Goal: Task Accomplishment & Management: Use online tool/utility

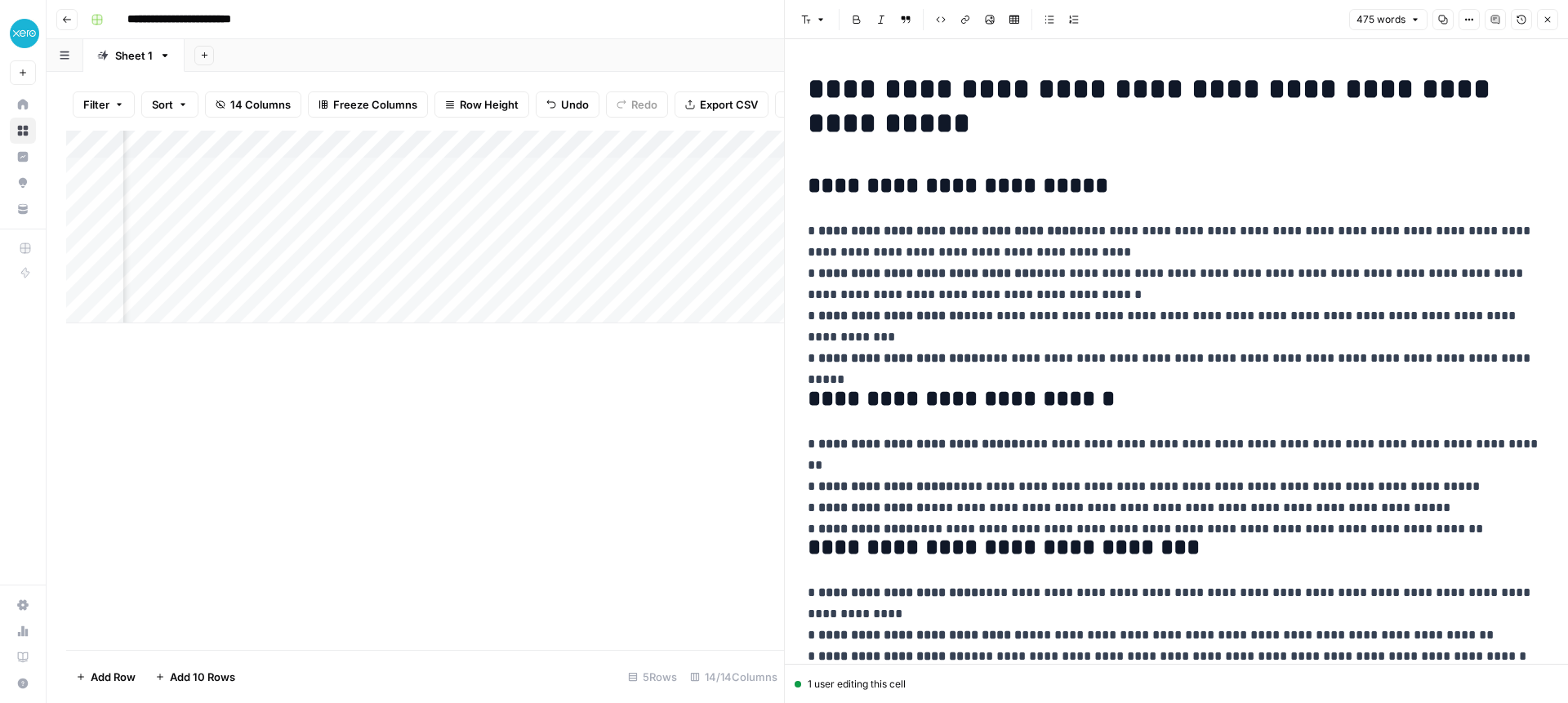
scroll to position [0, 617]
click at [1544, 21] on icon "button" at bounding box center [1547, 20] width 9 height 9
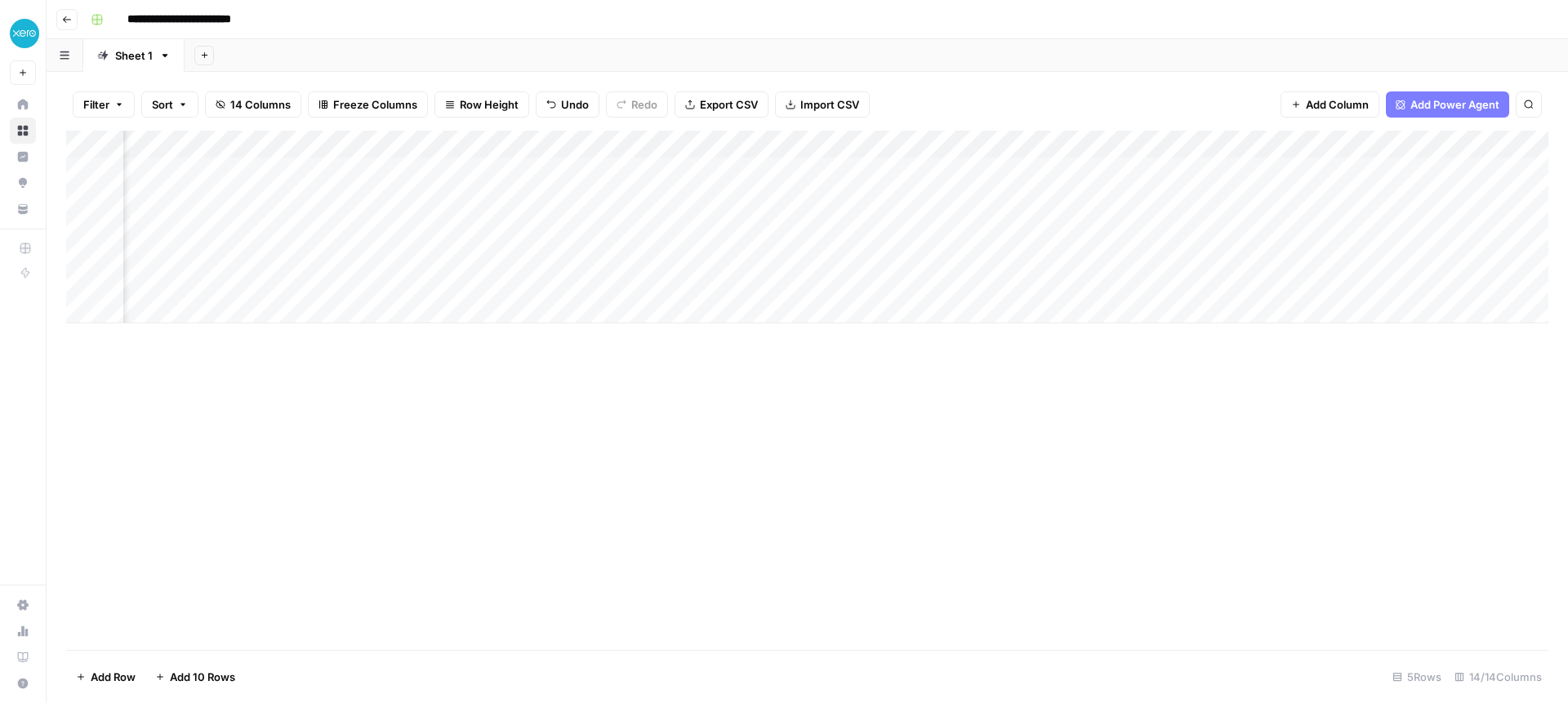
scroll to position [0, 381]
click at [521, 169] on div "Add Column" at bounding box center [807, 227] width 1482 height 193
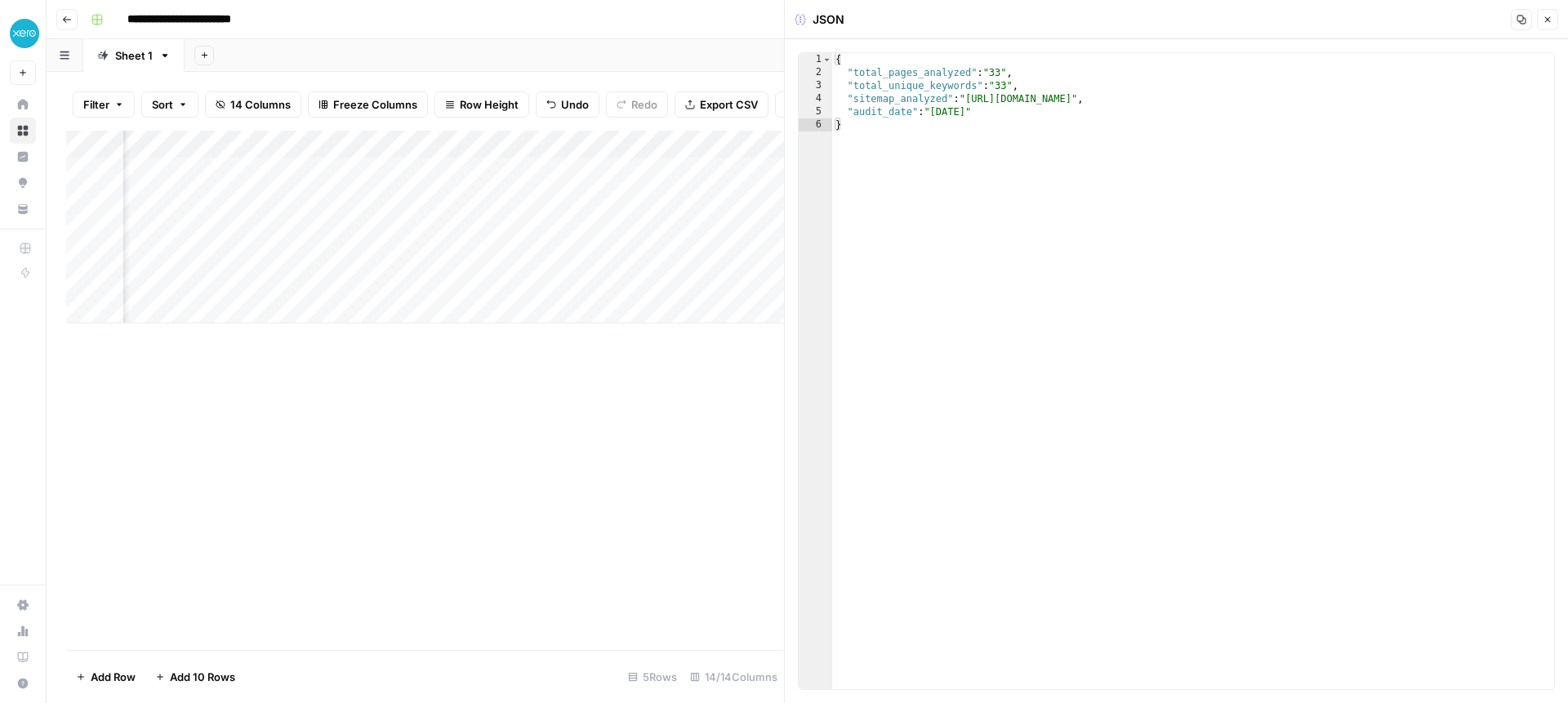
click at [1547, 20] on icon "button" at bounding box center [1547, 20] width 6 height 6
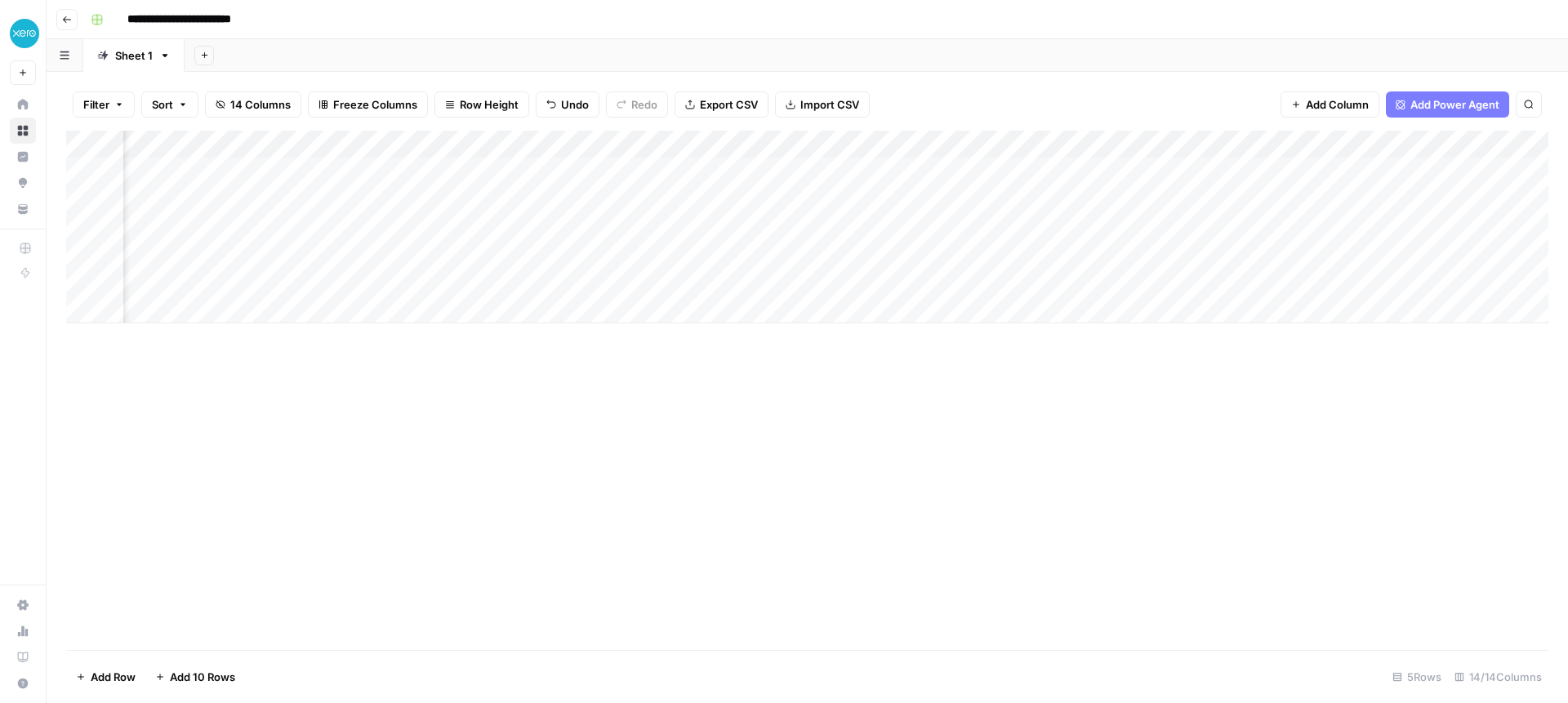
click at [531, 143] on div "Add Column" at bounding box center [807, 227] width 1482 height 193
click at [470, 308] on span "Remove Column" at bounding box center [500, 304] width 143 height 16
click at [710, 173] on span "Delete" at bounding box center [725, 168] width 35 height 16
click at [824, 146] on div "Add Column" at bounding box center [807, 227] width 1482 height 193
click at [780, 306] on span "Remove Column" at bounding box center [794, 304] width 143 height 16
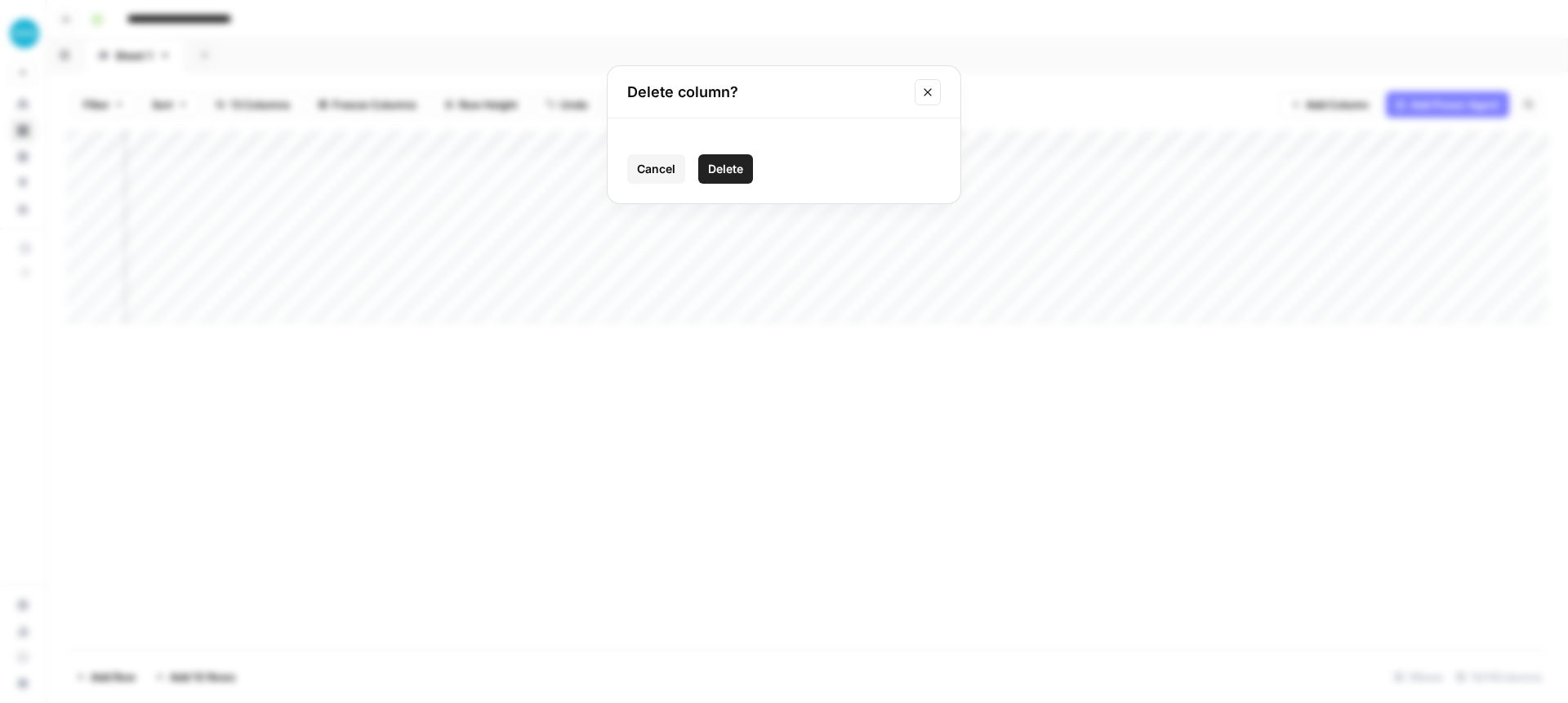
click at [729, 169] on span "Delete" at bounding box center [725, 168] width 35 height 16
click at [490, 141] on div "Add Column" at bounding box center [807, 227] width 1482 height 193
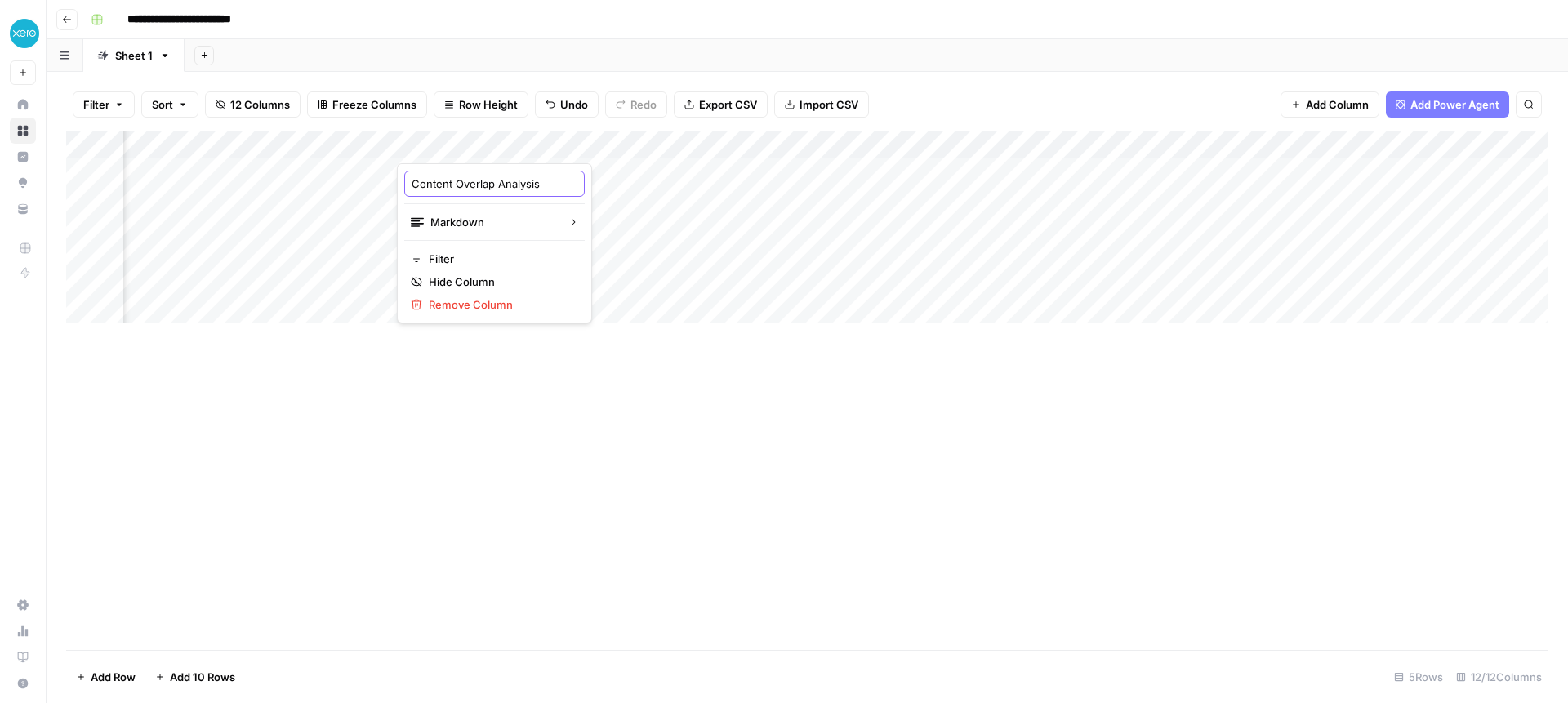
drag, startPoint x: 457, startPoint y: 183, endPoint x: 404, endPoint y: 180, distance: 53.1
click at [408, 182] on div "Content Overlap Analysis" at bounding box center [494, 184] width 181 height 26
type input "Overlap Analysis"
click at [743, 152] on div "Add Column" at bounding box center [807, 227] width 1482 height 193
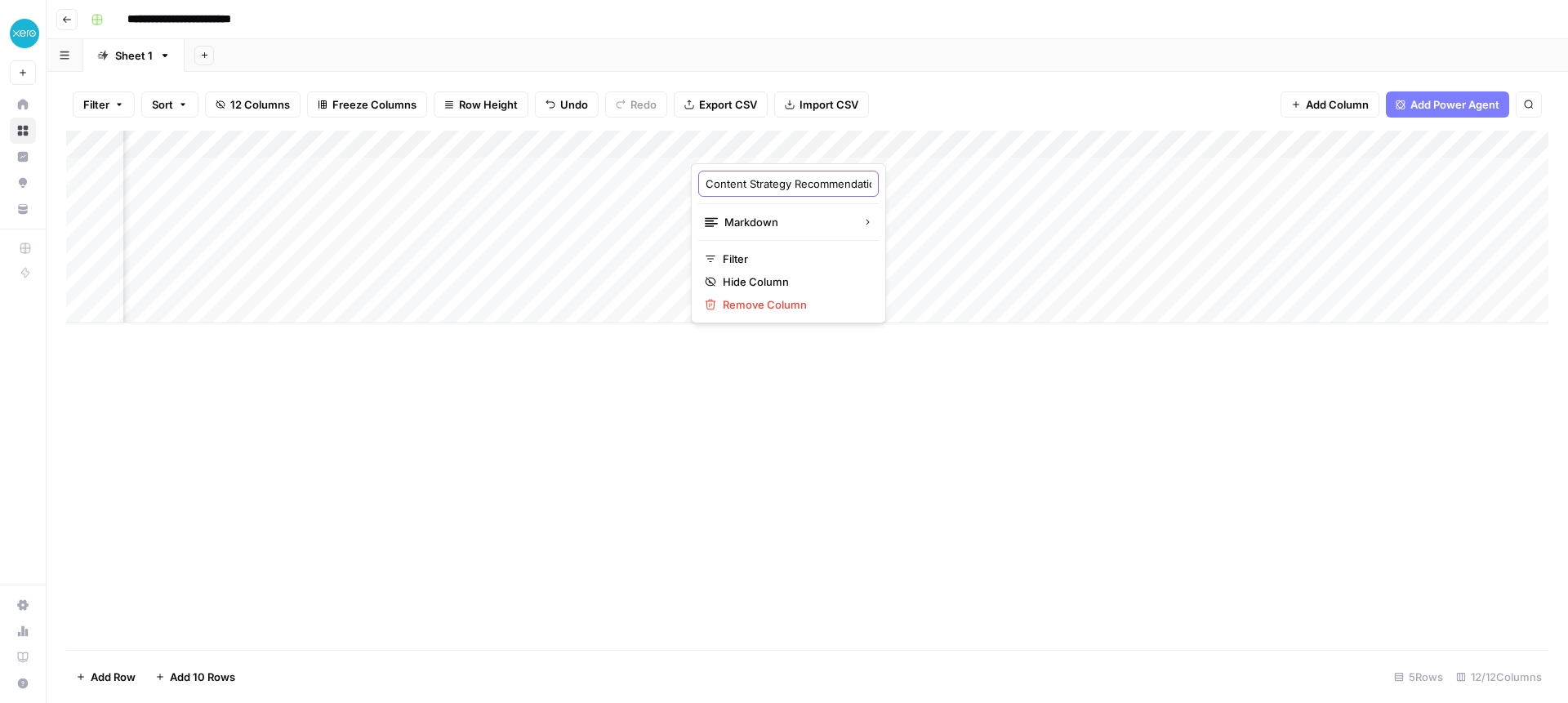
drag, startPoint x: 750, startPoint y: 184, endPoint x: 677, endPoint y: 182, distance: 73.0
click at [676, 183] on body "**********" at bounding box center [784, 351] width 1568 height 703
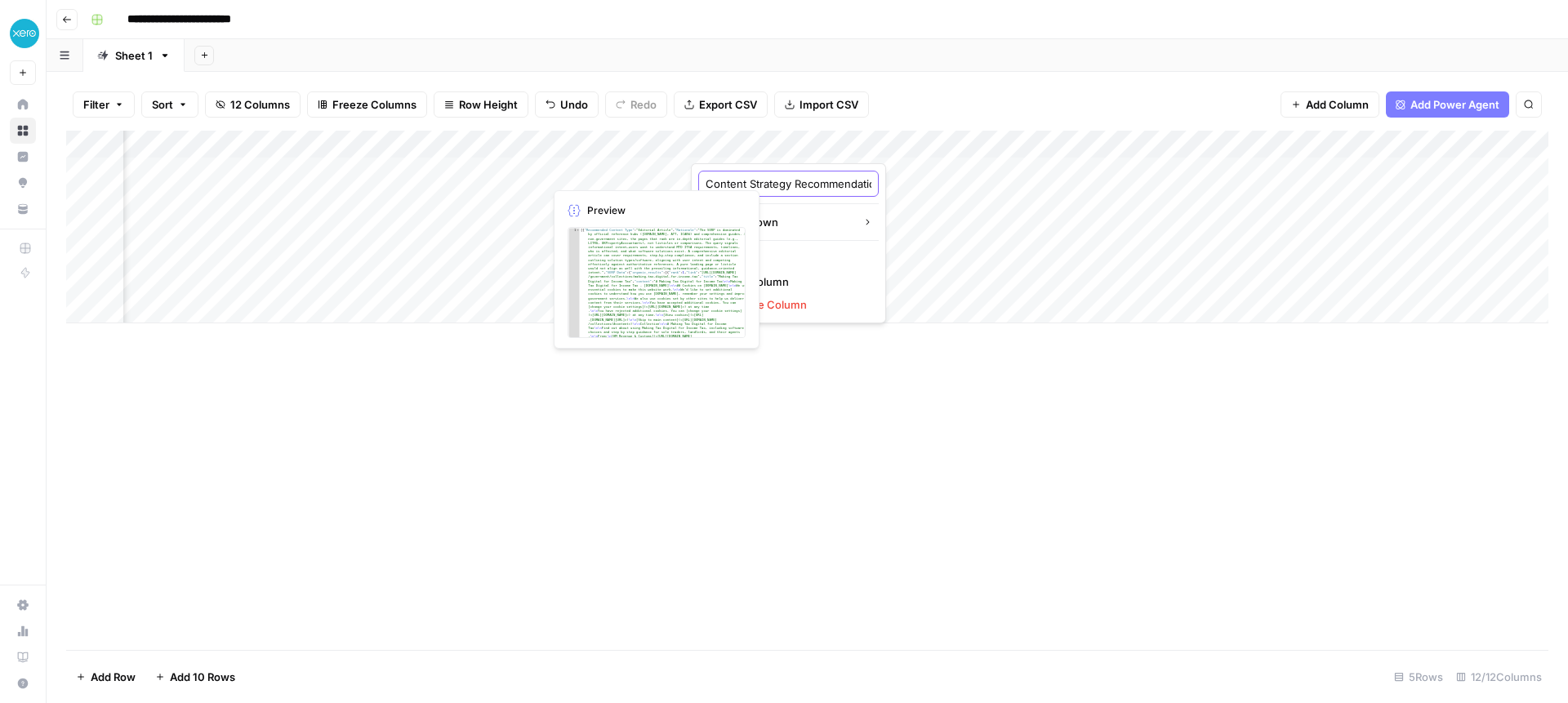
click at [744, 180] on input "Content Strategy Recommendations" at bounding box center [789, 184] width 166 height 16
drag, startPoint x: 752, startPoint y: 181, endPoint x: 702, endPoint y: 179, distance: 50.0
click at [702, 179] on div "Content Strategy Recommendations" at bounding box center [789, 184] width 181 height 26
type input "Strategy Recommendations"
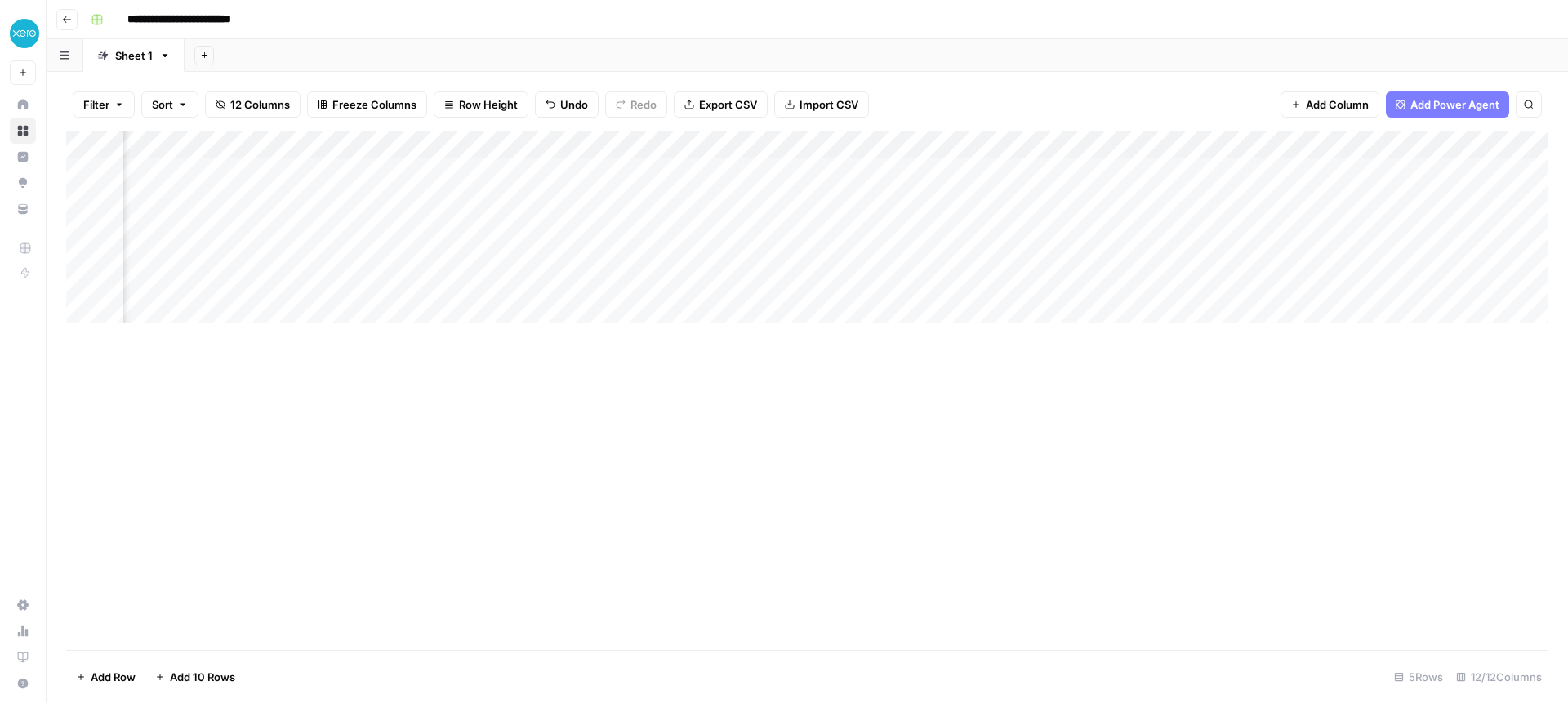
click at [620, 146] on div "Add Column" at bounding box center [807, 227] width 1482 height 193
click at [619, 140] on div at bounding box center [617, 147] width 148 height 33
drag, startPoint x: 786, startPoint y: 350, endPoint x: 709, endPoint y: 294, distance: 95.2
click at [786, 350] on div "Add Column" at bounding box center [807, 391] width 1482 height 519
click at [626, 184] on div "Add Column" at bounding box center [807, 227] width 1482 height 193
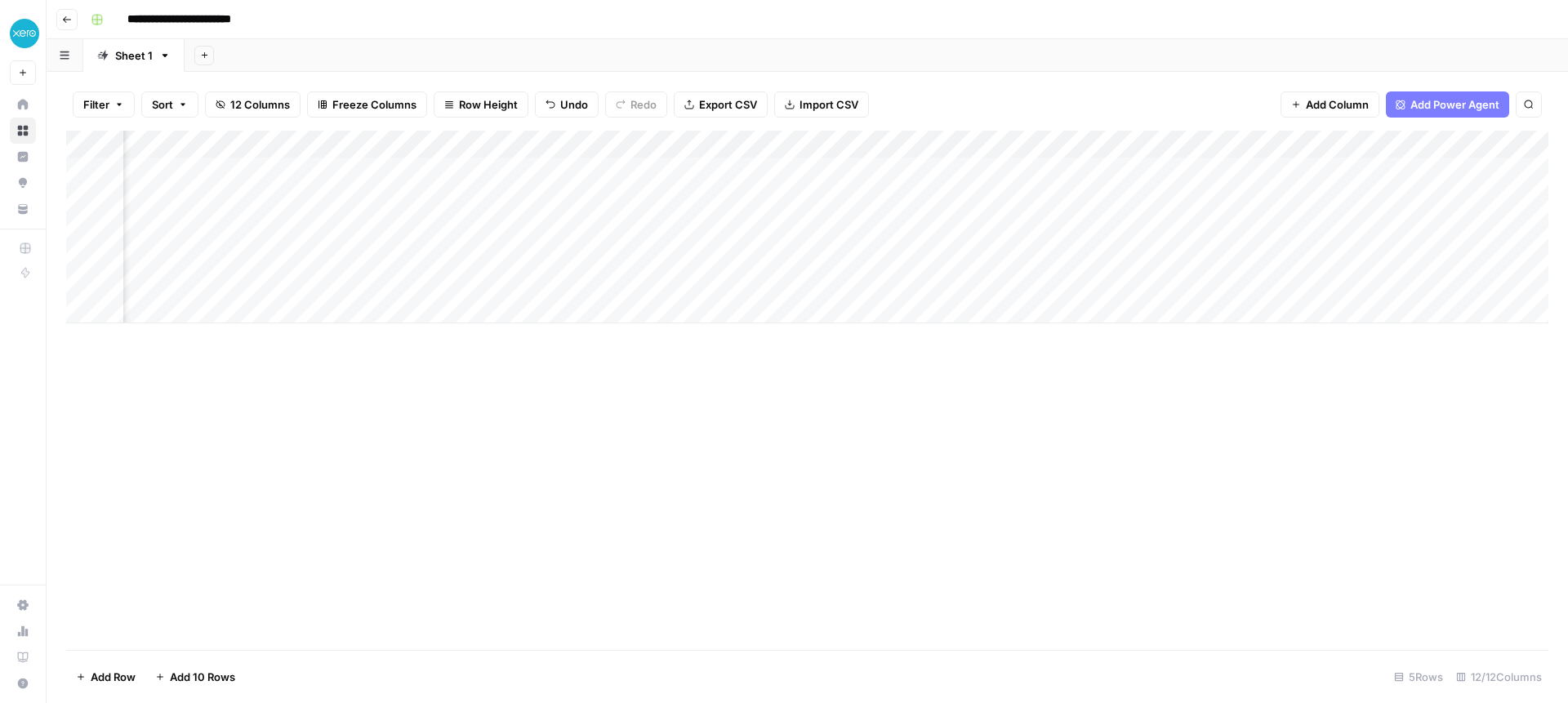
click at [680, 146] on div "Add Column" at bounding box center [807, 227] width 1482 height 193
click at [622, 305] on span "Remove Column" at bounding box center [648, 304] width 143 height 16
click at [638, 177] on button "Cancel" at bounding box center [656, 168] width 58 height 29
drag, startPoint x: 543, startPoint y: 138, endPoint x: 575, endPoint y: 138, distance: 32.0
click at [575, 138] on div "Add Column" at bounding box center [807, 227] width 1482 height 193
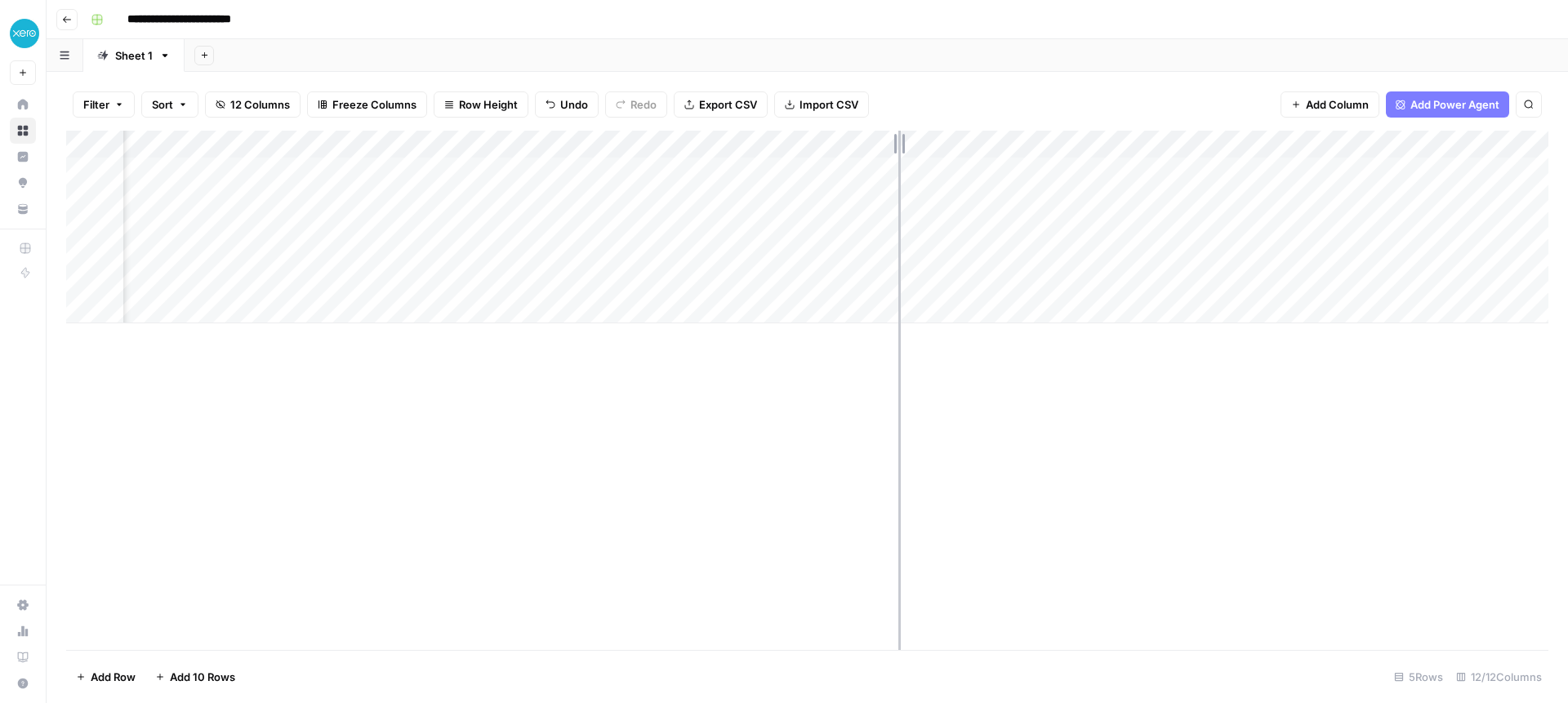
drag, startPoint x: 872, startPoint y: 140, endPoint x: 917, endPoint y: 139, distance: 45.0
click at [916, 138] on div "Add Column" at bounding box center [807, 227] width 1482 height 193
click at [1048, 168] on div "Add Column" at bounding box center [807, 227] width 1482 height 193
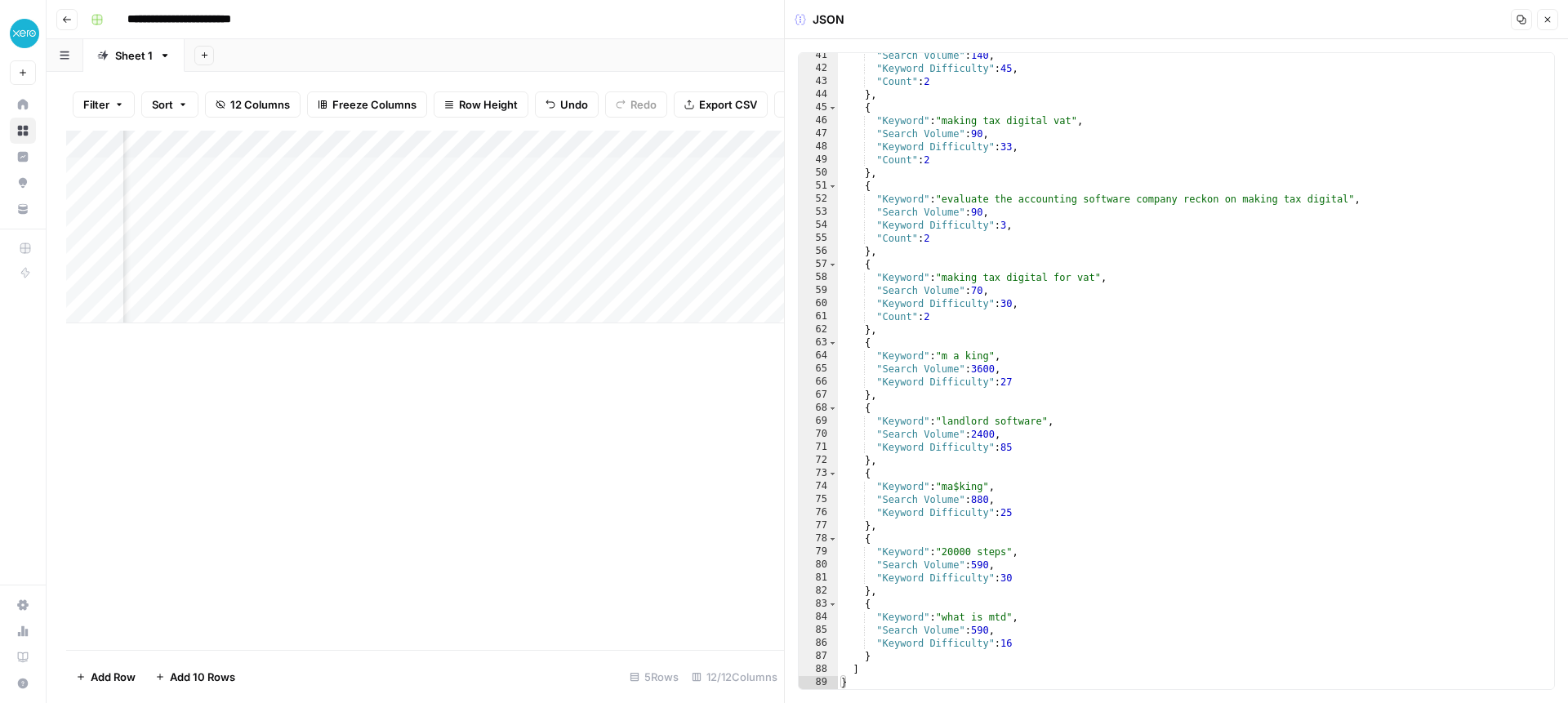
scroll to position [527, 0]
click at [1545, 21] on icon "button" at bounding box center [1547, 20] width 6 height 6
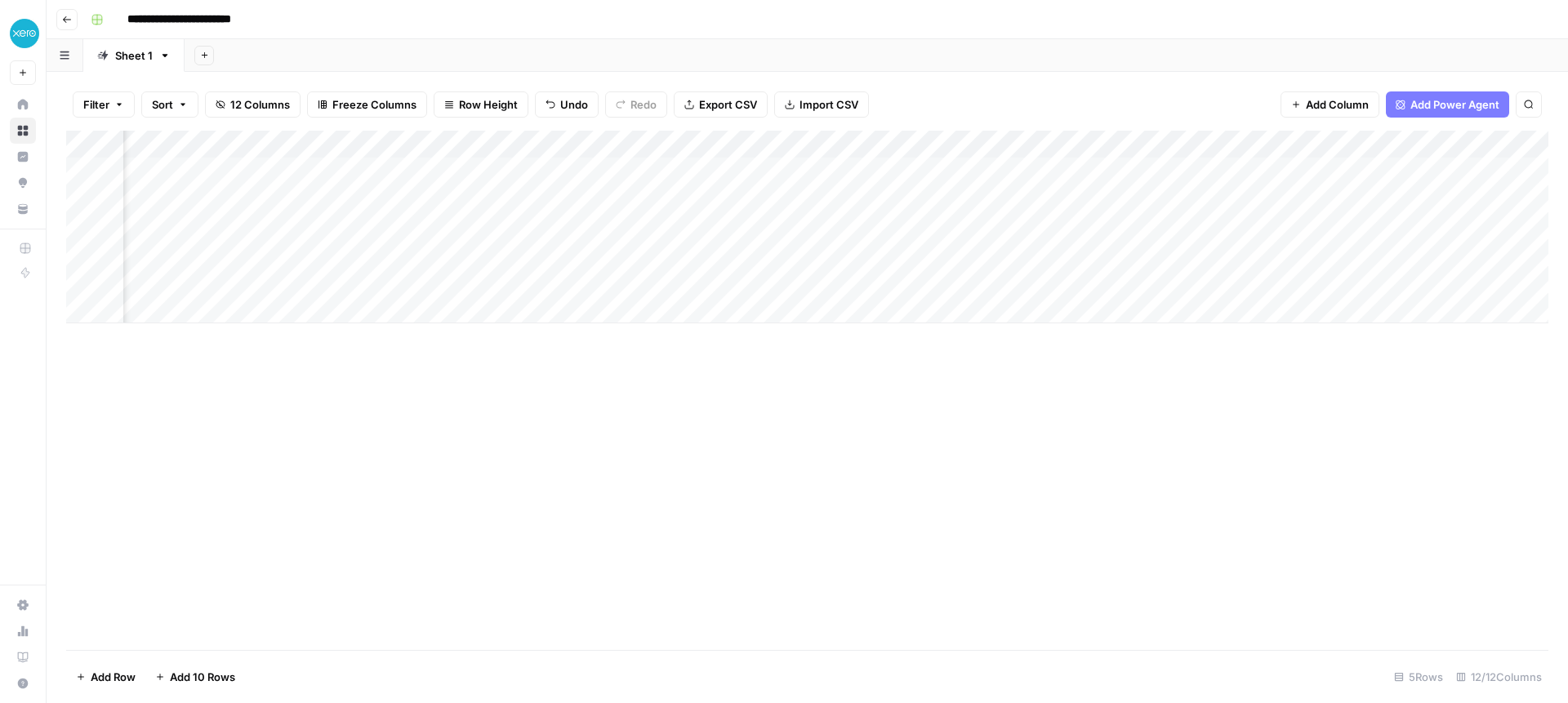
scroll to position [0, 542]
click at [1034, 170] on div "Add Column" at bounding box center [807, 227] width 1482 height 193
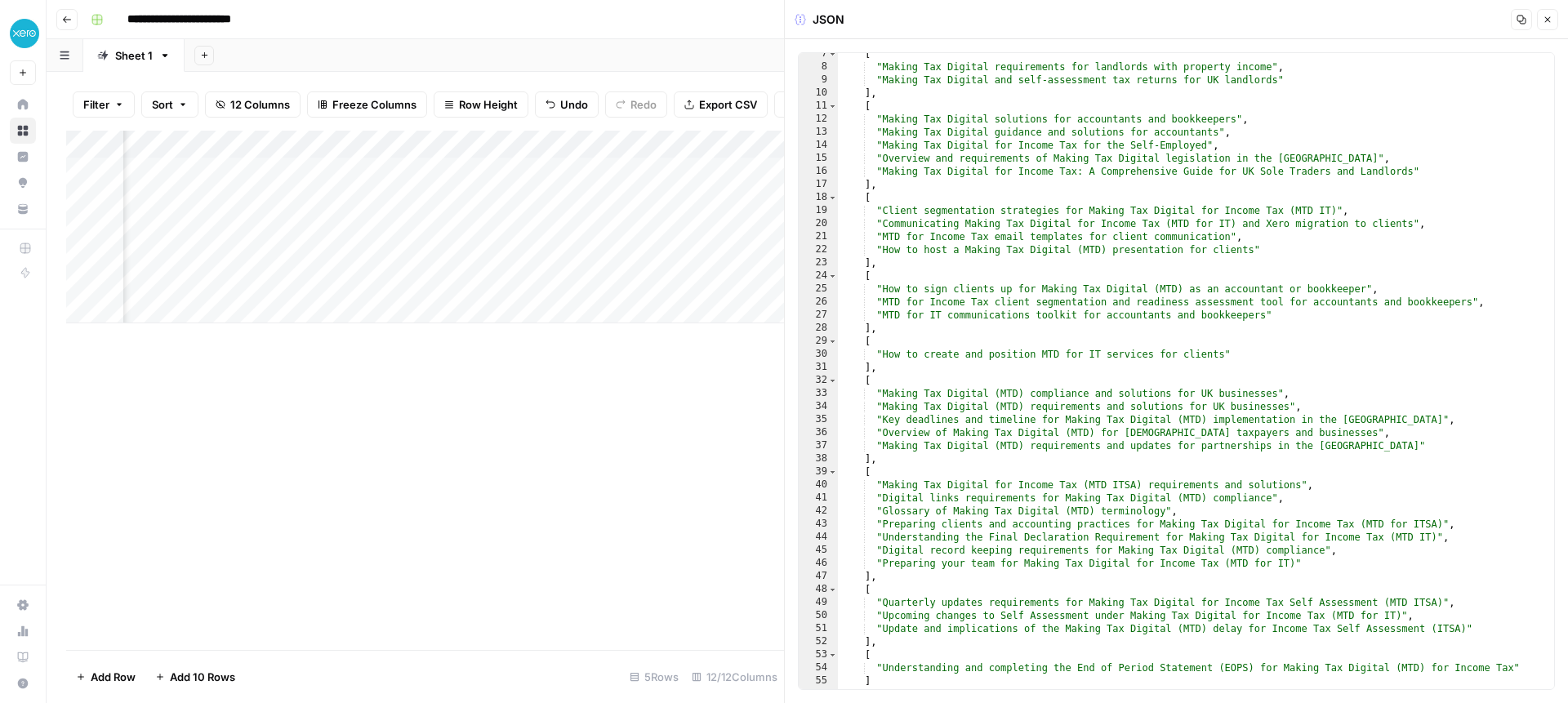
scroll to position [108, 0]
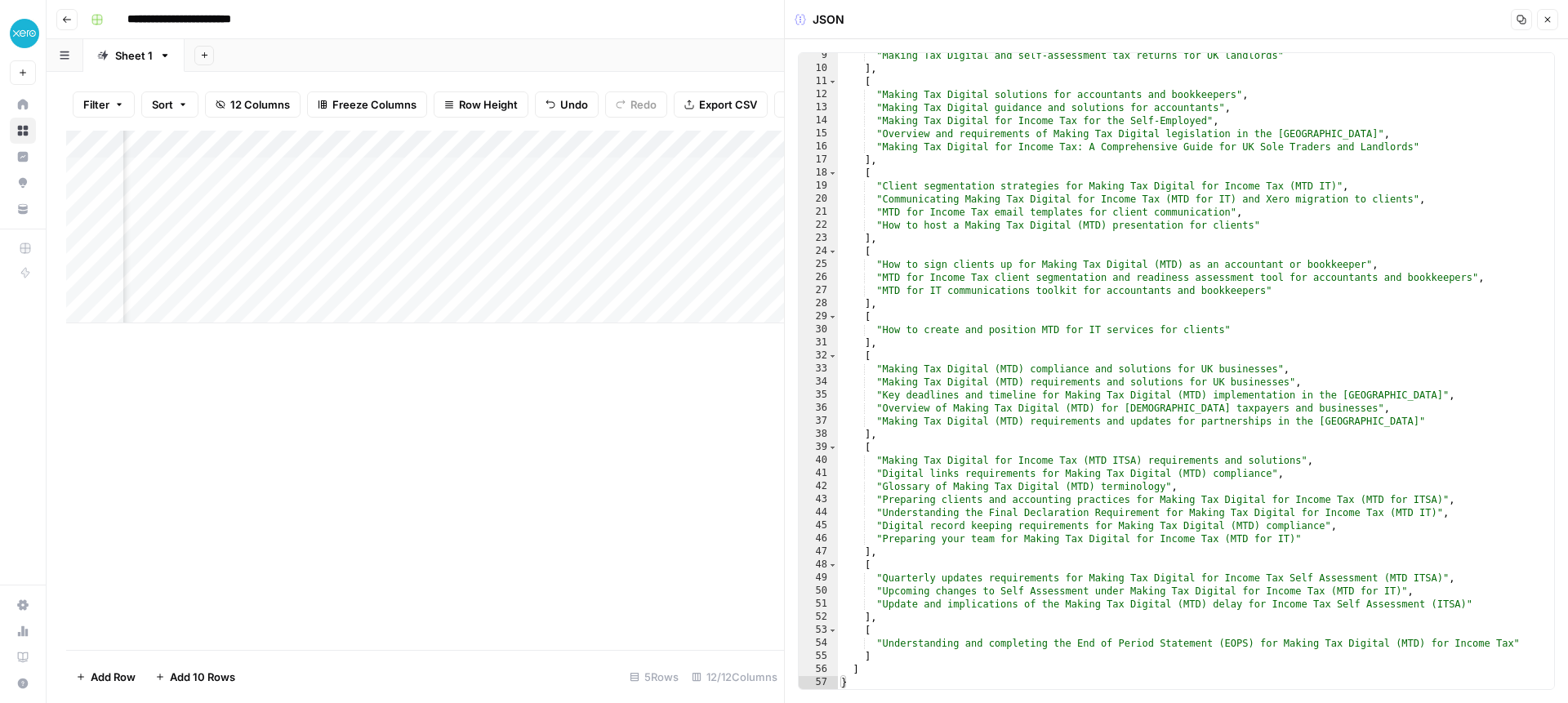
drag, startPoint x: 1548, startPoint y: 18, endPoint x: 1528, endPoint y: 24, distance: 20.9
click at [1547, 18] on icon "button" at bounding box center [1547, 20] width 6 height 6
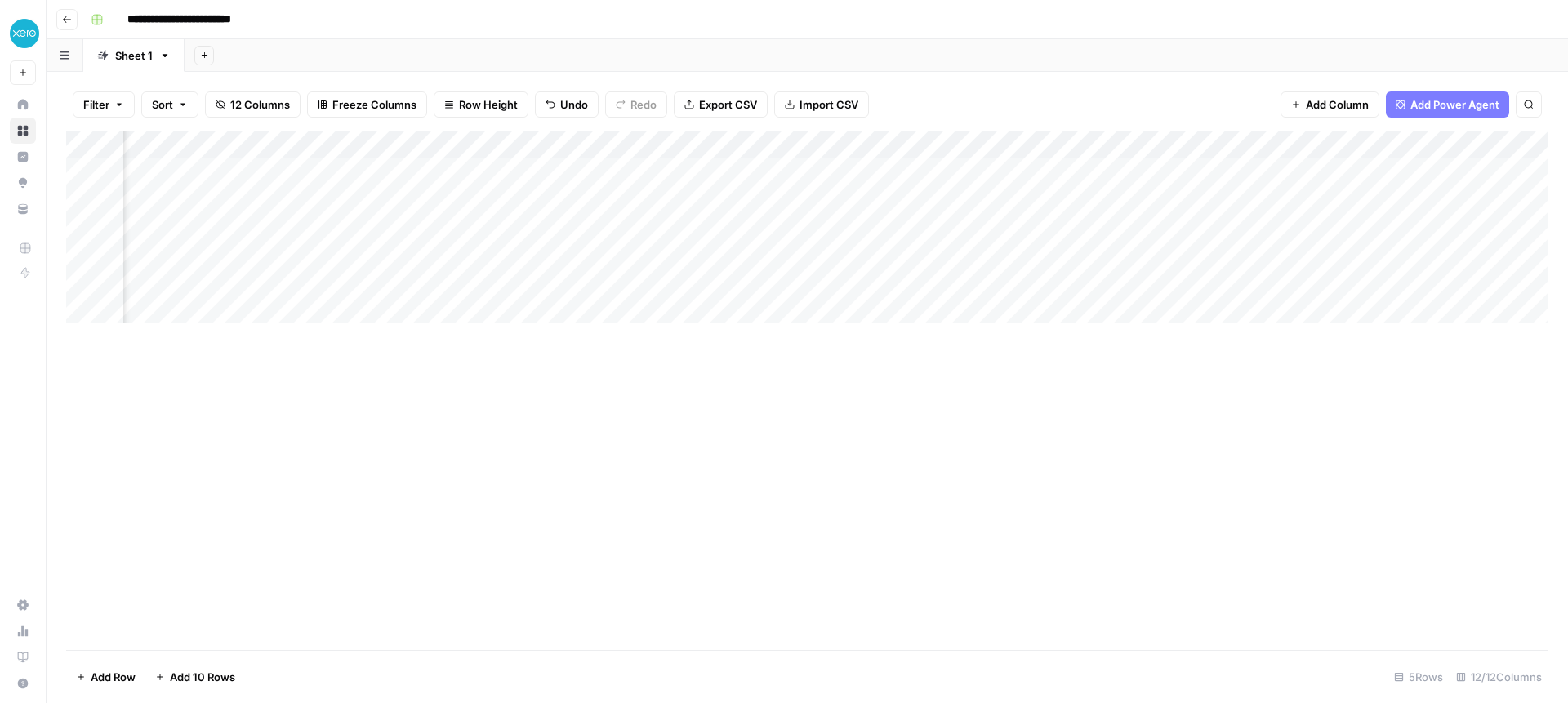
click at [1176, 169] on div "Add Column" at bounding box center [807, 227] width 1482 height 193
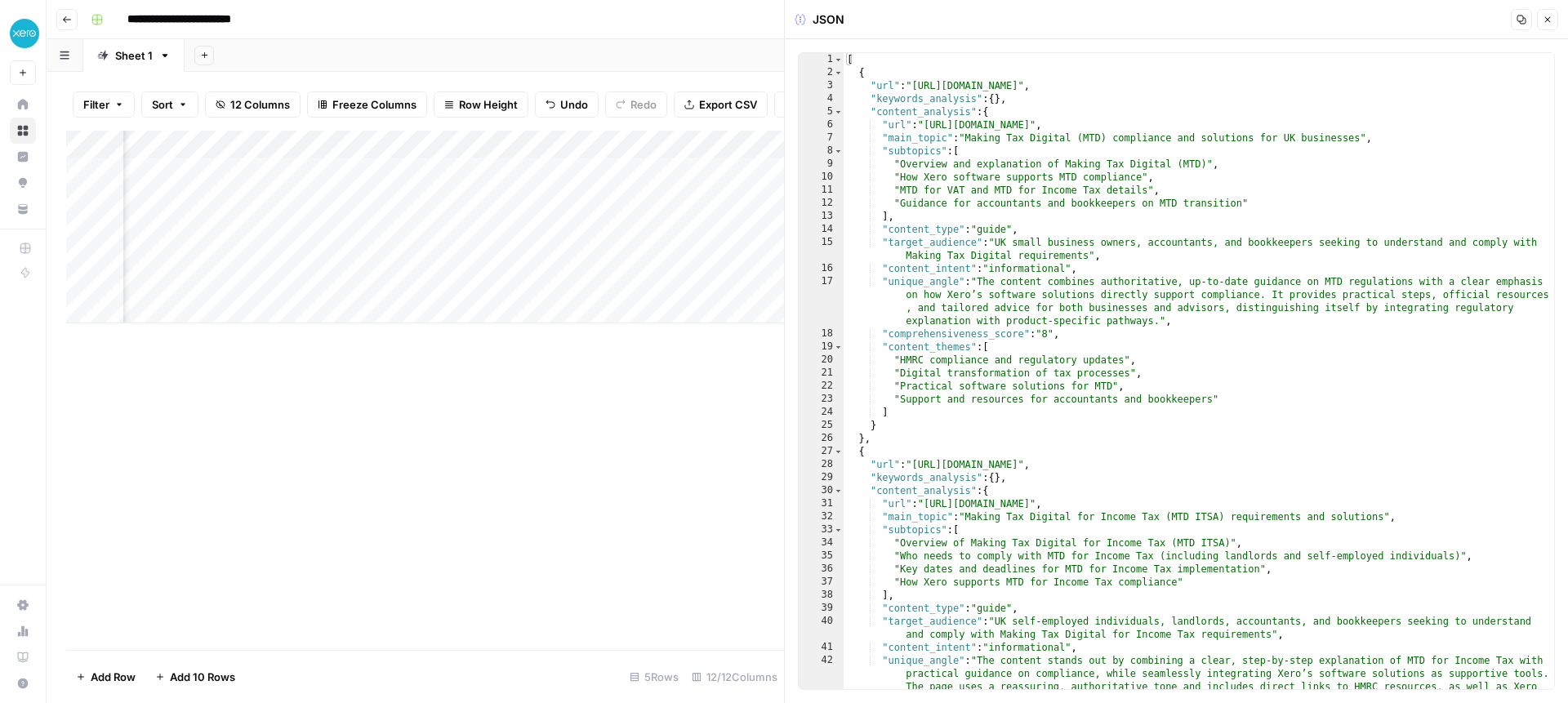
drag, startPoint x: 1548, startPoint y: 16, endPoint x: 1469, endPoint y: 67, distance: 94.0
click at [1548, 16] on icon "button" at bounding box center [1547, 20] width 9 height 9
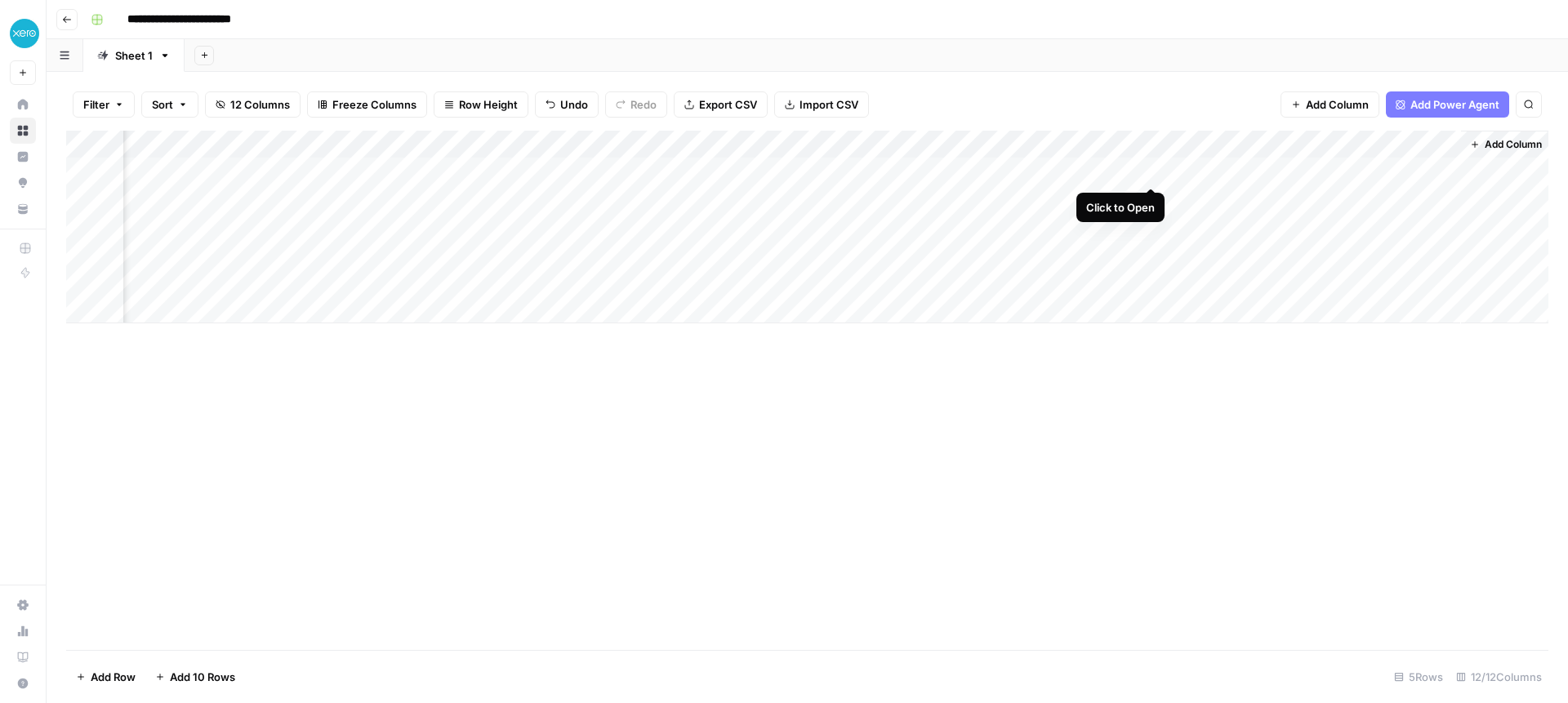
click at [1149, 168] on div "Add Column" at bounding box center [807, 227] width 1482 height 193
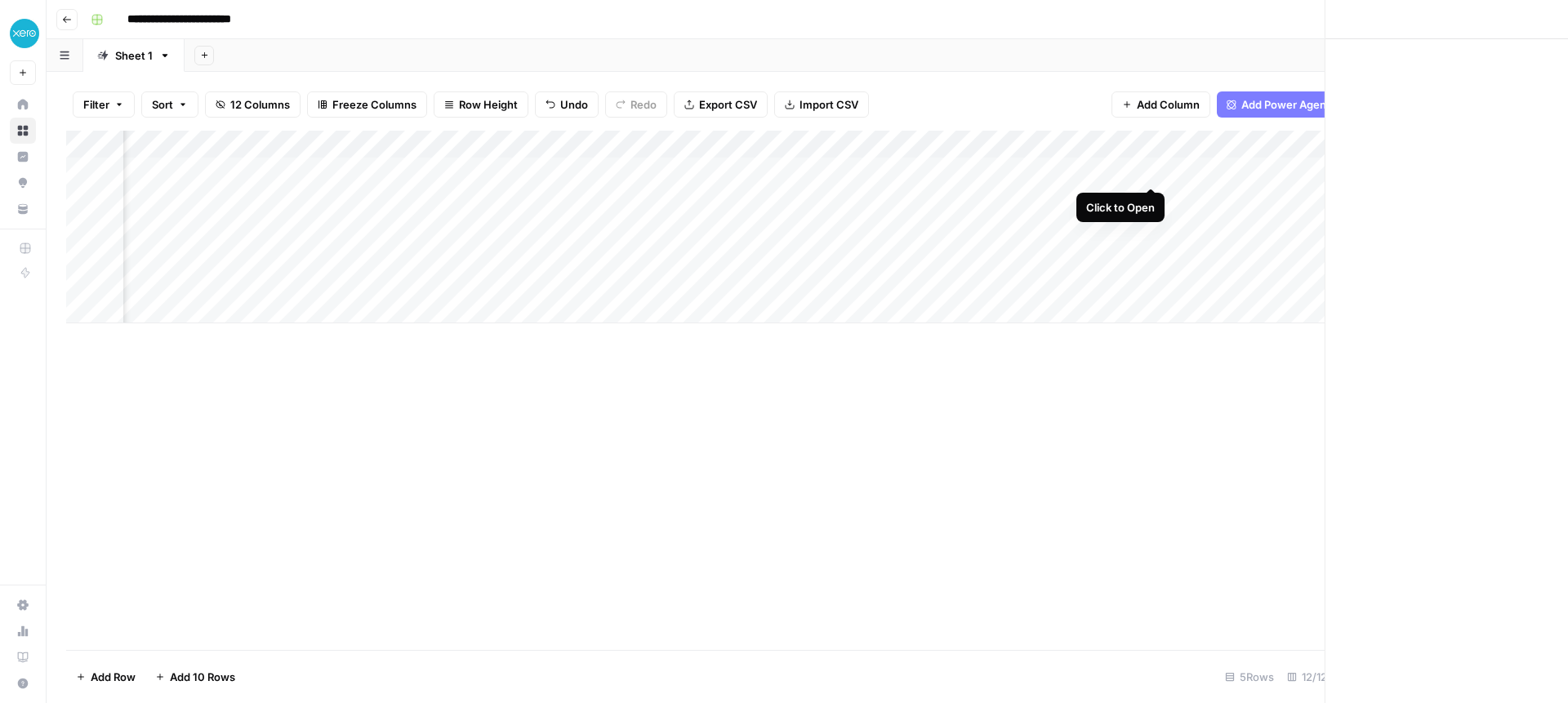
scroll to position [0, 709]
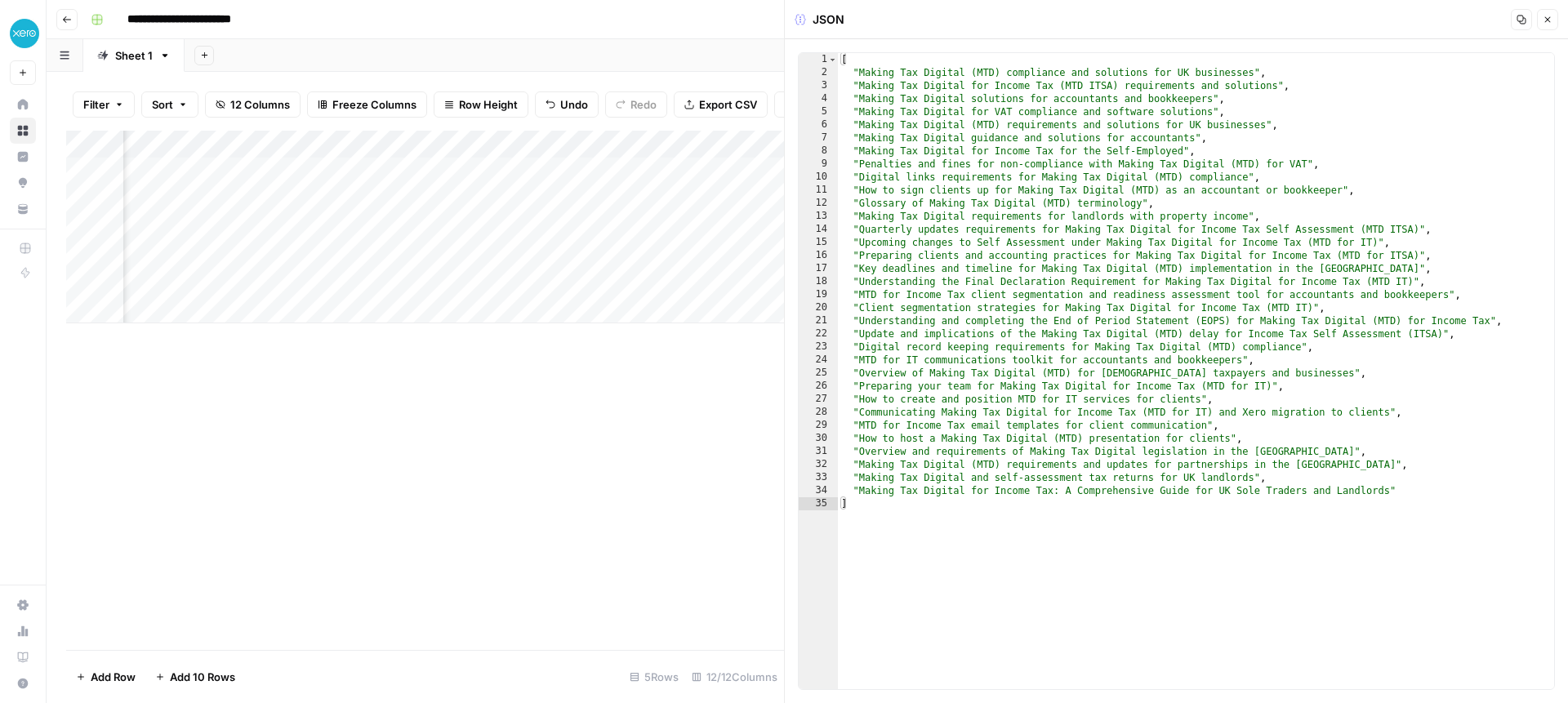
drag, startPoint x: 1548, startPoint y: 22, endPoint x: 1179, endPoint y: 187, distance: 404.2
click at [1547, 22] on icon "button" at bounding box center [1547, 20] width 9 height 9
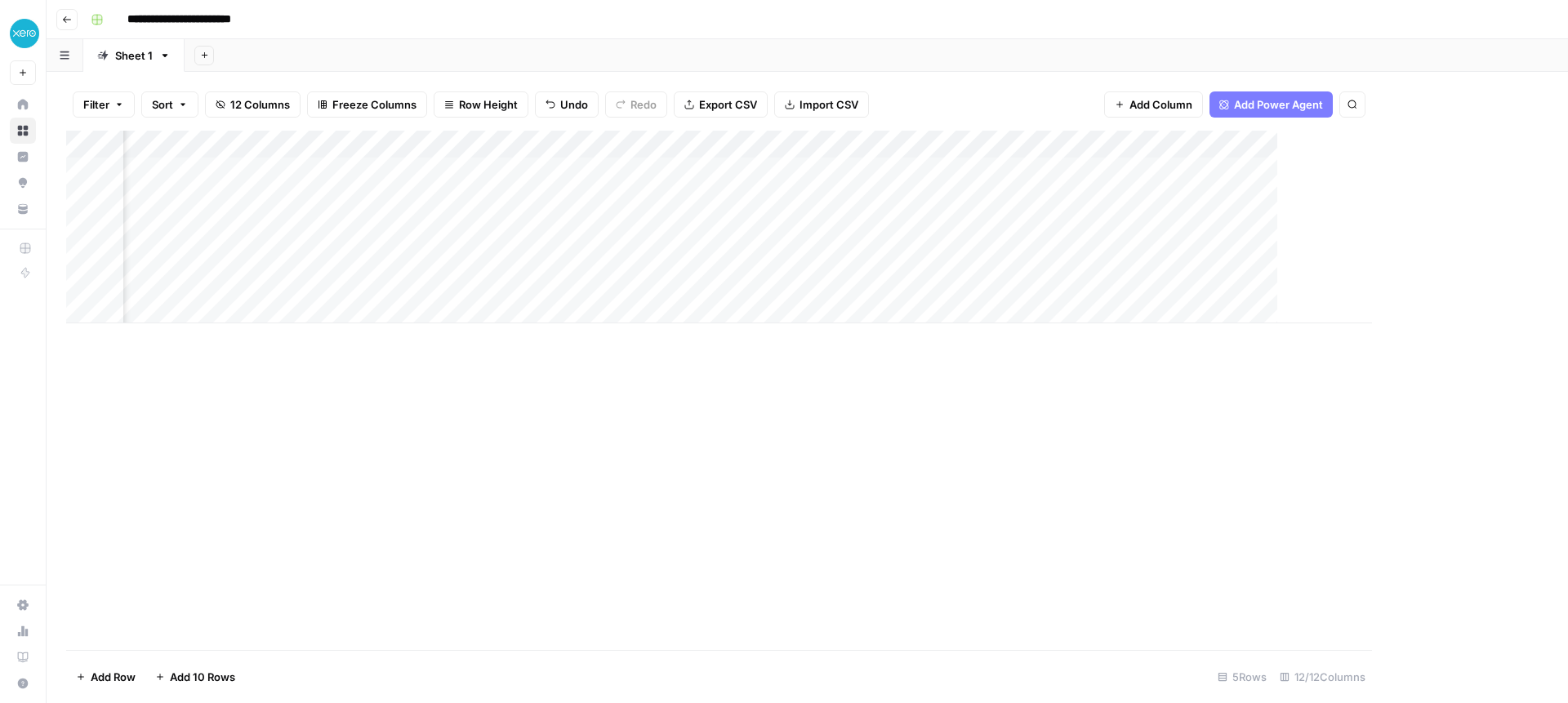
scroll to position [0, 702]
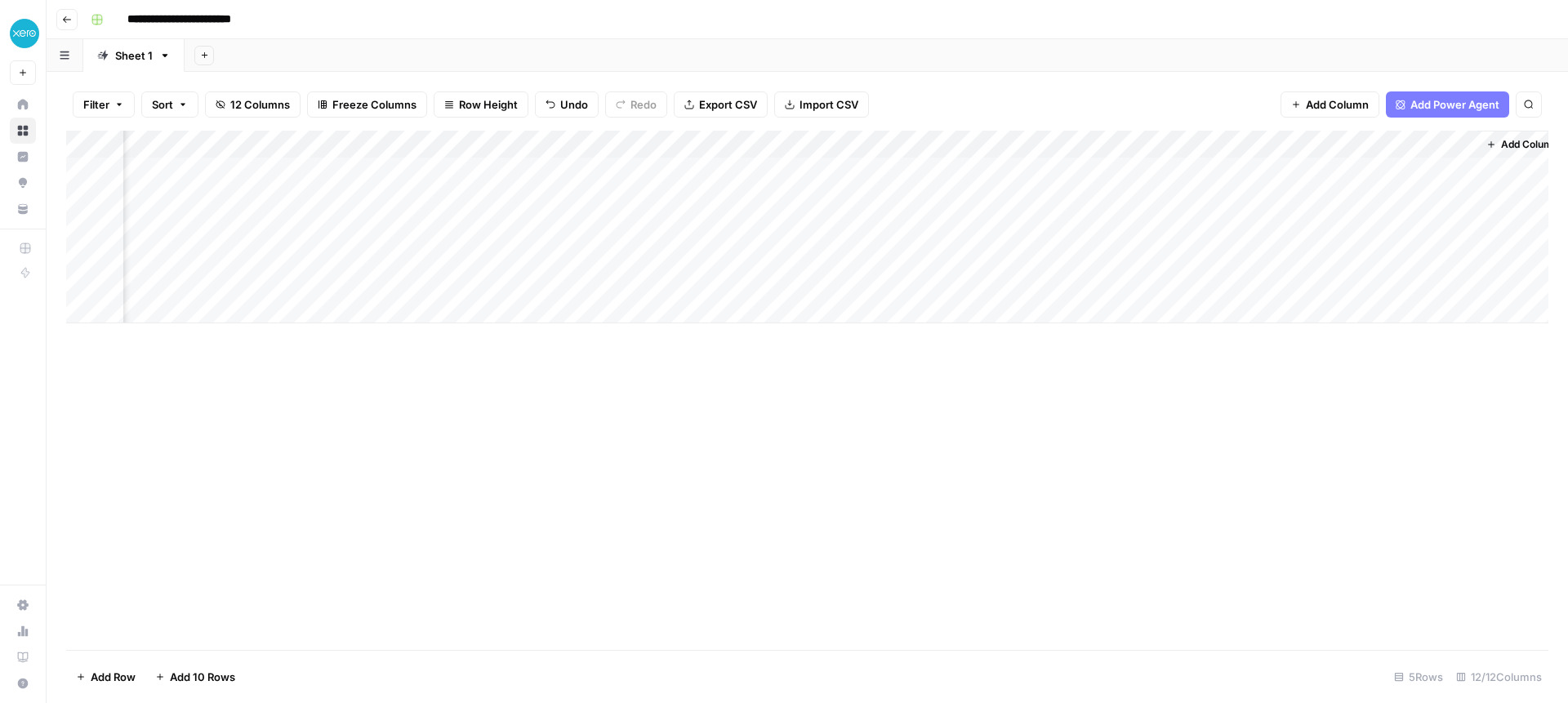
click at [1017, 144] on div "Add Column" at bounding box center [807, 227] width 1482 height 193
click at [947, 285] on span "Hide Column" at bounding box center [992, 281] width 143 height 16
click at [859, 145] on div "Add Column" at bounding box center [807, 227] width 1482 height 193
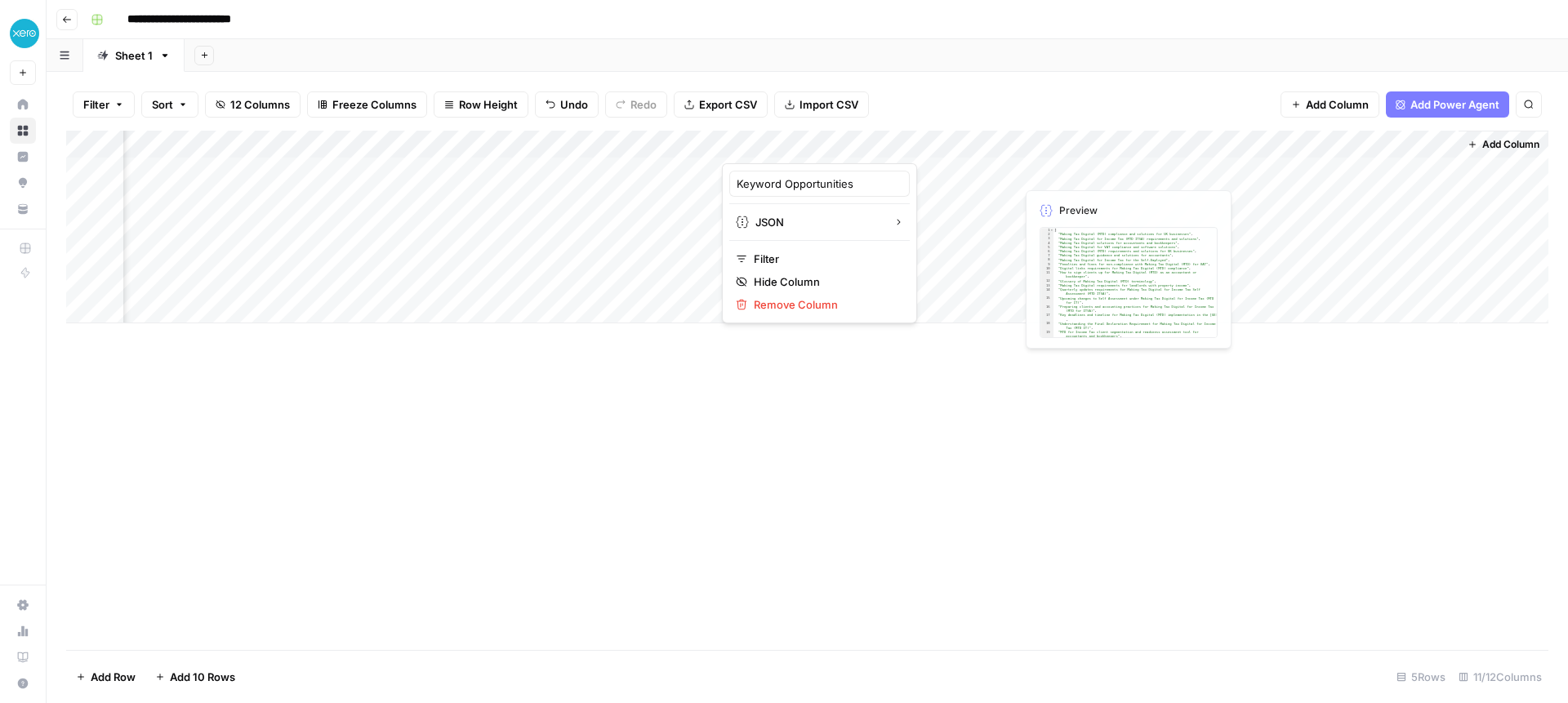
click at [1005, 143] on div "Add Column" at bounding box center [807, 227] width 1482 height 193
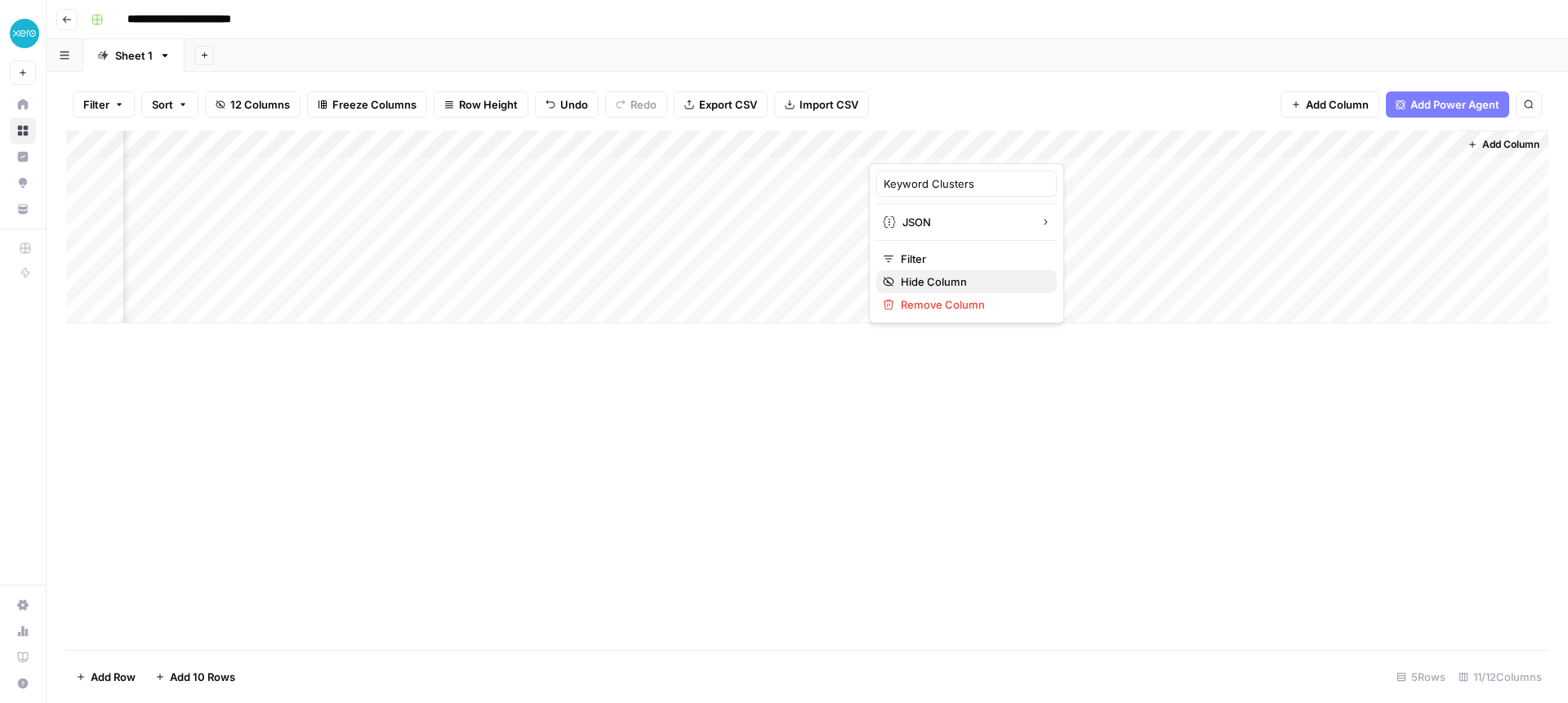
click at [940, 284] on span "Hide Column" at bounding box center [972, 281] width 143 height 16
click at [1293, 144] on div "Add Column" at bounding box center [807, 227] width 1482 height 193
click at [1250, 141] on div at bounding box center [1236, 147] width 148 height 33
drag, startPoint x: 1192, startPoint y: 523, endPoint x: 1193, endPoint y: 490, distance: 33.0
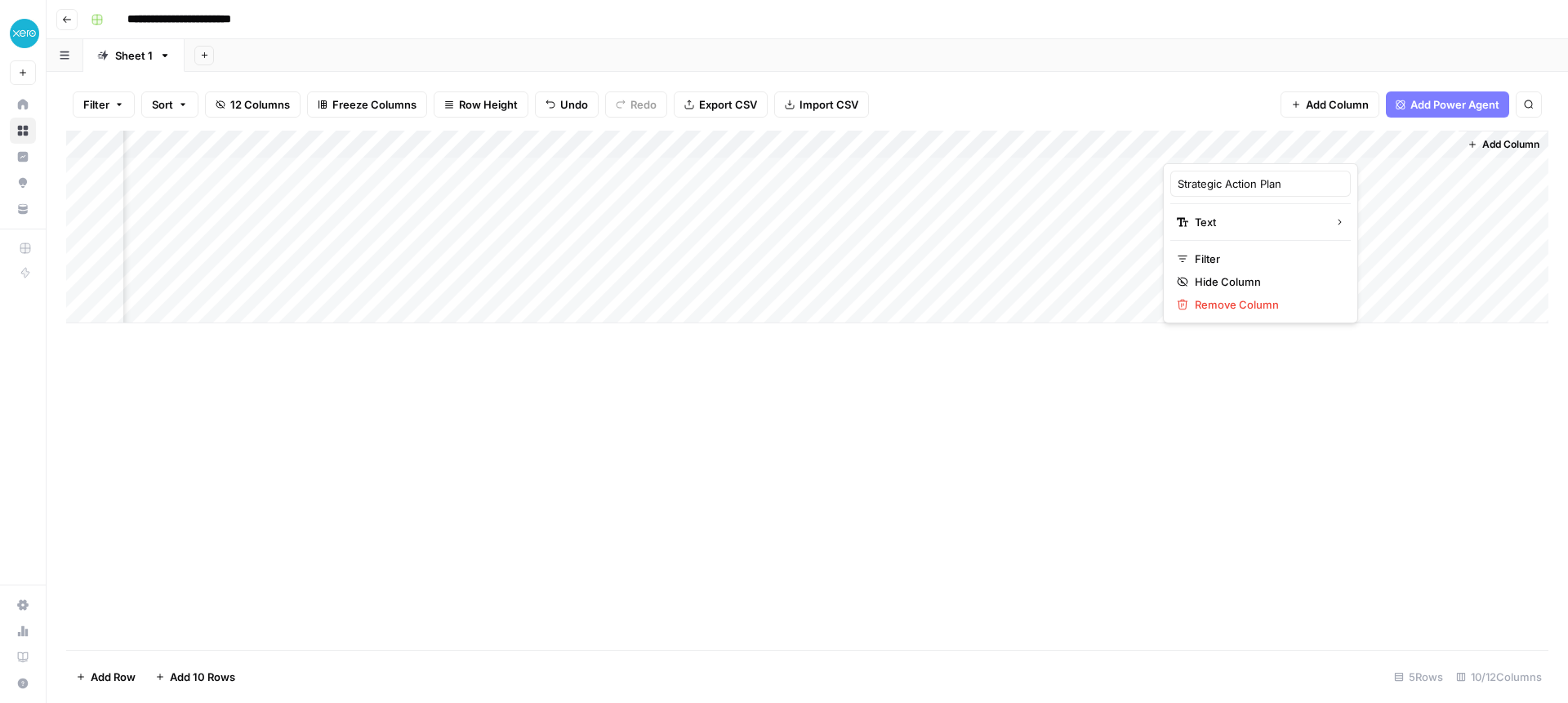
click at [1192, 523] on div "Add Column" at bounding box center [807, 391] width 1482 height 519
click at [1292, 169] on div "Add Column" at bounding box center [807, 227] width 1482 height 193
click at [1254, 173] on div "Add Column" at bounding box center [807, 227] width 1482 height 193
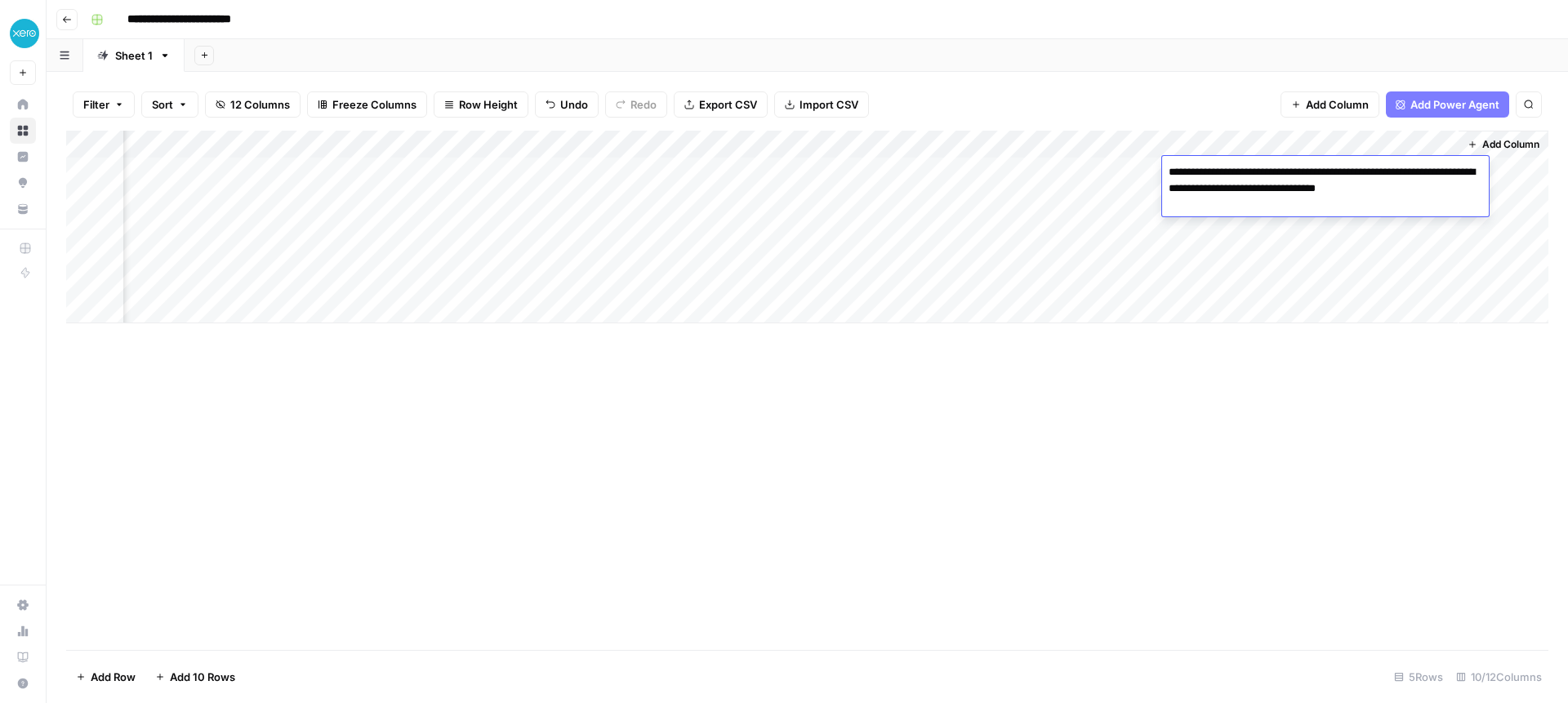
click at [1249, 397] on div "Add Column" at bounding box center [807, 391] width 1482 height 519
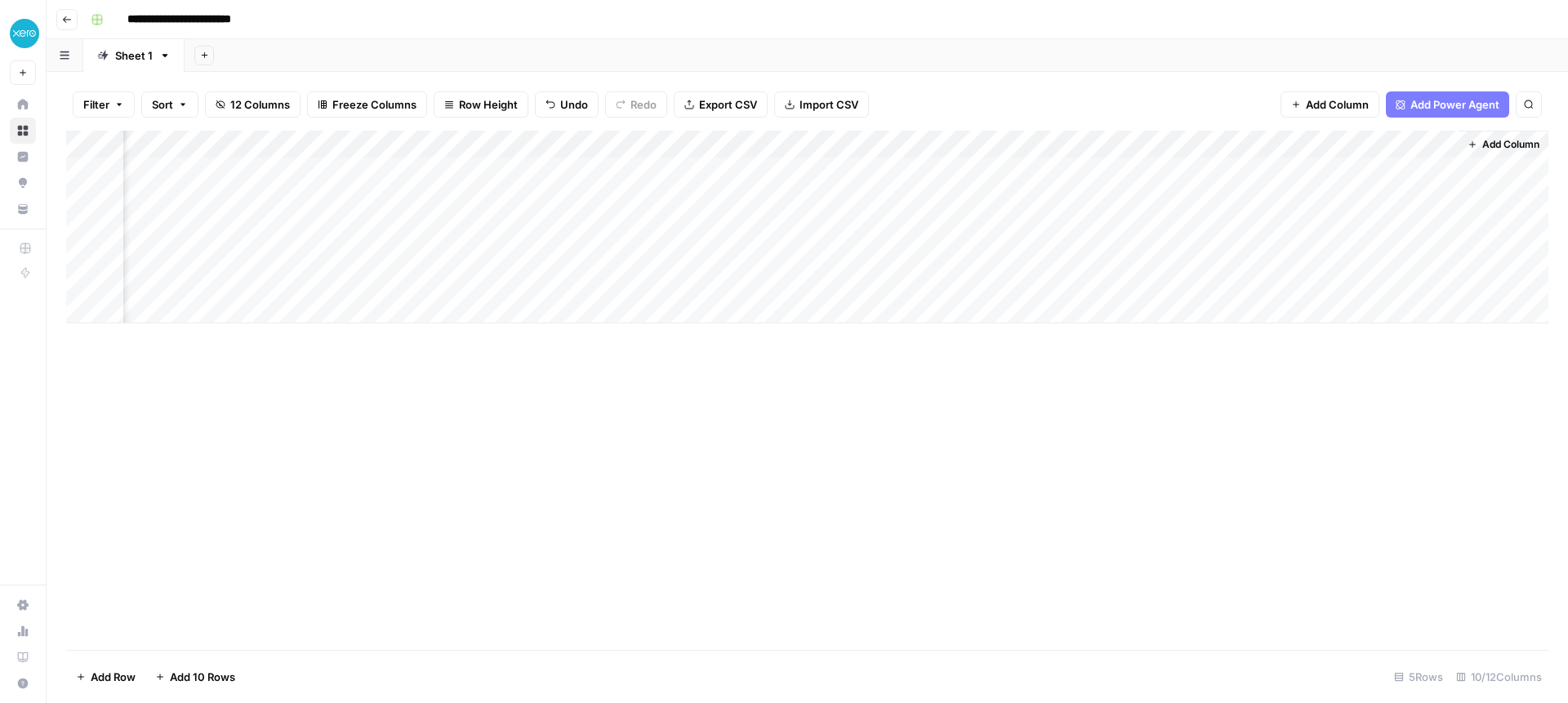
click at [1229, 164] on div "Add Column" at bounding box center [807, 227] width 1482 height 193
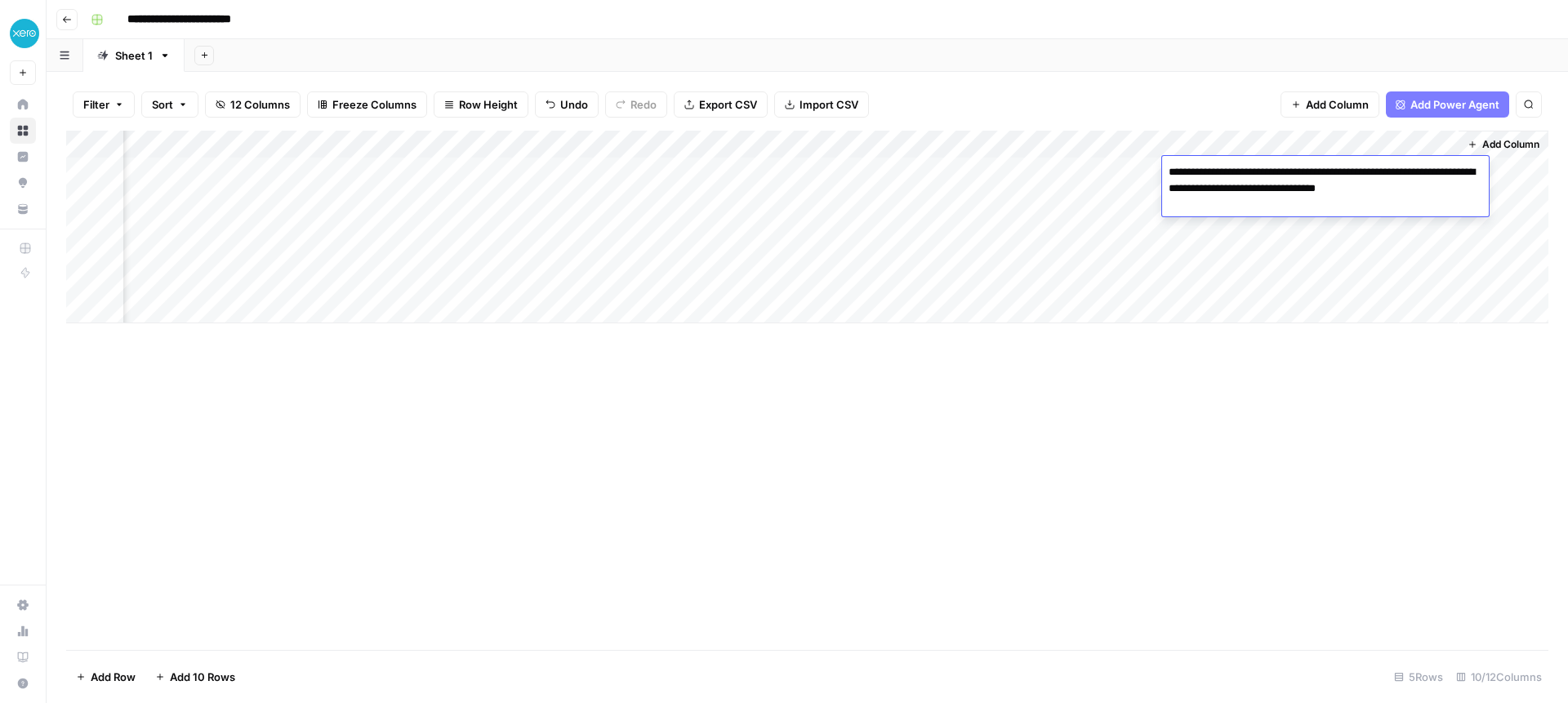
click at [1229, 164] on textarea "**********" at bounding box center [1325, 188] width 327 height 56
click at [1240, 184] on textarea "**********" at bounding box center [1325, 188] width 327 height 56
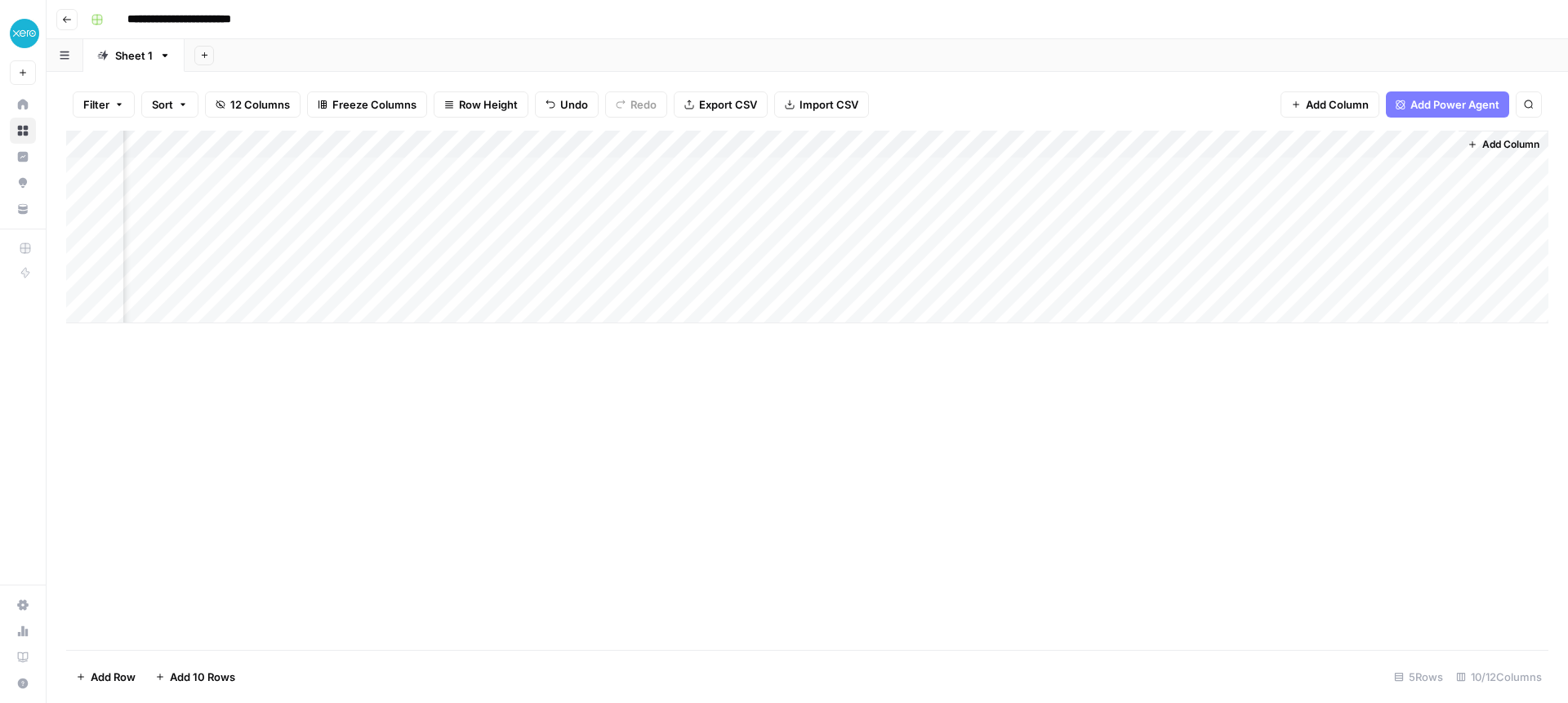
click at [1333, 466] on div "Add Column" at bounding box center [807, 391] width 1482 height 519
click at [1237, 159] on div "Add Column" at bounding box center [807, 227] width 1482 height 193
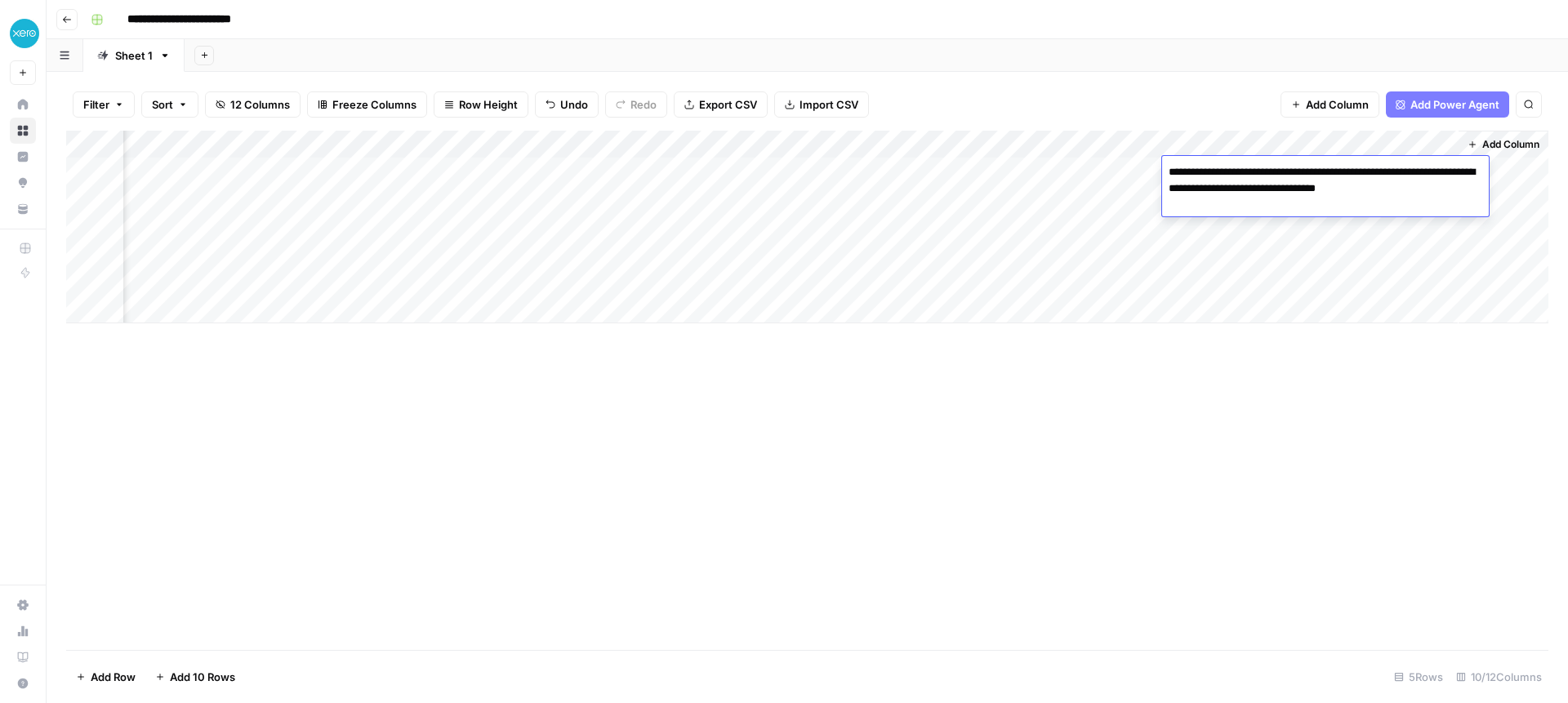
click at [1258, 364] on div "Add Column" at bounding box center [807, 391] width 1482 height 519
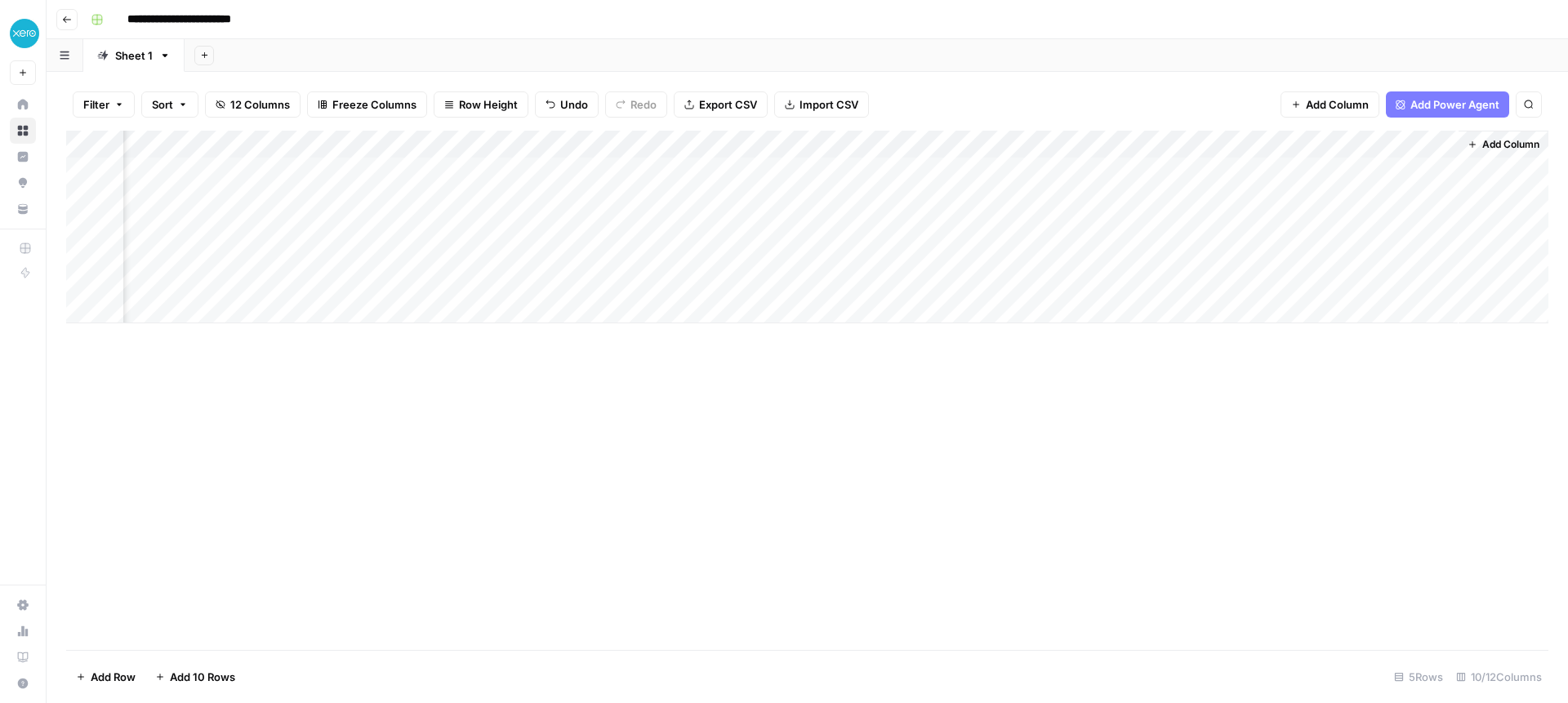
click at [1296, 144] on div "Add Column" at bounding box center [807, 227] width 1482 height 193
click at [1207, 280] on span "Hide Column" at bounding box center [1266, 281] width 143 height 16
click at [1443, 166] on div "Add Column" at bounding box center [807, 227] width 1482 height 193
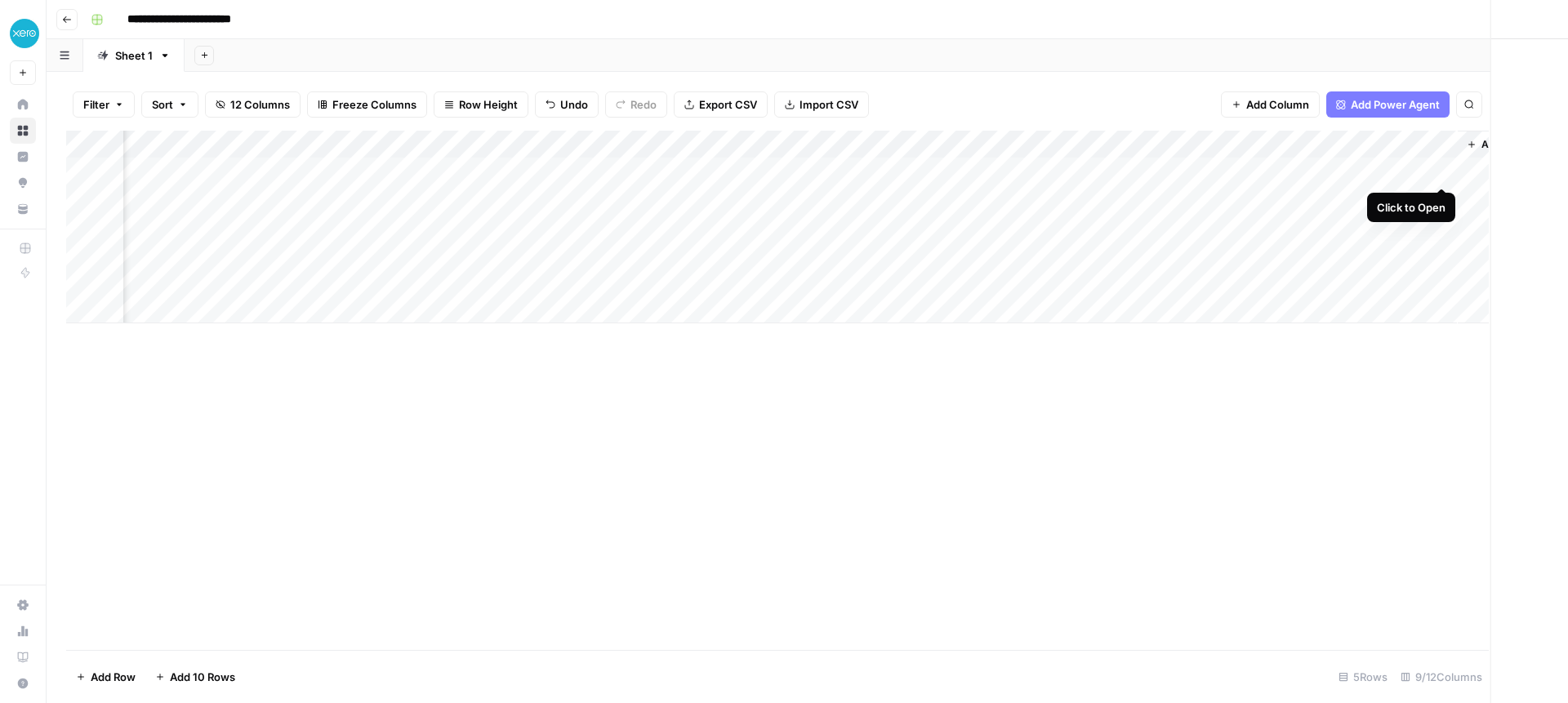
scroll to position [0, 268]
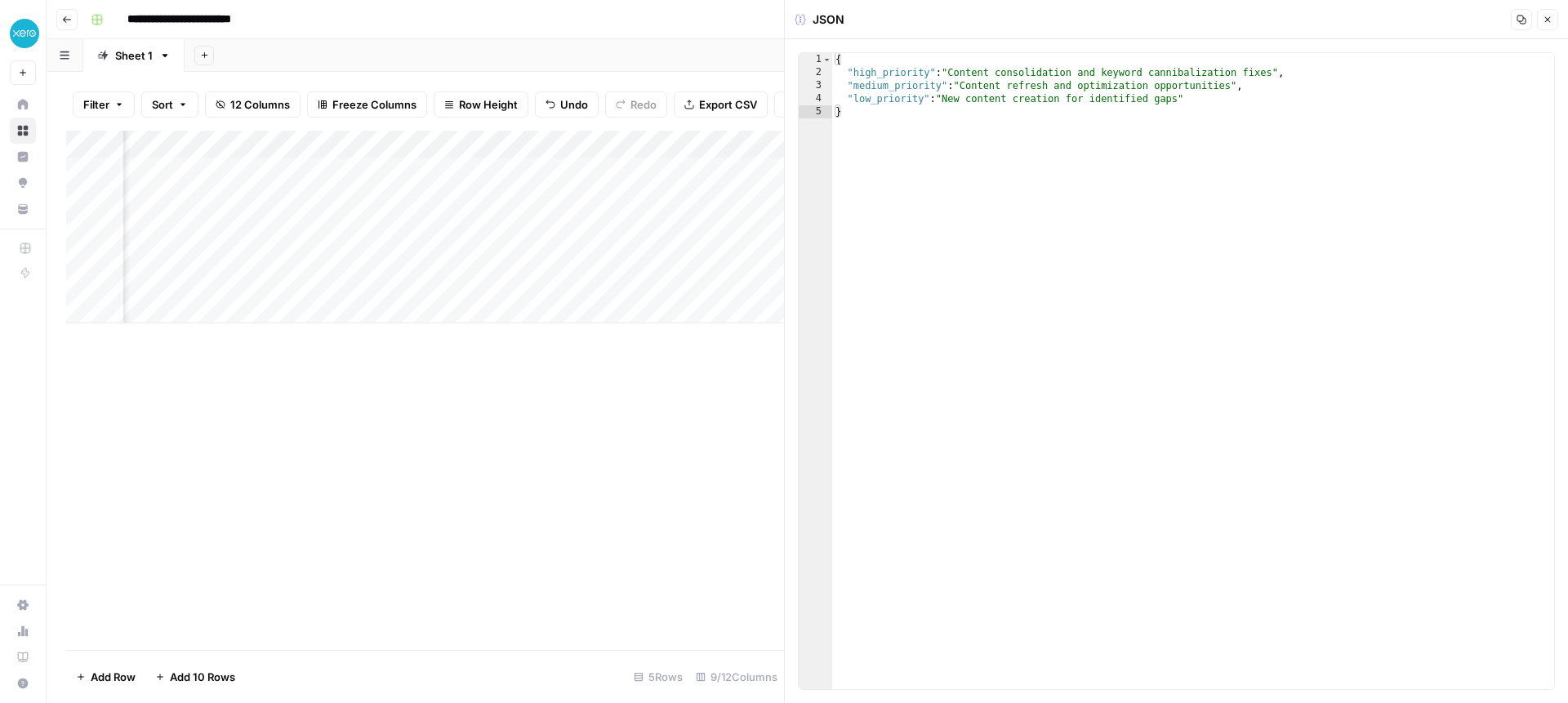
click at [1554, 24] on button "Close" at bounding box center [1547, 20] width 22 height 22
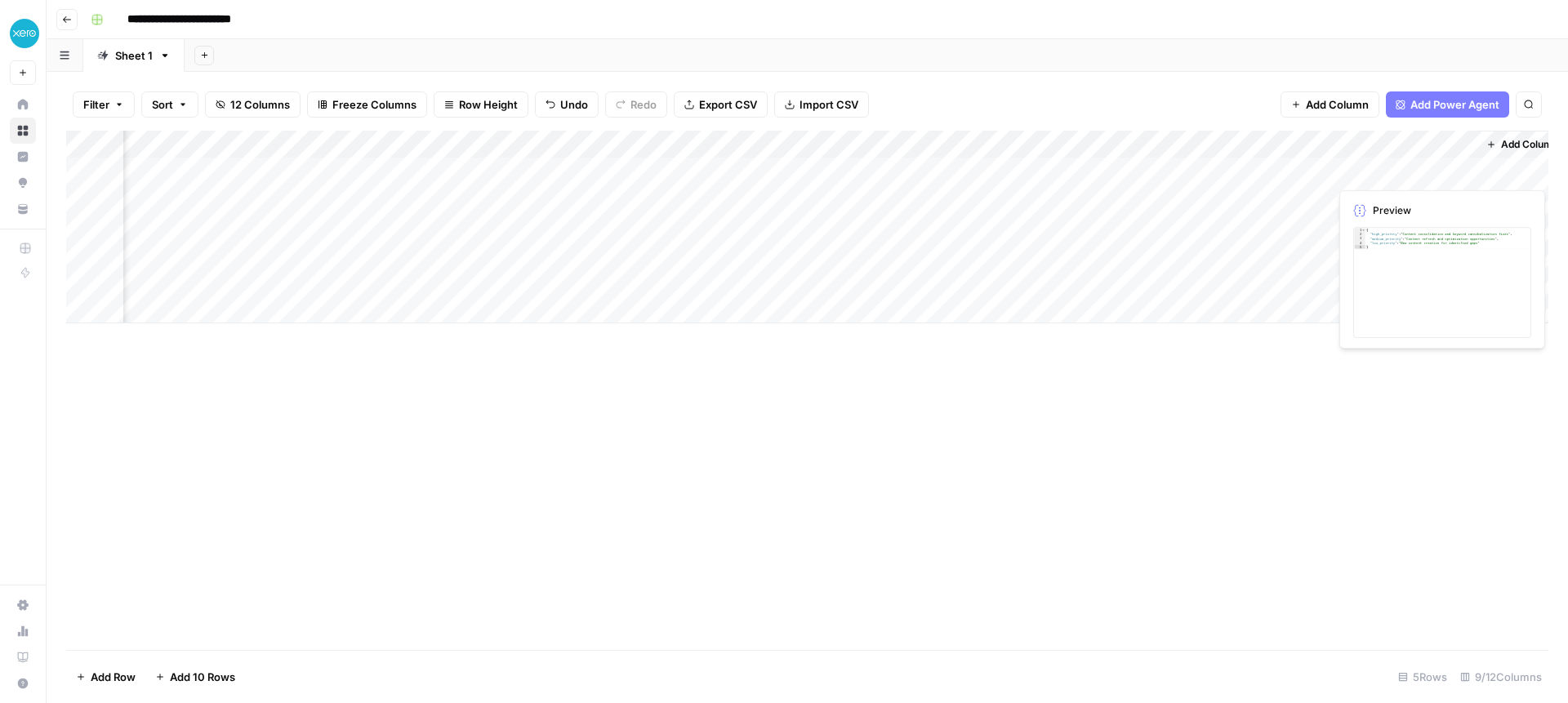
scroll to position [0, 280]
click at [1444, 169] on div "Add Column" at bounding box center [807, 227] width 1482 height 193
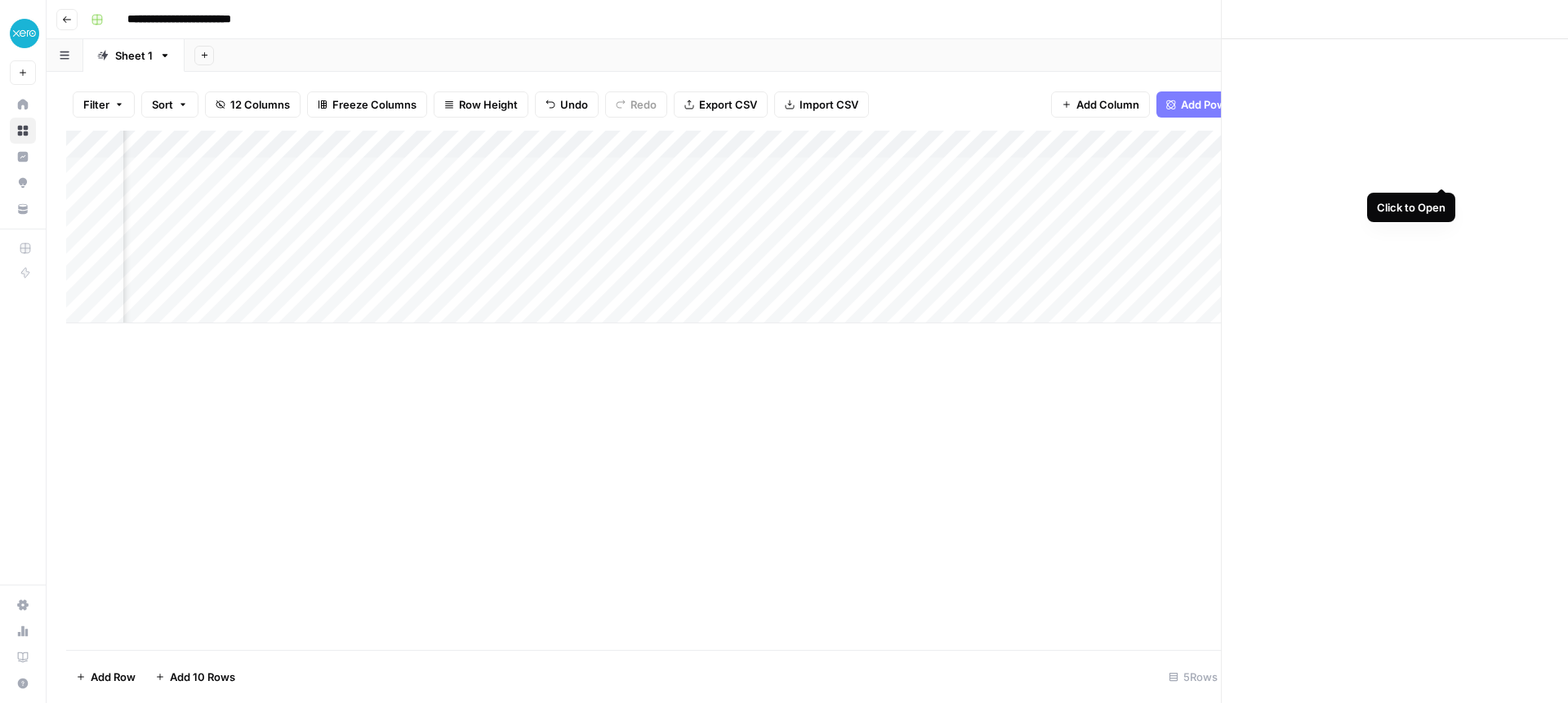
scroll to position [0, 268]
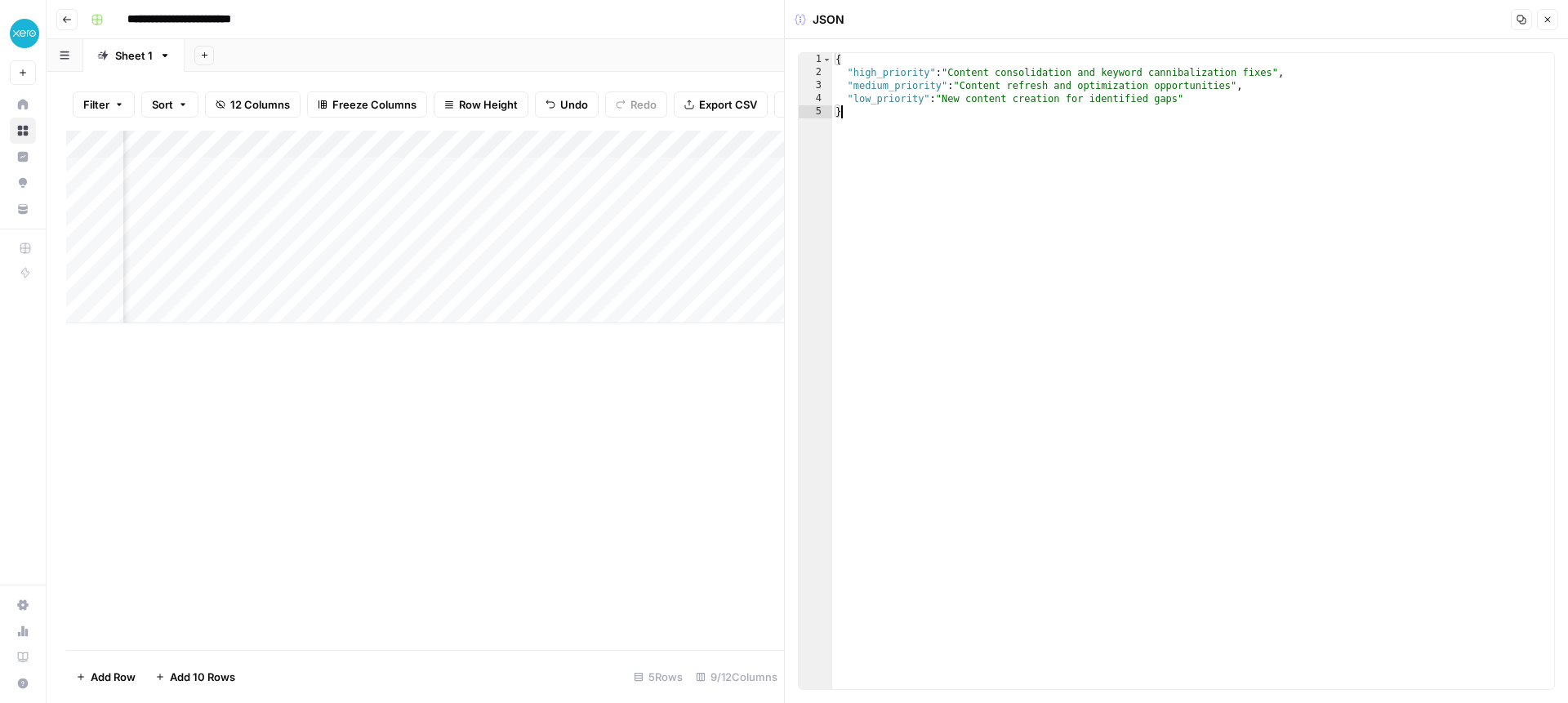
click at [1301, 202] on div "{ "high_priority" : "Content consolidation and keyword cannibalization fixes" ,…" at bounding box center [1192, 384] width 722 height 663
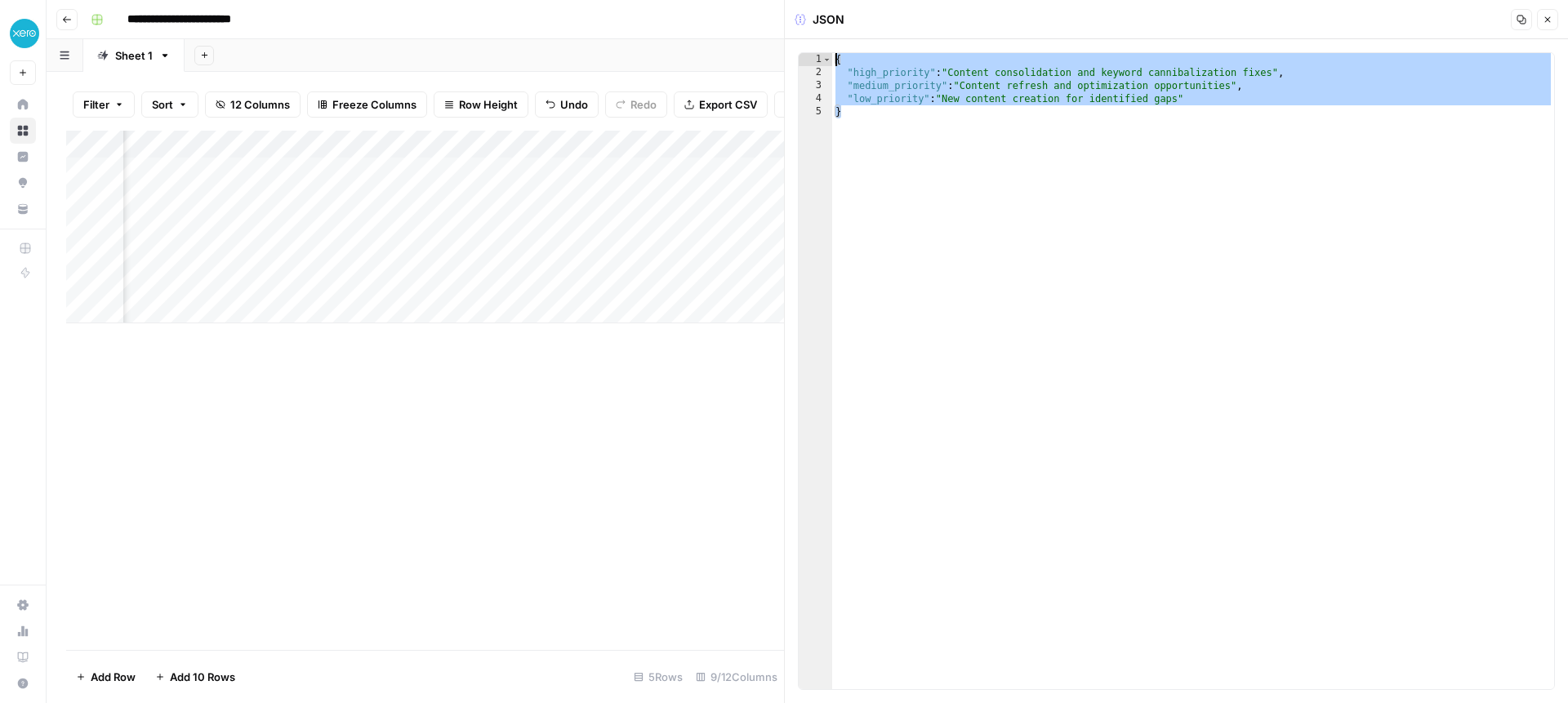
drag, startPoint x: 891, startPoint y: 125, endPoint x: 835, endPoint y: 56, distance: 88.9
click at [829, 54] on div "* 1 2 3 4 5 { "high_priority" : "Content consolidation and keyword cannibalizat…" at bounding box center [1176, 372] width 757 height 638
type textarea "**********"
click at [669, 168] on div "Add Column" at bounding box center [424, 227] width 718 height 193
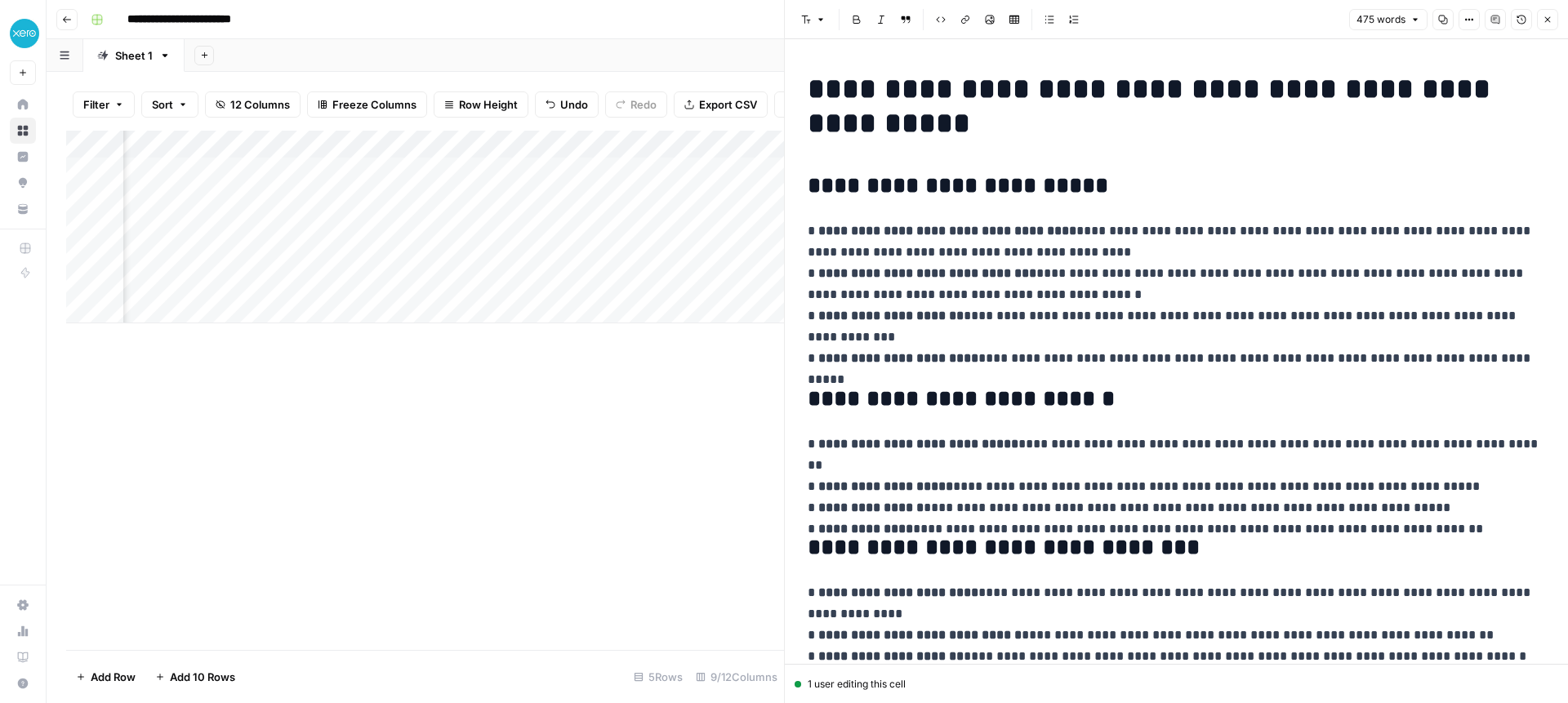
copy div "**********"
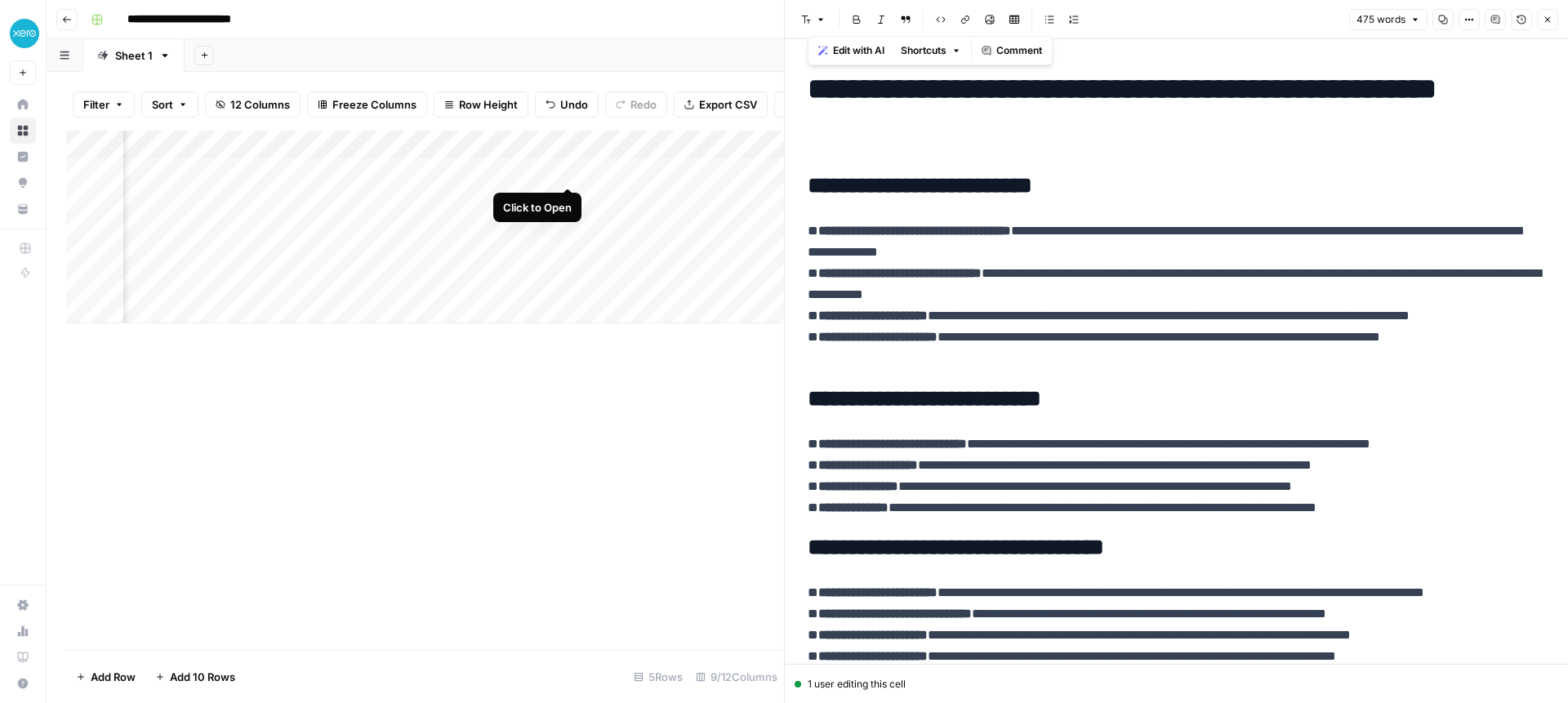
click at [567, 168] on div "Add Column" at bounding box center [424, 227] width 718 height 193
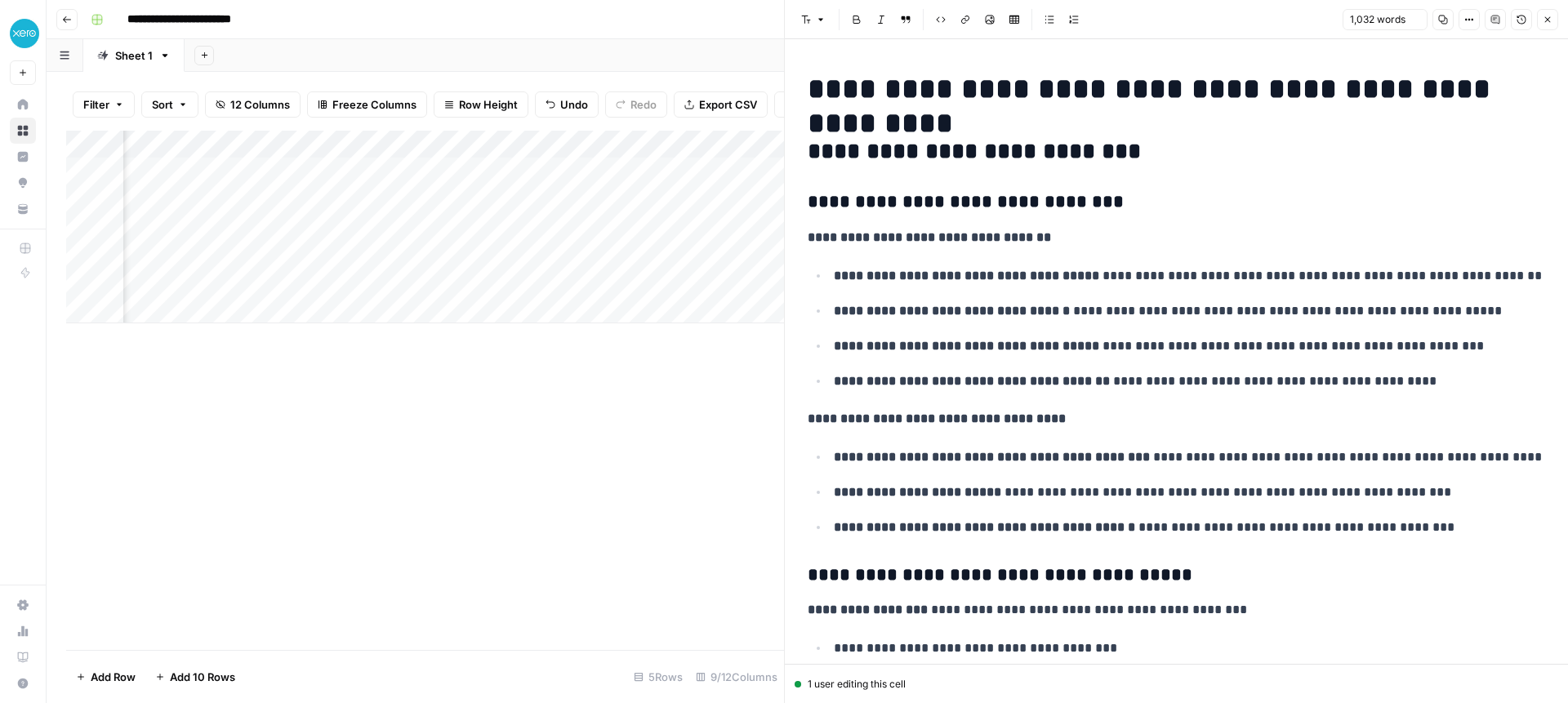
click at [1447, 19] on icon "button" at bounding box center [1444, 20] width 9 height 9
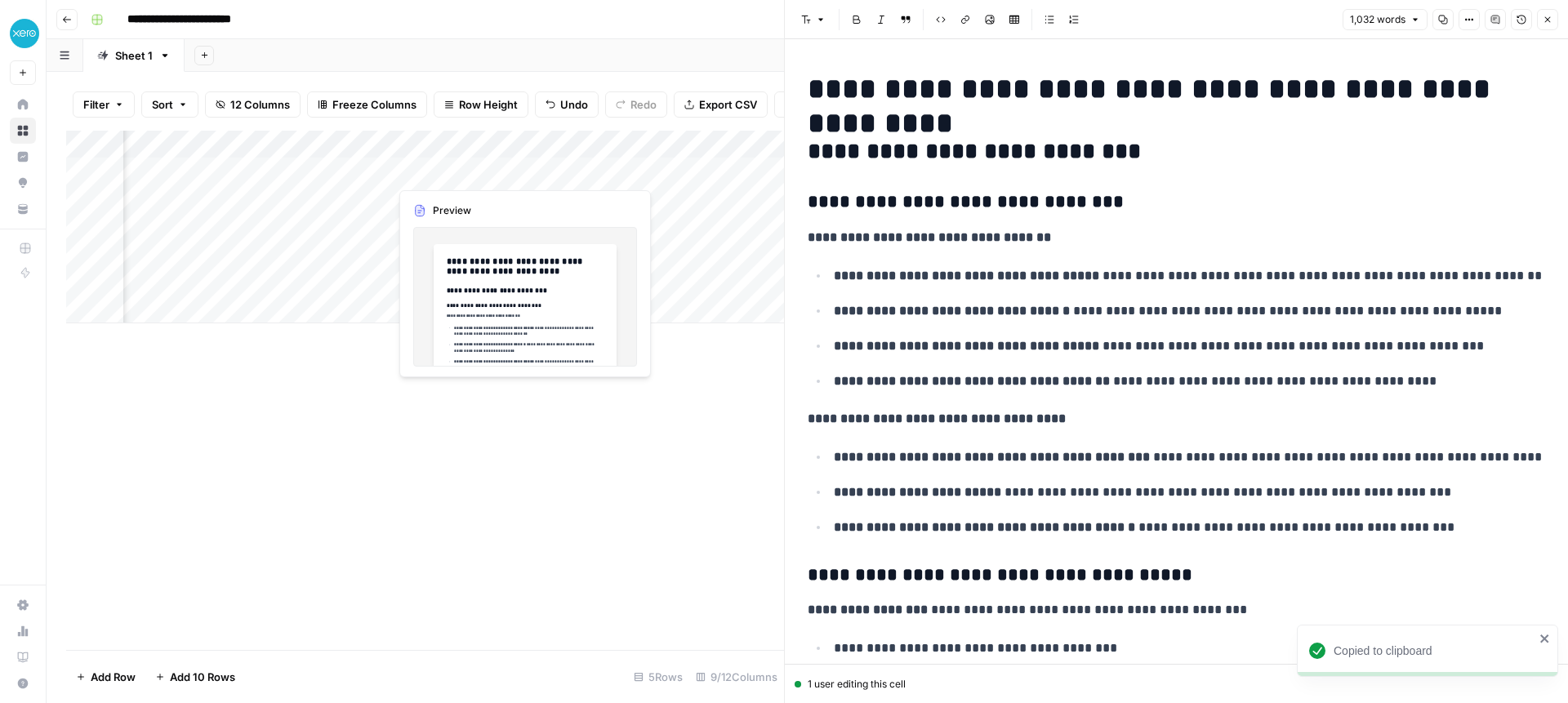
scroll to position [0, 402]
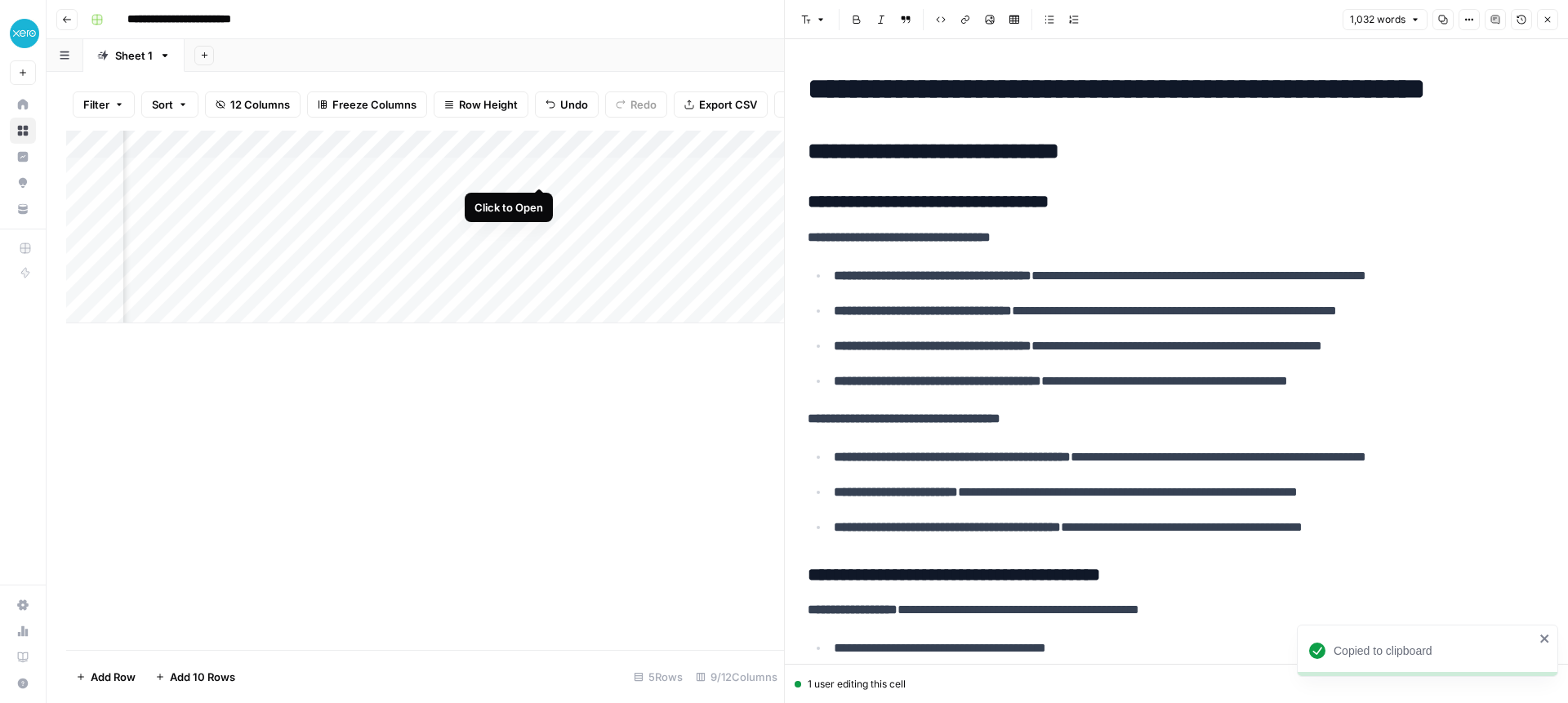
click at [539, 166] on div "Add Column" at bounding box center [424, 227] width 718 height 193
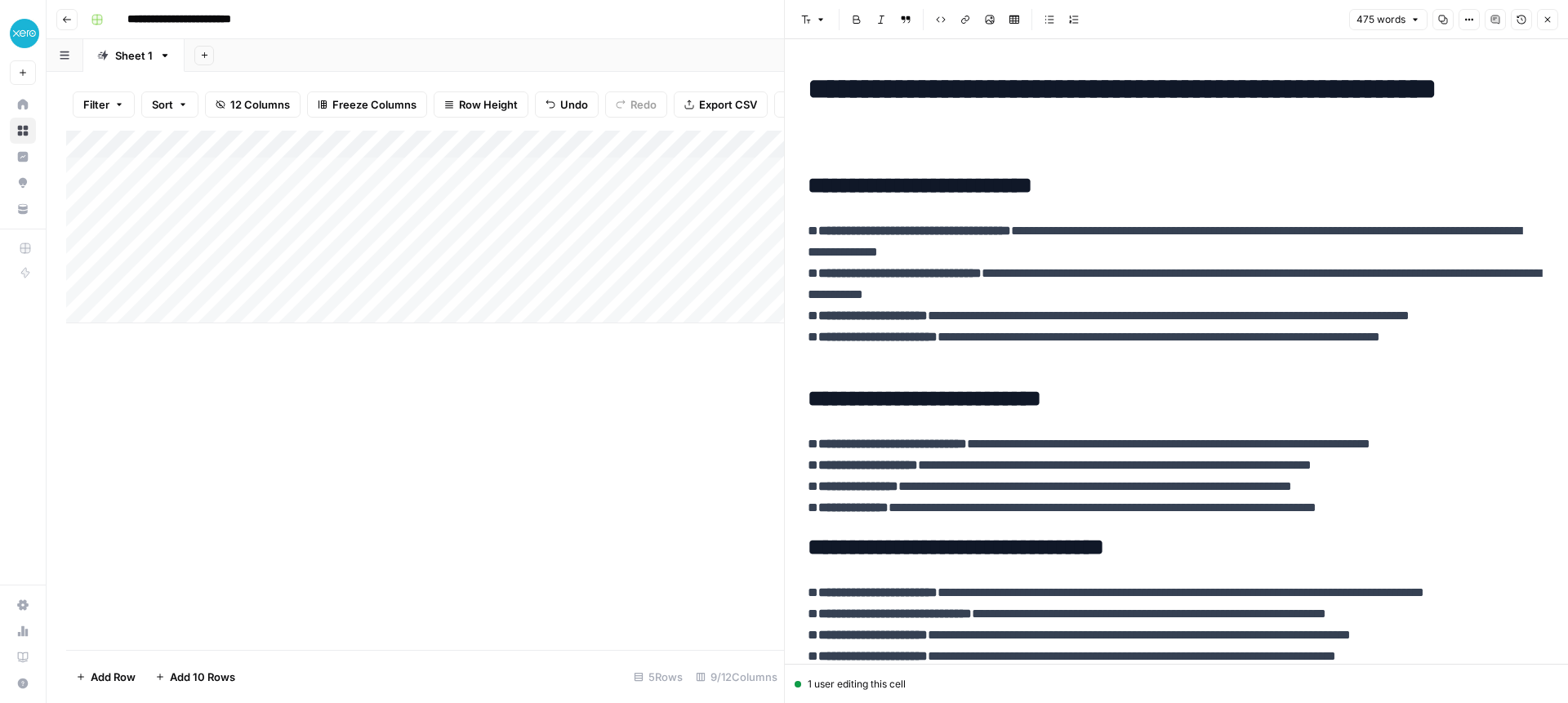
click at [1559, 21] on header "Font style Bold Italic Block quote Code block Link Image Insert Table Bulleted …" at bounding box center [1176, 20] width 783 height 40
click at [1552, 22] on button "Close" at bounding box center [1547, 20] width 22 height 22
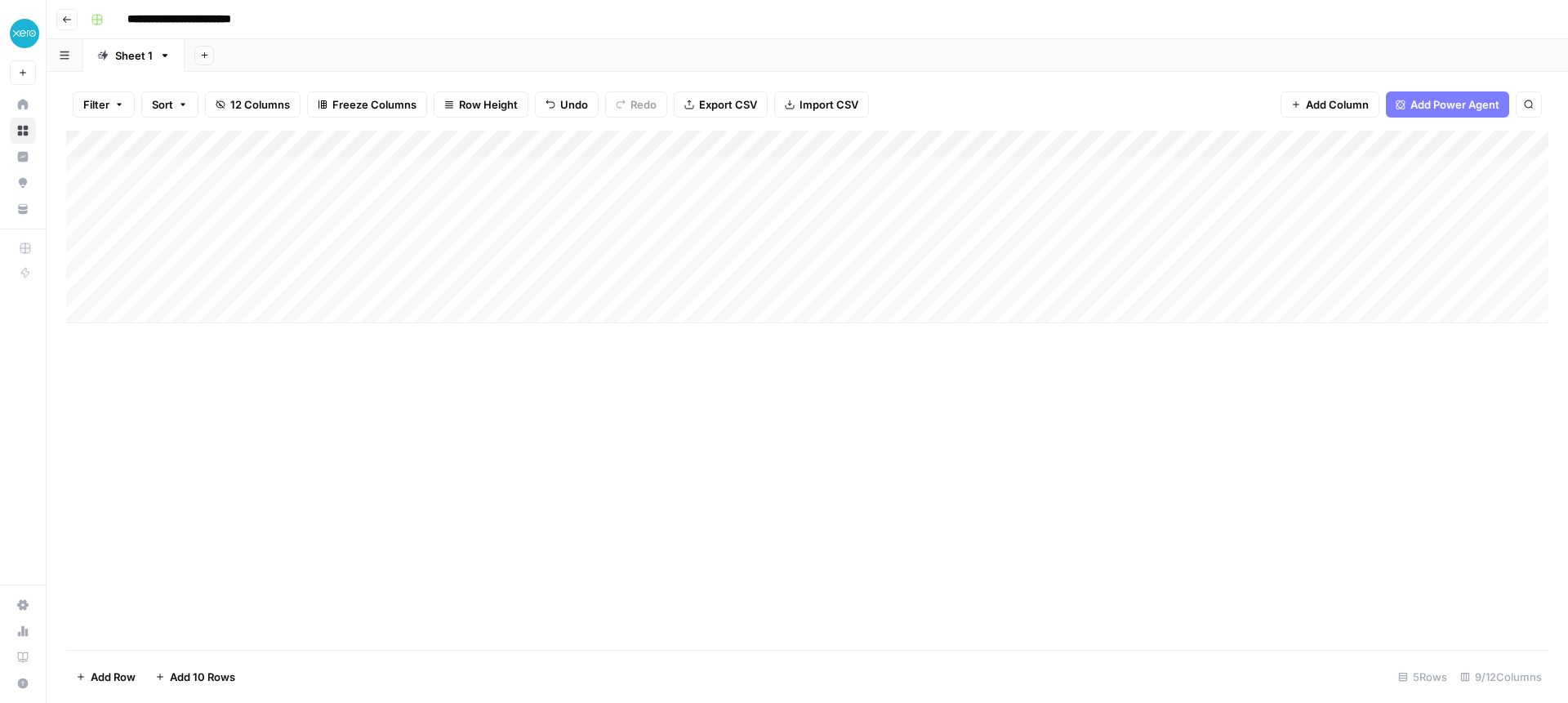
click at [179, 200] on div "Add Column" at bounding box center [807, 227] width 1482 height 193
click at [742, 146] on div "Add Column" at bounding box center [807, 227] width 1482 height 193
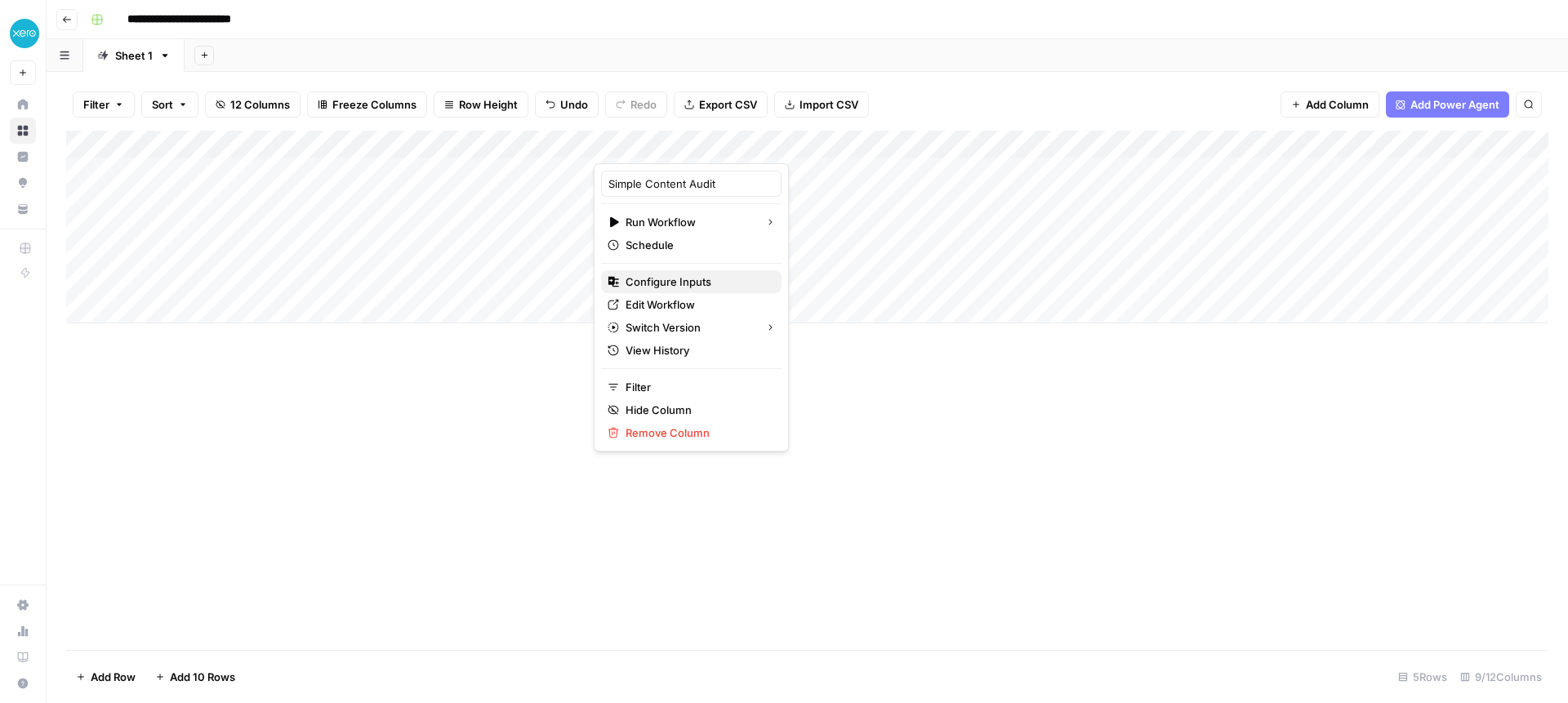
click at [669, 283] on span "Configure Inputs" at bounding box center [697, 281] width 143 height 16
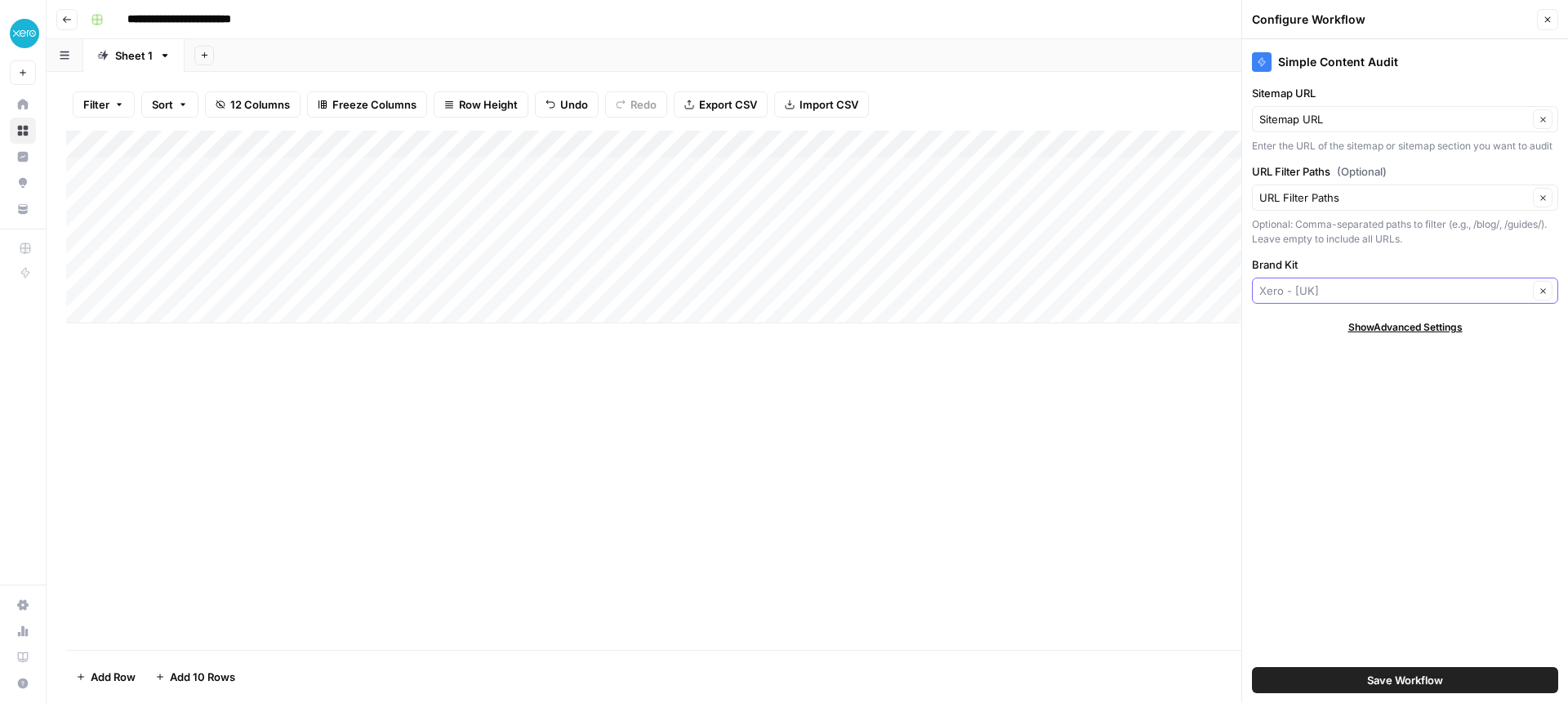
click at [1322, 291] on input "Brand Kit" at bounding box center [1393, 290] width 268 height 16
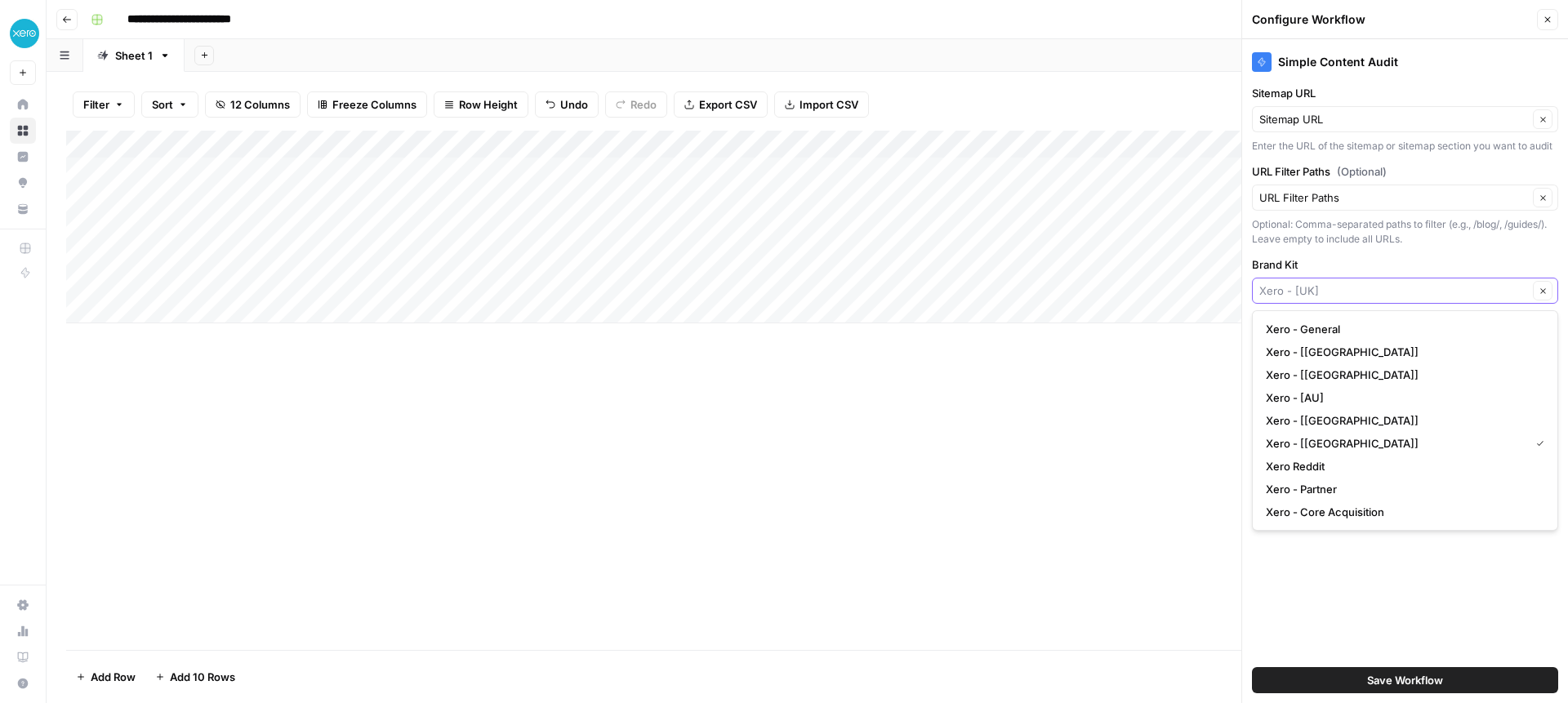
click at [1325, 291] on input "Brand Kit" at bounding box center [1393, 290] width 268 height 16
type input "Xero - [UK]"
click at [1549, 15] on icon "button" at bounding box center [1547, 20] width 9 height 9
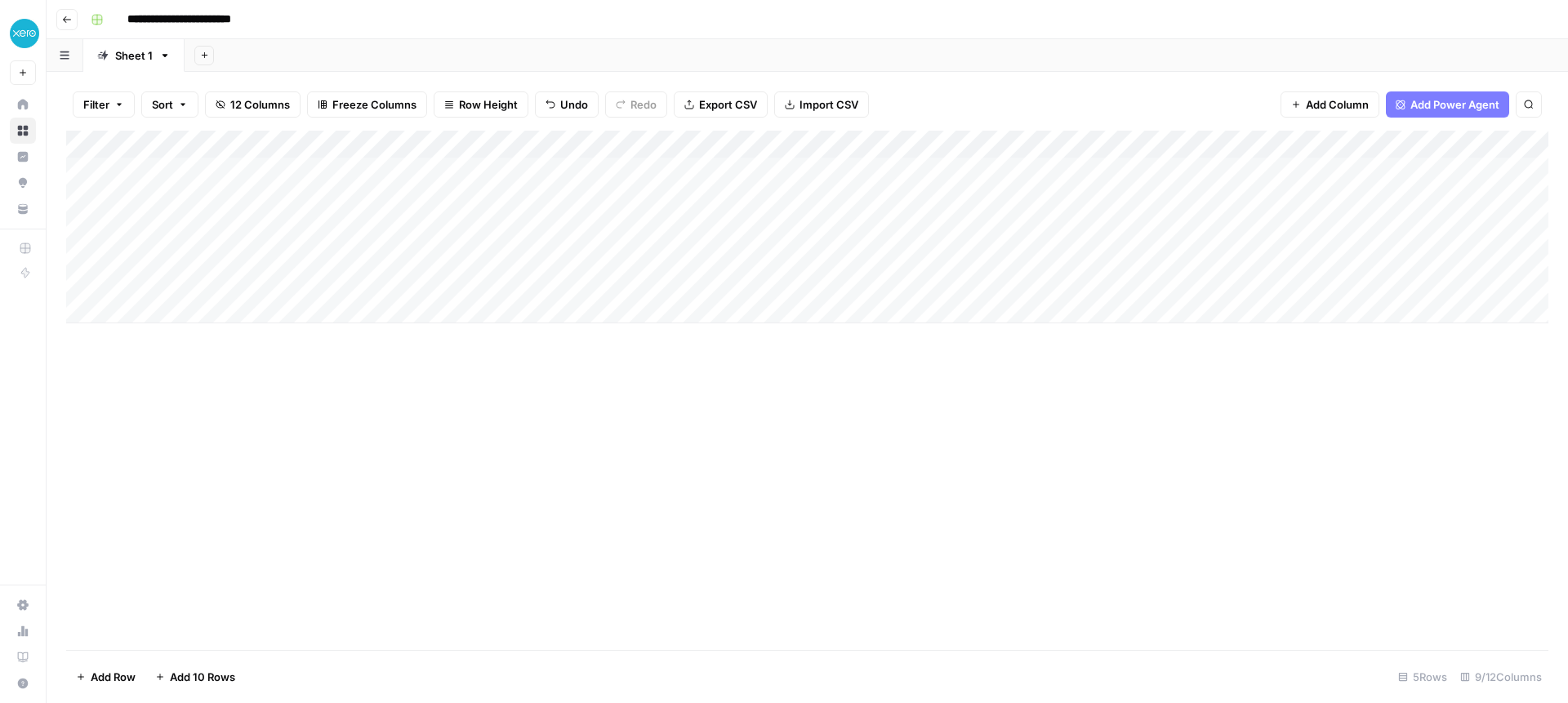
click at [581, 142] on div "Add Column" at bounding box center [807, 227] width 1482 height 193
click at [1340, 102] on span "Add Column" at bounding box center [1336, 104] width 63 height 16
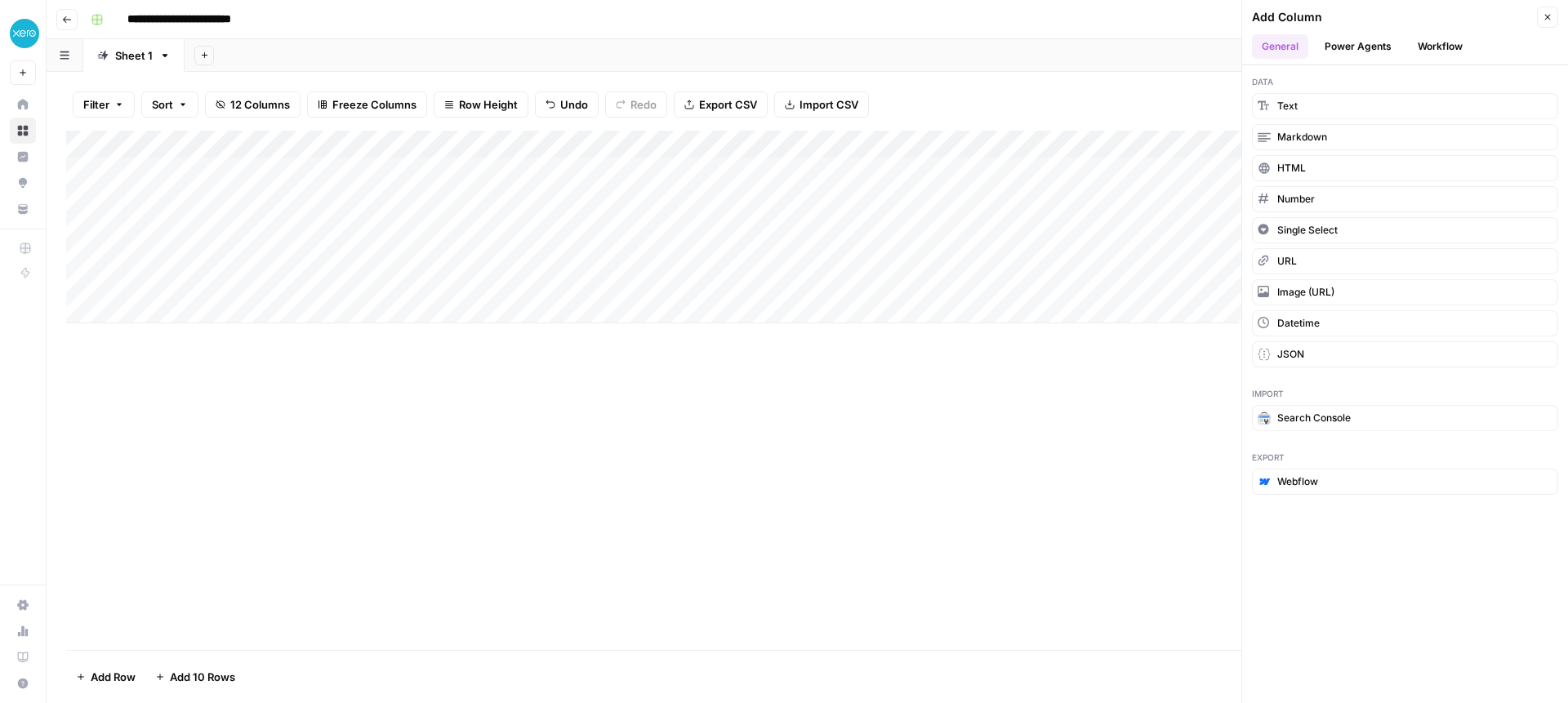
click at [1452, 56] on button "Workflow" at bounding box center [1440, 46] width 65 height 24
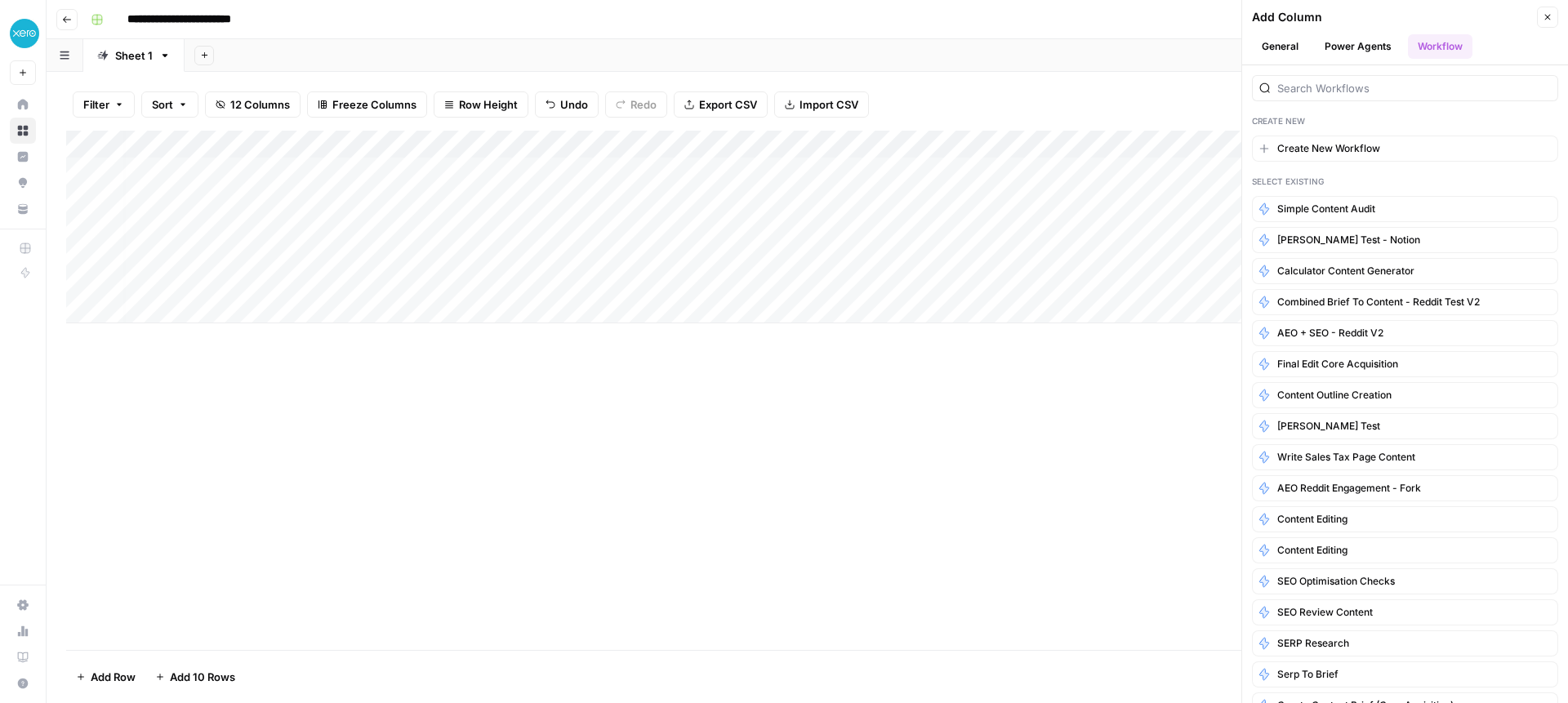
click at [1352, 45] on button "Power Agents" at bounding box center [1358, 46] width 87 height 24
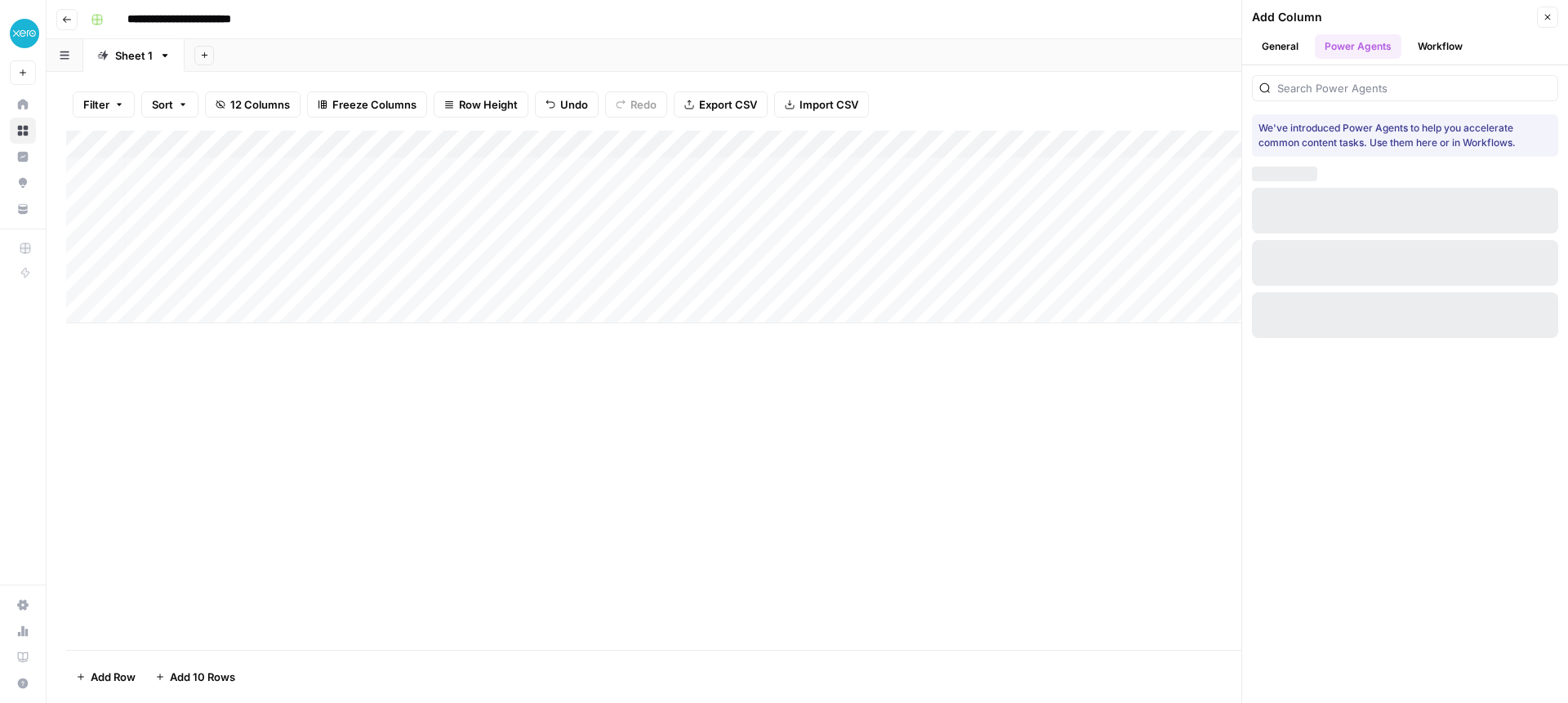
click at [1273, 46] on button "General" at bounding box center [1280, 46] width 56 height 24
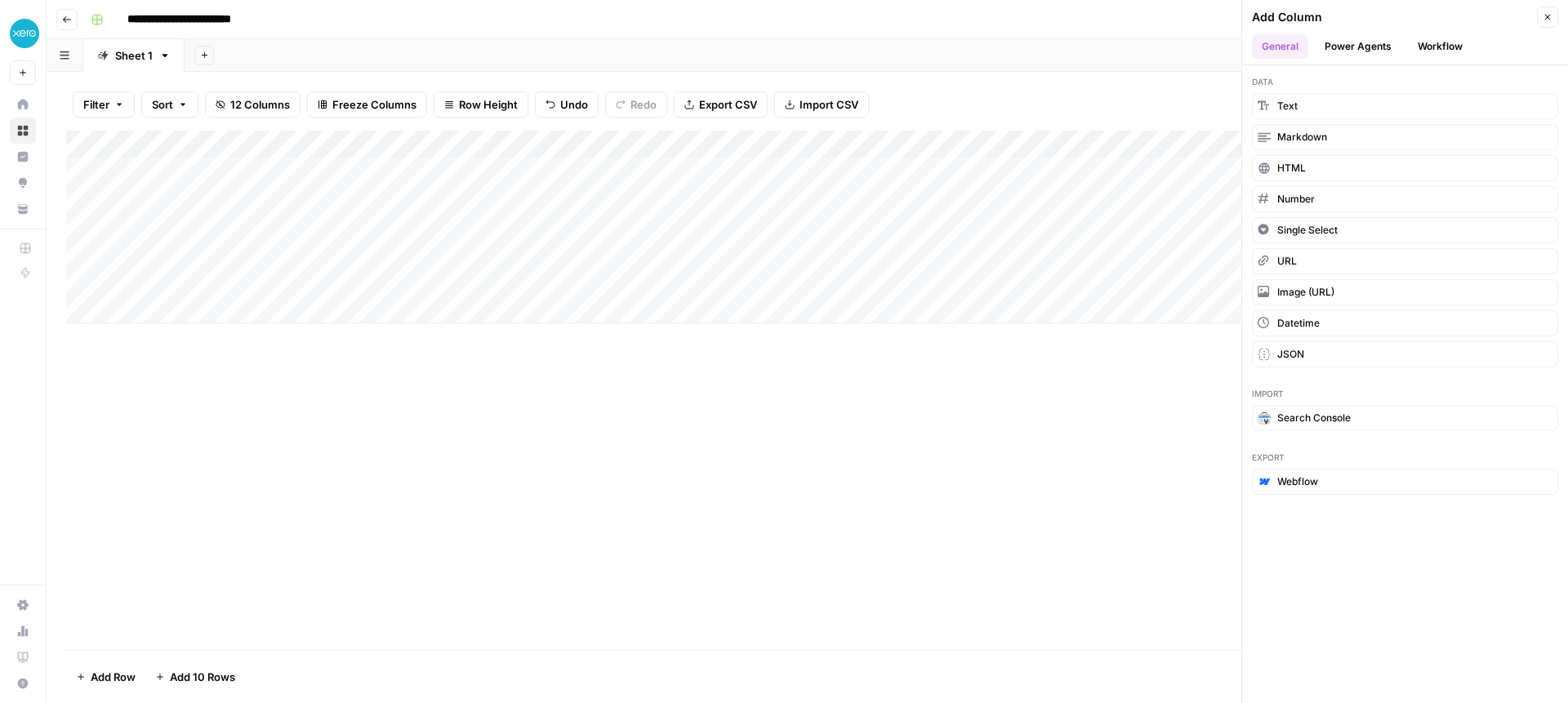
drag, startPoint x: 1307, startPoint y: 108, endPoint x: 1304, endPoint y: 78, distance: 30.1
click at [1304, 78] on div "Data Text Markdown HTML Number Single Select URL Image (URL) Datetime JSON" at bounding box center [1405, 220] width 326 height 312
click at [1543, 12] on icon "button" at bounding box center [1547, 17] width 9 height 9
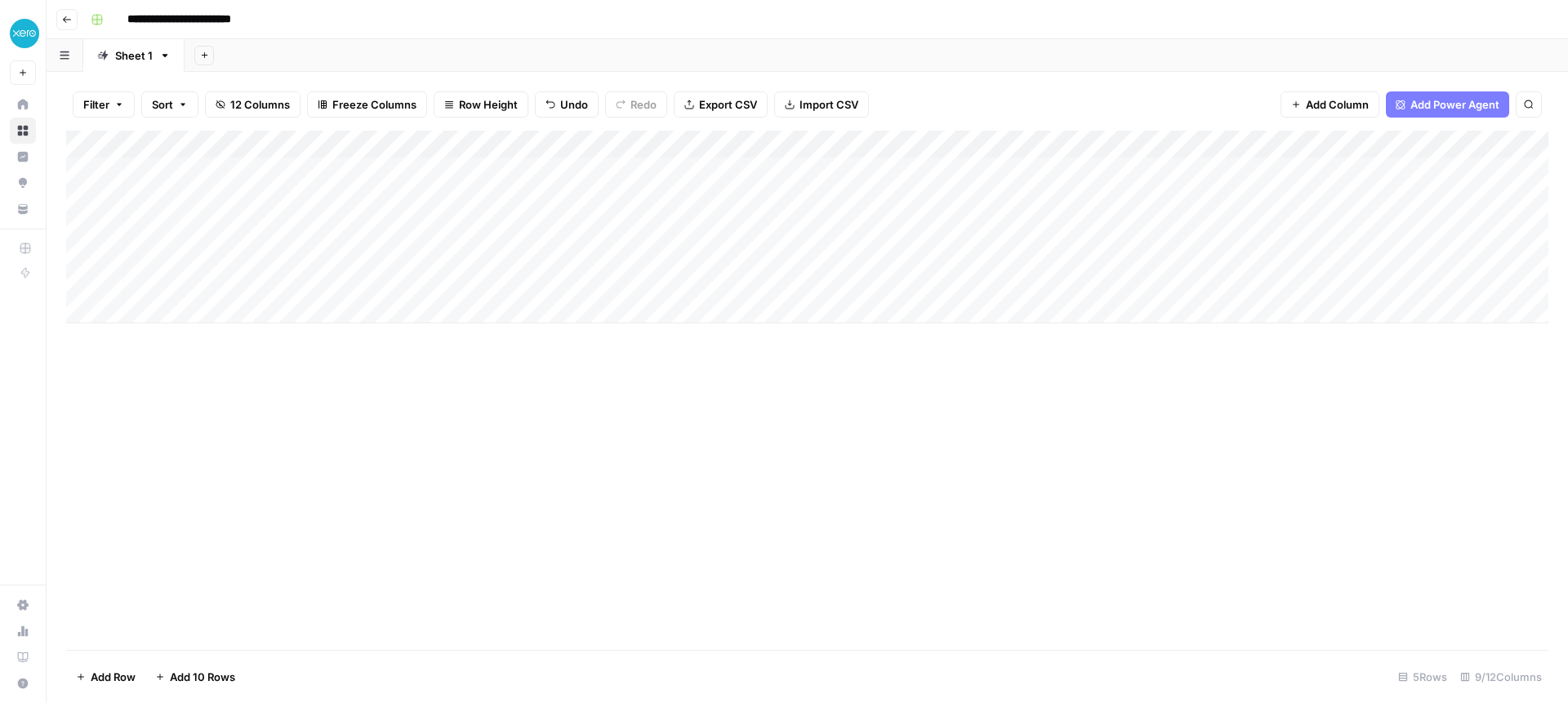
scroll to position [0, 0]
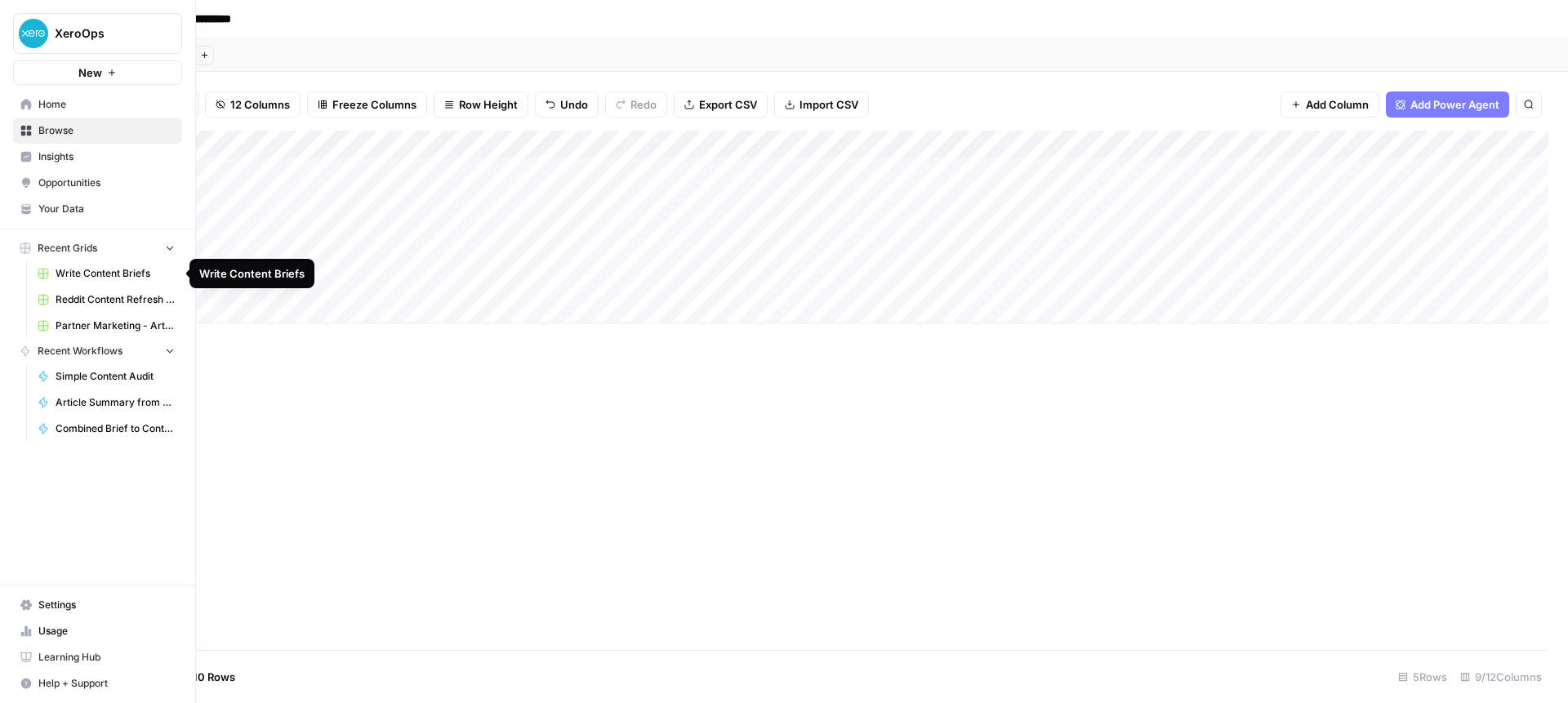
click at [77, 269] on span "Write Content Briefs" at bounding box center [115, 274] width 120 height 15
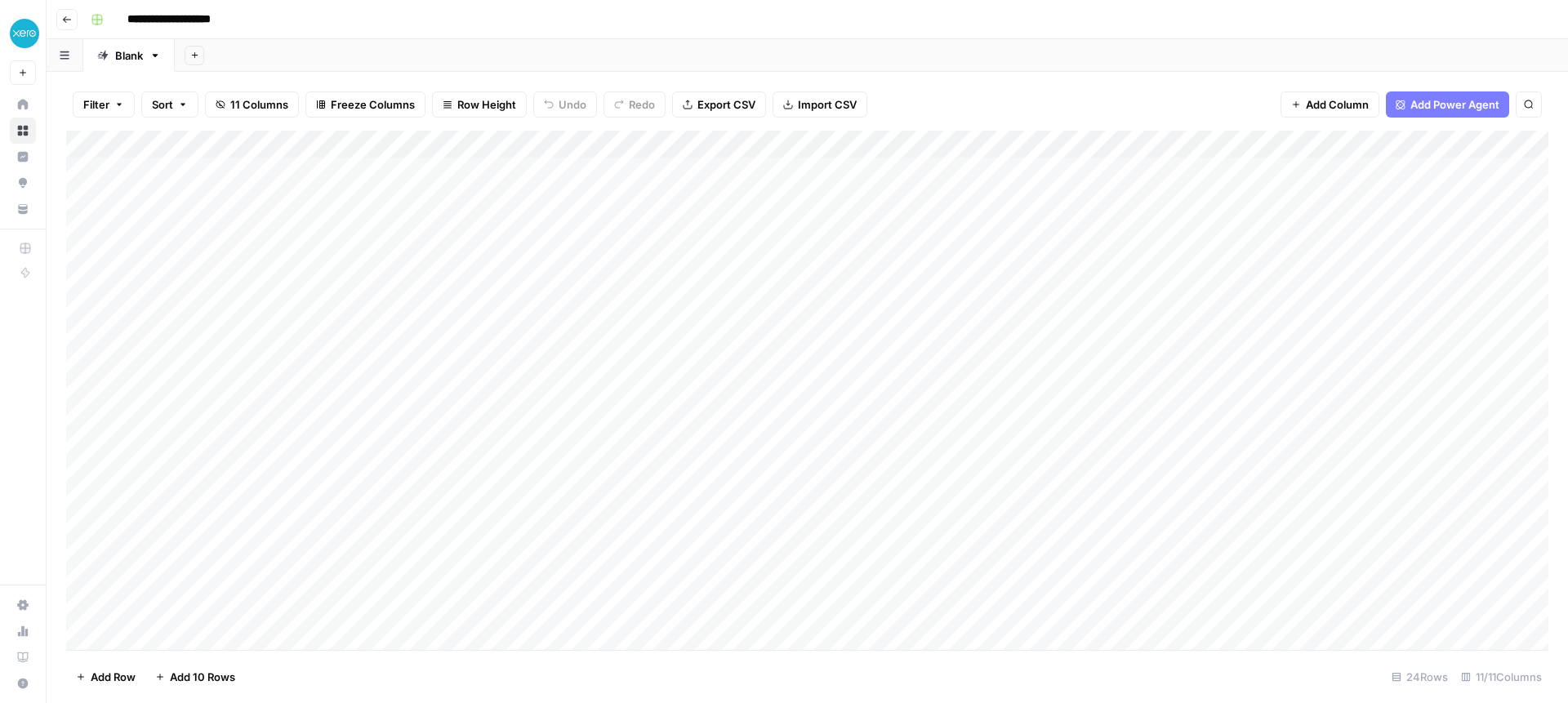
scroll to position [1, 0]
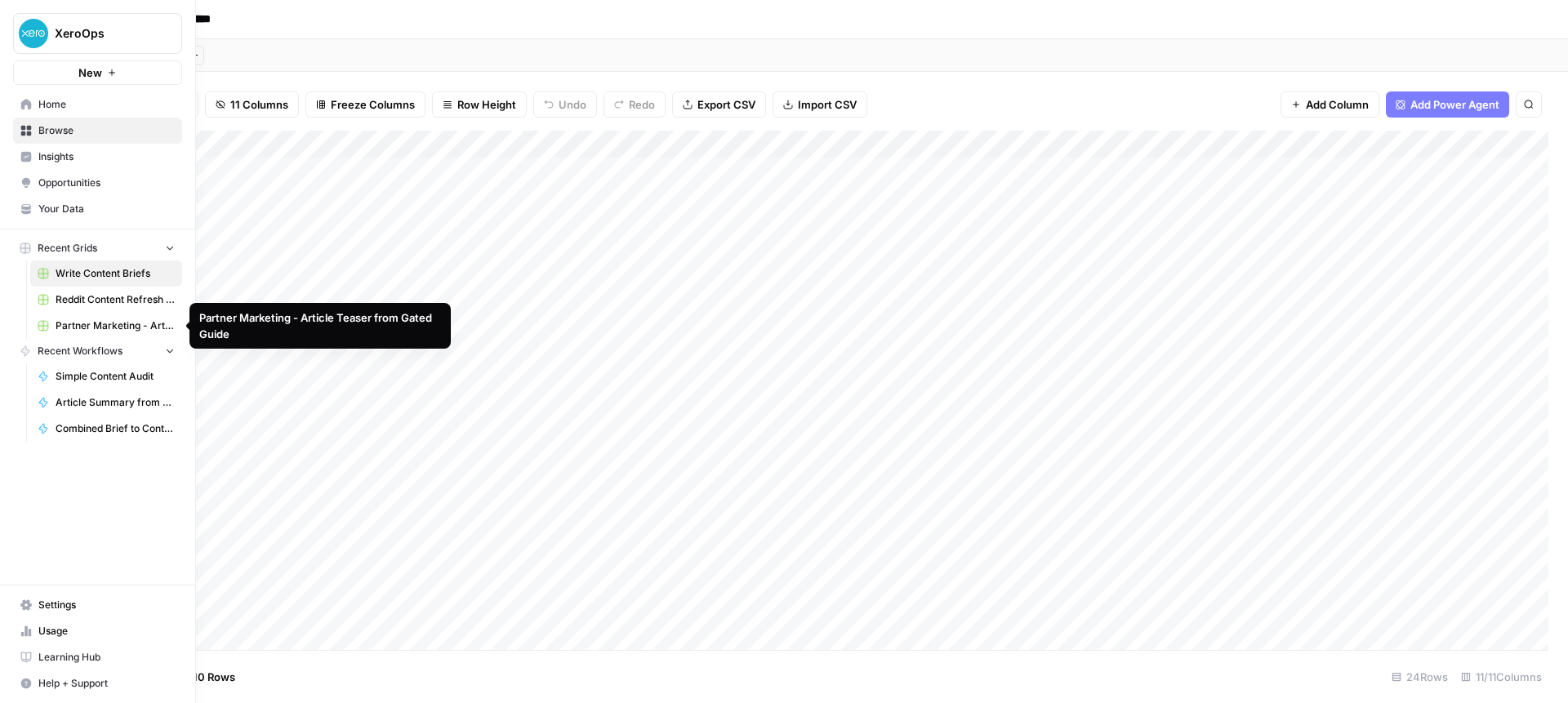
click at [79, 303] on span "Reddit Content Refresh - Single URL" at bounding box center [115, 300] width 120 height 15
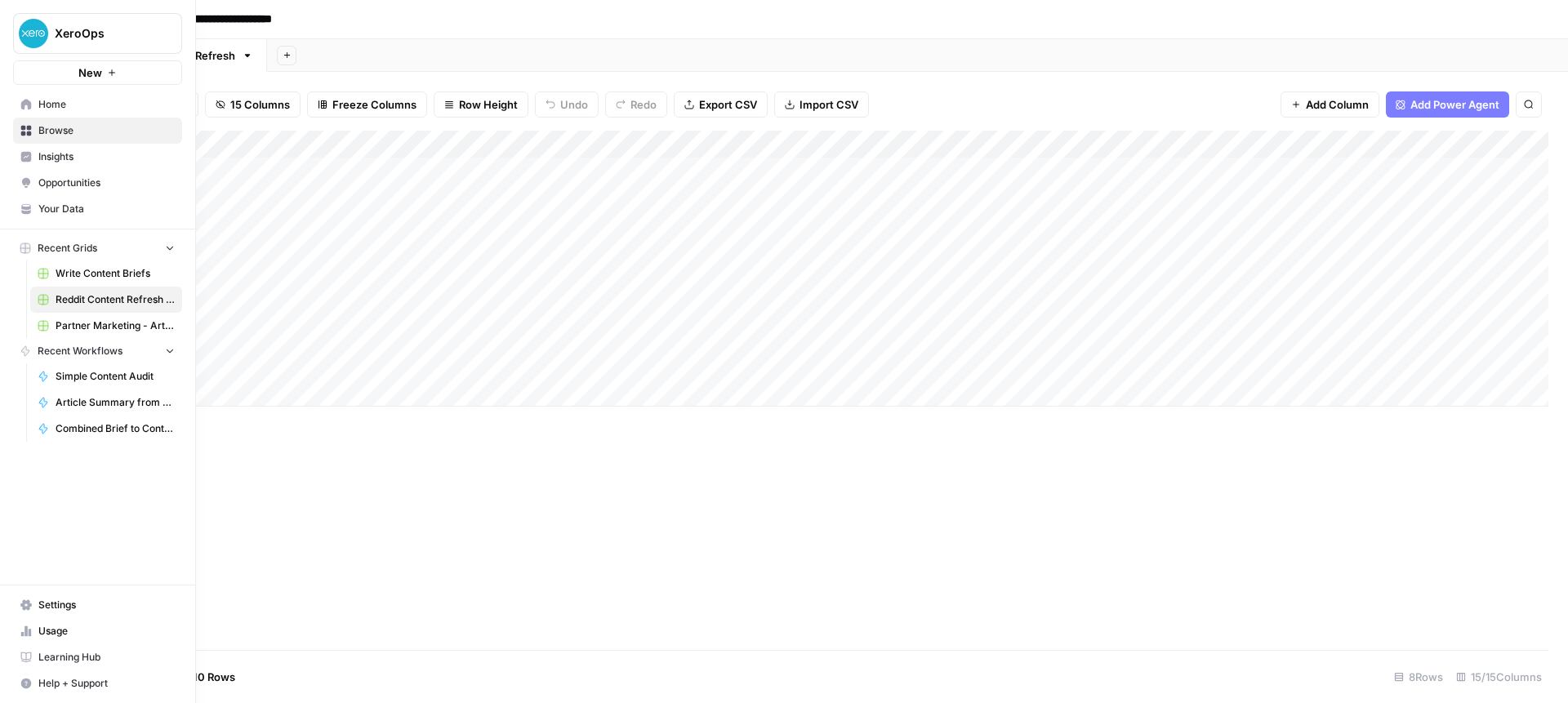
click at [58, 126] on span "Browse" at bounding box center [106, 131] width 136 height 15
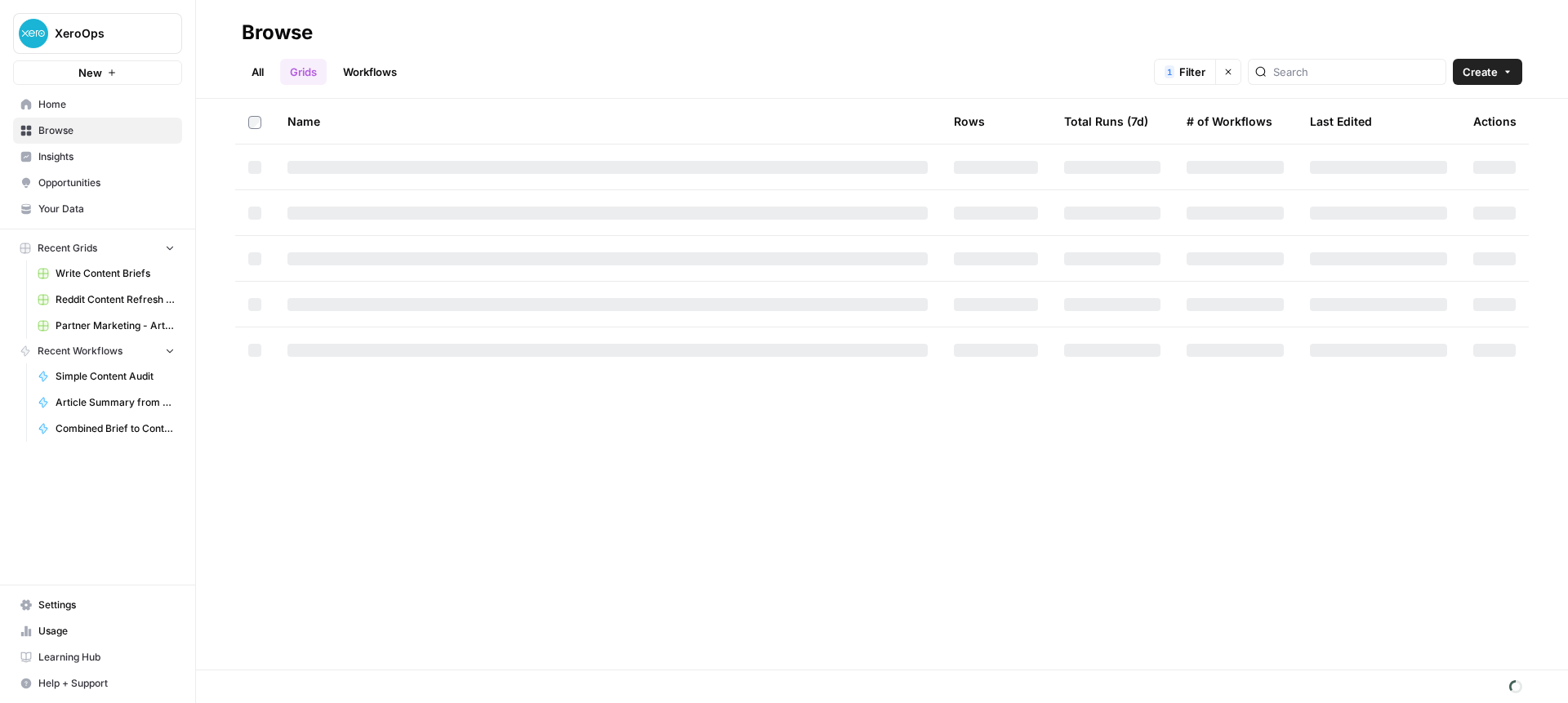
click at [371, 58] on link "Workflows" at bounding box center [370, 72] width 73 height 26
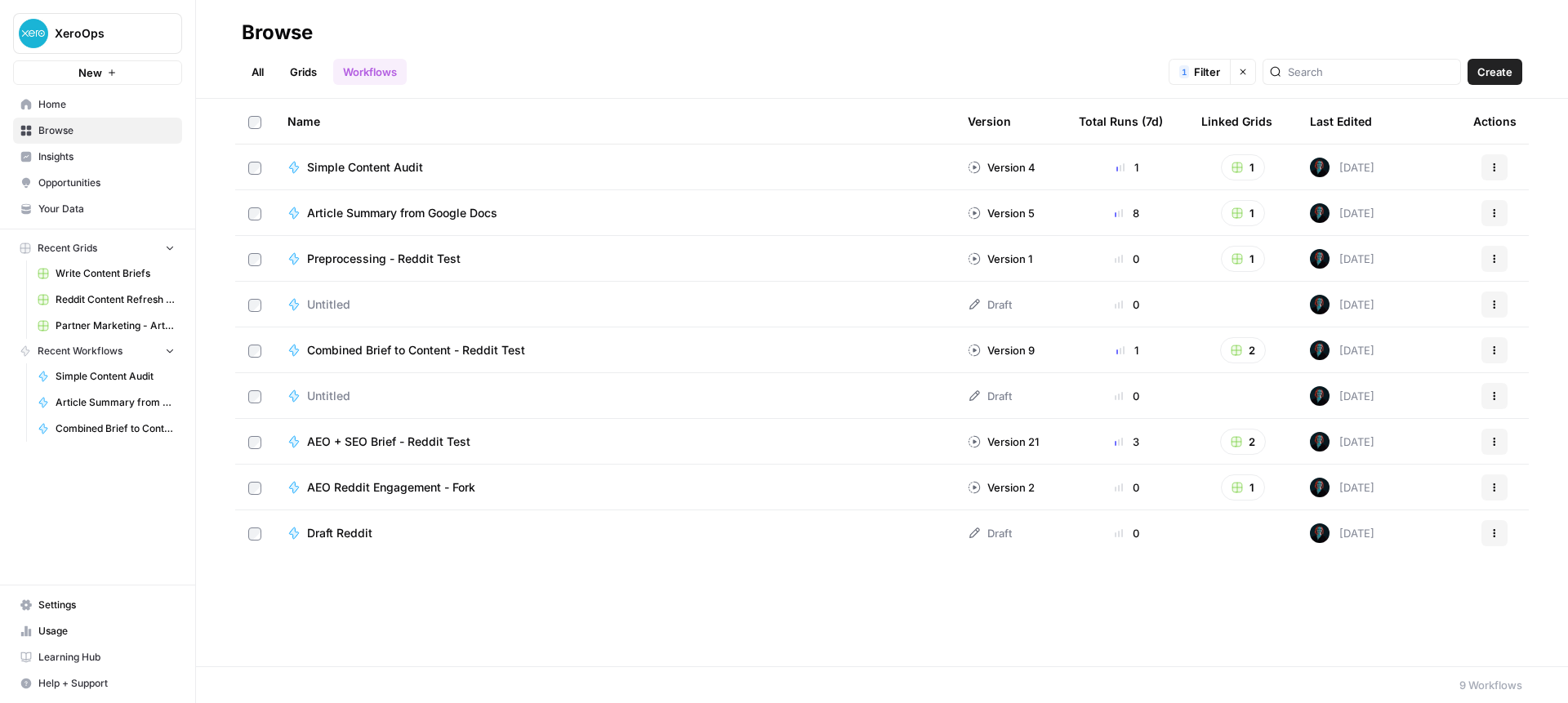
click at [305, 72] on link "Grids" at bounding box center [303, 72] width 46 height 26
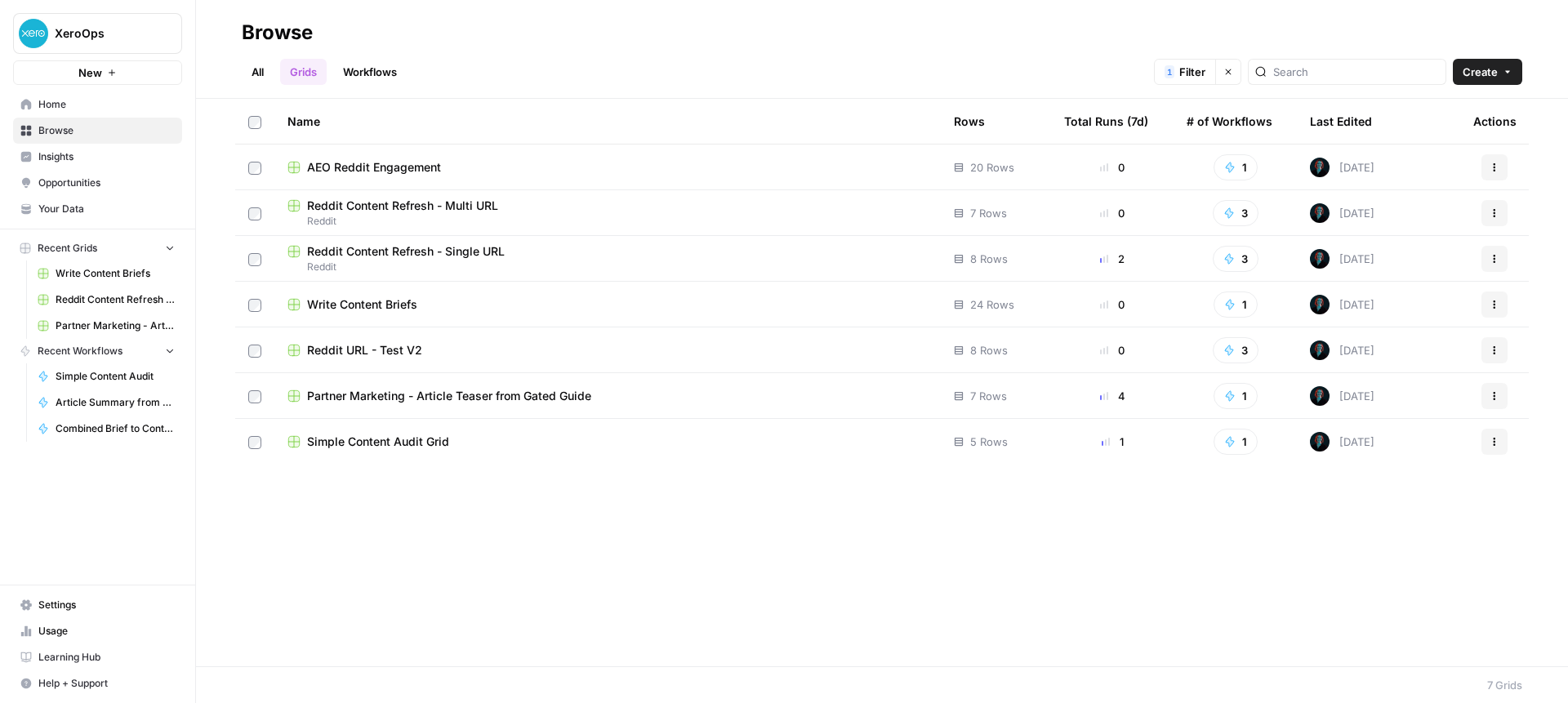
click at [1233, 75] on icon "button" at bounding box center [1228, 72] width 9 height 9
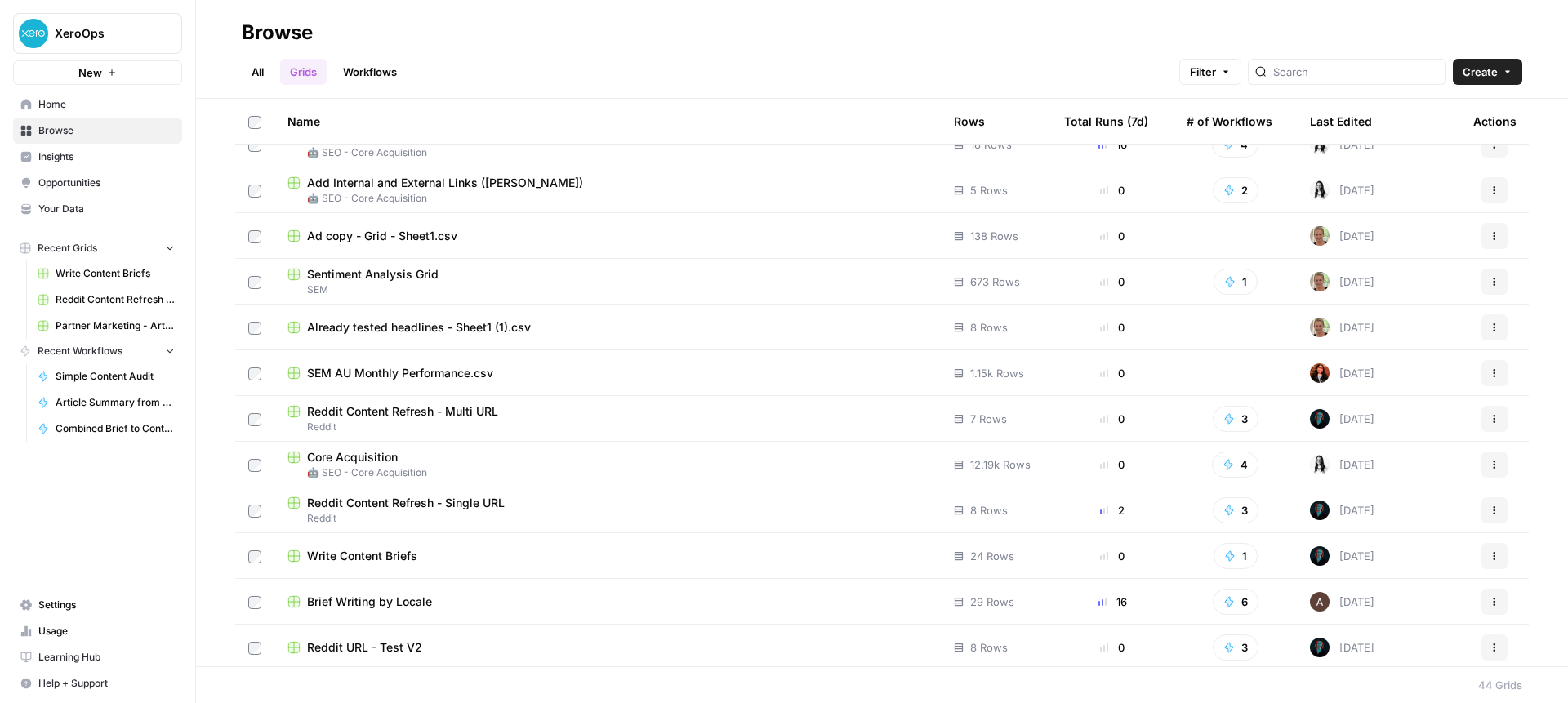
scroll to position [1490, 0]
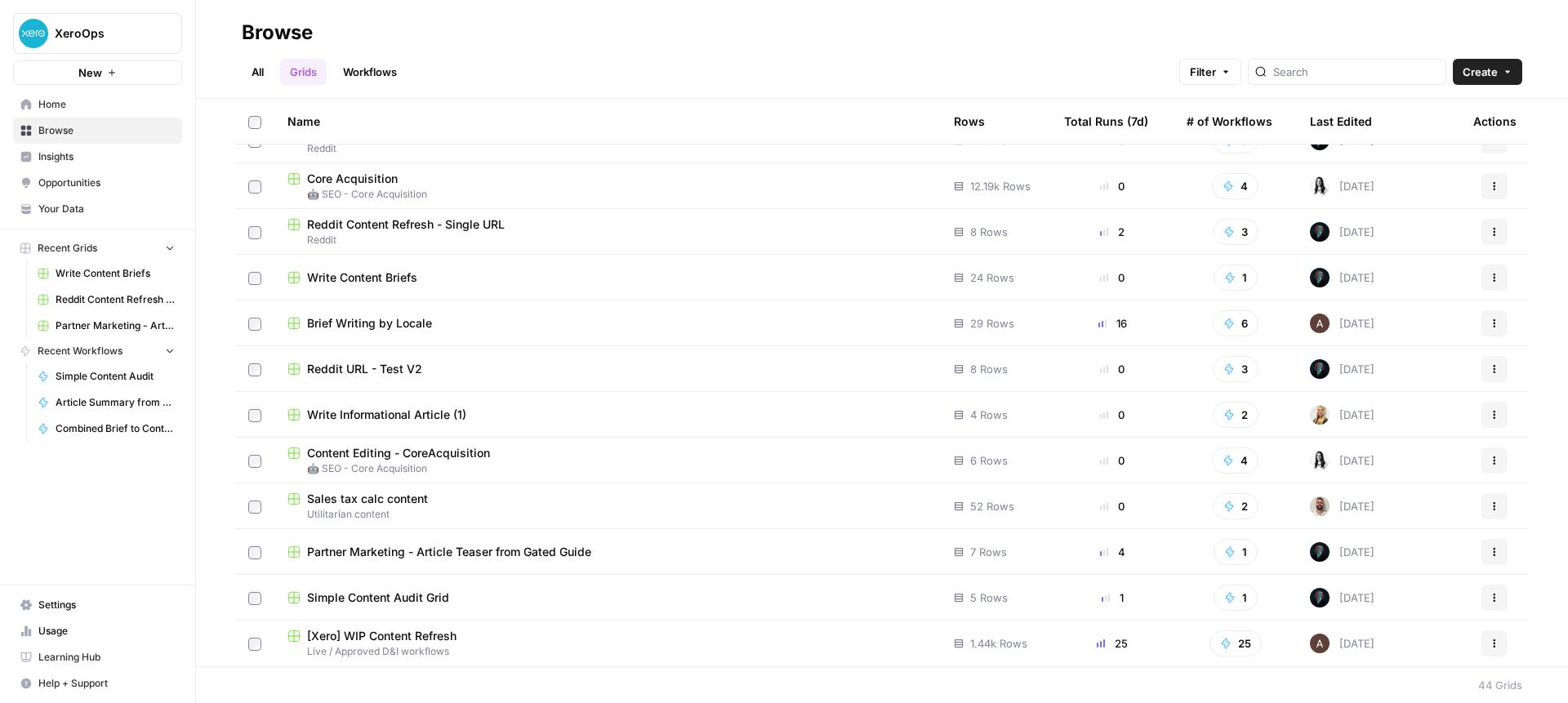
click at [392, 635] on span "[Xero] WIP Content Refresh" at bounding box center [381, 635] width 150 height 16
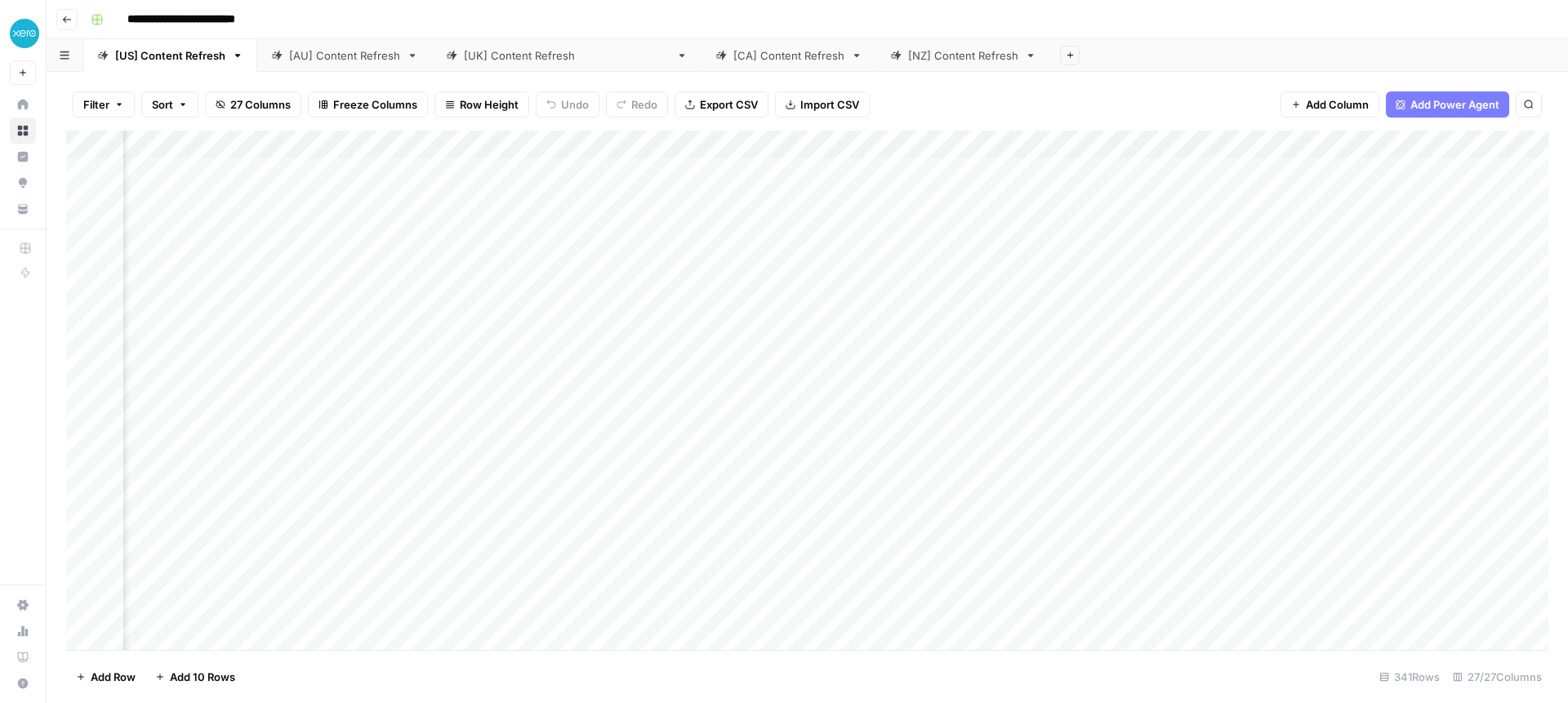
scroll to position [1, 0]
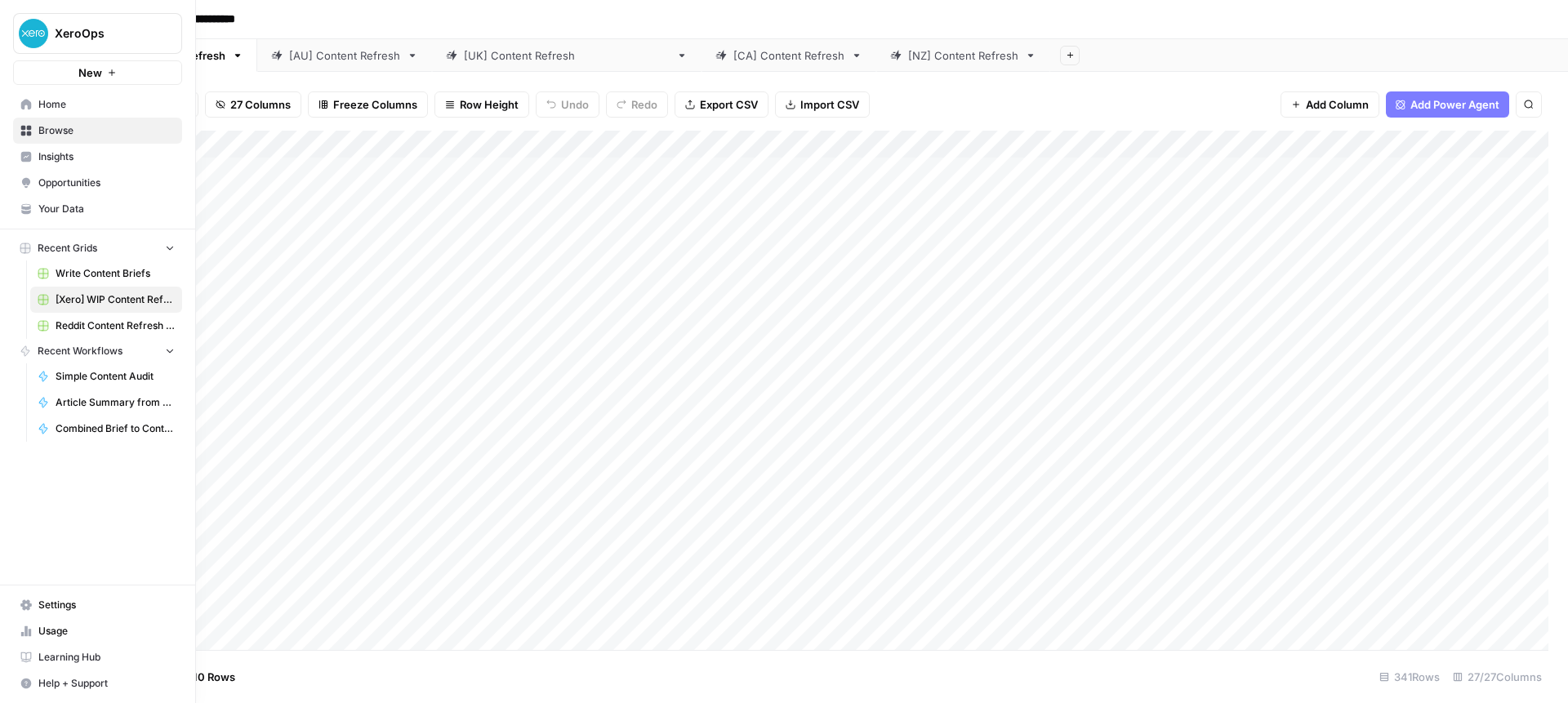
click at [34, 126] on link "Browse" at bounding box center [98, 131] width 169 height 26
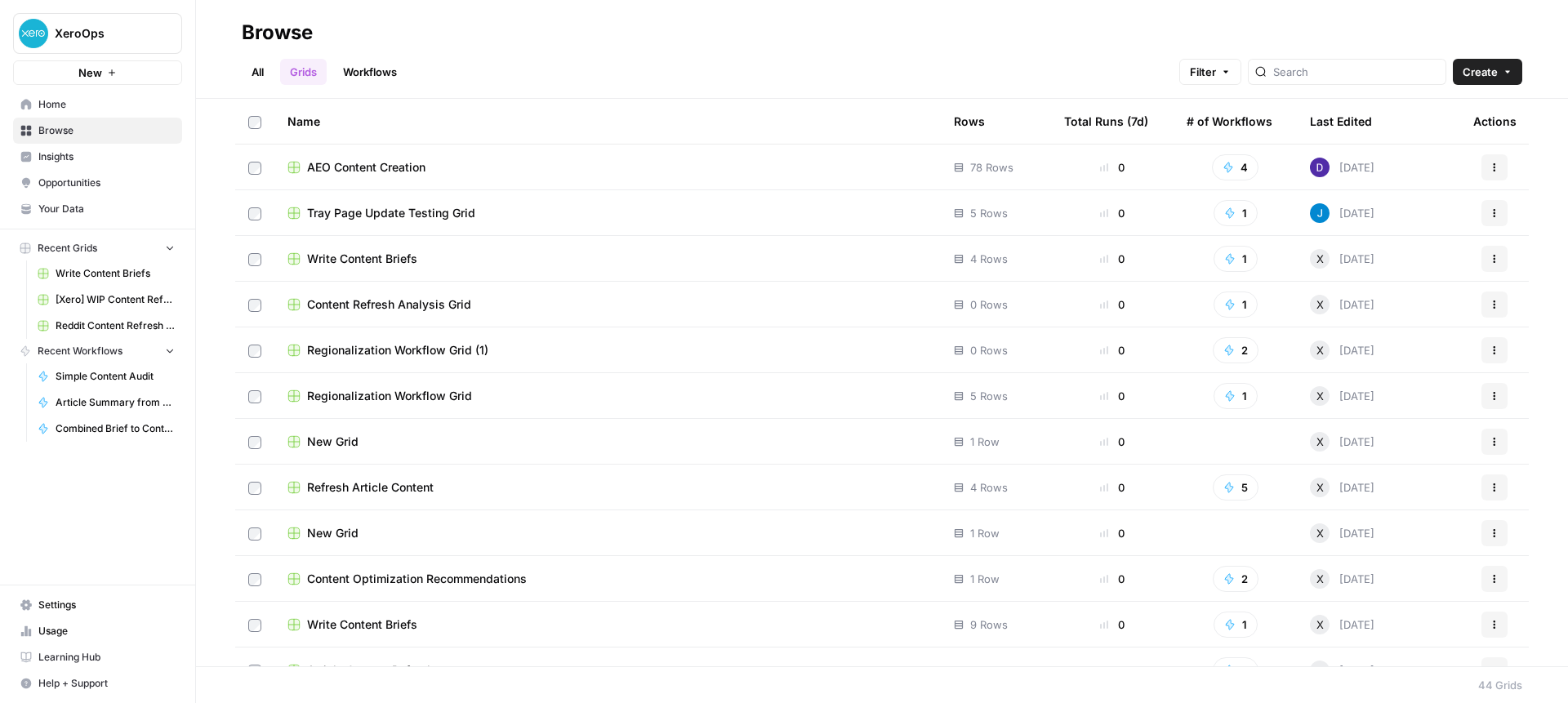
click at [353, 74] on link "Workflows" at bounding box center [370, 72] width 73 height 26
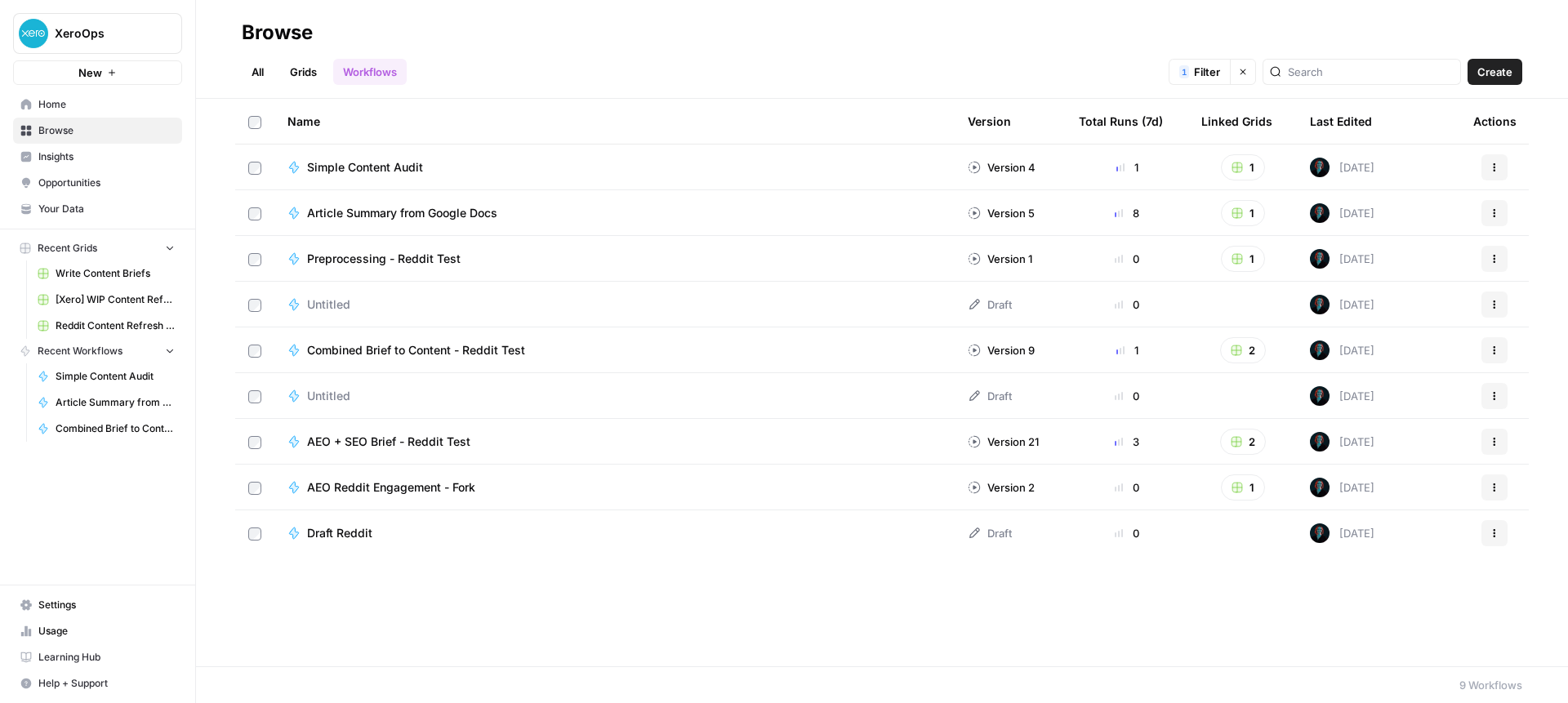
click at [365, 167] on span "Simple Content Audit" at bounding box center [364, 167] width 116 height 16
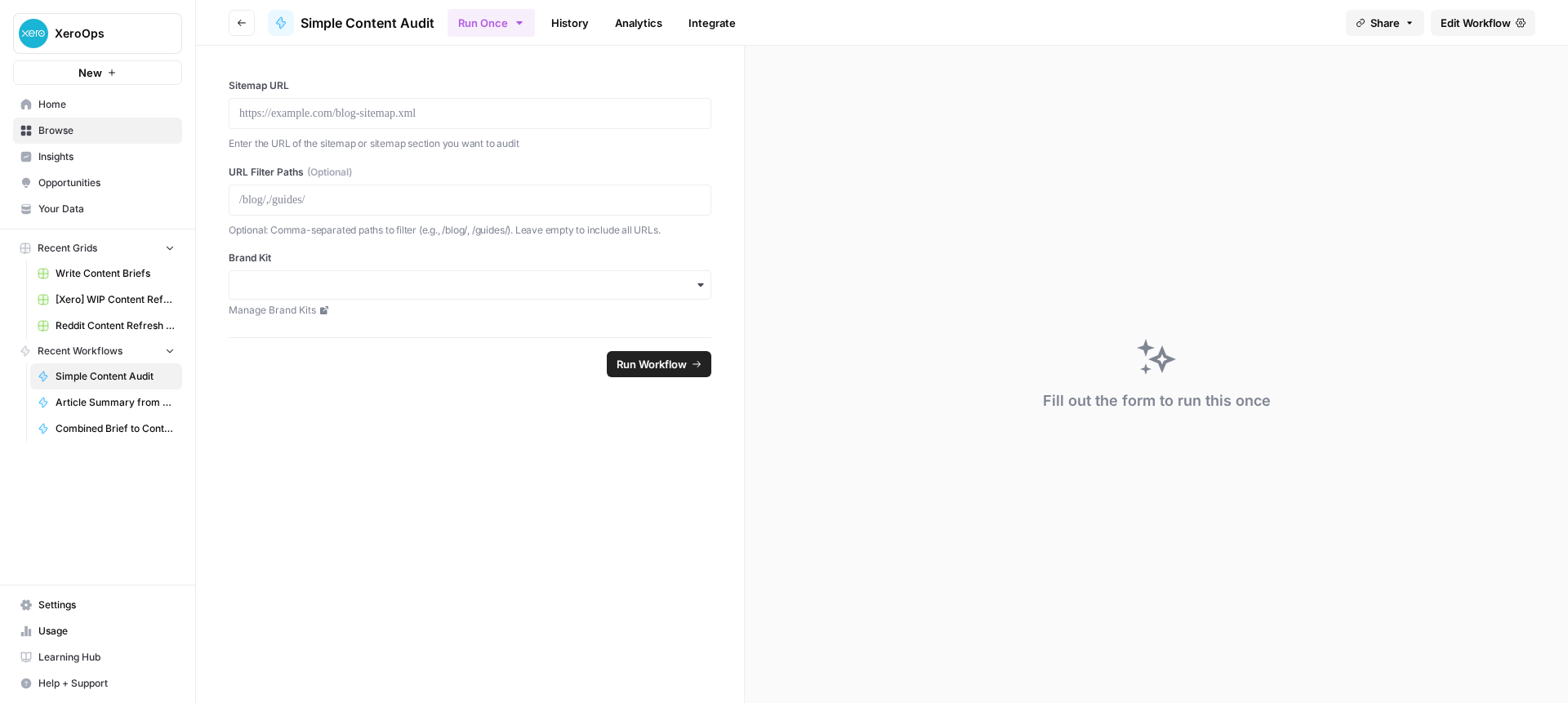
click at [53, 127] on span "Browse" at bounding box center [106, 131] width 136 height 15
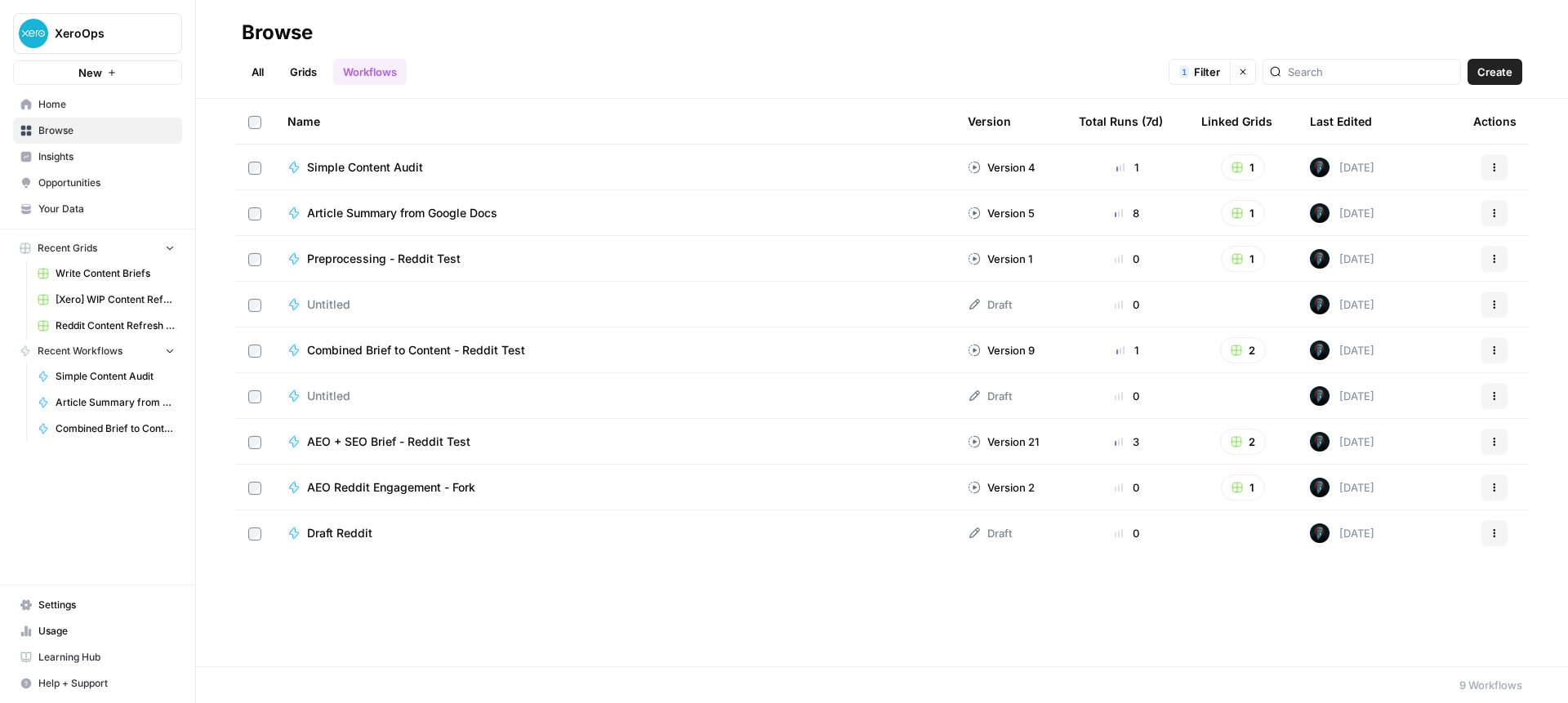
click at [305, 65] on link "Grids" at bounding box center [303, 72] width 46 height 26
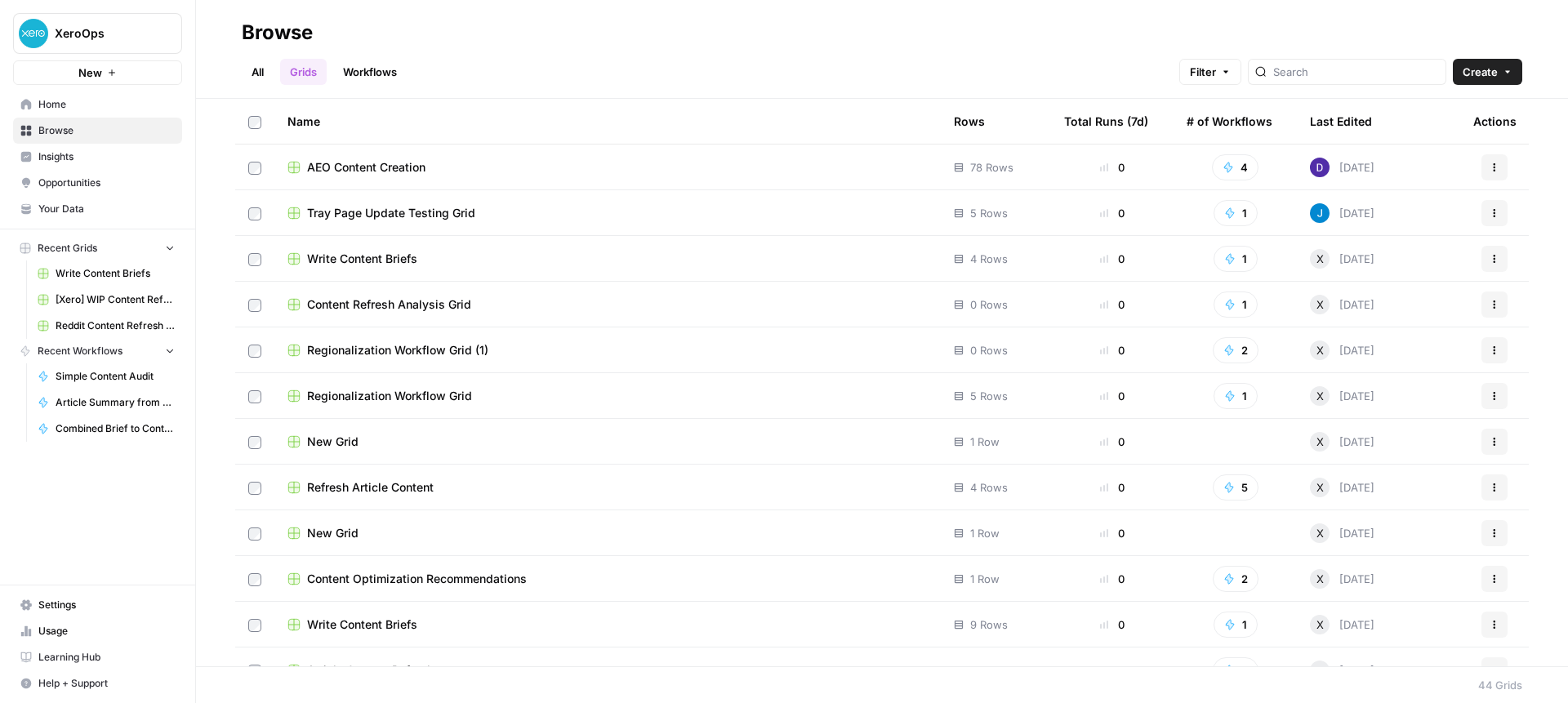
click at [1330, 109] on div "Last Edited" at bounding box center [1341, 121] width 62 height 45
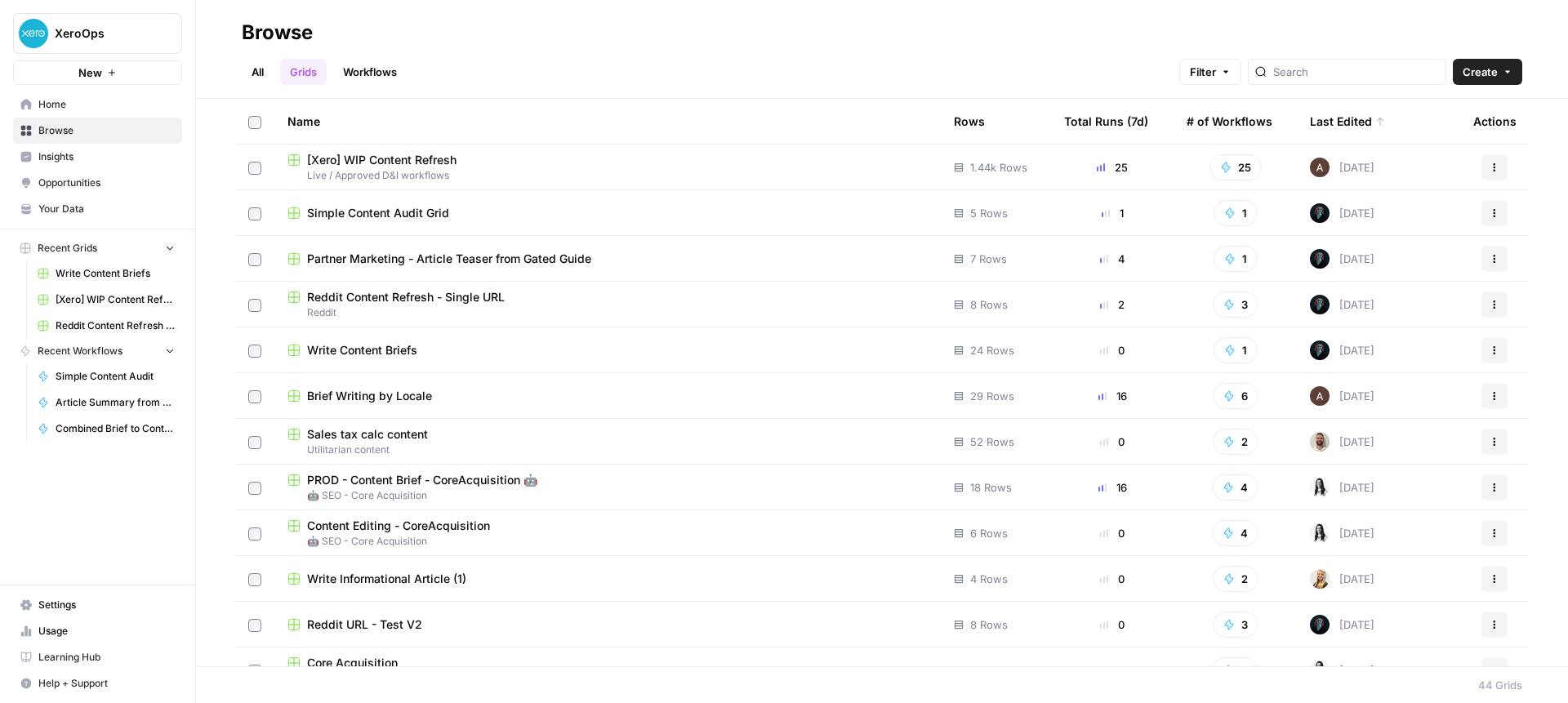
click at [640, 207] on div "Simple Content Audit Grid" at bounding box center [607, 213] width 640 height 16
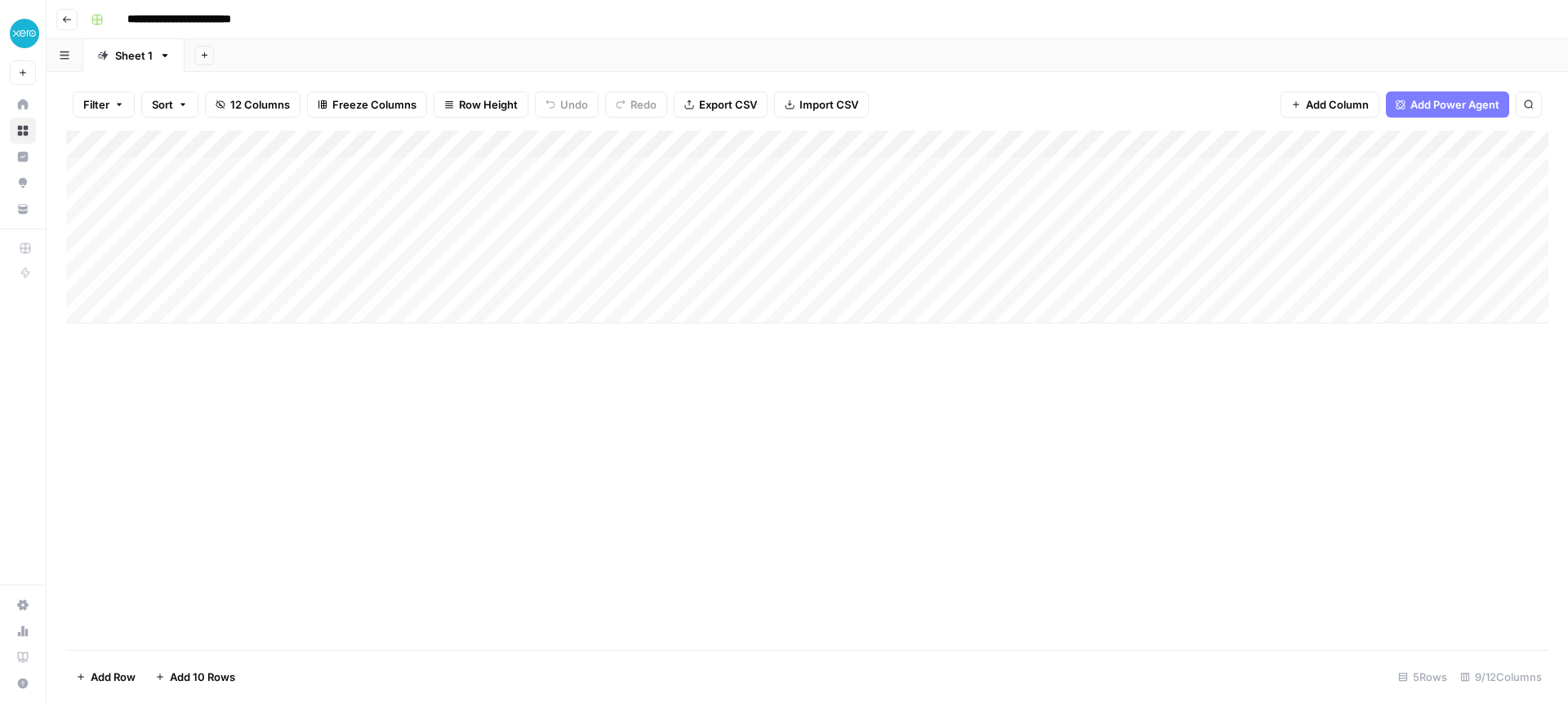
click at [1336, 111] on span "Add Column" at bounding box center [1336, 104] width 63 height 16
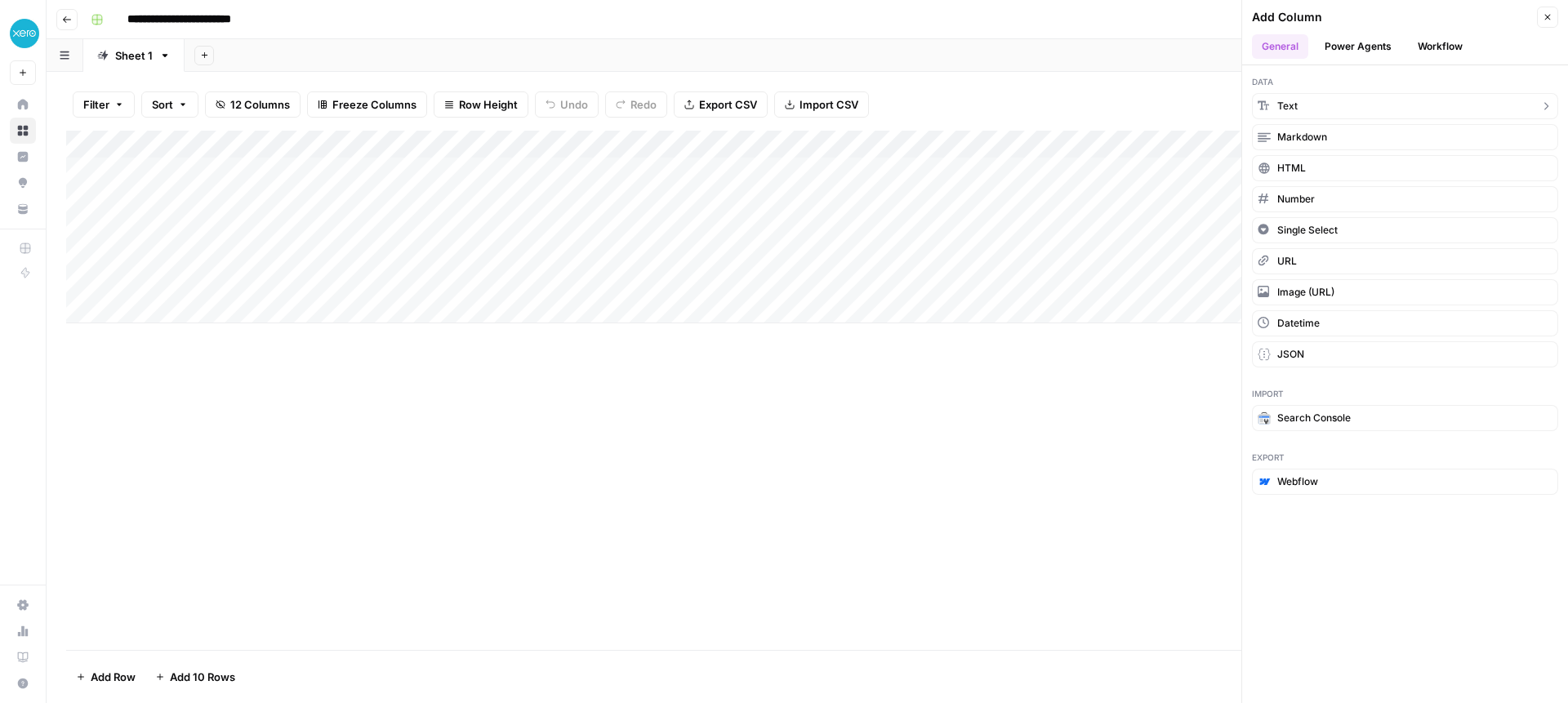
click at [1318, 108] on button "Text" at bounding box center [1404, 106] width 306 height 26
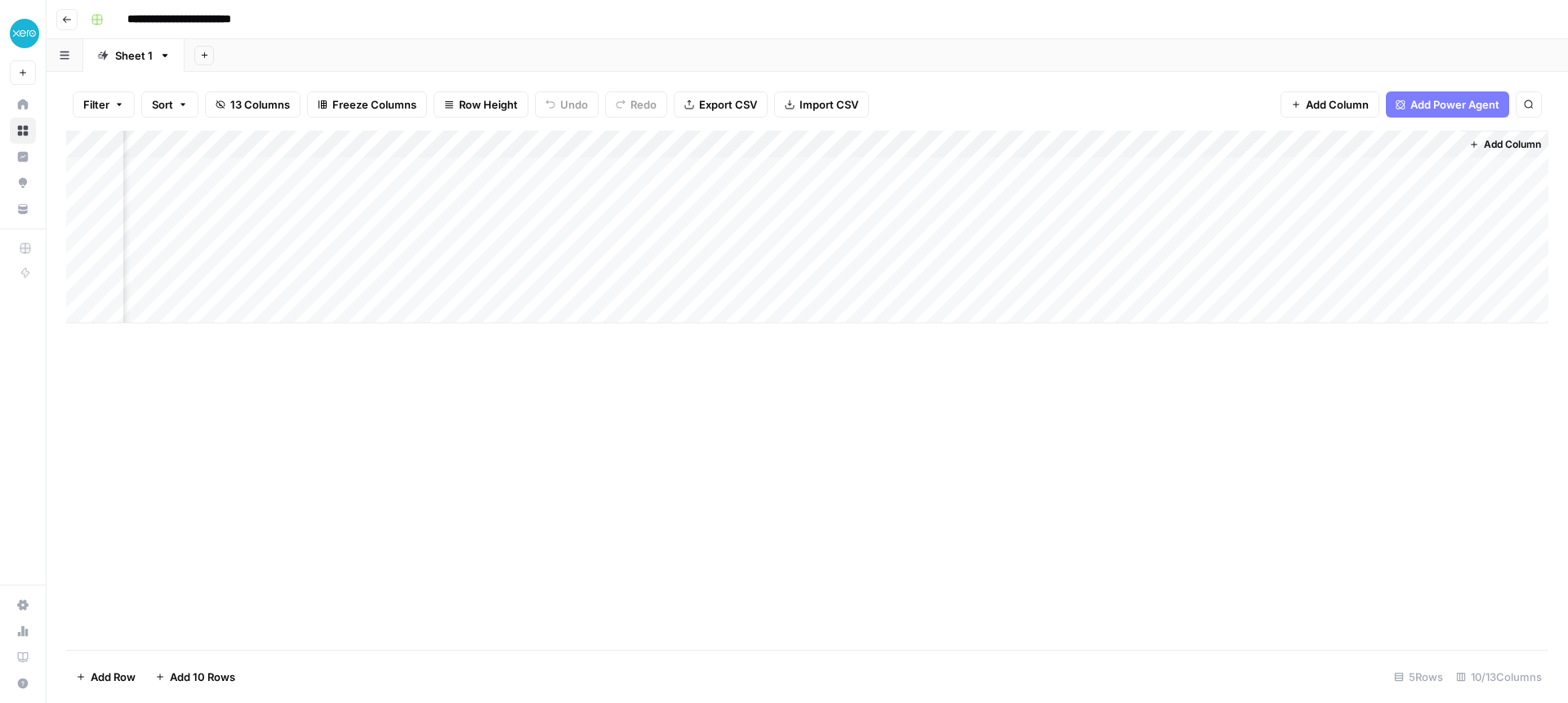
scroll to position [0, 516]
drag, startPoint x: 1364, startPoint y: 145, endPoint x: 256, endPoint y: 150, distance: 1108.0
click at [256, 150] on div "Add Column" at bounding box center [807, 227] width 1482 height 193
click at [551, 140] on div "Add Column" at bounding box center [807, 227] width 1482 height 193
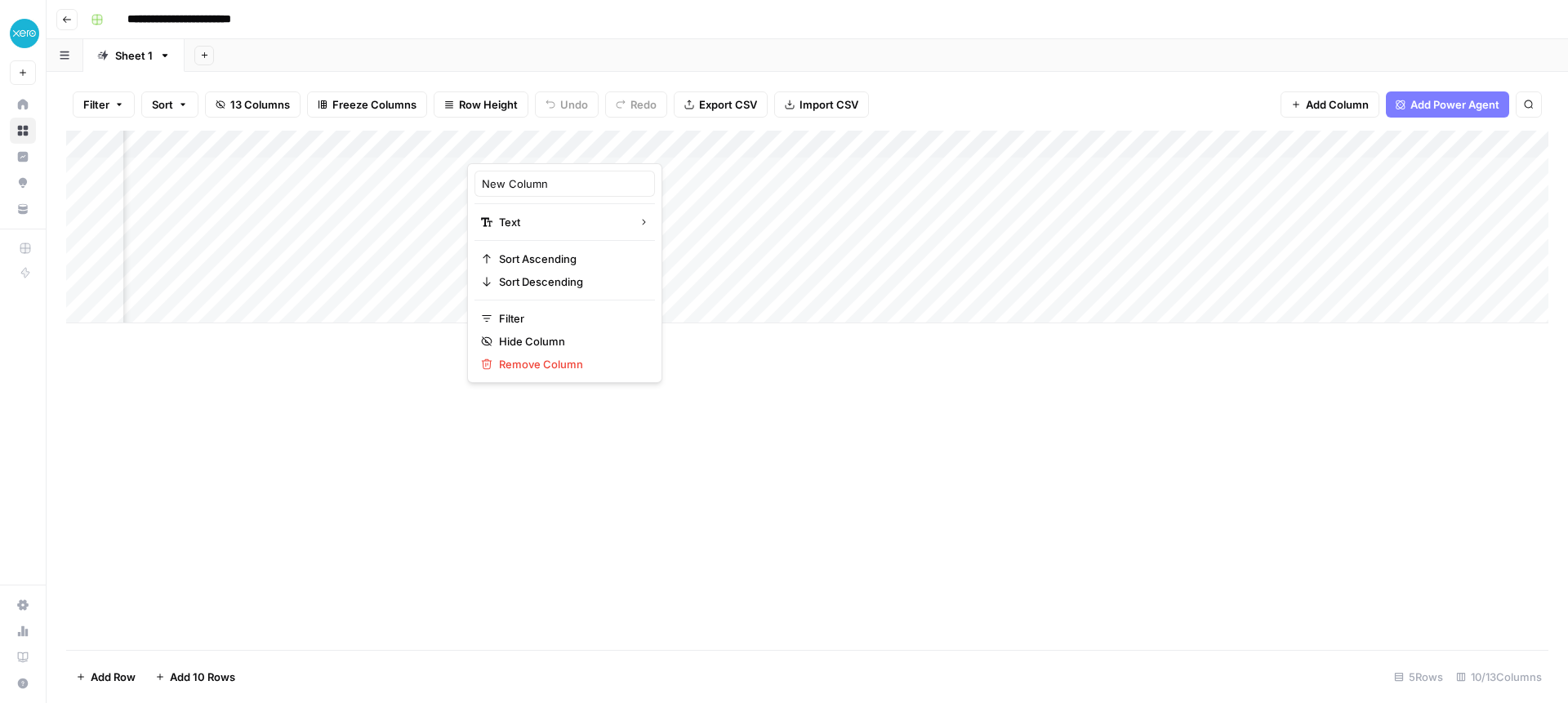
click at [551, 140] on div at bounding box center [584, 147] width 236 height 33
drag, startPoint x: 551, startPoint y: 183, endPoint x: 451, endPoint y: 177, distance: 100.2
click at [451, 178] on body "**********" at bounding box center [784, 351] width 1568 height 703
type input "Brand Kit"
click at [698, 435] on div "Add Column" at bounding box center [807, 391] width 1482 height 519
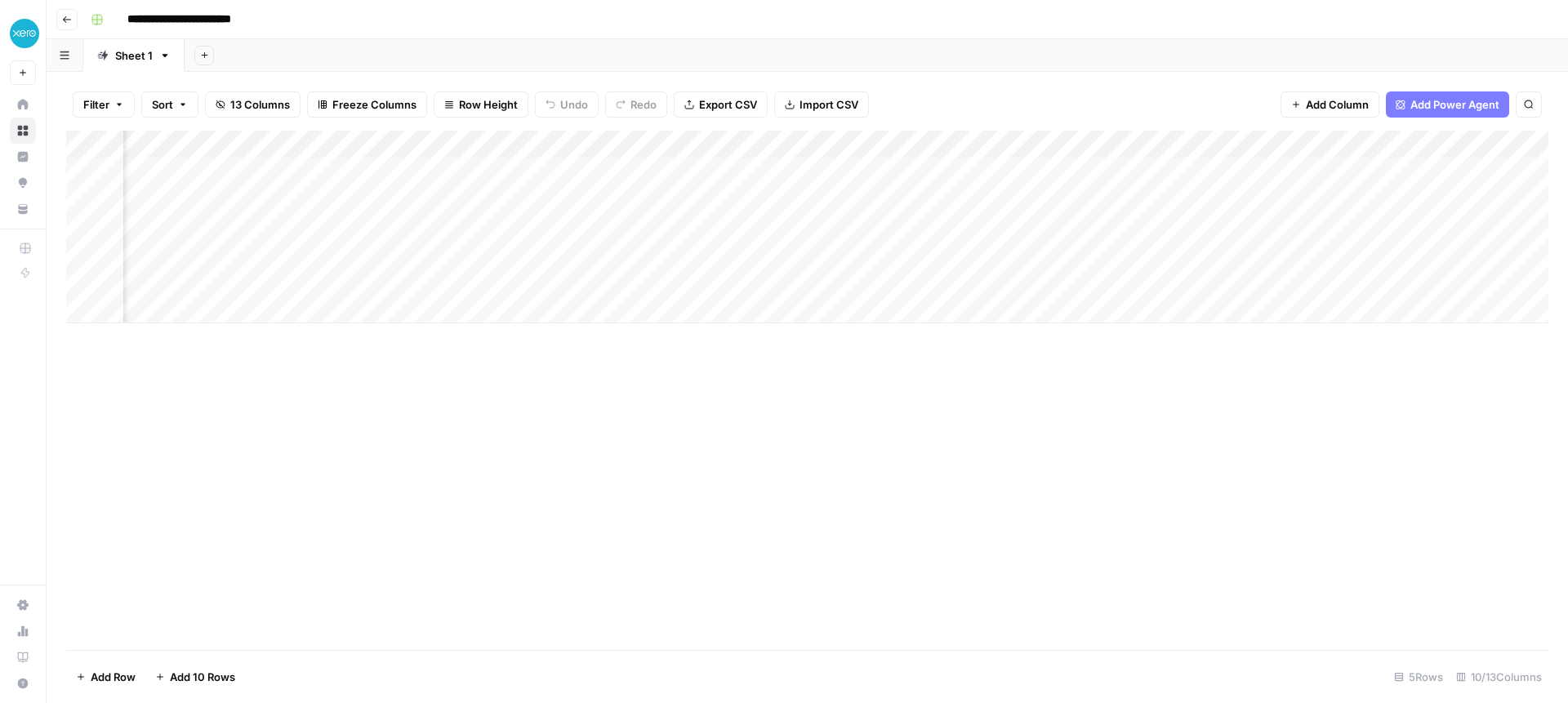
click at [858, 146] on div "Add Column" at bounding box center [807, 227] width 1482 height 193
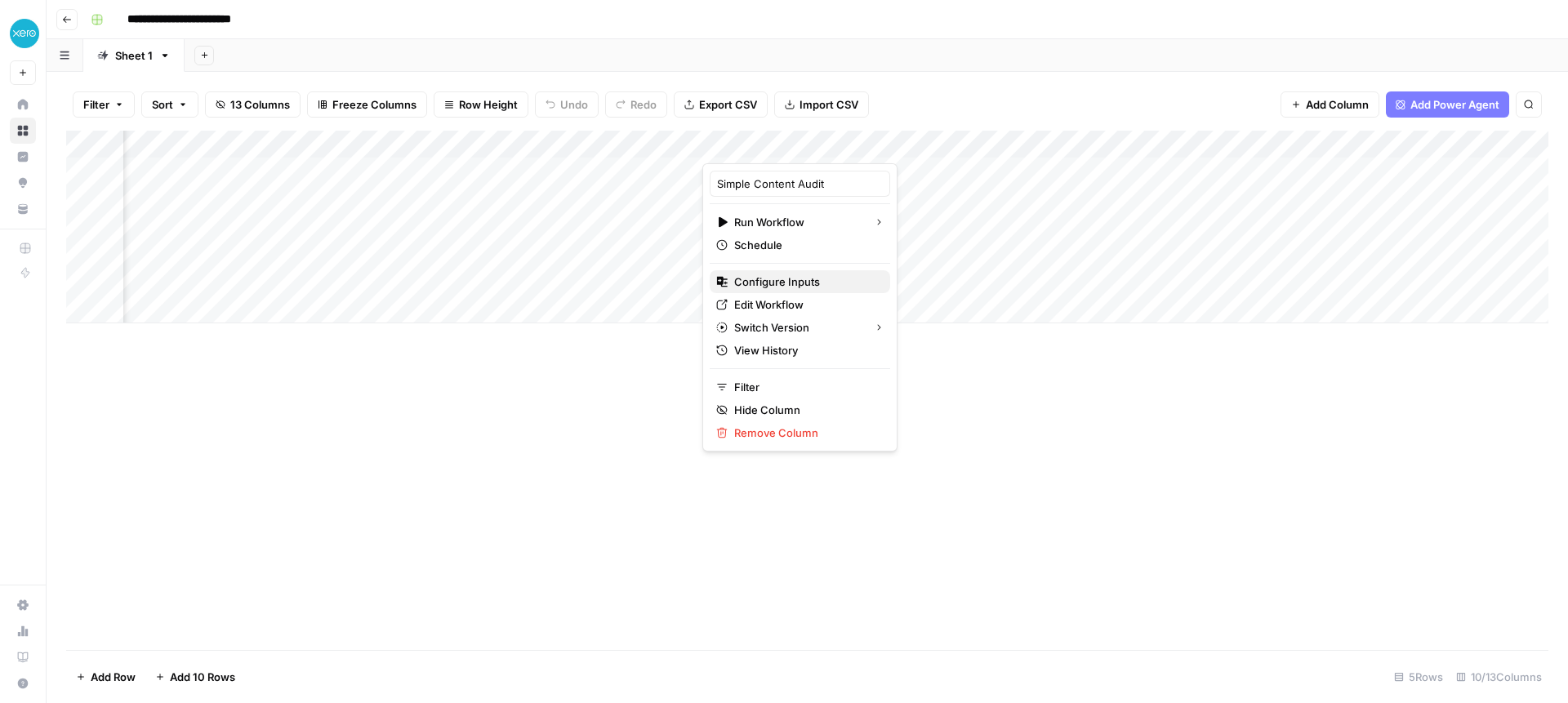
click at [772, 280] on span "Configure Inputs" at bounding box center [806, 281] width 143 height 16
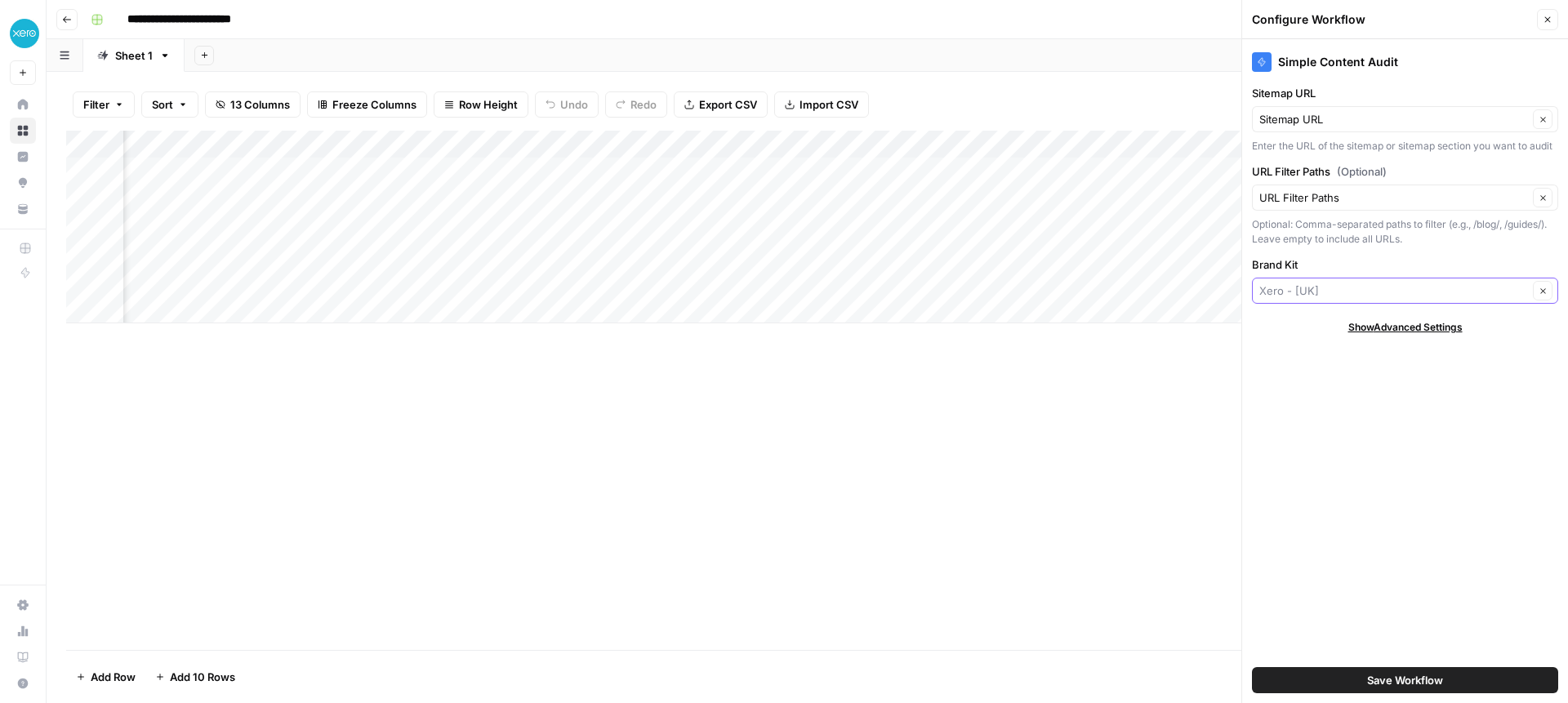
click at [1341, 288] on input "Brand Kit" at bounding box center [1393, 290] width 268 height 16
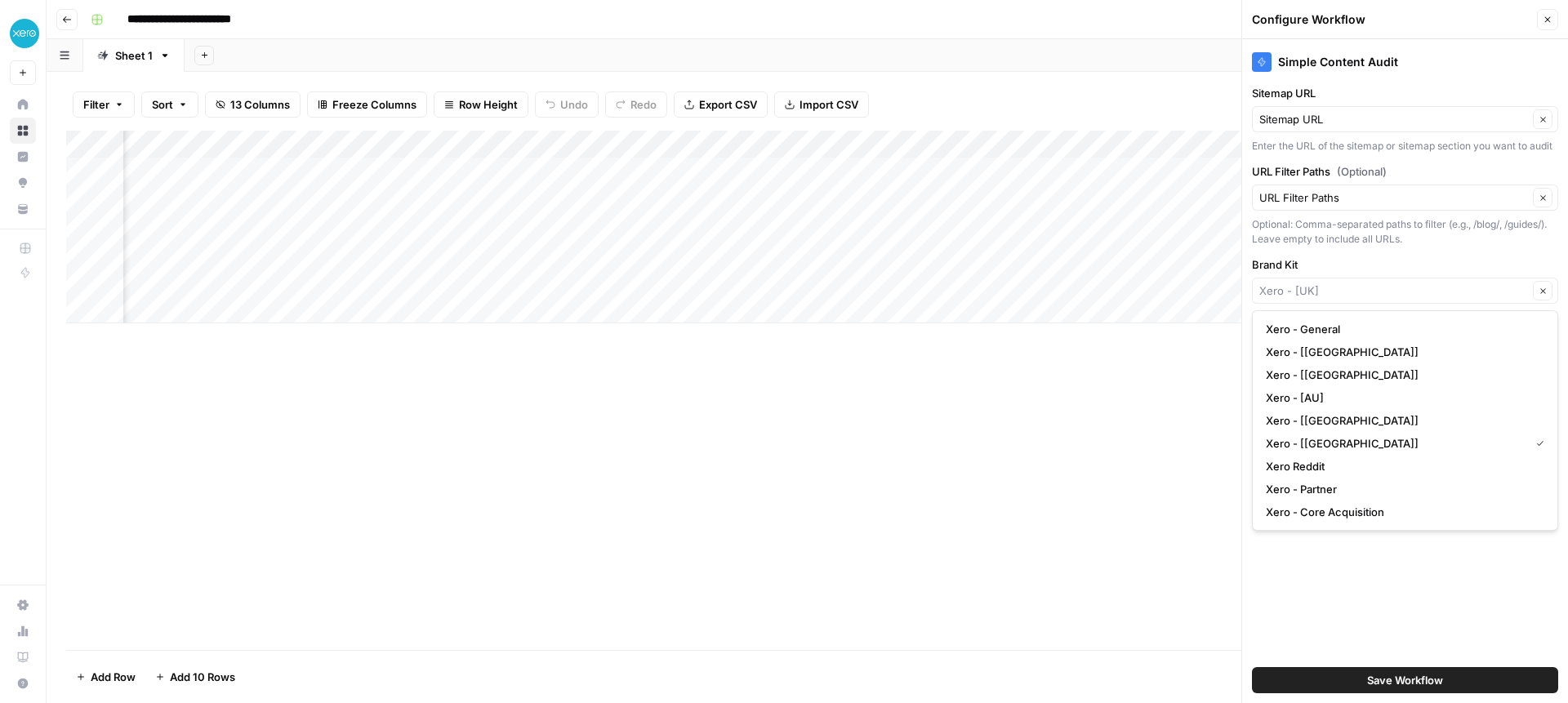
type input "Xero - [UK]"
click at [1326, 249] on div "Simple Content Audit Sitemap URL Sitemap URL Clear Enter the URL of the sitemap…" at bounding box center [1405, 371] width 326 height 663
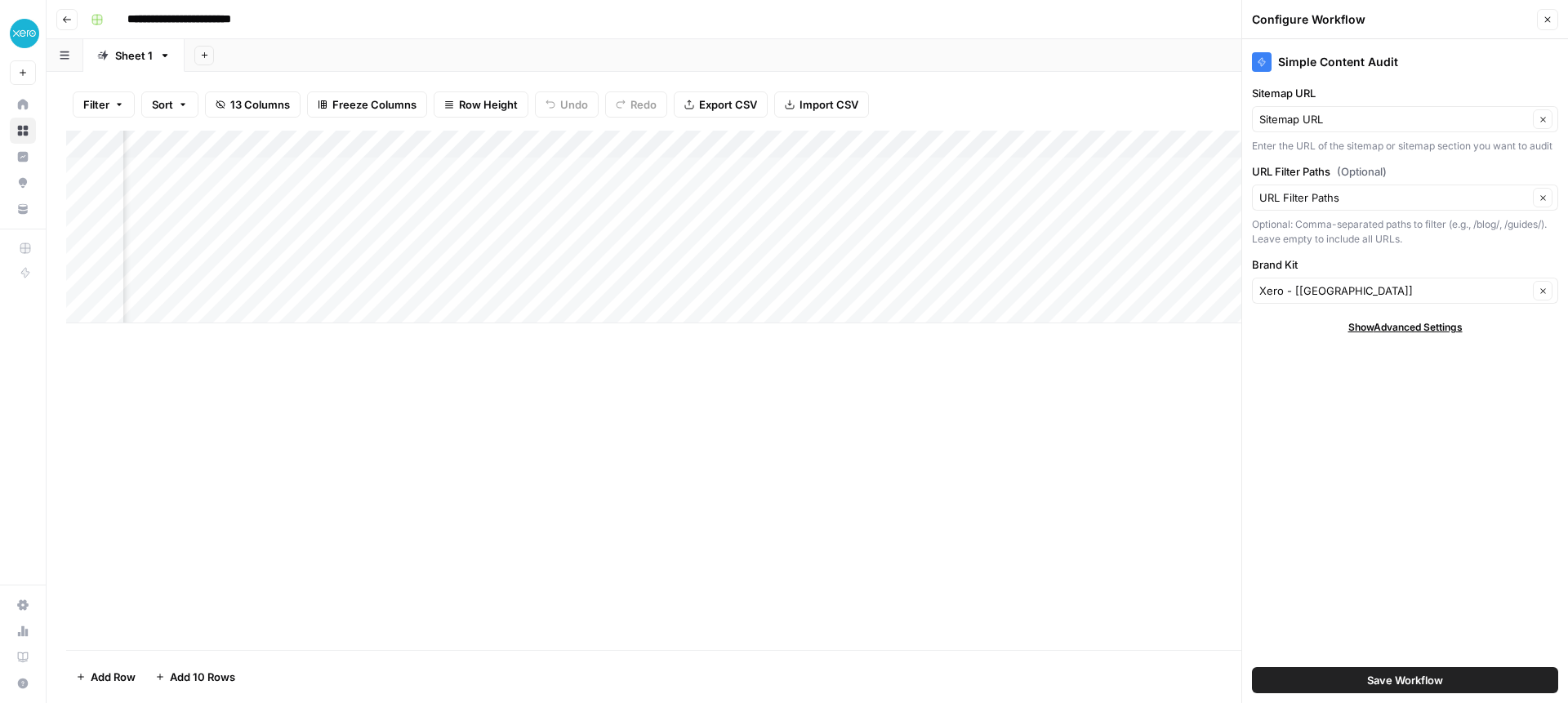
click at [1415, 328] on span "Show Advanced Settings" at bounding box center [1404, 328] width 114 height 15
click at [1336, 385] on div "Default" at bounding box center [1404, 375] width 306 height 26
click at [1269, 320] on div "Hide Advanced Settings" at bounding box center [1404, 328] width 306 height 15
click at [855, 146] on div "Add Column" at bounding box center [807, 227] width 1482 height 193
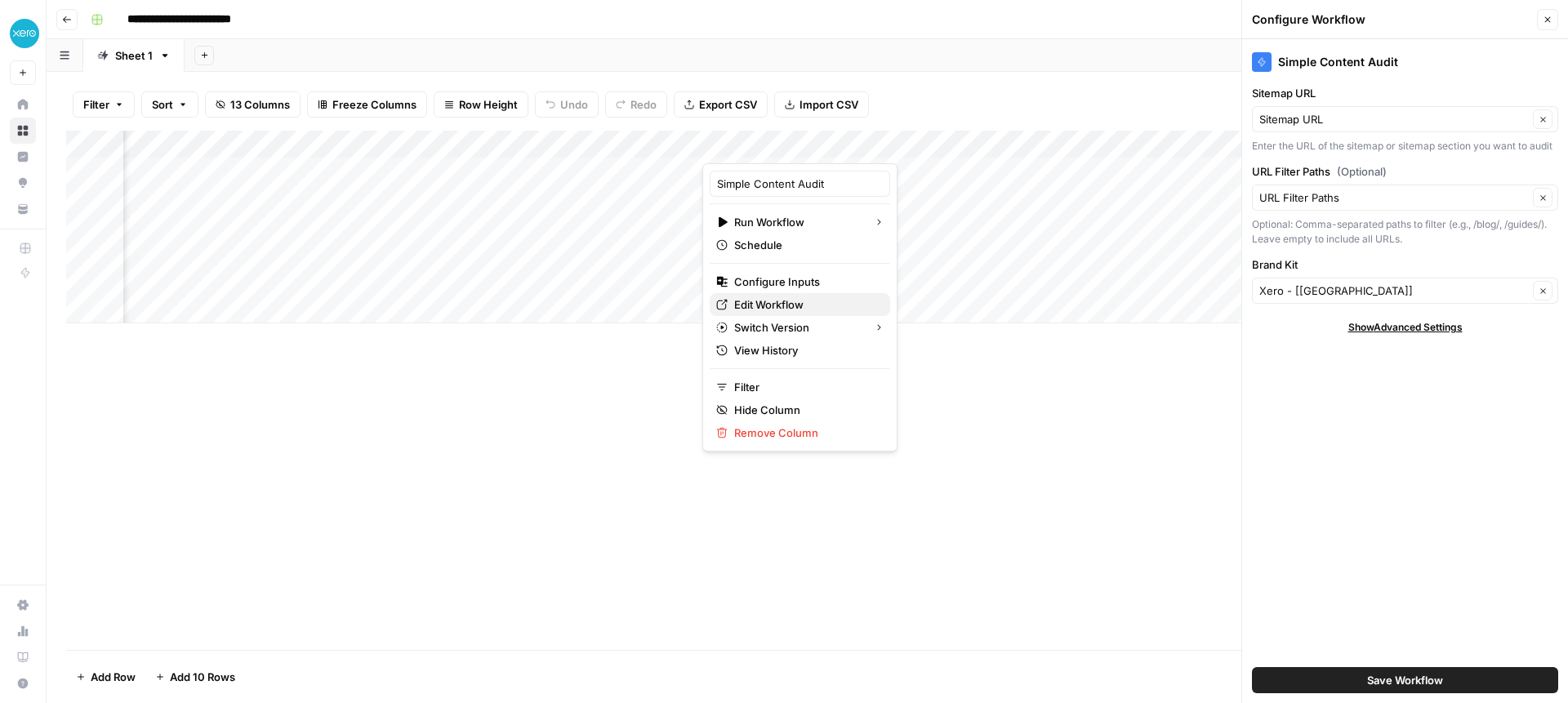
click at [769, 304] on span "Edit Workflow" at bounding box center [806, 304] width 143 height 16
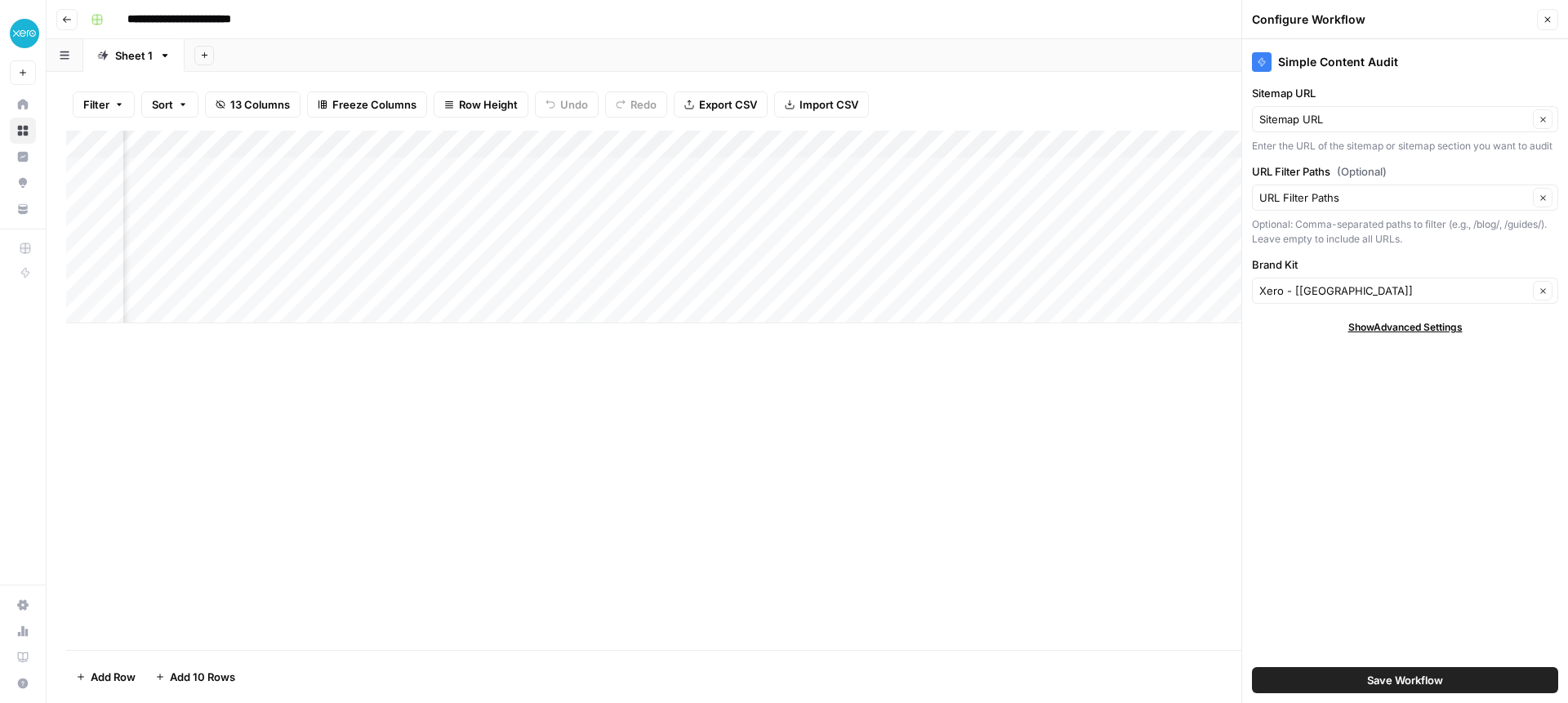
scroll to position [0, 555]
click at [960, 169] on div "Add Column" at bounding box center [807, 227] width 1482 height 193
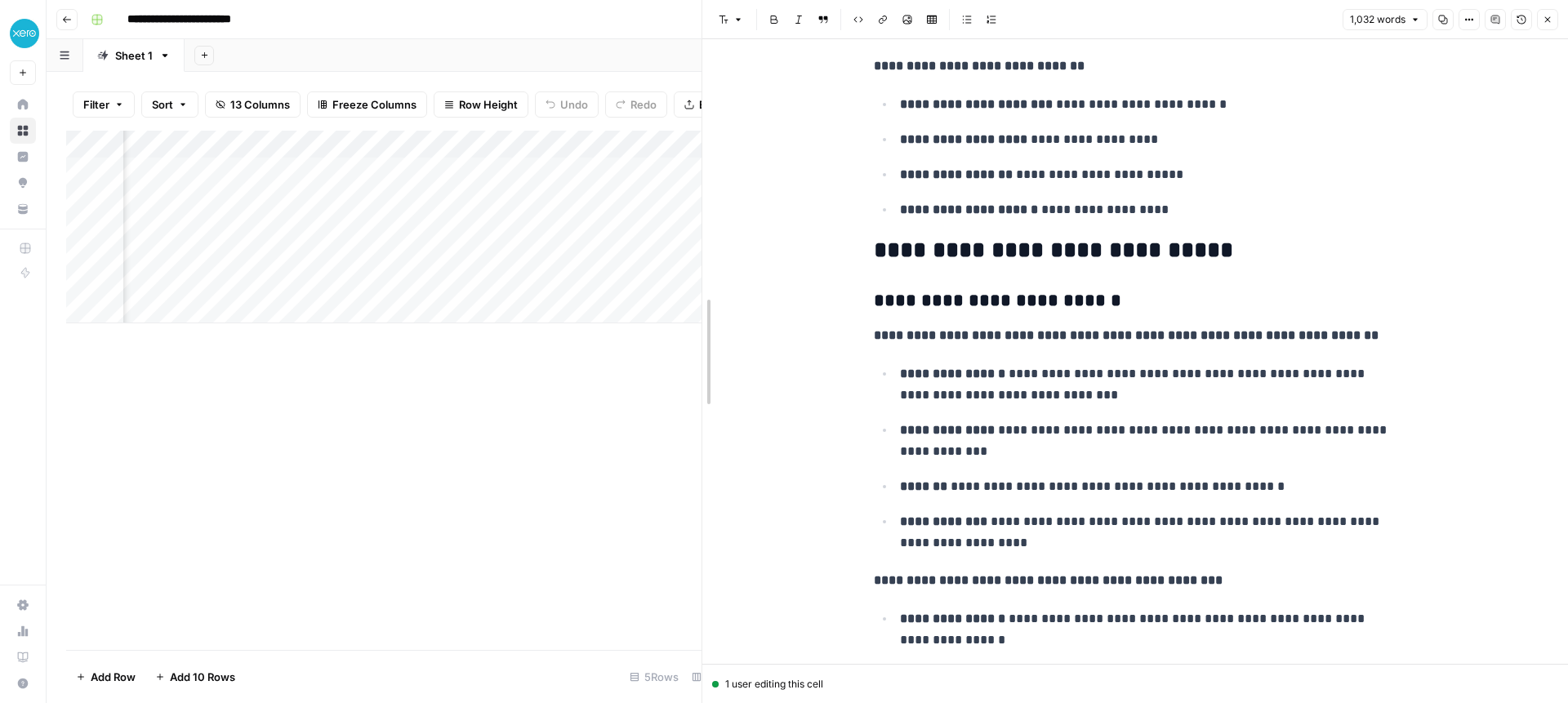
scroll to position [1663, 0]
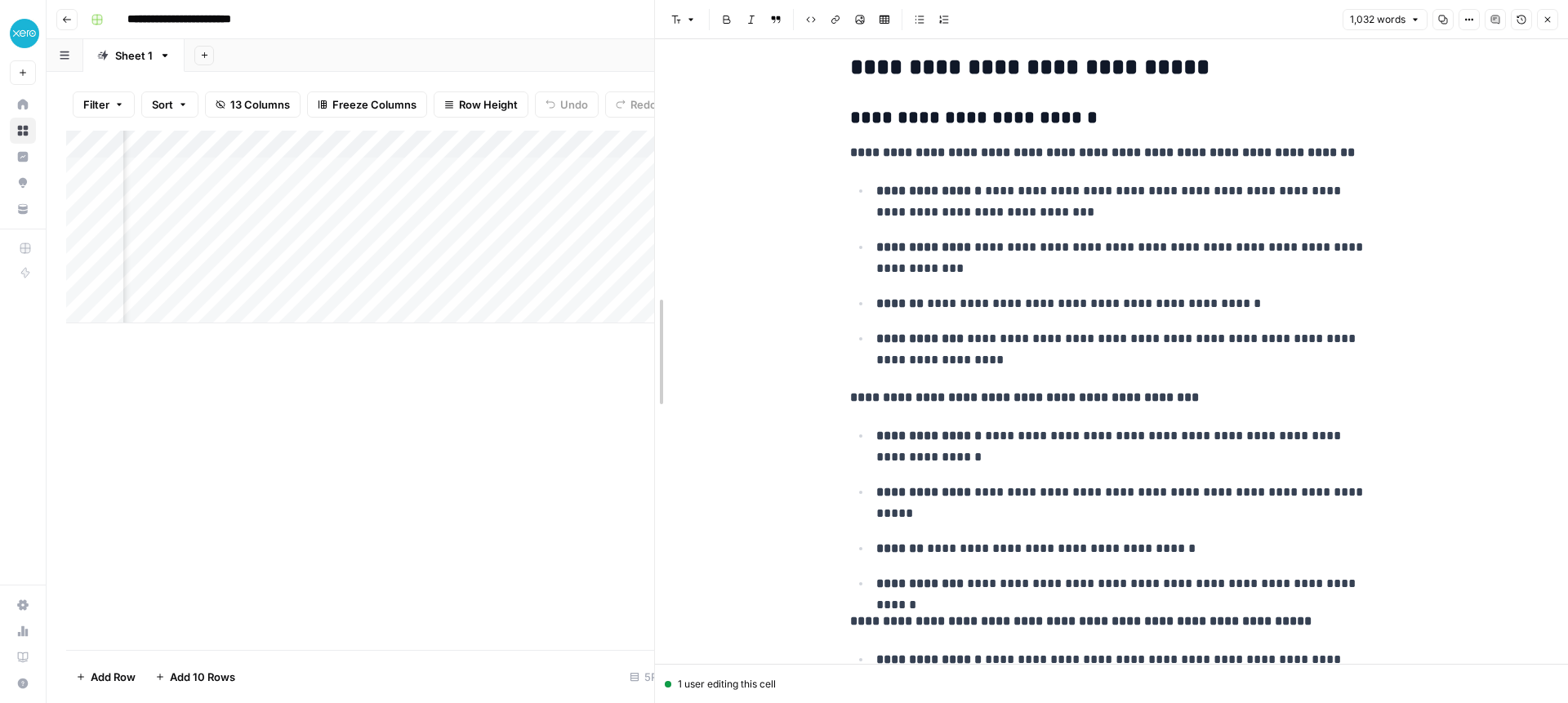
drag, startPoint x: 792, startPoint y: 324, endPoint x: 659, endPoint y: 314, distance: 133.4
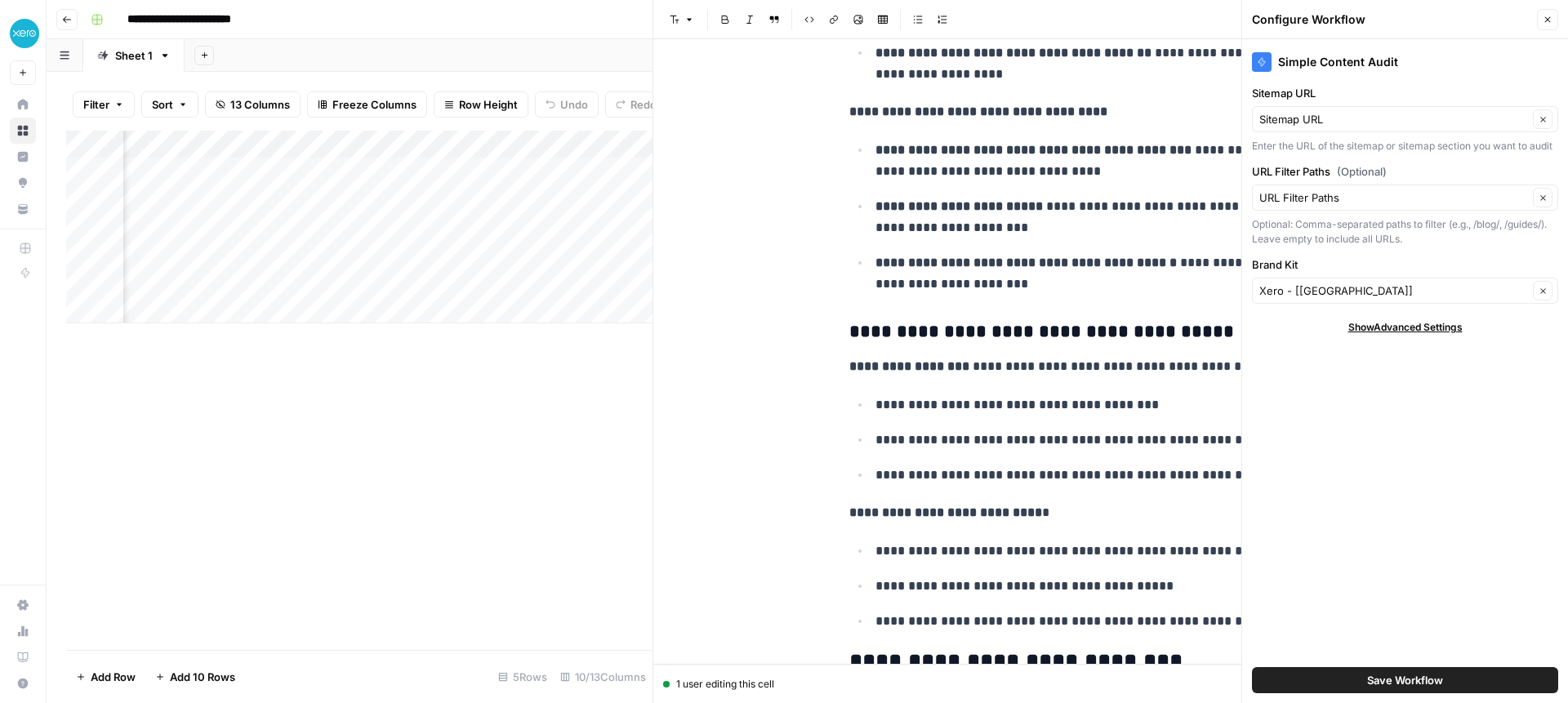
scroll to position [0, 0]
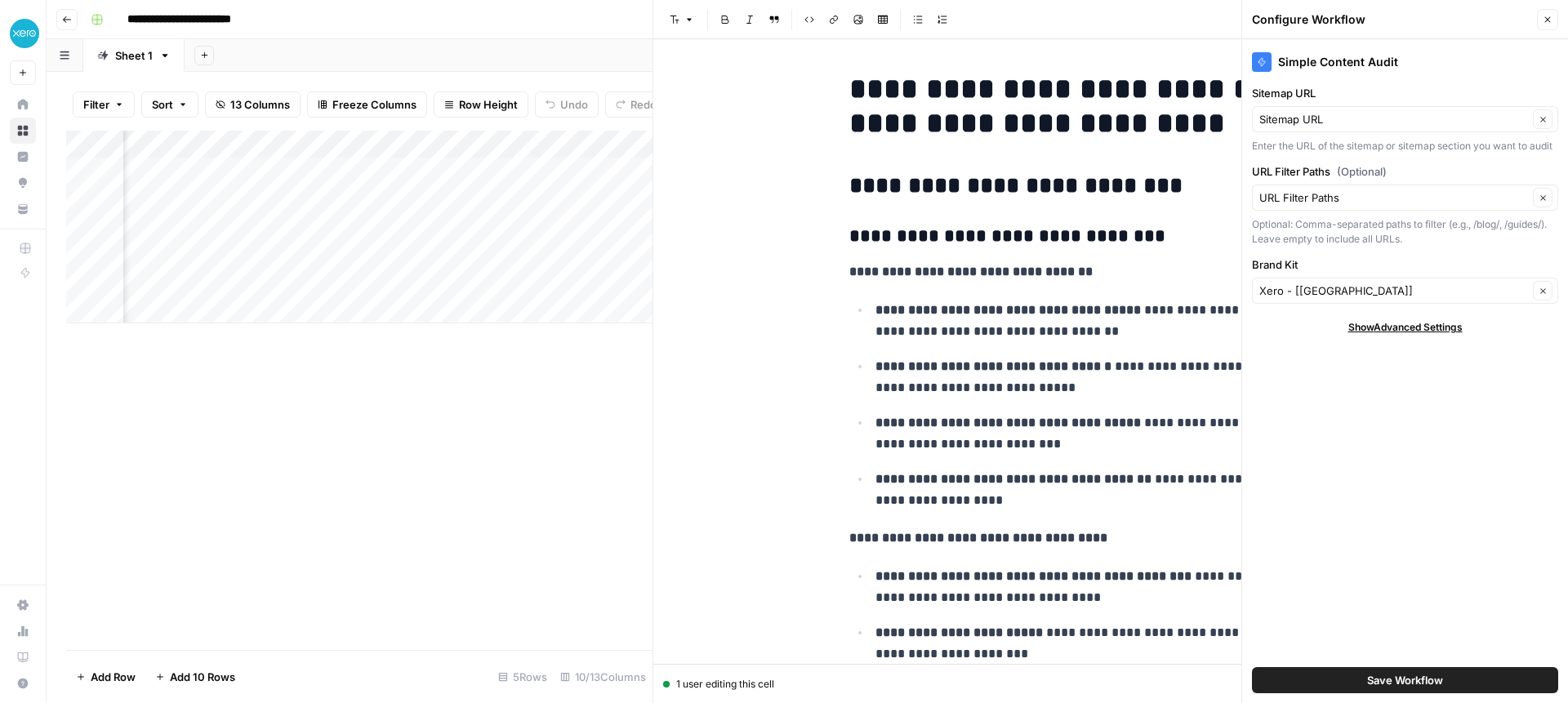
click at [1549, 23] on icon "button" at bounding box center [1547, 20] width 9 height 9
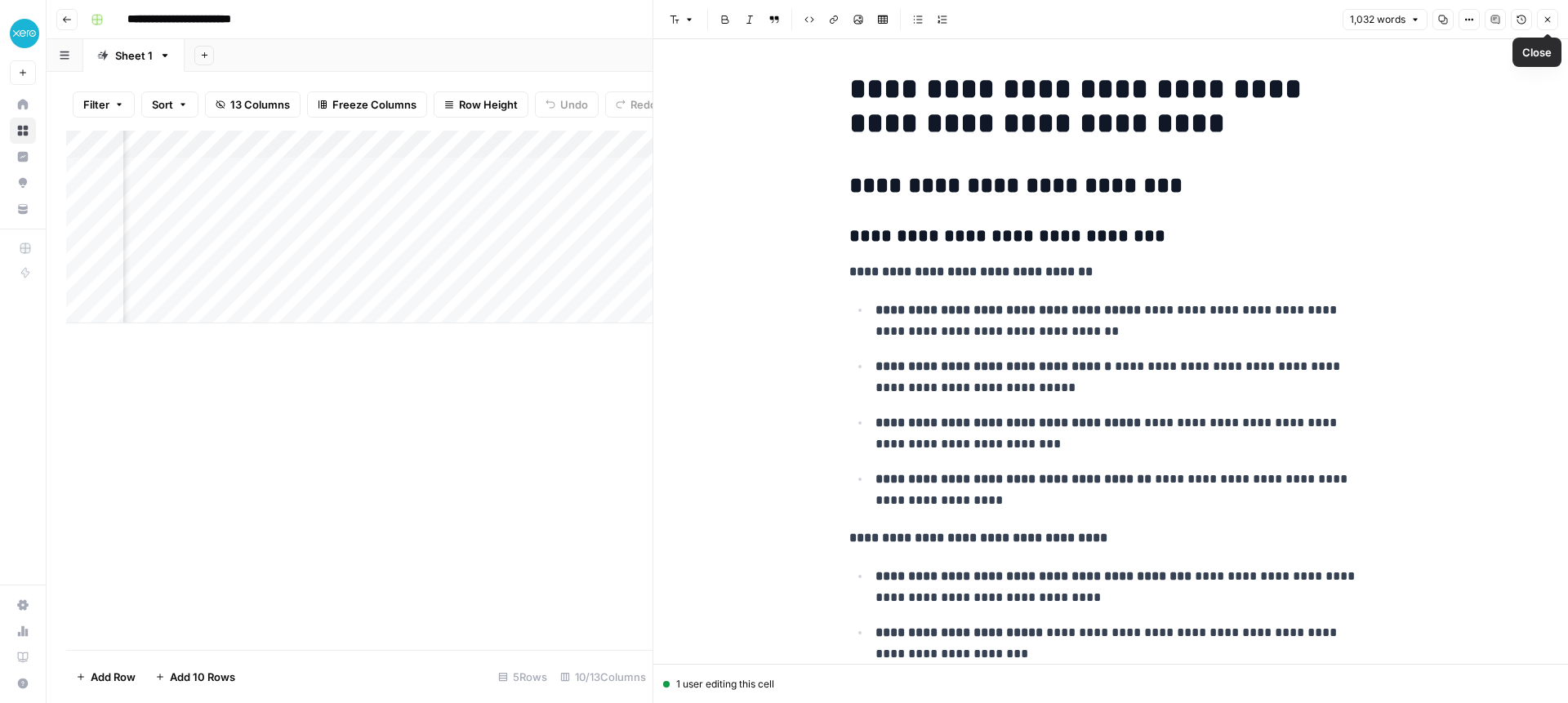
click at [1547, 22] on icon "button" at bounding box center [1547, 20] width 9 height 9
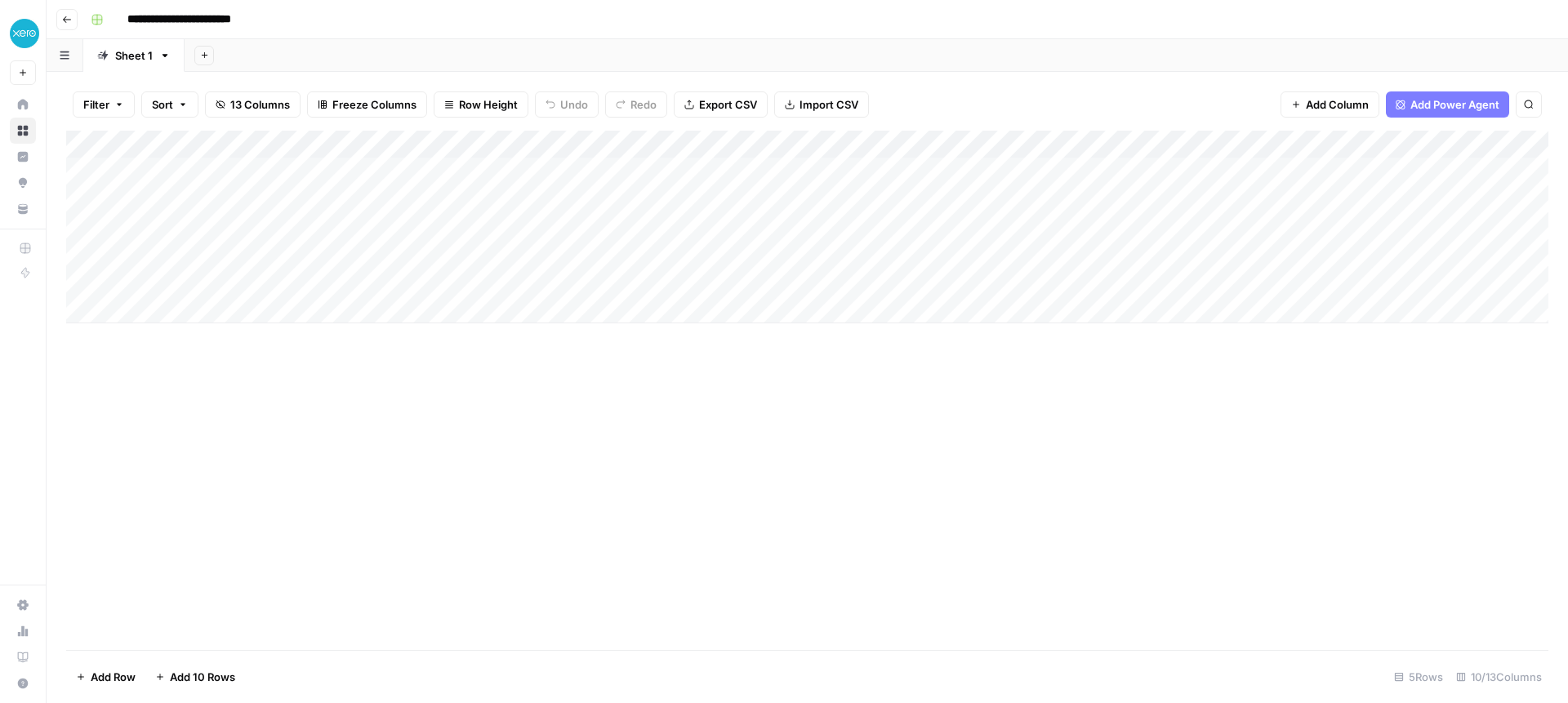
click at [980, 141] on div "Add Column" at bounding box center [807, 227] width 1482 height 193
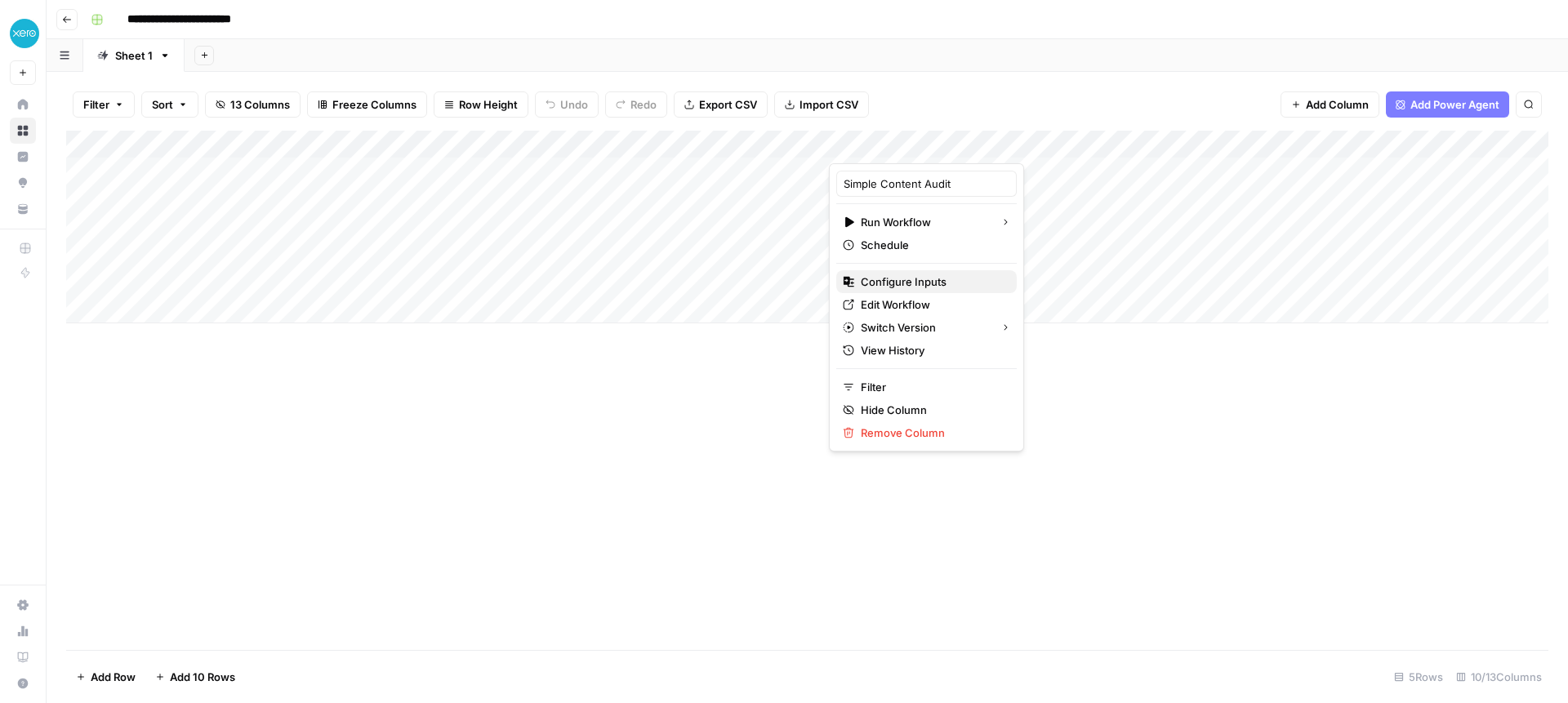
click at [893, 280] on span "Configure Inputs" at bounding box center [932, 281] width 143 height 16
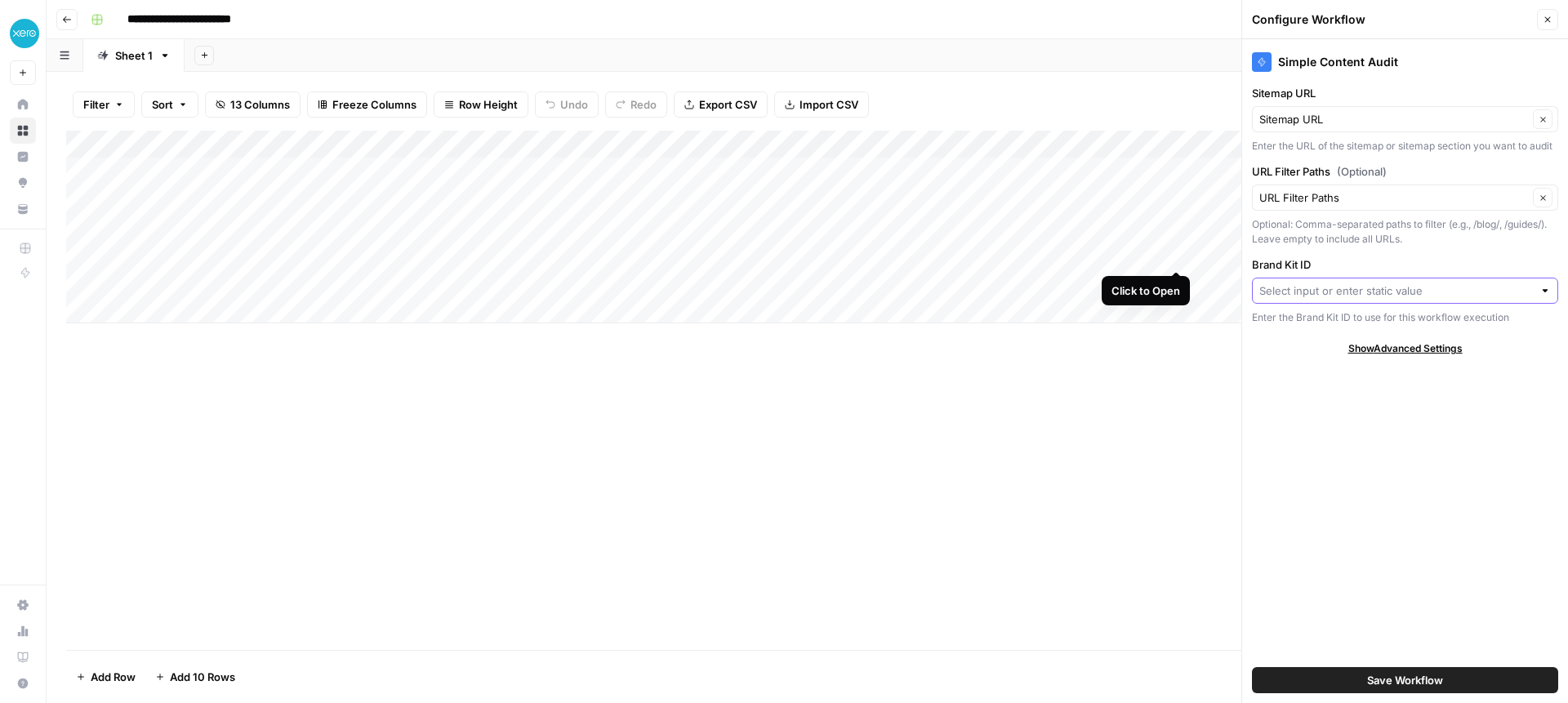
click at [1329, 294] on input "Brand Kit ID" at bounding box center [1396, 290] width 274 height 16
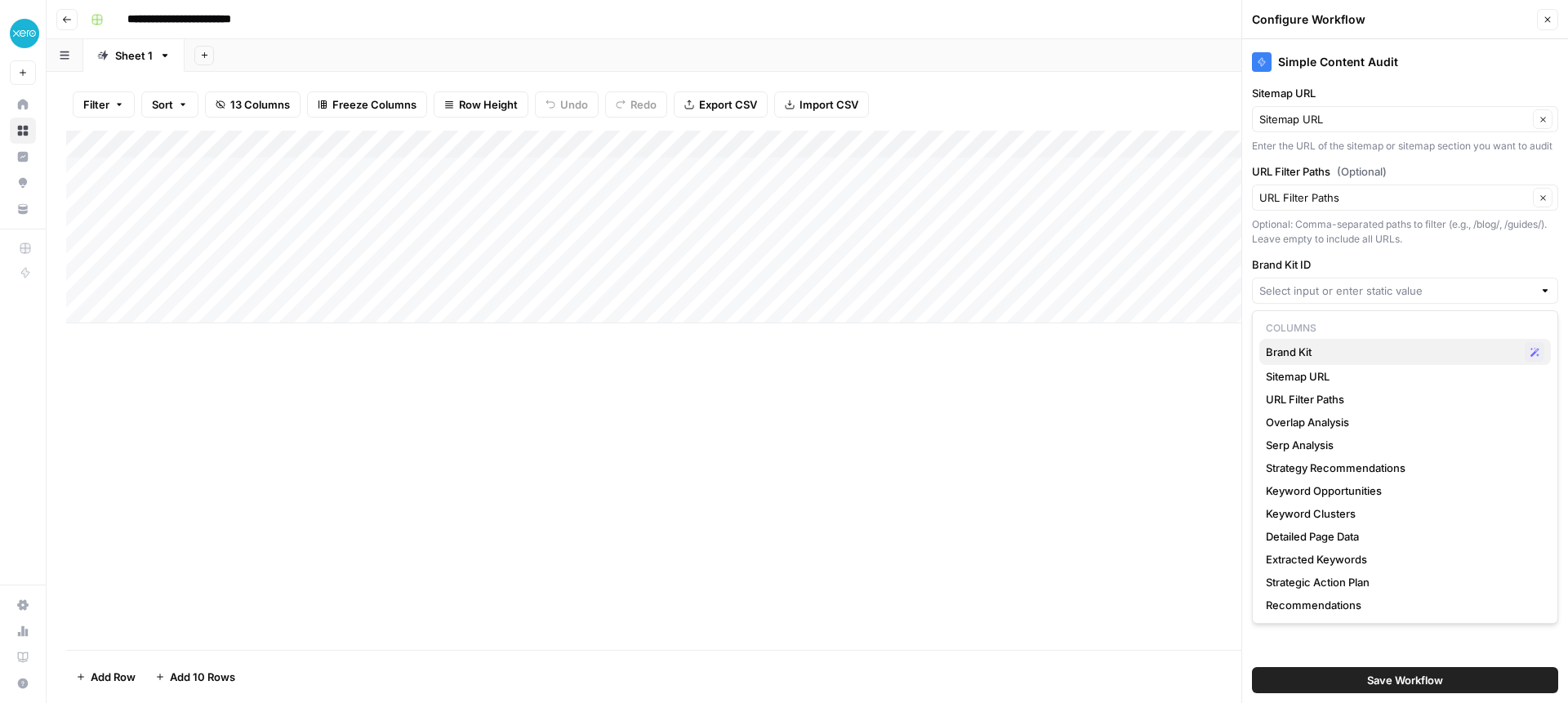
click at [1316, 350] on span "Brand Kit" at bounding box center [1392, 351] width 252 height 16
type input "Brand Kit"
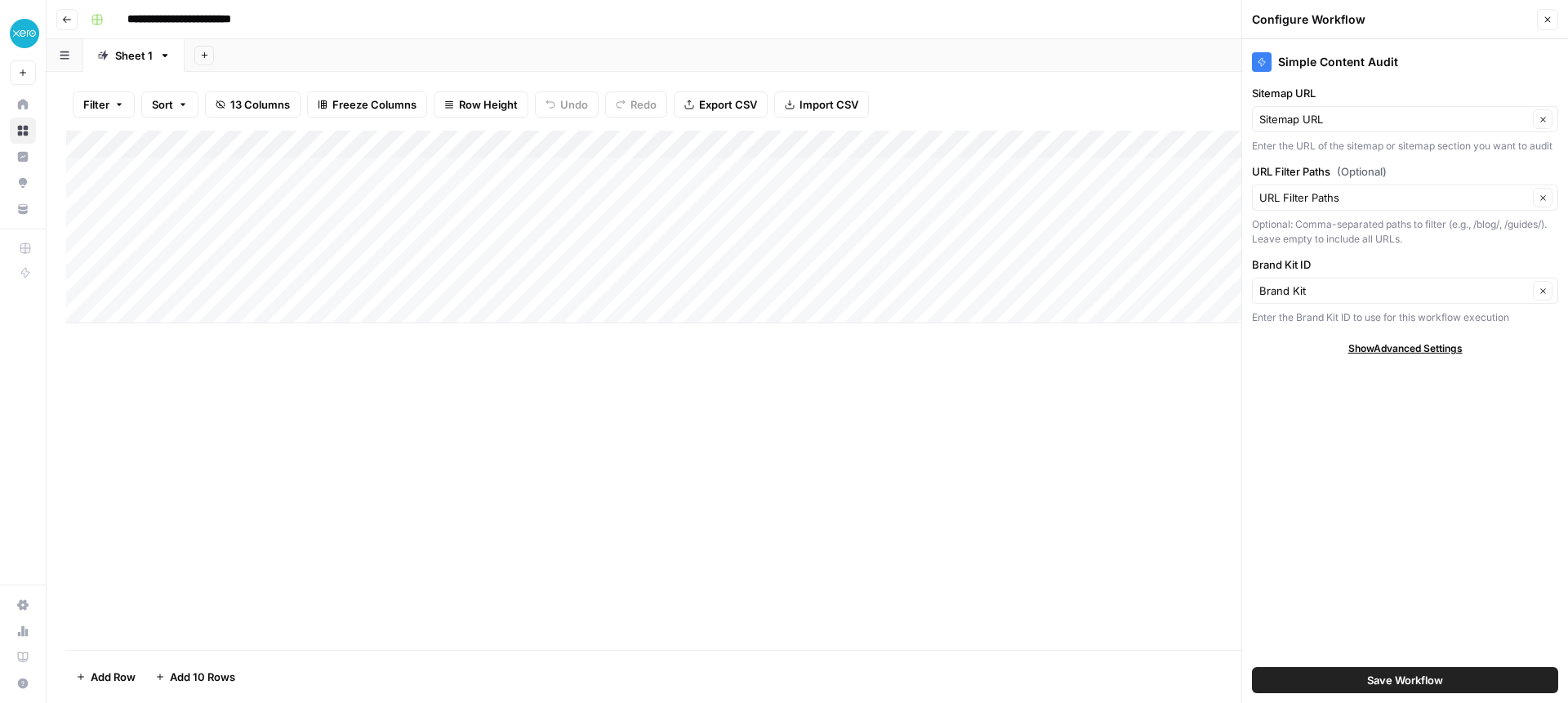
click at [1357, 674] on button "Save Workflow" at bounding box center [1404, 680] width 306 height 26
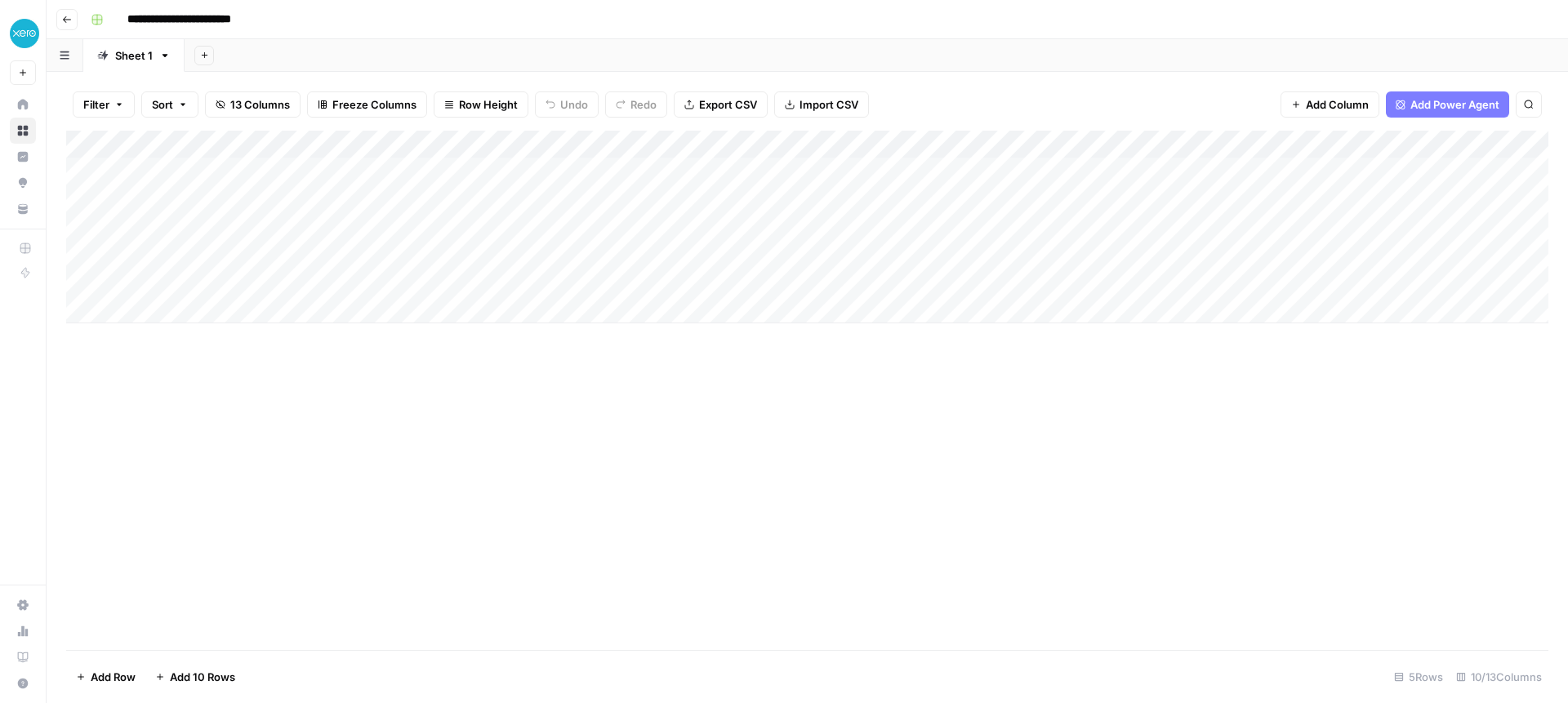
click at [676, 170] on div "Add Column" at bounding box center [807, 227] width 1482 height 193
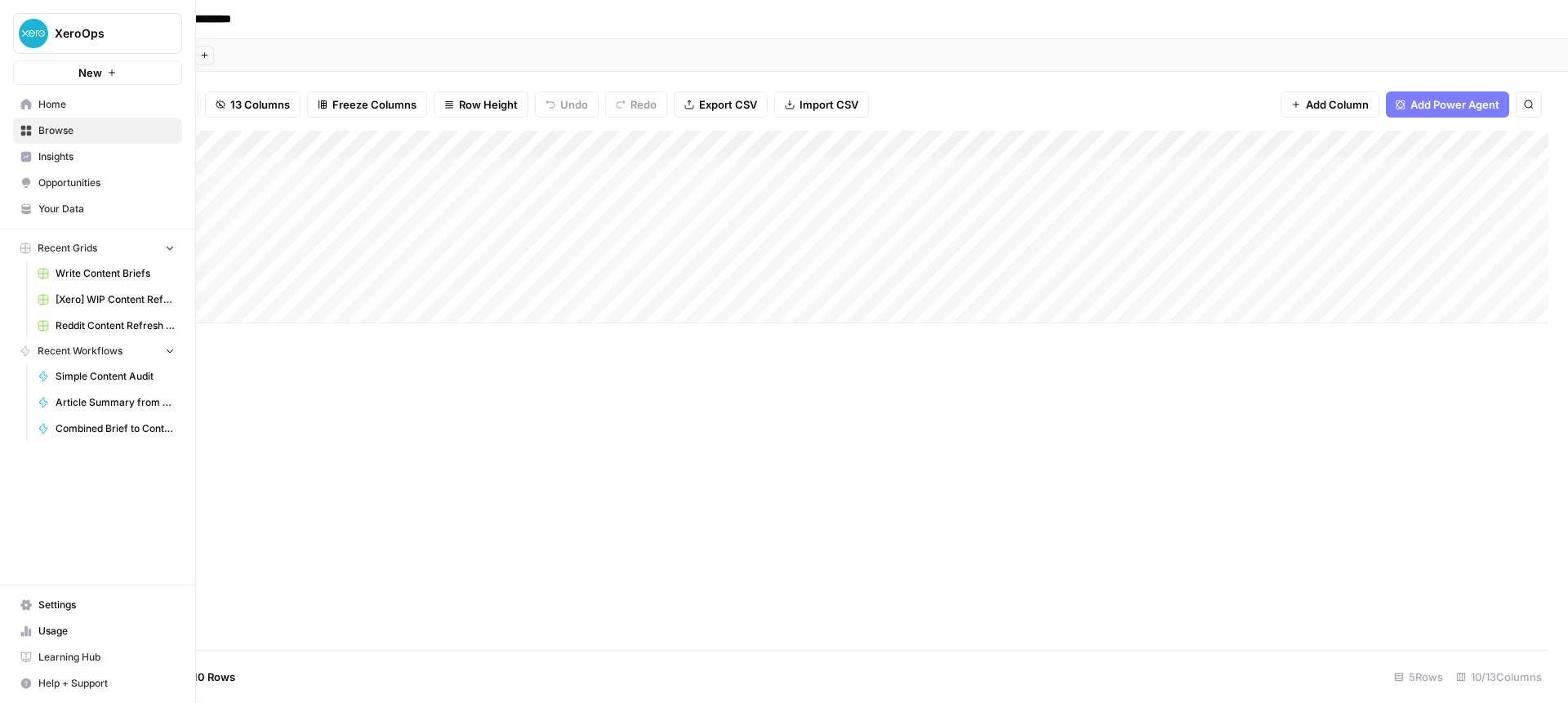
click at [67, 216] on link "Your Data" at bounding box center [98, 209] width 169 height 26
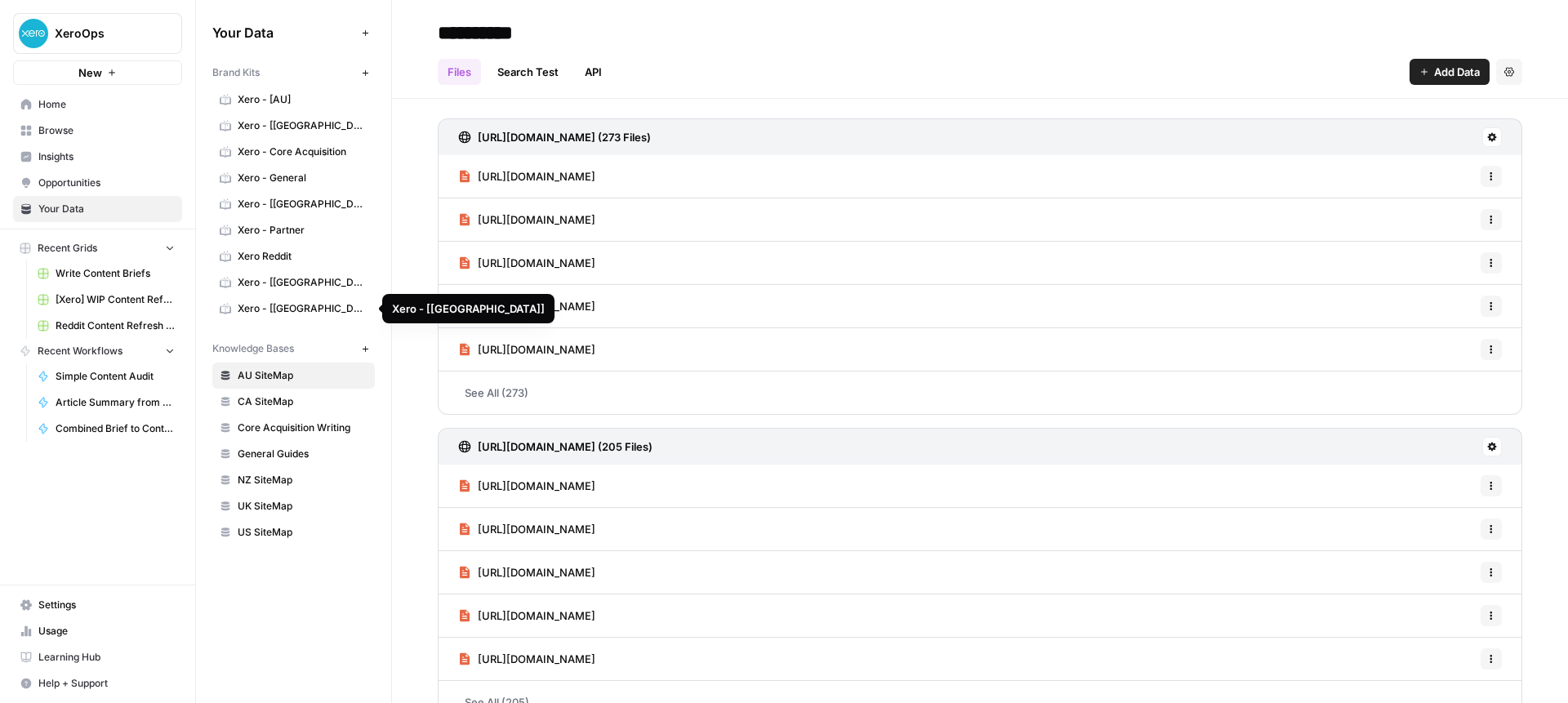
click at [262, 286] on span "Xero - [UK]" at bounding box center [302, 282] width 130 height 15
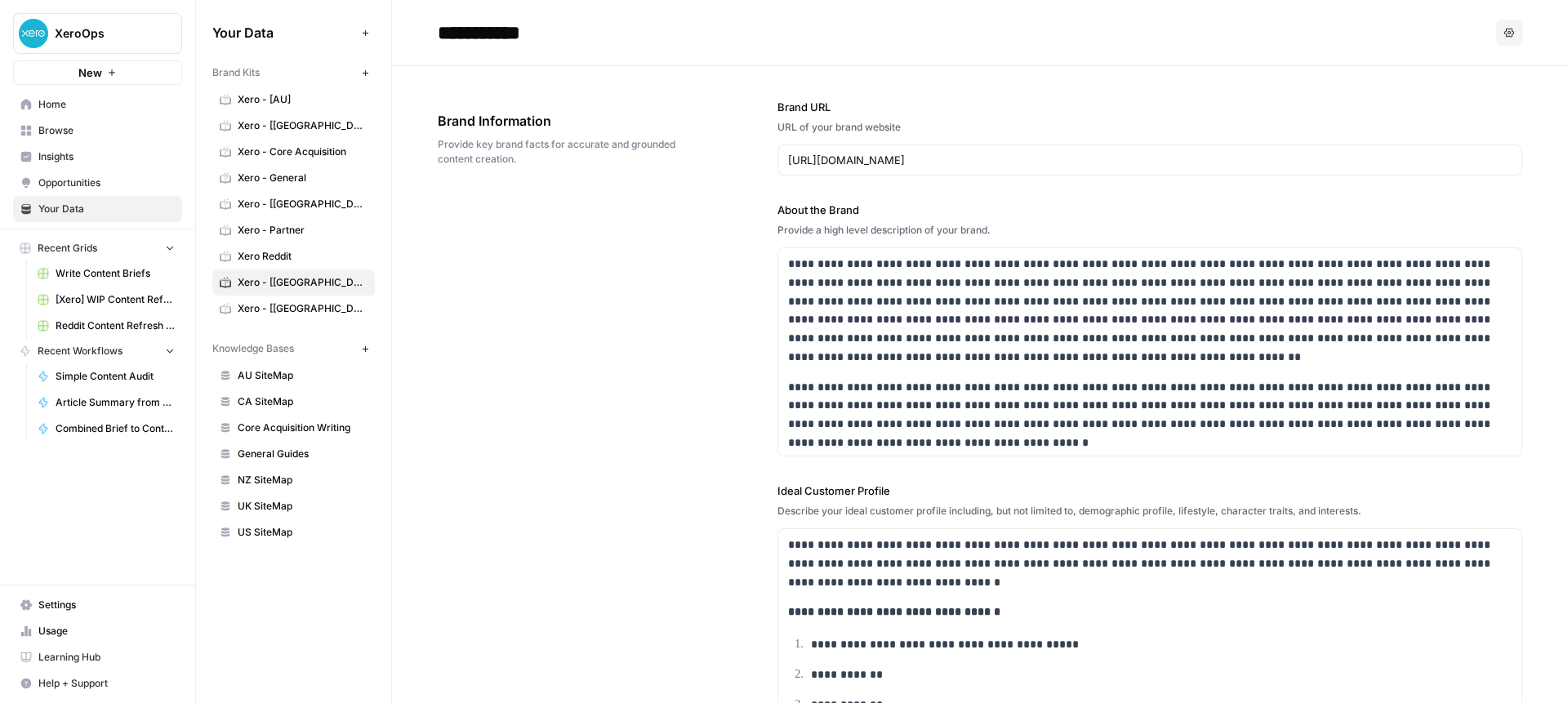
click at [495, 34] on input "**********" at bounding box center [562, 32] width 262 height 33
click at [1514, 32] on button "Options" at bounding box center [1509, 33] width 26 height 26
click at [570, 133] on div "Brand Information Provide key brand facts for accurate and grounded content cre…" at bounding box center [562, 138] width 248 height 120
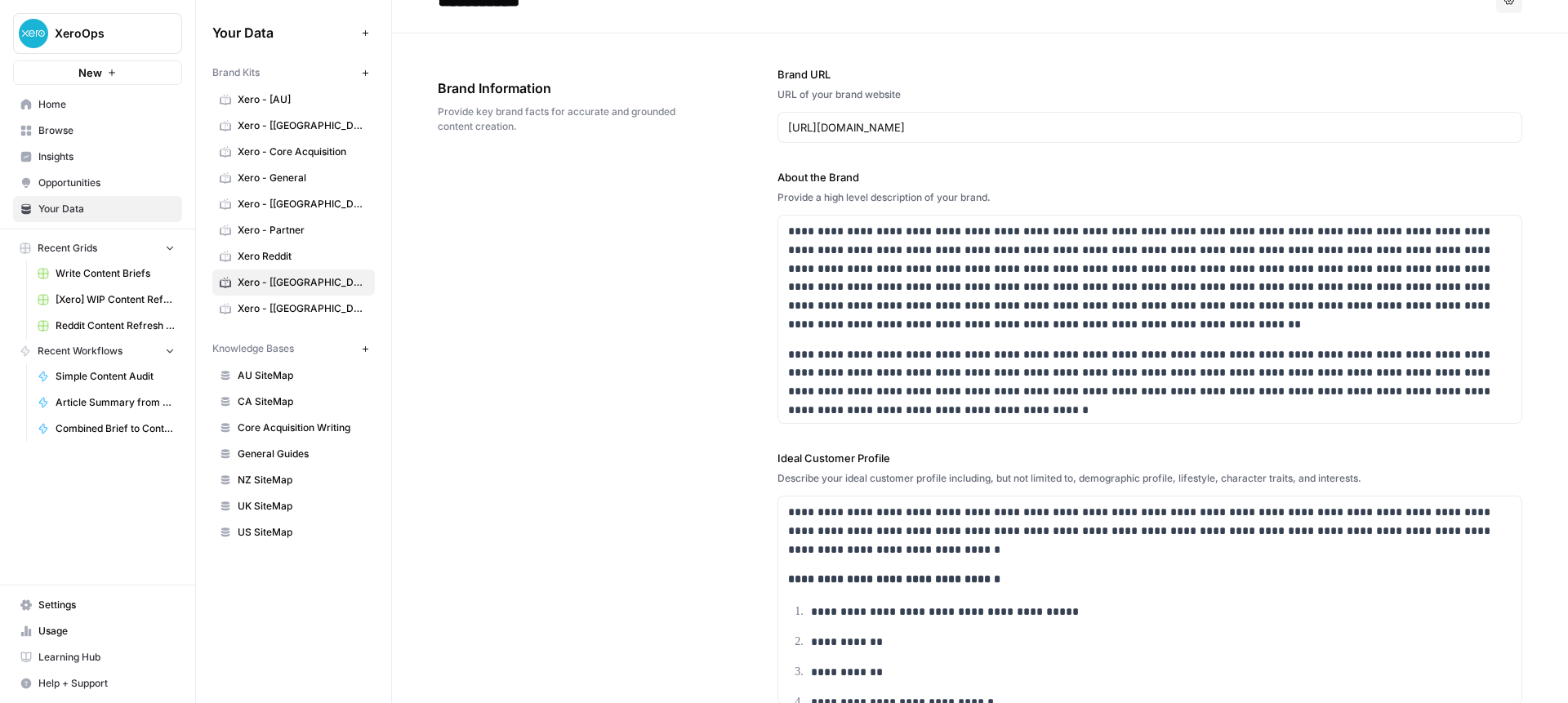
scroll to position [41, 0]
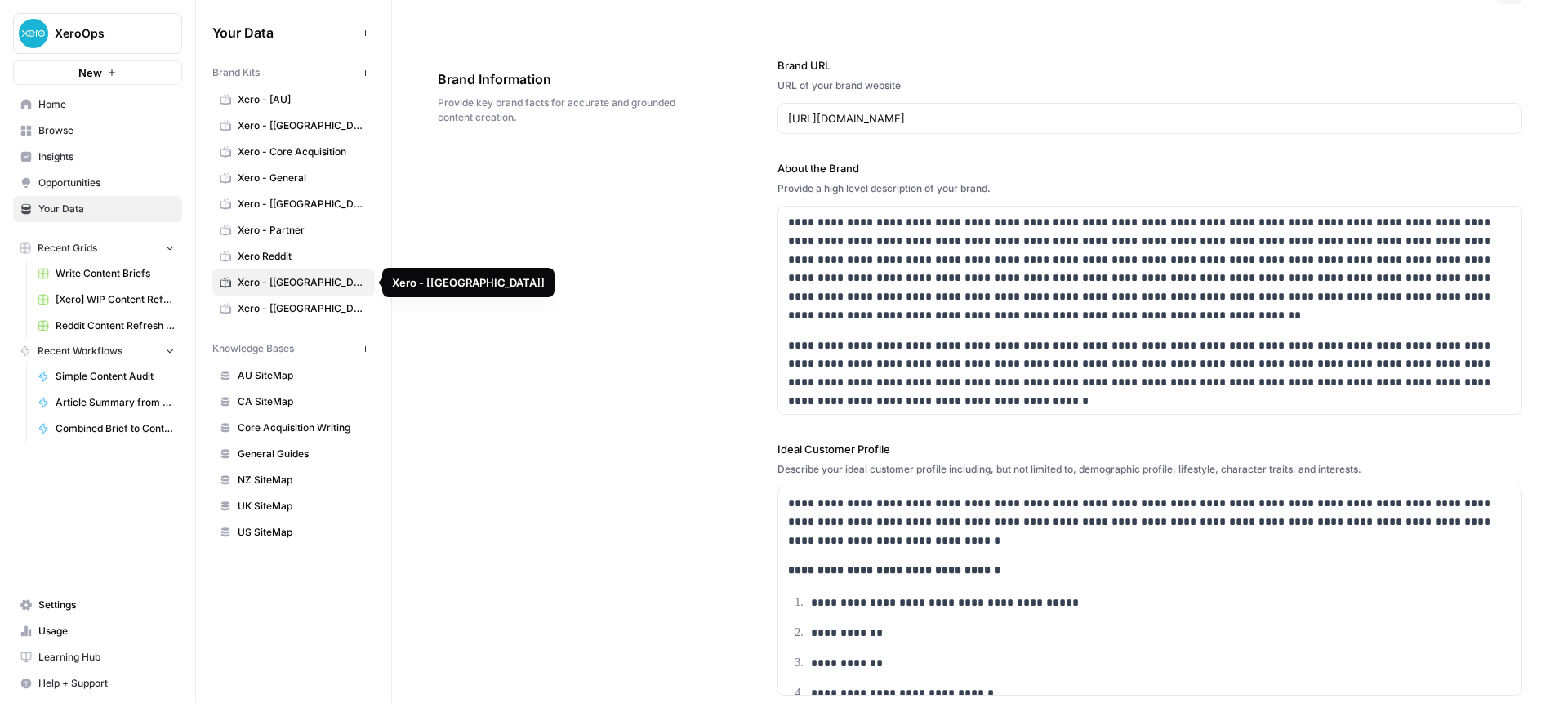
click at [286, 285] on span "Xero - [UK]" at bounding box center [302, 282] width 130 height 15
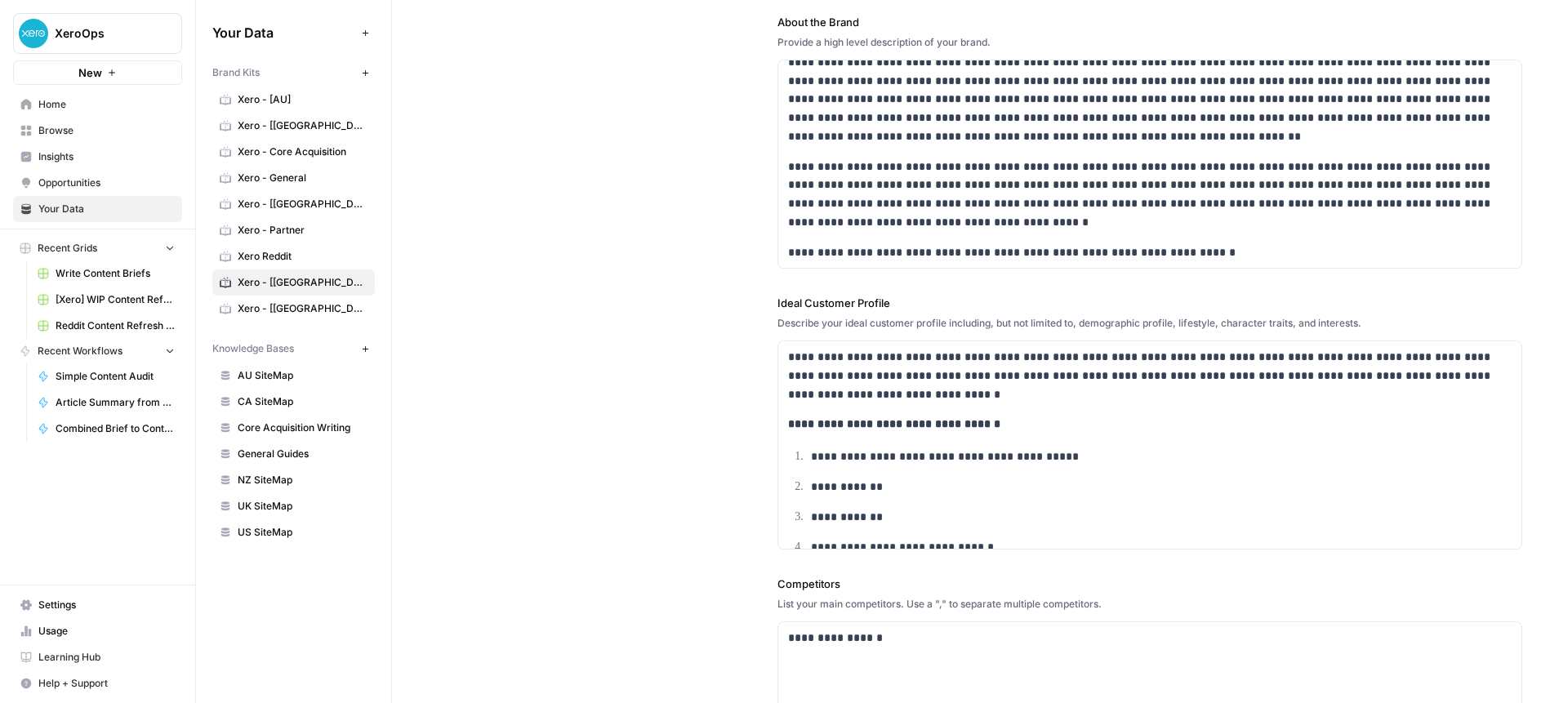
scroll to position [0, 0]
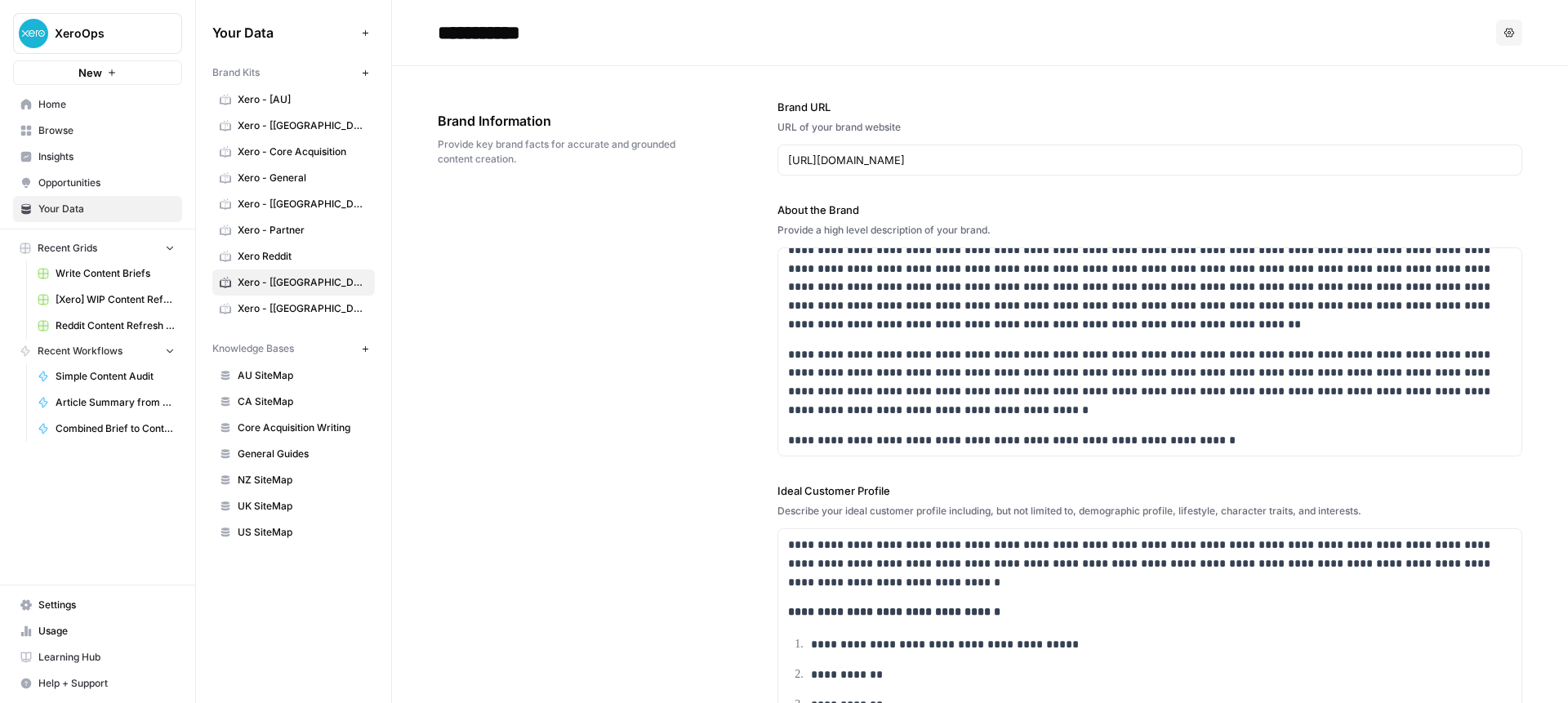
click at [262, 373] on span "AU SiteMap" at bounding box center [302, 375] width 130 height 15
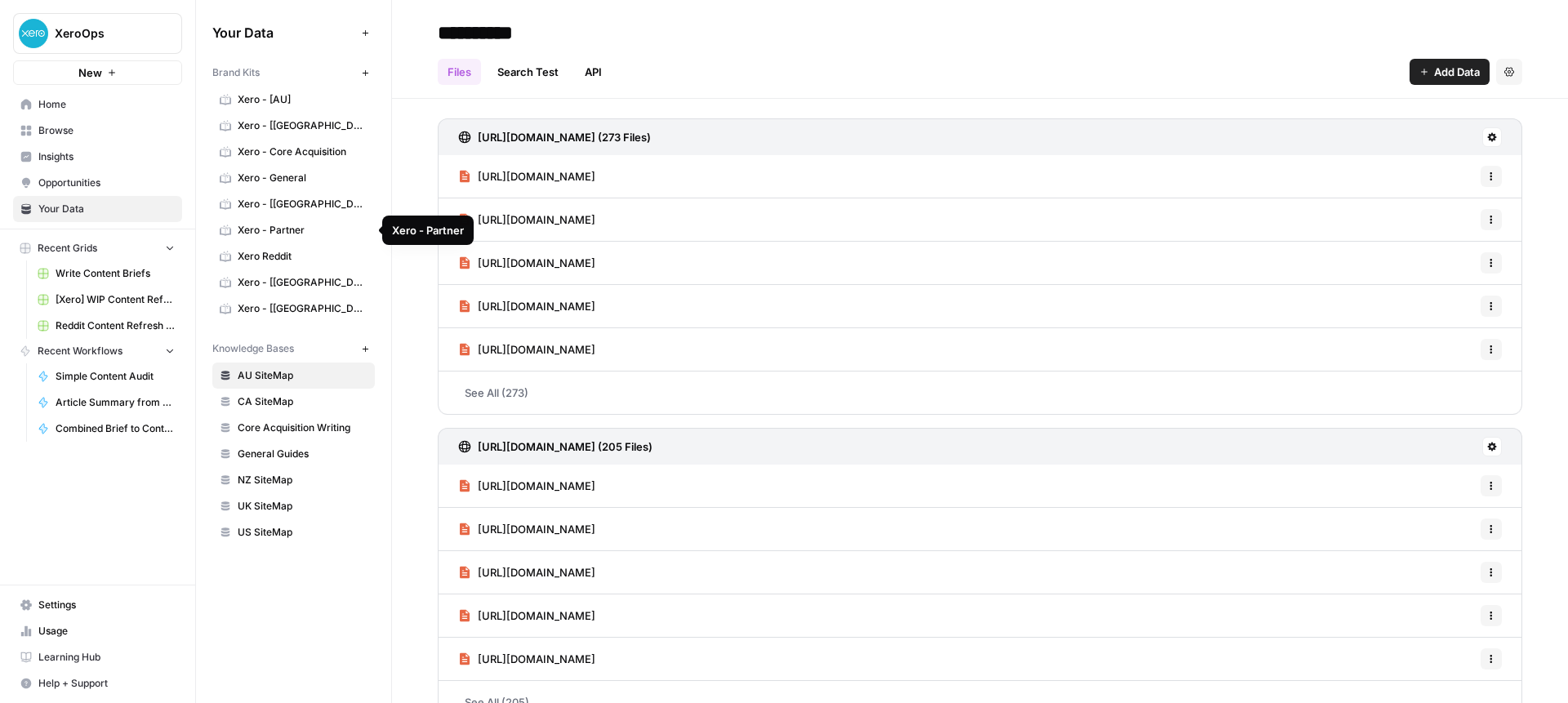
click at [269, 284] on span "Xero - [UK]" at bounding box center [302, 282] width 130 height 15
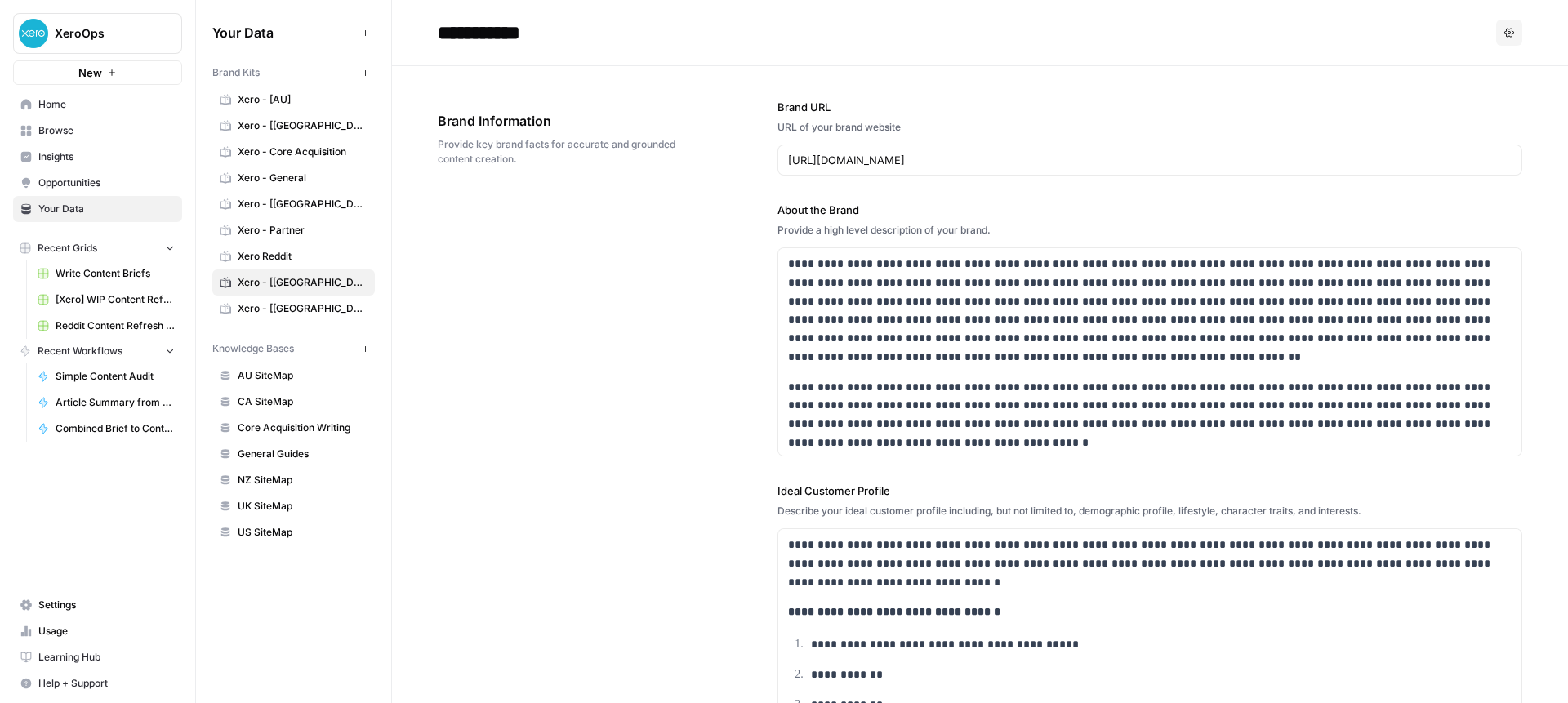
click at [76, 182] on span "Opportunities" at bounding box center [106, 184] width 136 height 15
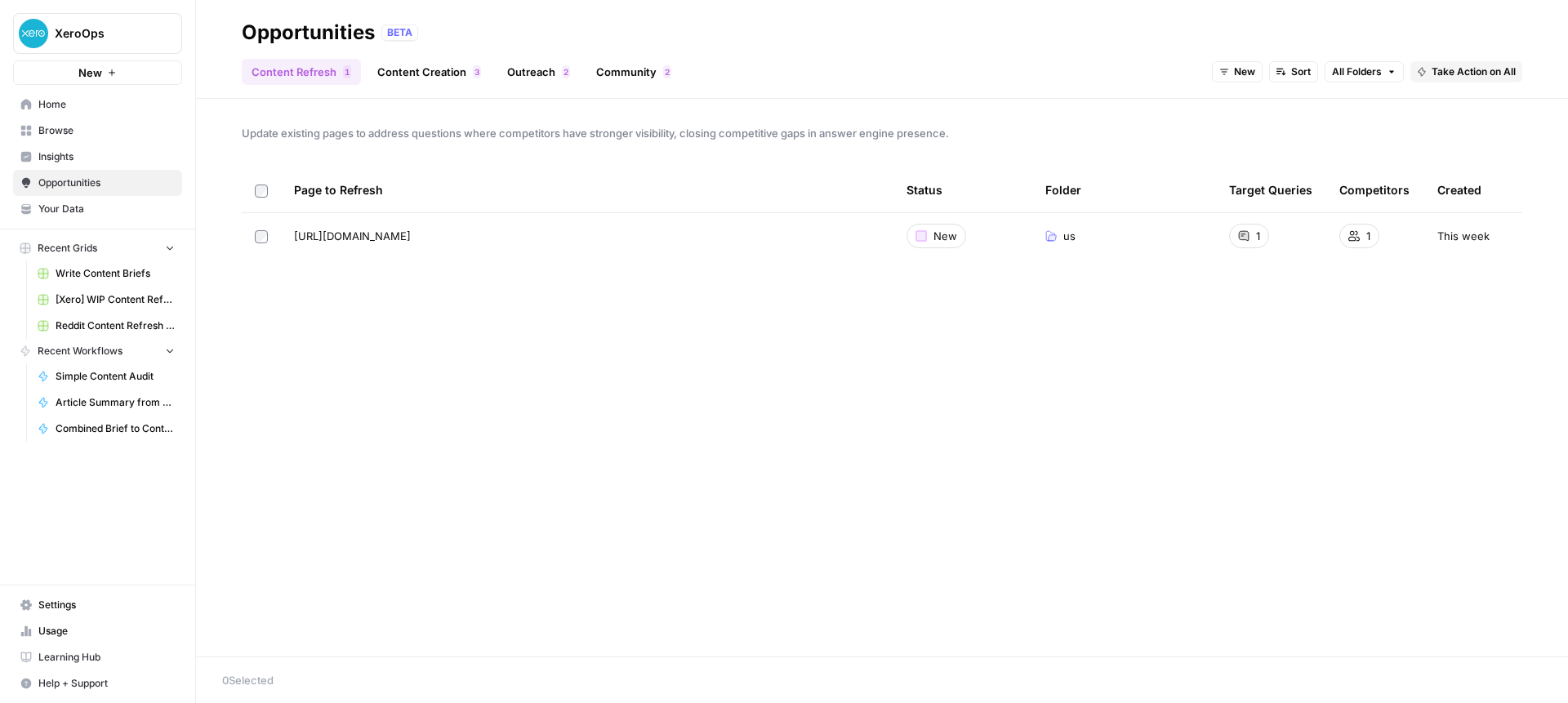
click at [62, 125] on span "Browse" at bounding box center [106, 131] width 136 height 15
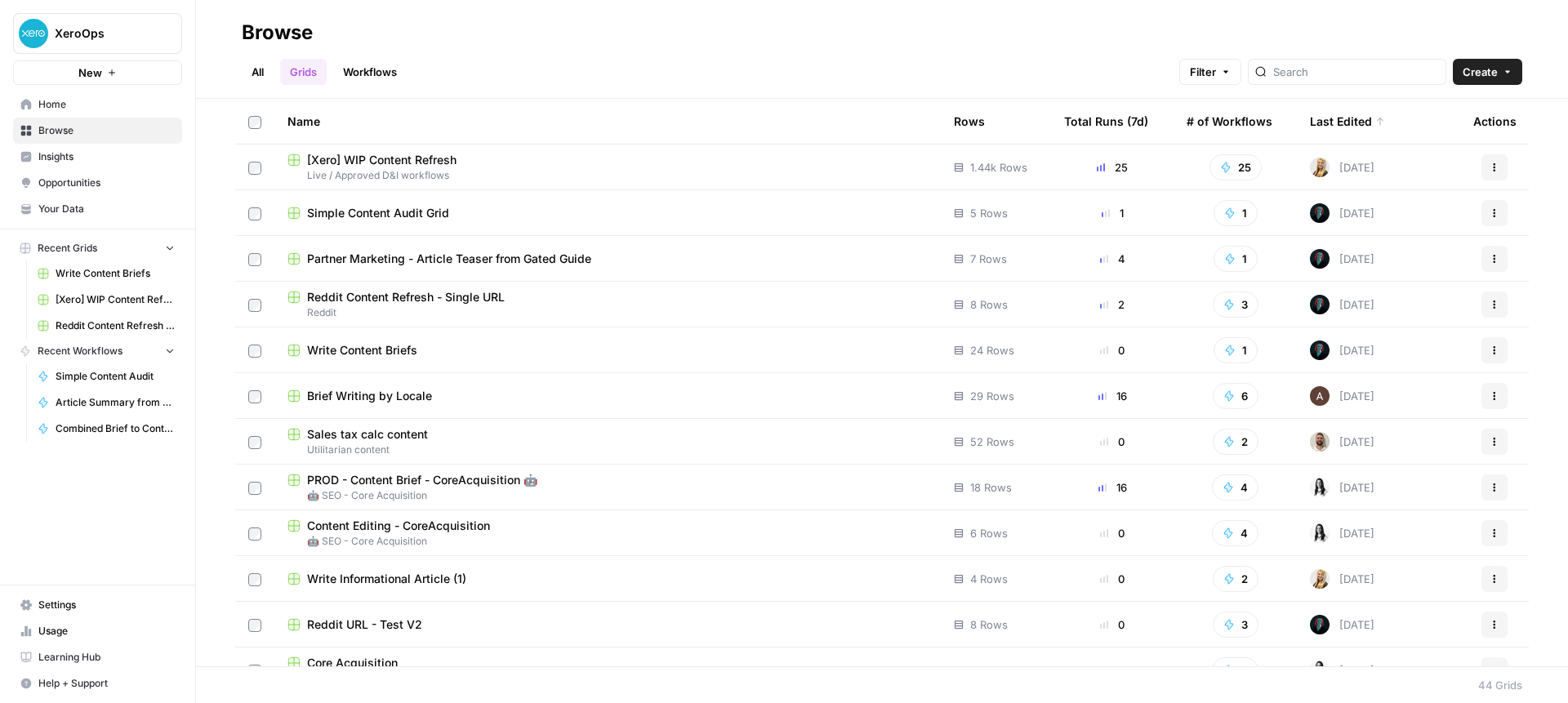
drag, startPoint x: 562, startPoint y: 222, endPoint x: 541, endPoint y: 220, distance: 21.1
click at [562, 222] on td "Simple Content Audit Grid" at bounding box center [608, 213] width 666 height 45
click at [400, 207] on span "Simple Content Audit Grid" at bounding box center [377, 213] width 142 height 16
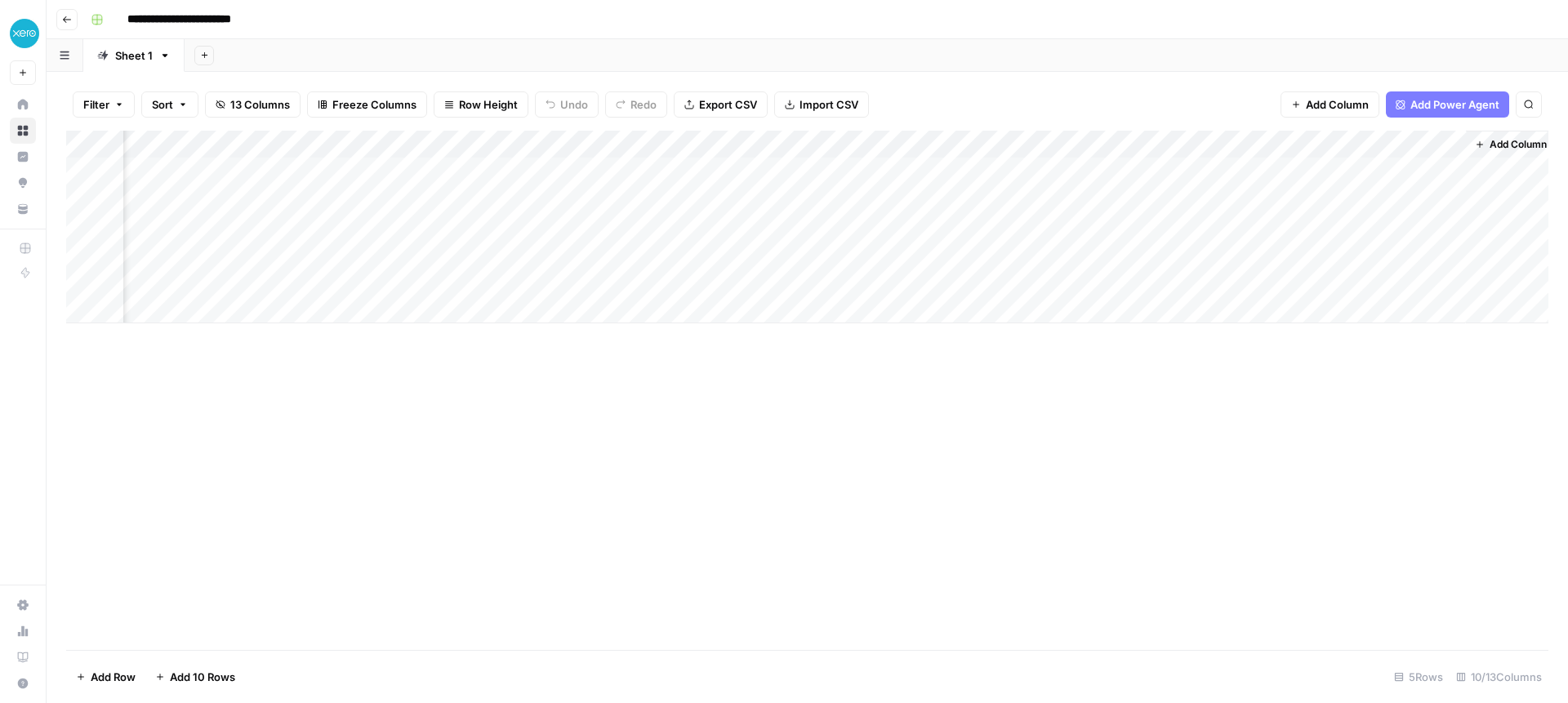
scroll to position [0, 516]
click at [1000, 172] on div "Add Column" at bounding box center [807, 227] width 1482 height 193
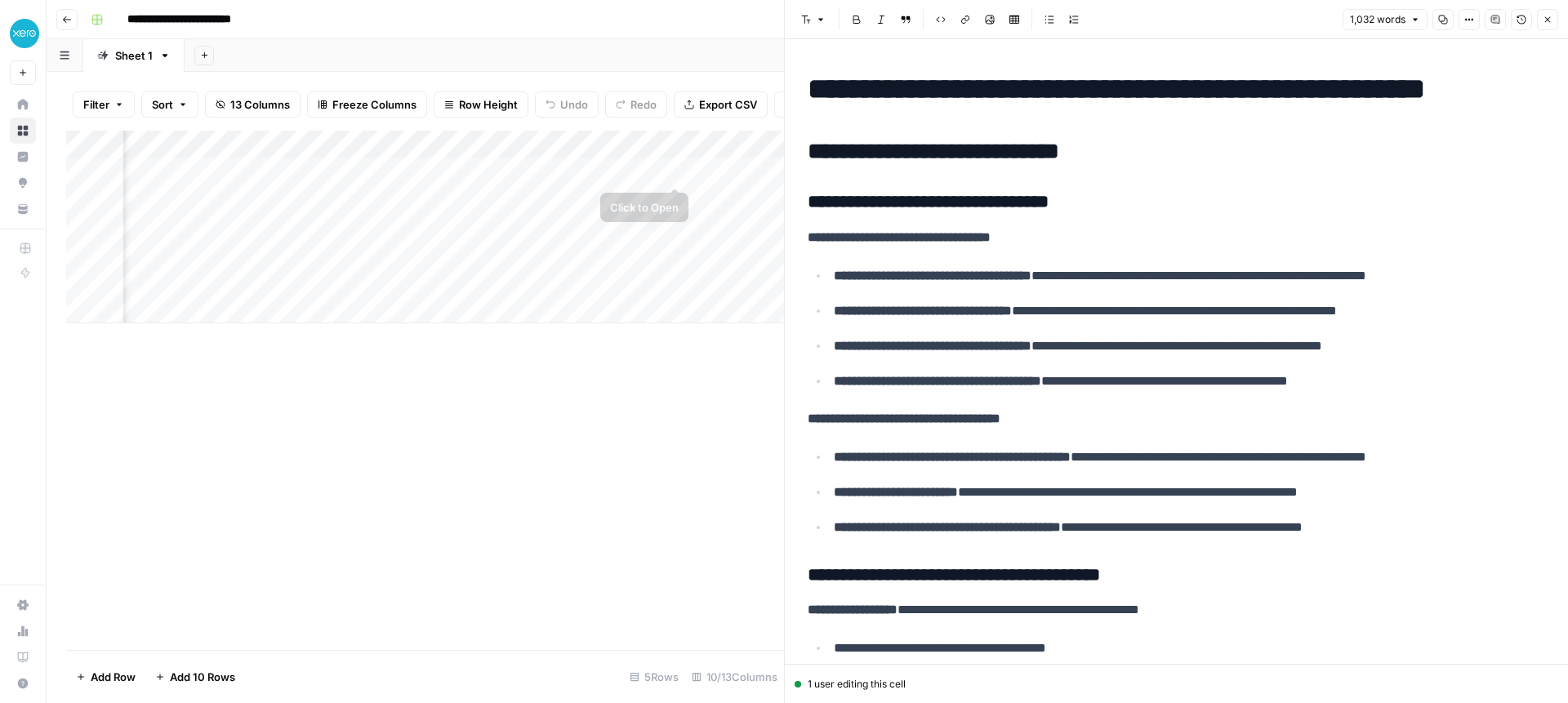
click at [668, 169] on div "Add Column" at bounding box center [424, 227] width 718 height 193
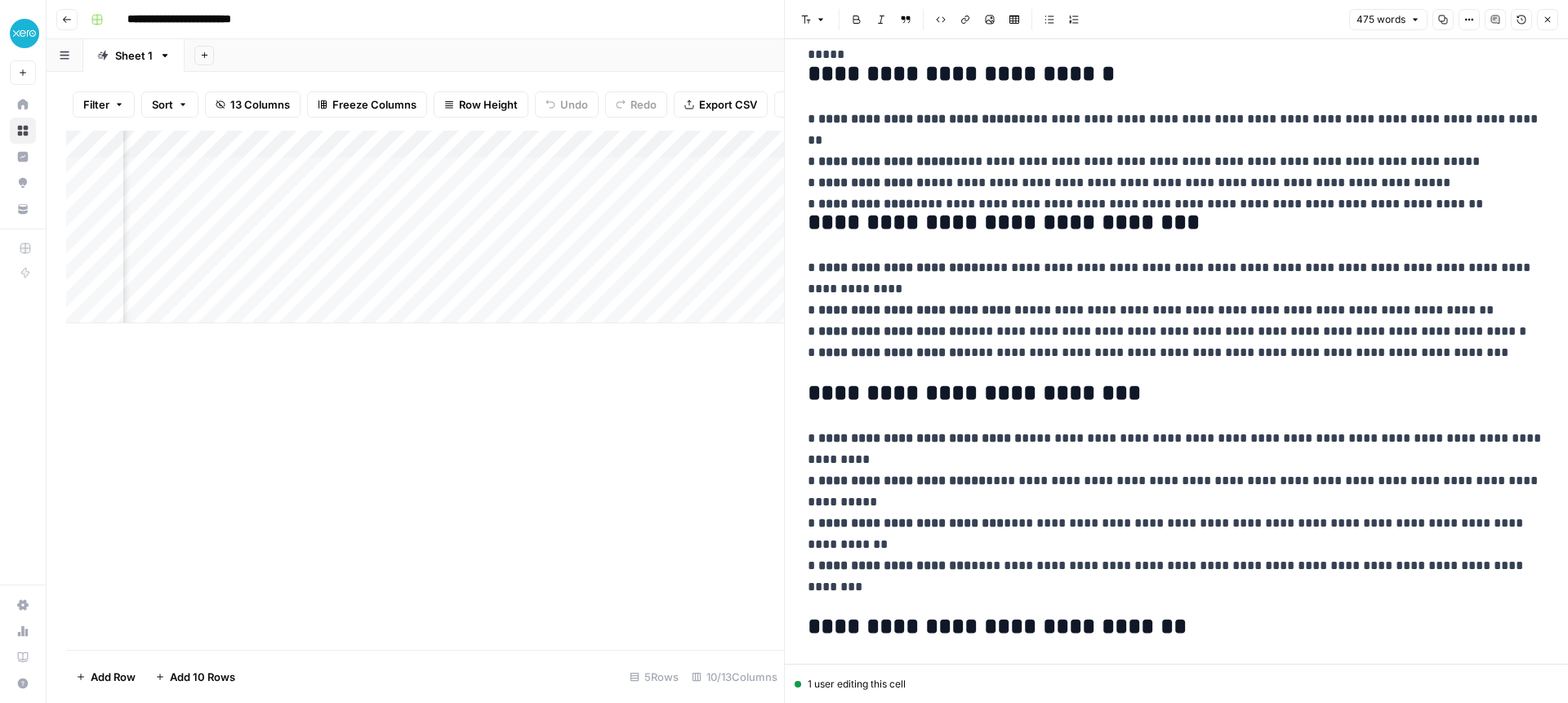
scroll to position [327, 0]
click at [195, 176] on div "Add Column" at bounding box center [424, 227] width 718 height 193
click at [406, 166] on div "Add Column" at bounding box center [424, 227] width 718 height 193
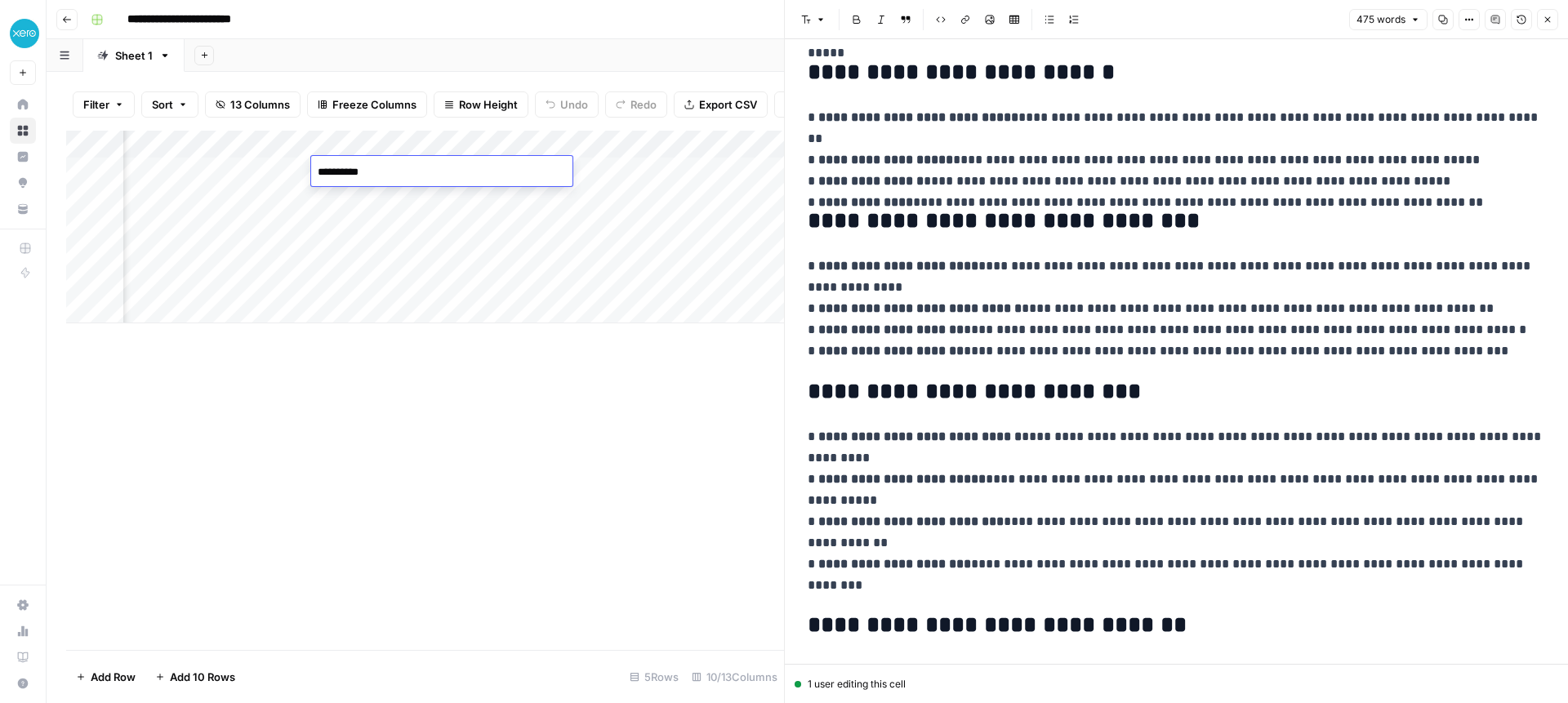
type textarea "**********"
click at [410, 388] on div "Add Column" at bounding box center [424, 391] width 718 height 519
click at [462, 169] on div "Add Column" at bounding box center [424, 227] width 718 height 193
click at [444, 344] on div "Add Column" at bounding box center [424, 391] width 718 height 519
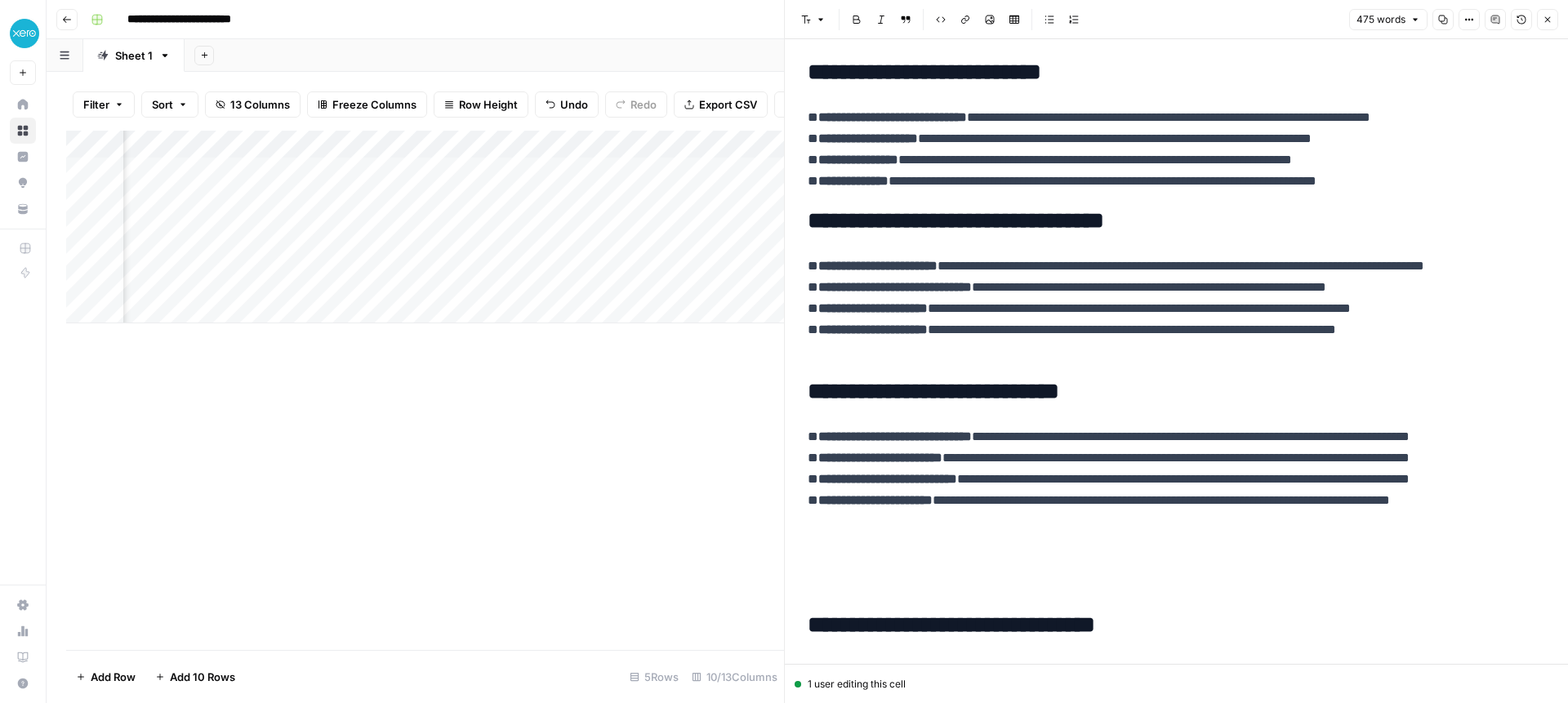
click at [379, 142] on div "Add Column" at bounding box center [424, 227] width 718 height 193
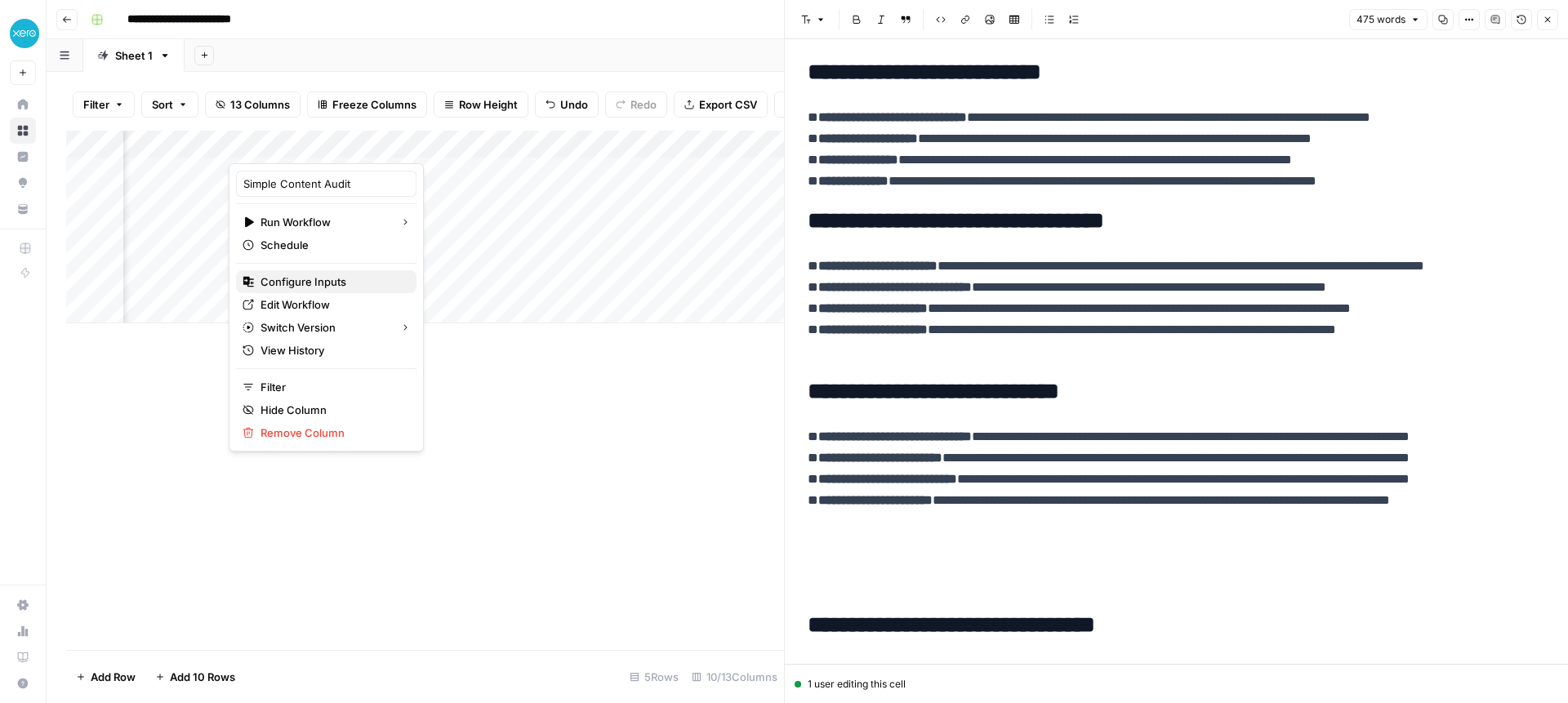
click at [337, 287] on span "Configure Inputs" at bounding box center [332, 281] width 143 height 16
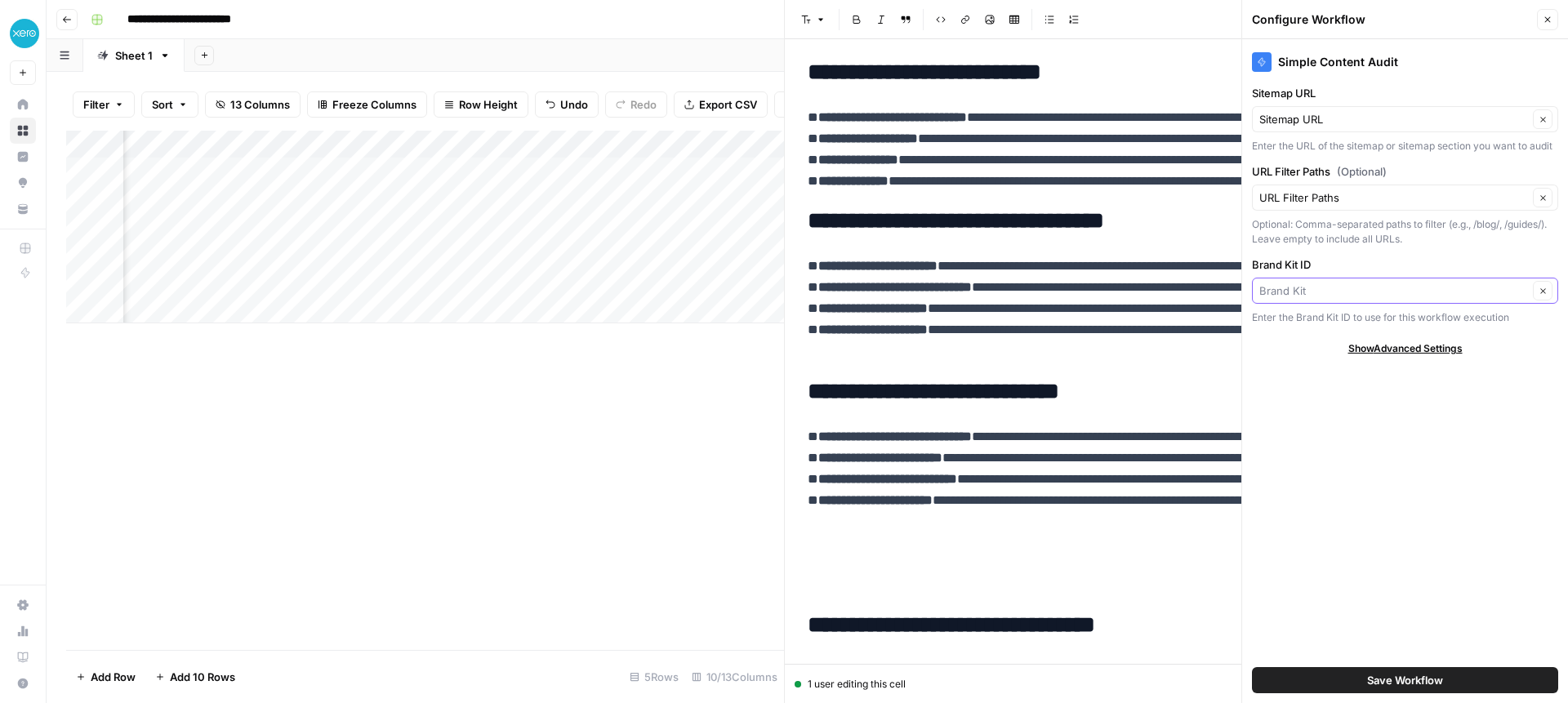
click at [1432, 293] on input "Brand Kit ID" at bounding box center [1393, 290] width 268 height 16
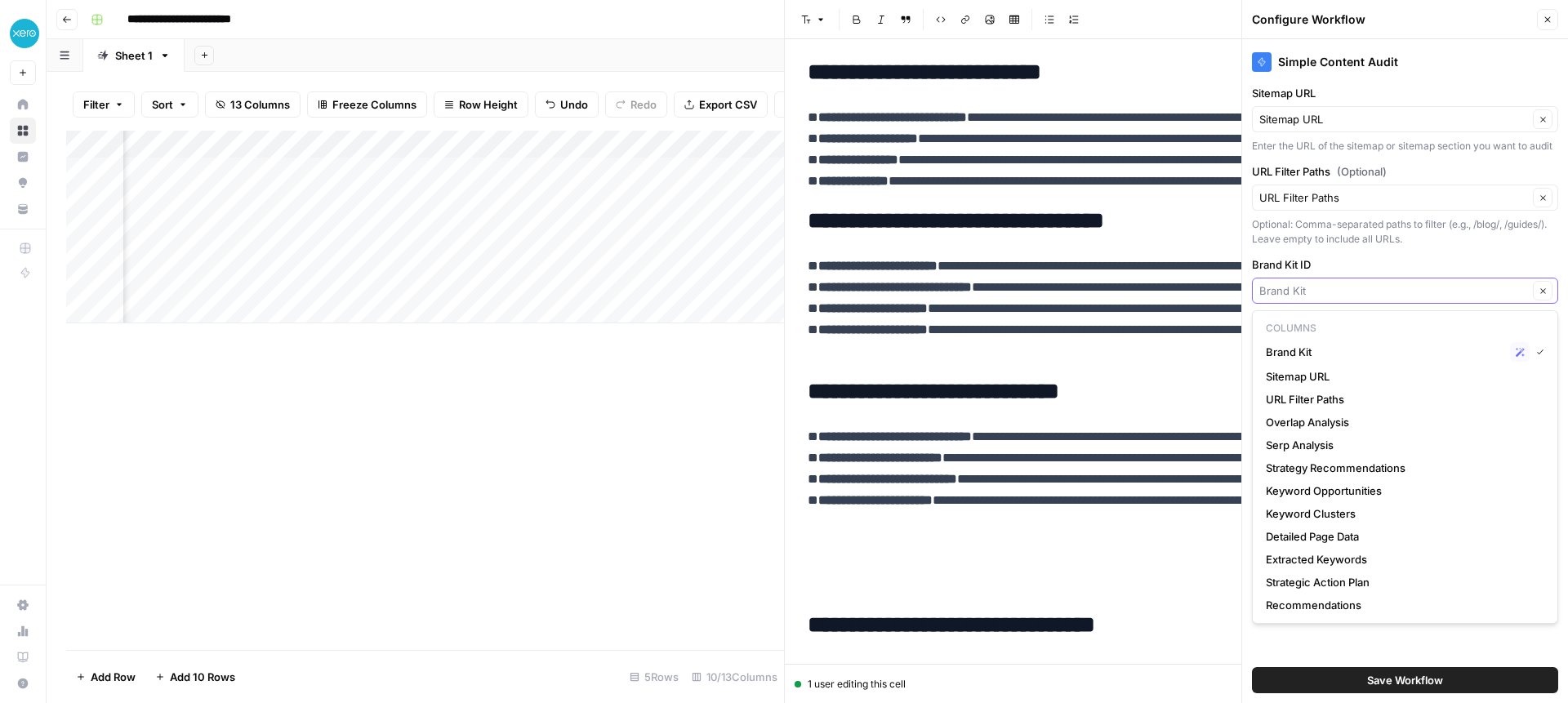
click at [1432, 293] on input "Brand Kit ID" at bounding box center [1393, 290] width 268 height 16
drag, startPoint x: 1352, startPoint y: 344, endPoint x: 1359, endPoint y: 285, distance: 59.4
click at [1352, 344] on span "Brand Kit" at bounding box center [1384, 351] width 237 height 16
type input "Brand Kit"
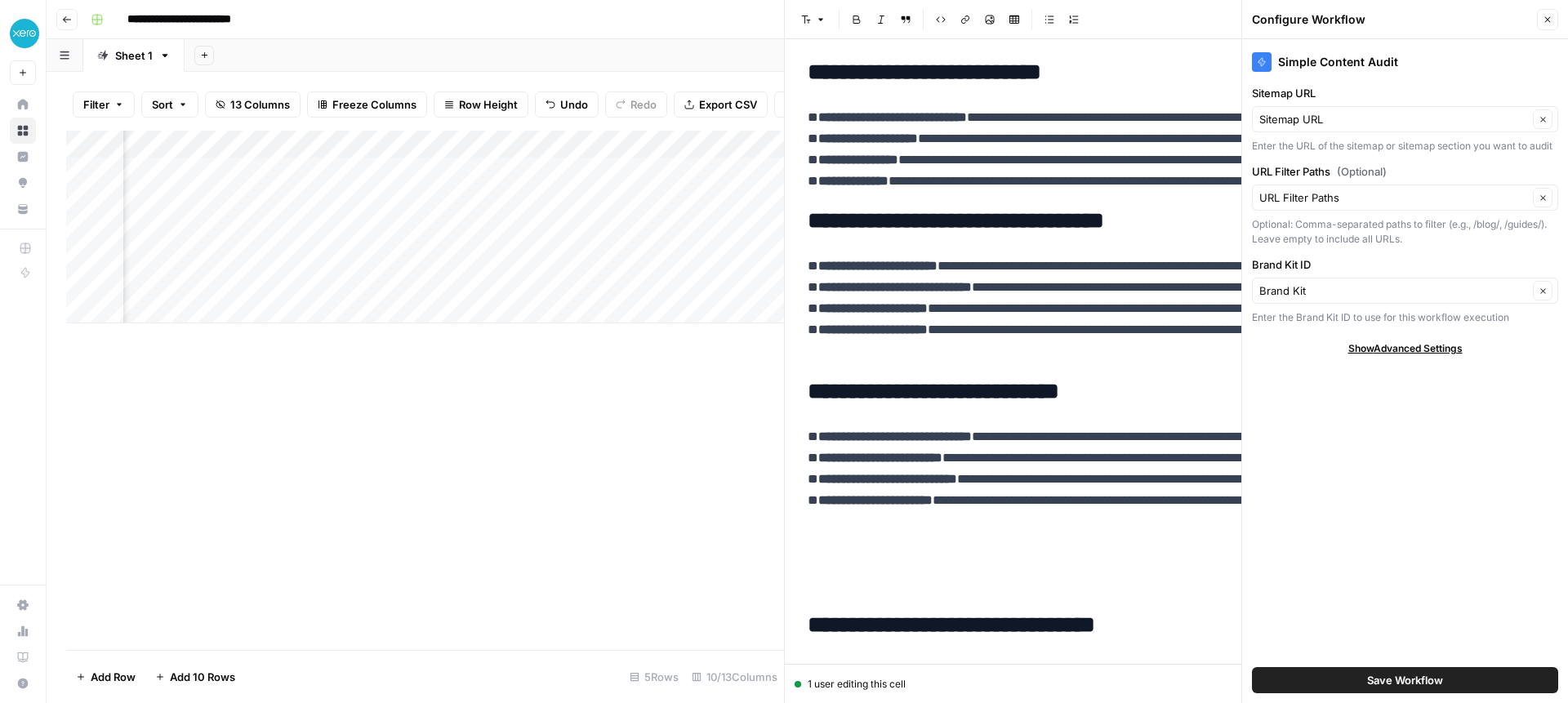
drag, startPoint x: 1545, startPoint y: 16, endPoint x: 1535, endPoint y: 21, distance: 11.2
click at [1545, 16] on icon "button" at bounding box center [1547, 20] width 9 height 9
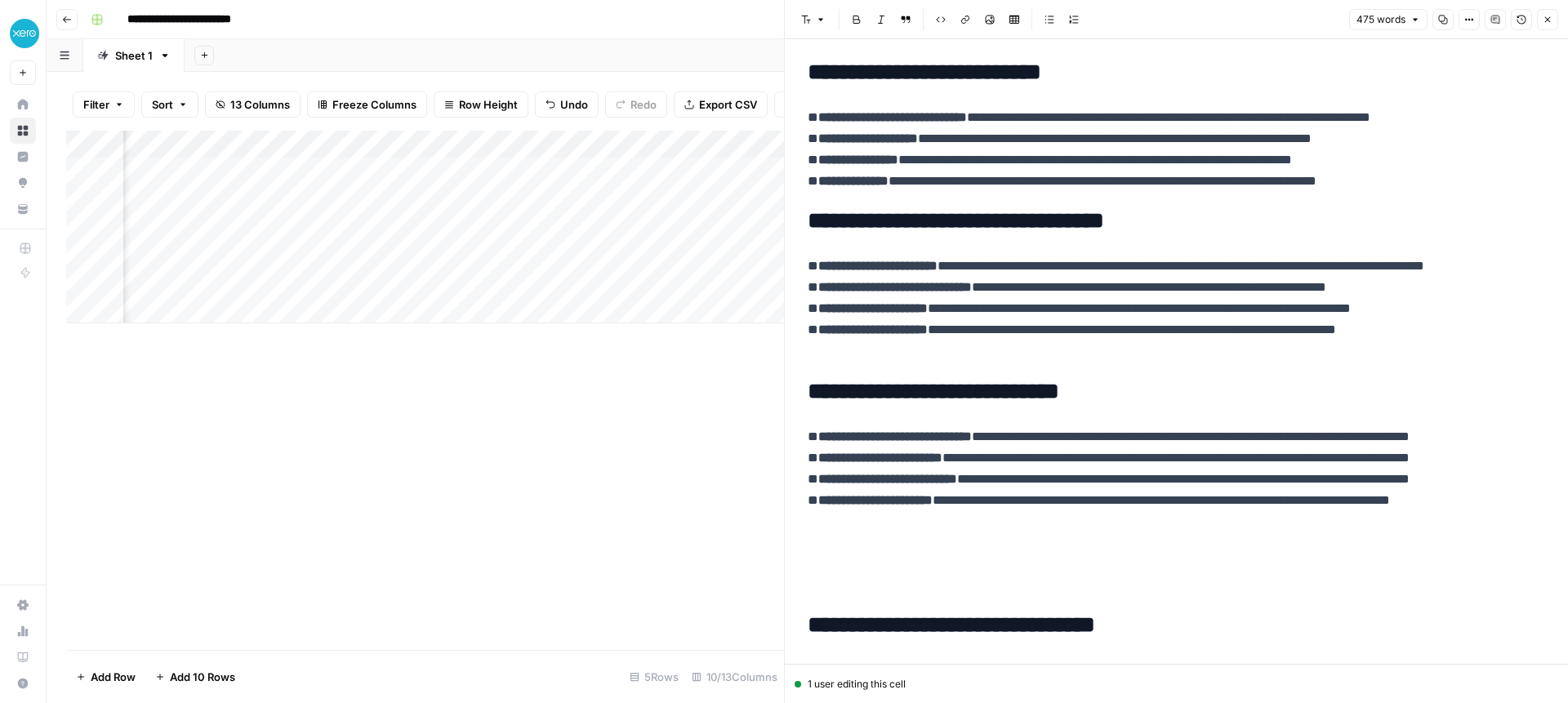
scroll to position [0, 241]
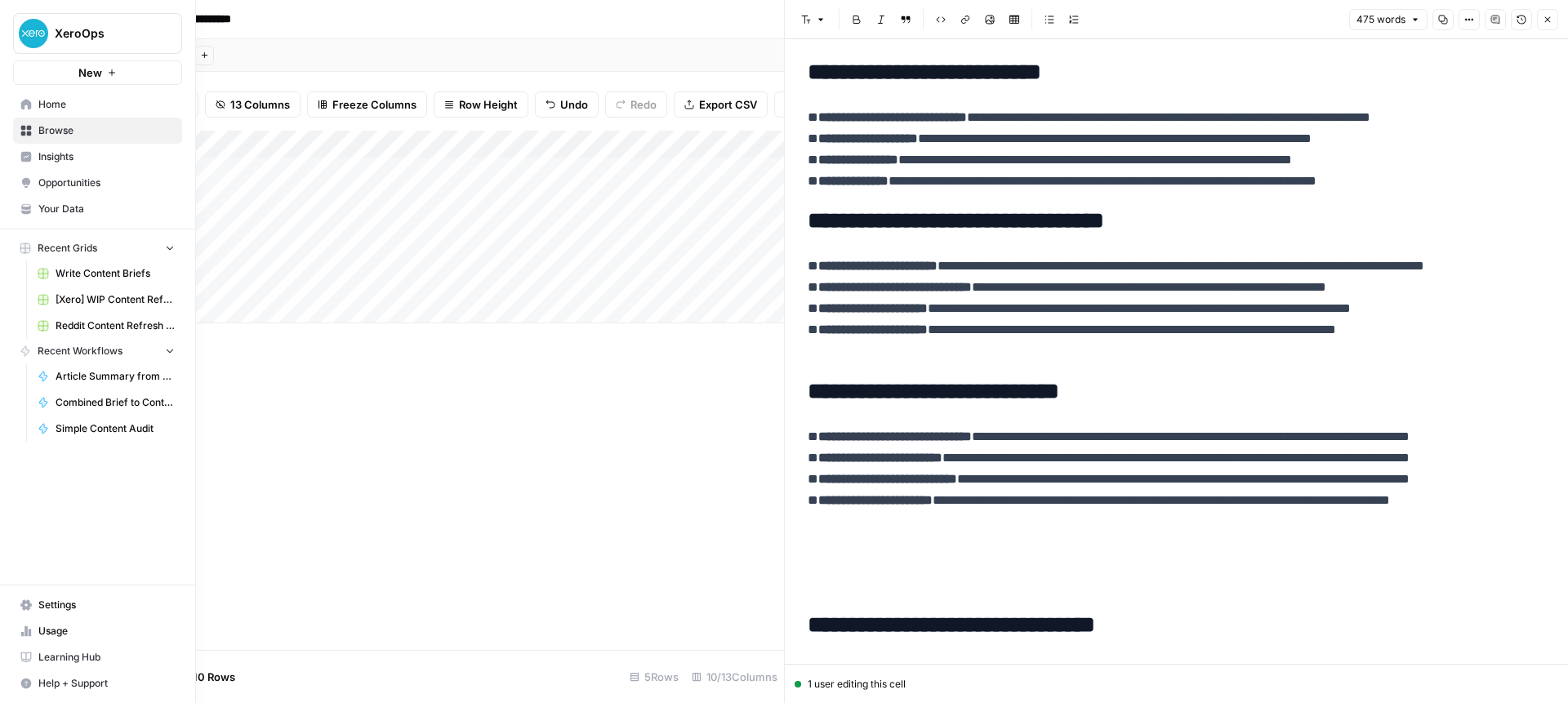
click at [53, 206] on span "Your Data" at bounding box center [106, 209] width 136 height 15
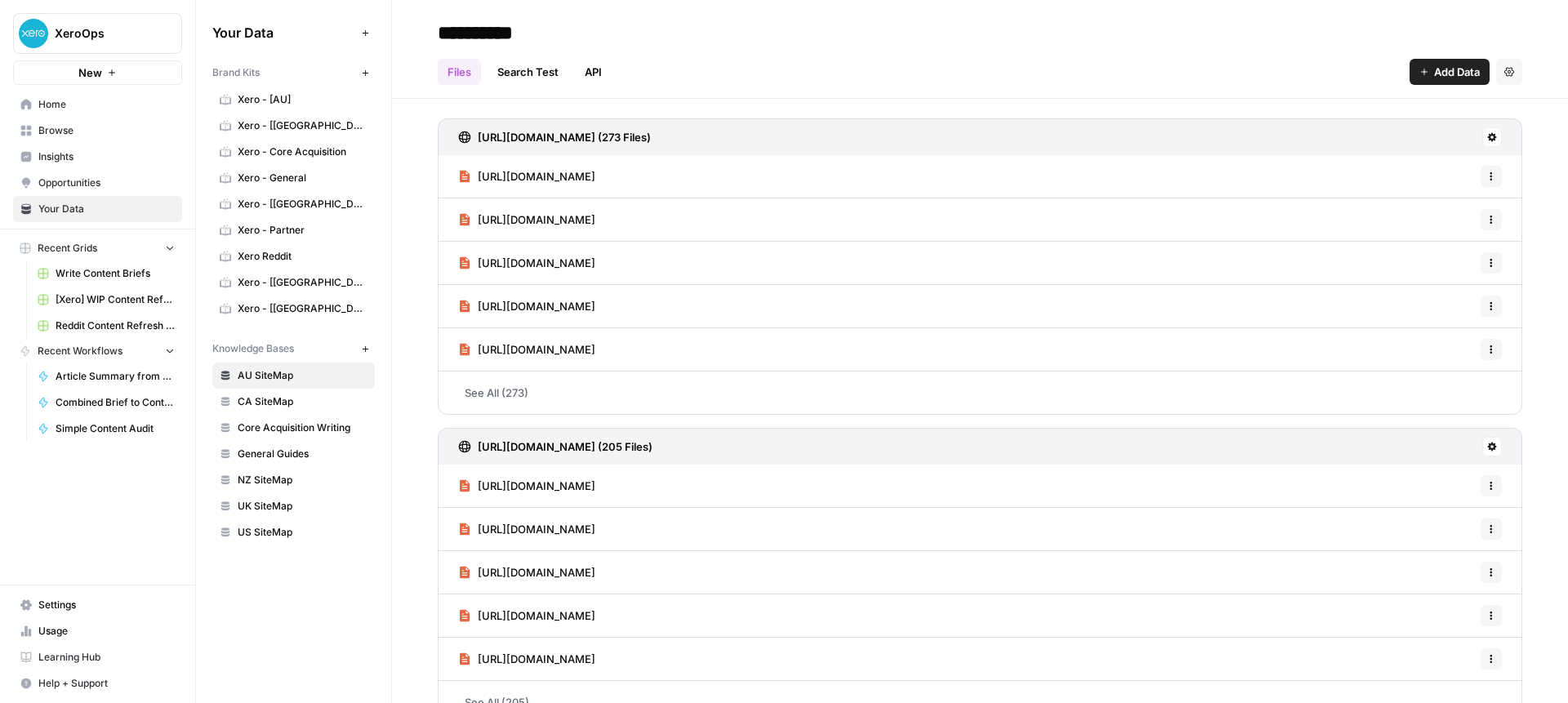
click at [256, 278] on span "Xero - [UK]" at bounding box center [302, 282] width 130 height 15
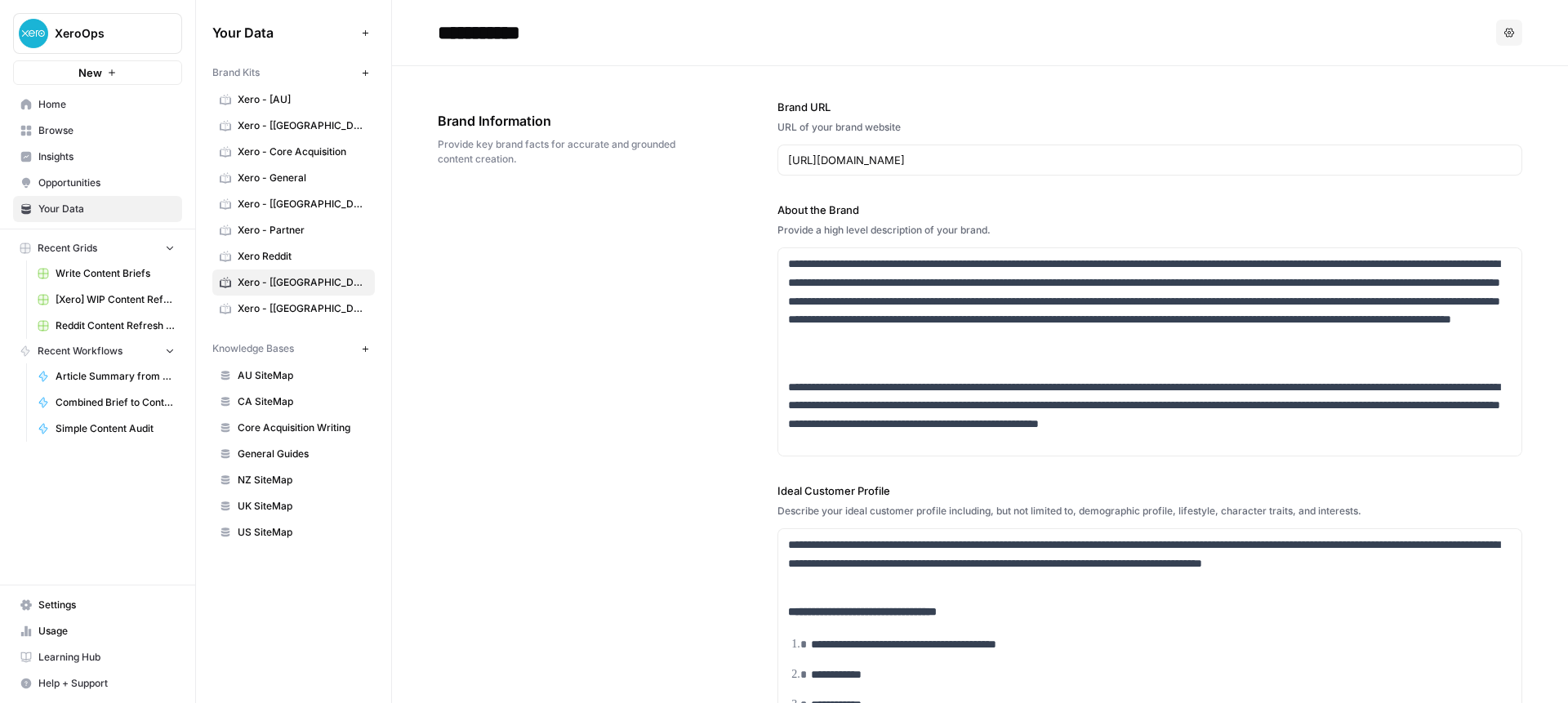
click at [67, 138] on link "Browse" at bounding box center [98, 131] width 169 height 26
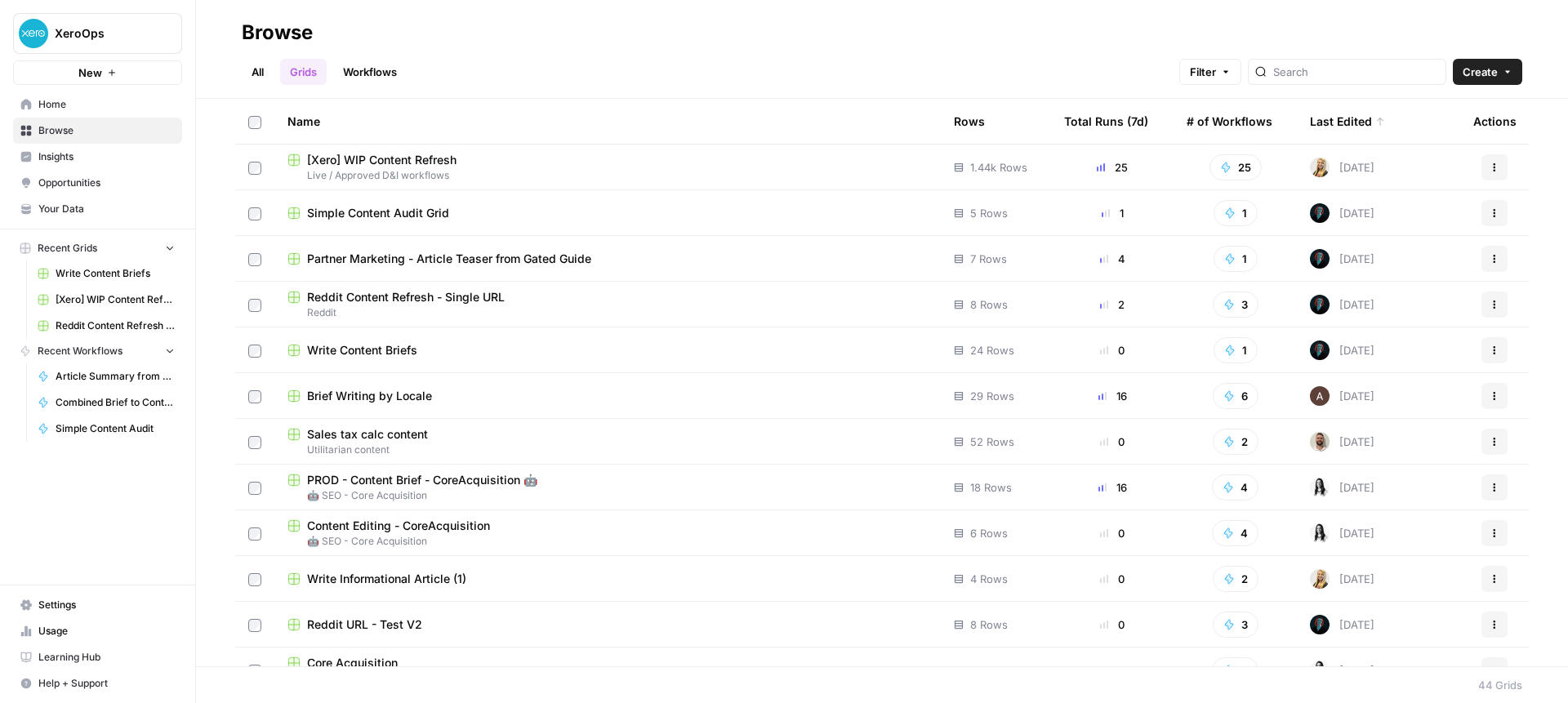
click at [447, 219] on span "Simple Content Audit Grid" at bounding box center [377, 213] width 142 height 16
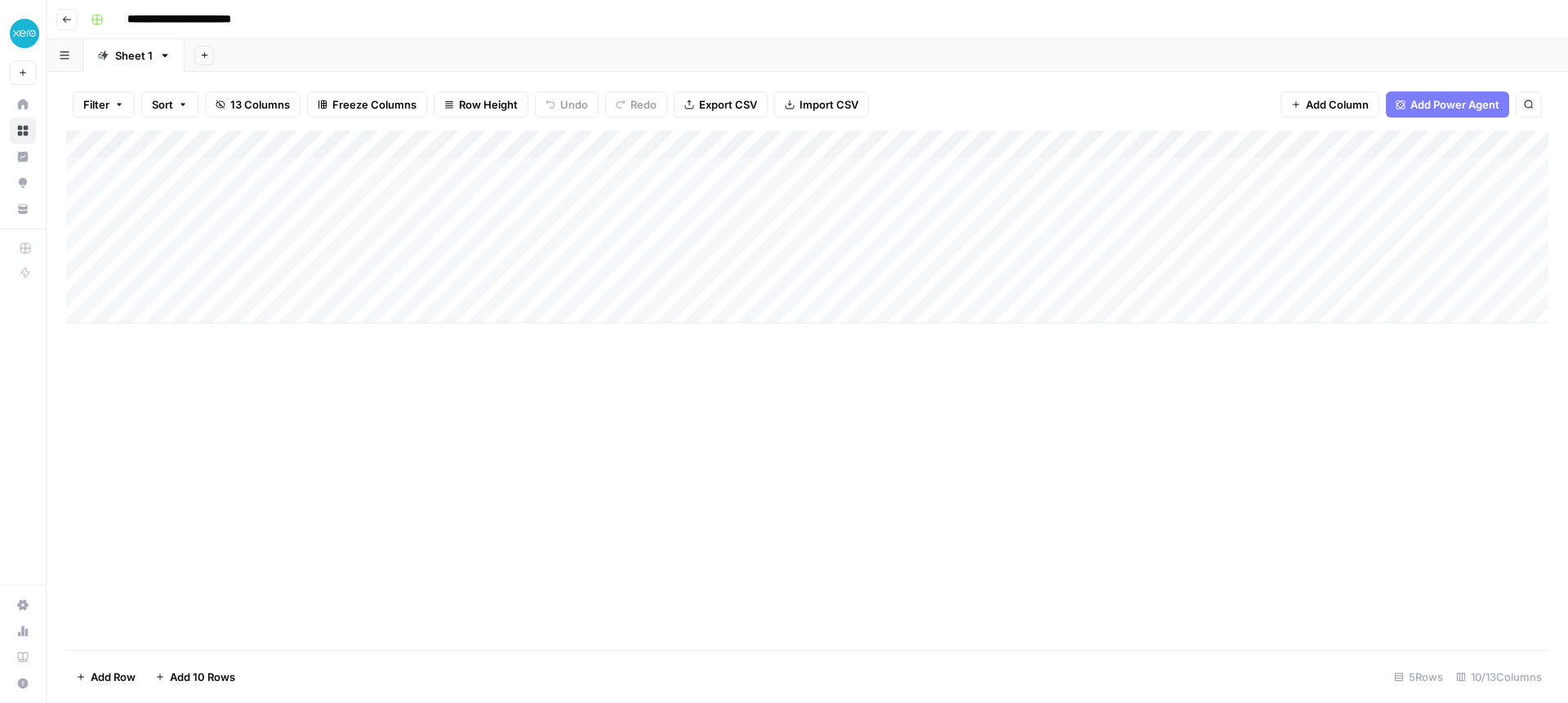
click at [668, 164] on div "Add Column" at bounding box center [807, 227] width 1482 height 193
click at [650, 168] on div "Add Column" at bounding box center [807, 227] width 1482 height 193
click at [650, 168] on textarea "**********" at bounding box center [724, 172] width 262 height 23
drag, startPoint x: 556, startPoint y: 166, endPoint x: 540, endPoint y: 166, distance: 16.0
click at [540, 166] on body "**********" at bounding box center [784, 351] width 1568 height 703
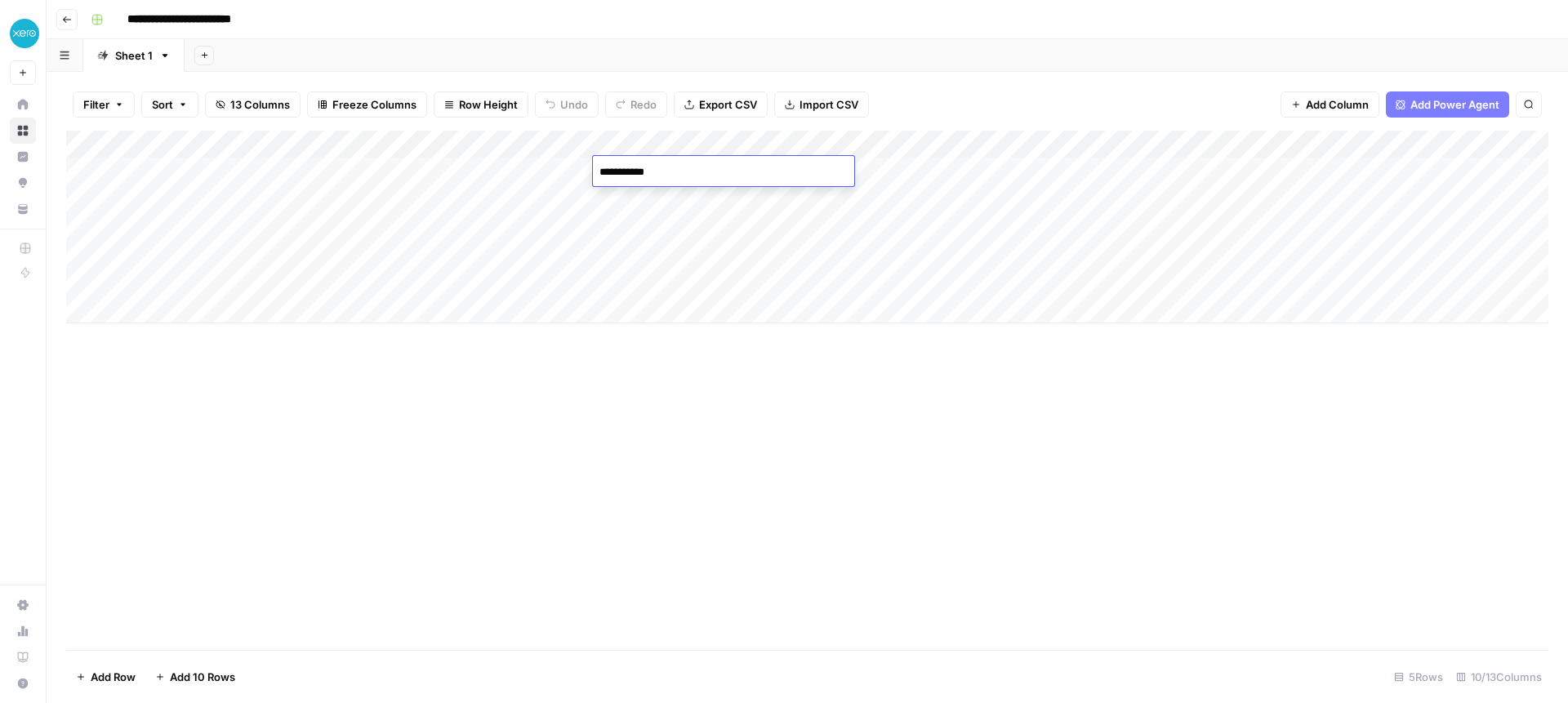
type textarea "*****"
drag, startPoint x: 706, startPoint y: 404, endPoint x: 697, endPoint y: 329, distance: 75.5
click at [706, 403] on div "Add Column" at bounding box center [807, 391] width 1482 height 519
click at [676, 146] on div "Add Column" at bounding box center [807, 227] width 1482 height 193
drag, startPoint x: 808, startPoint y: 500, endPoint x: 799, endPoint y: 496, distance: 9.8
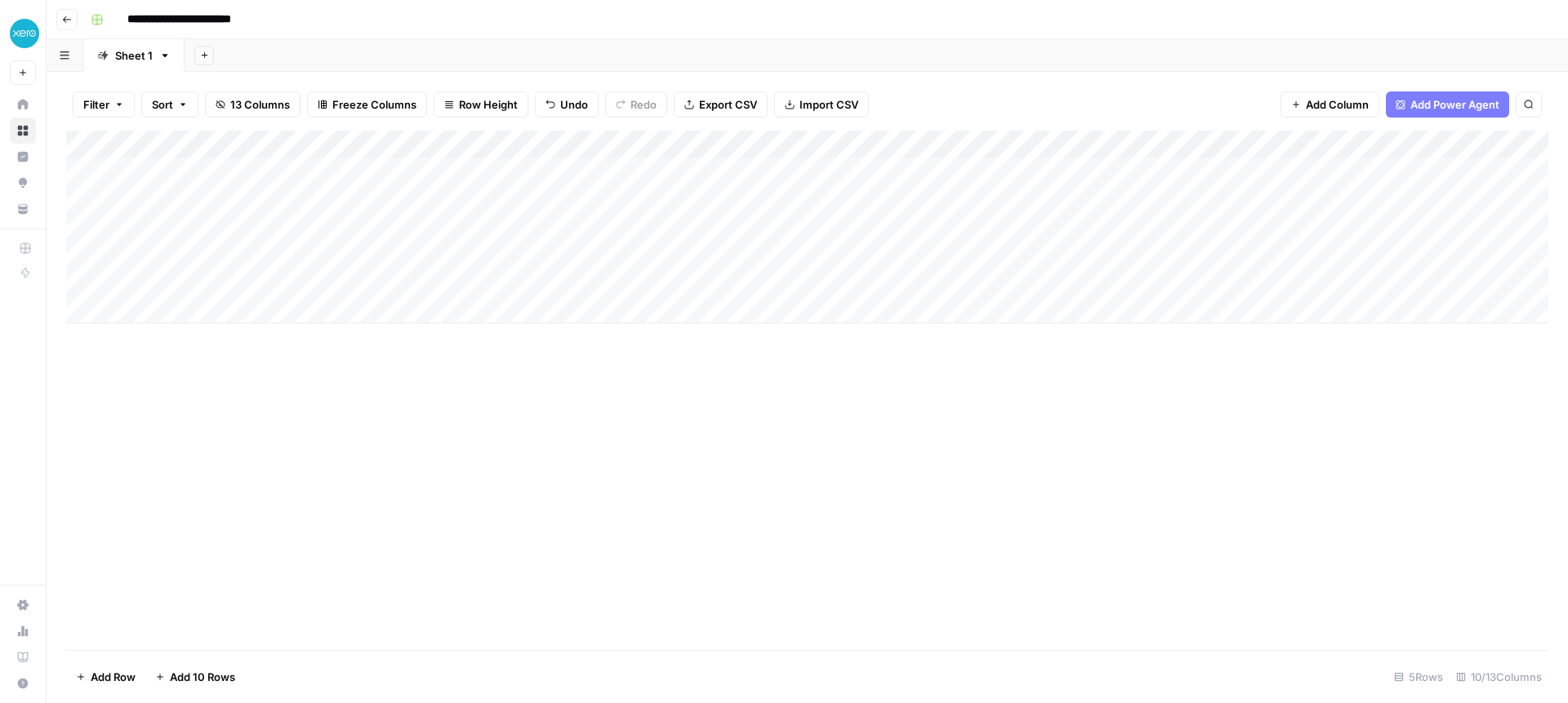
click at [808, 500] on div "Add Column" at bounding box center [807, 391] width 1482 height 519
click at [872, 389] on div "Add Column" at bounding box center [807, 391] width 1482 height 519
drag, startPoint x: 828, startPoint y: 138, endPoint x: 707, endPoint y: 142, distance: 121.1
click at [745, 137] on div "Add Column" at bounding box center [807, 227] width 1482 height 193
click at [695, 139] on div "Add Column" at bounding box center [807, 227] width 1482 height 193
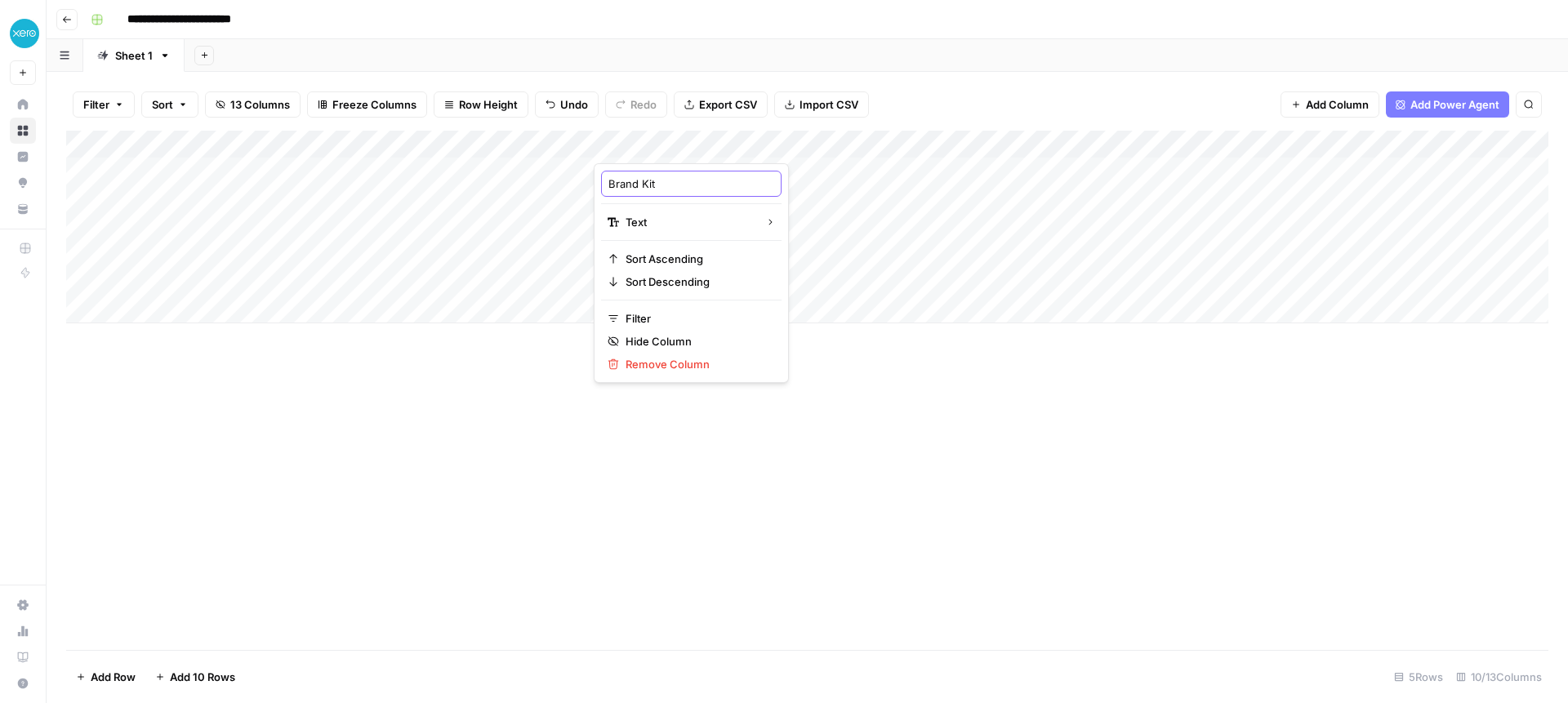
click at [675, 180] on input "Brand Kit" at bounding box center [691, 184] width 166 height 16
type input "Brand Kit ID (in URL of brand kit)"
click at [816, 425] on div "Add Column" at bounding box center [807, 391] width 1482 height 519
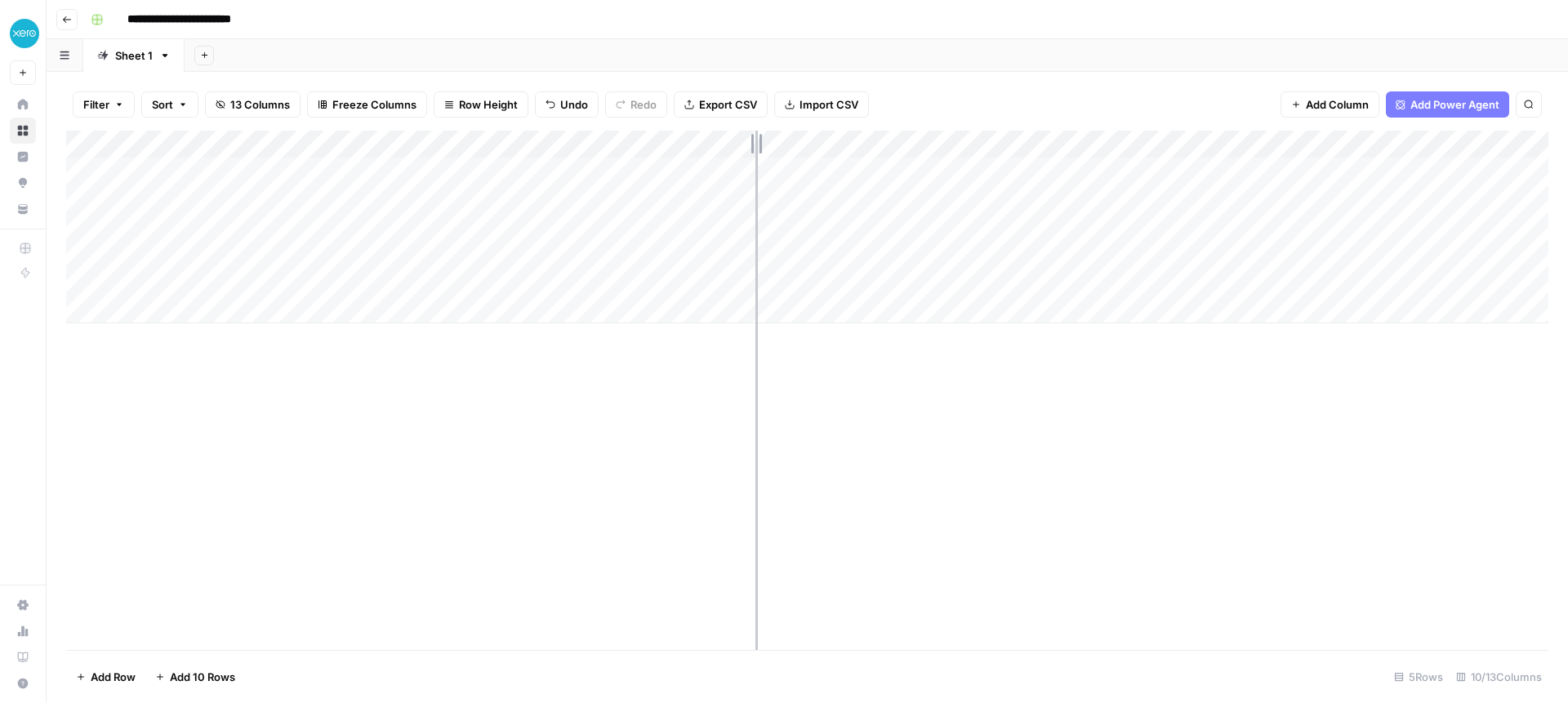
drag, startPoint x: 744, startPoint y: 138, endPoint x: 755, endPoint y: 138, distance: 11.0
click at [756, 137] on div "Add Column" at bounding box center [807, 227] width 1482 height 193
click at [1447, 104] on span "Add Power Agent" at bounding box center [1454, 104] width 89 height 16
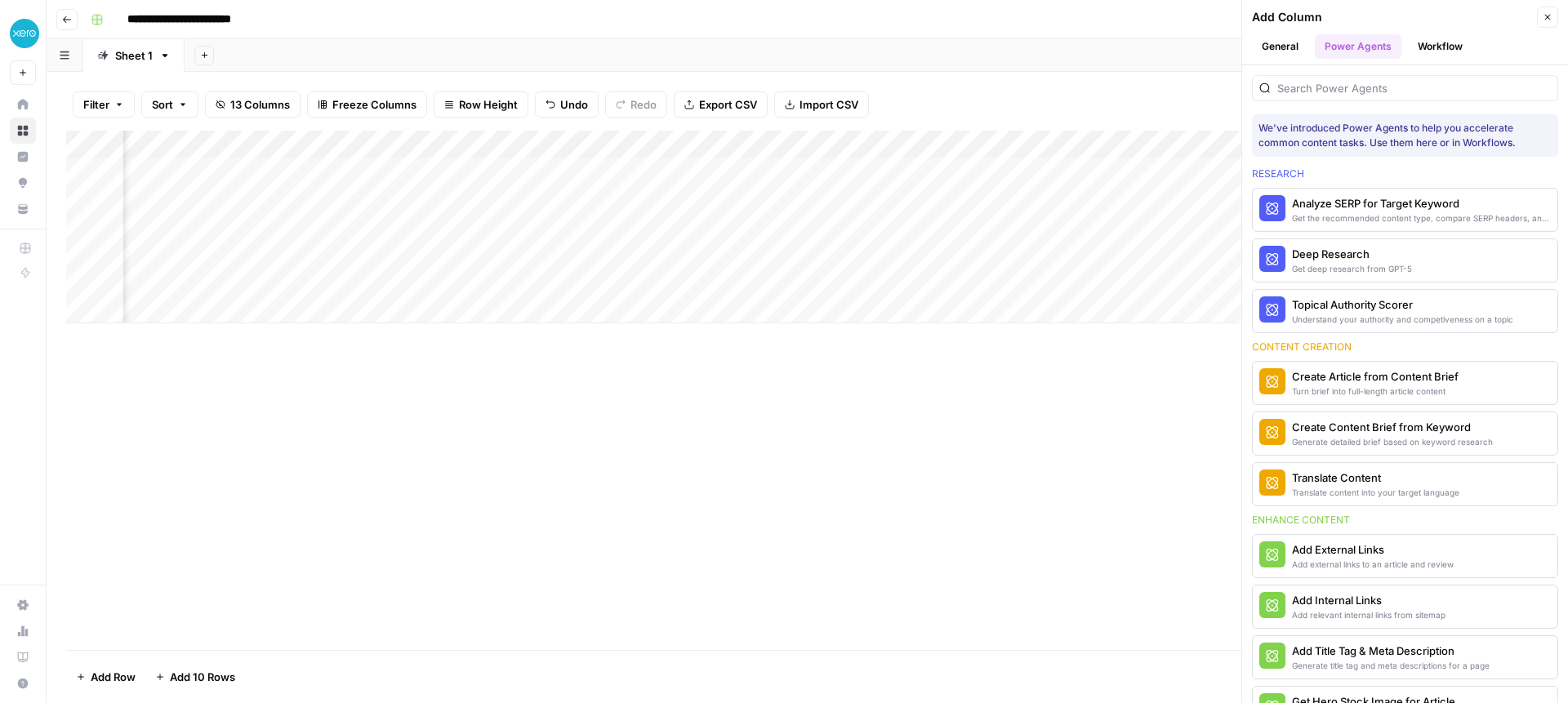
click at [1432, 49] on button "Workflow" at bounding box center [1440, 46] width 65 height 24
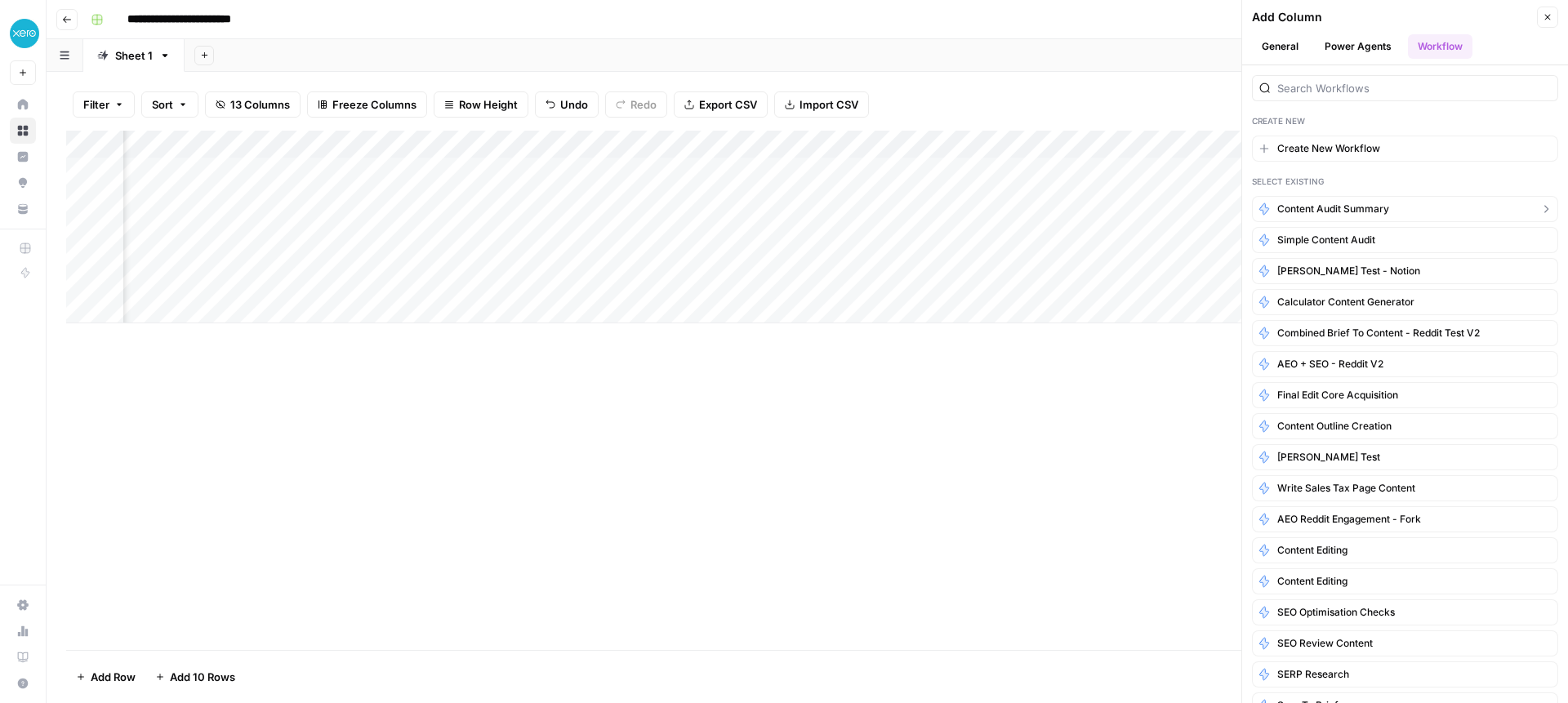
click at [1384, 207] on span "Content Audit Summary" at bounding box center [1333, 209] width 112 height 15
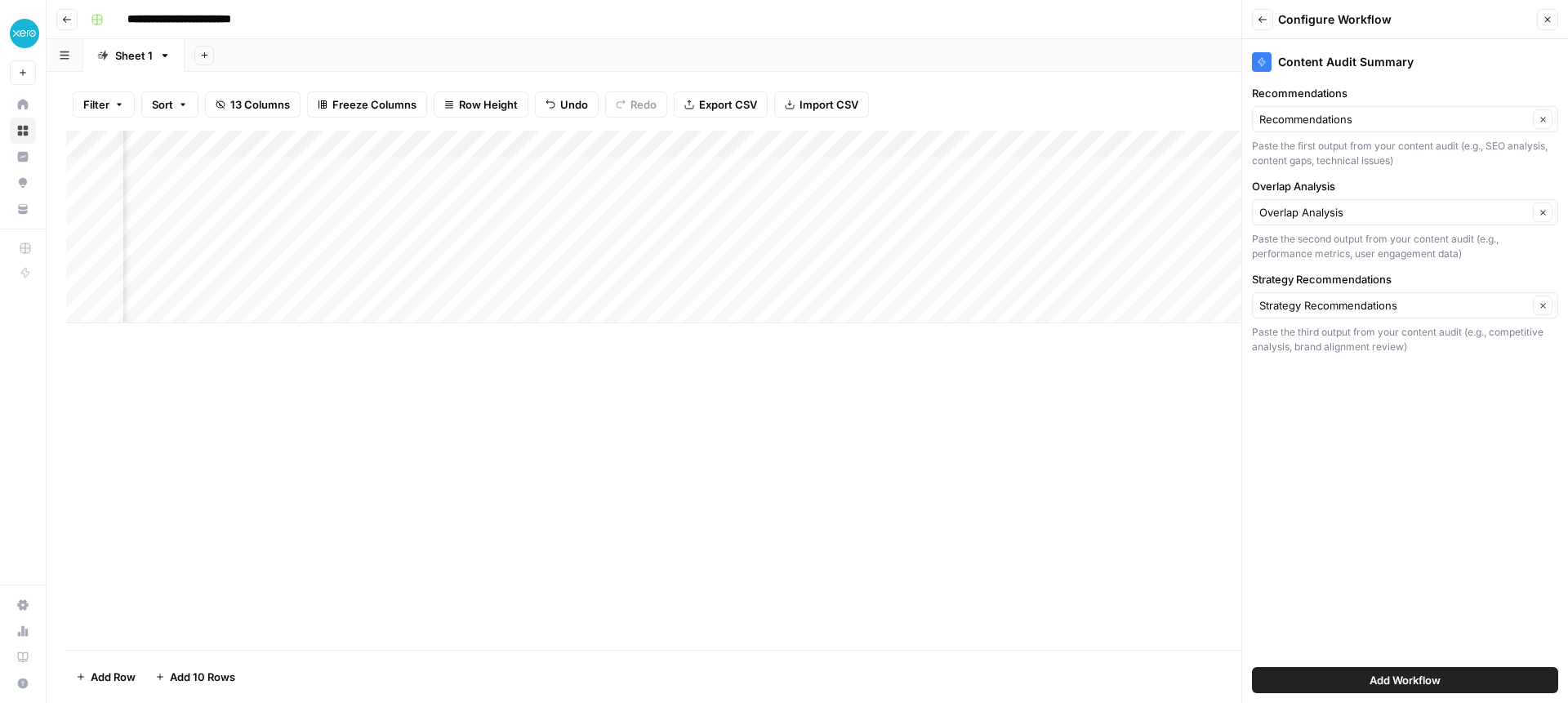
click at [1383, 678] on span "Add Workflow" at bounding box center [1404, 679] width 71 height 16
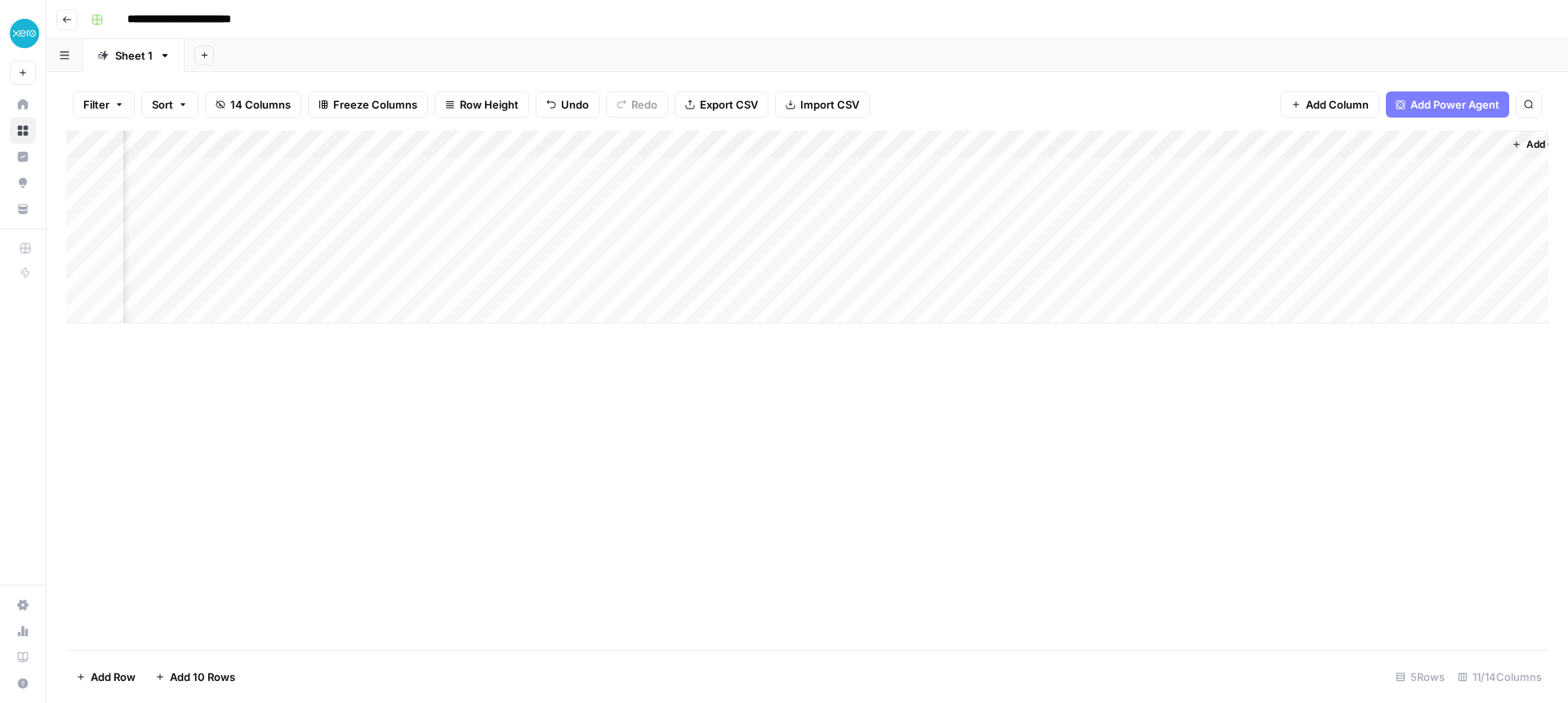
scroll to position [0, 641]
click at [1352, 169] on div "Add Column" at bounding box center [807, 227] width 1482 height 193
click at [159, 19] on input "**********" at bounding box center [200, 20] width 158 height 26
drag, startPoint x: 168, startPoint y: 18, endPoint x: 127, endPoint y: 15, distance: 41.1
click at [126, 15] on input "**********" at bounding box center [200, 20] width 158 height 26
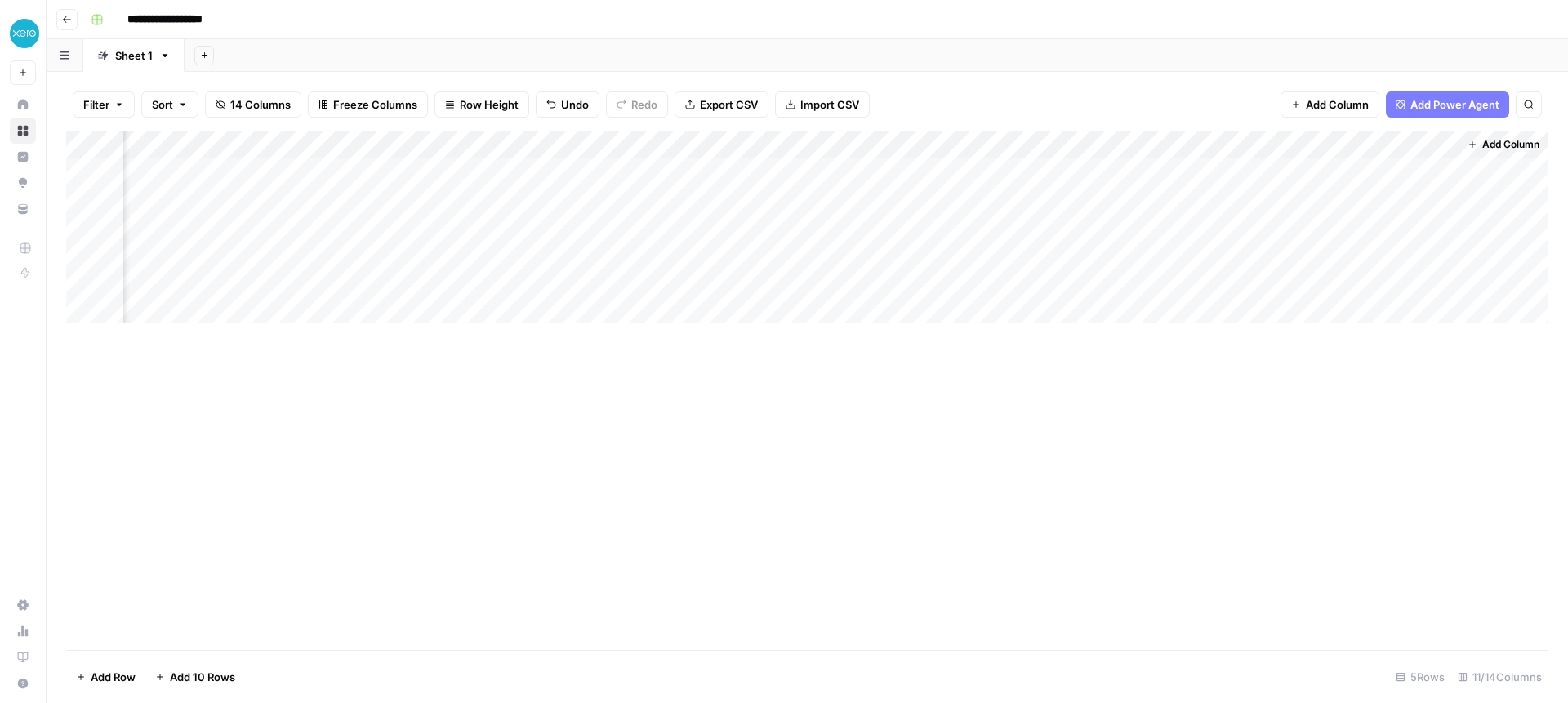
type input "**********"
click at [401, 45] on div "Add Sheet" at bounding box center [876, 56] width 1384 height 33
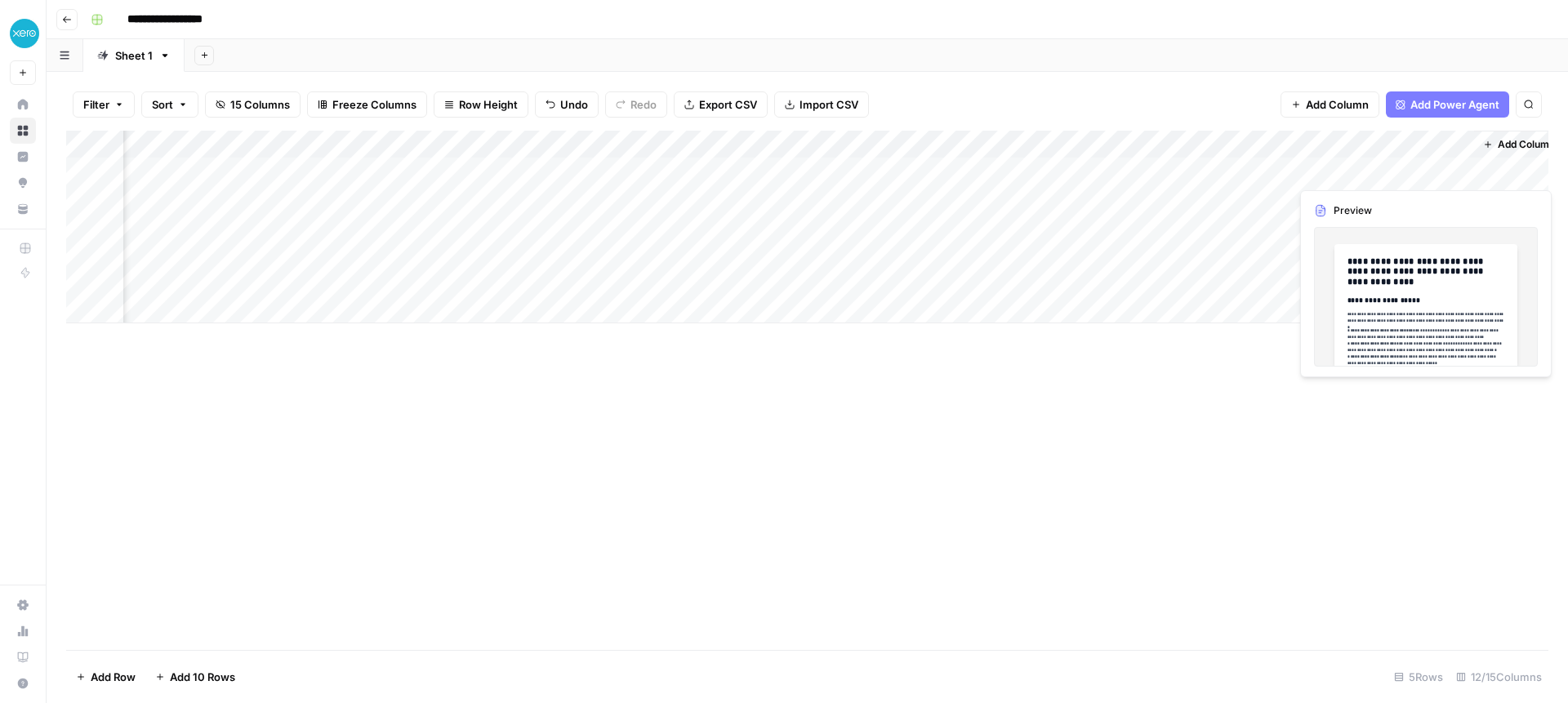
scroll to position [0, 788]
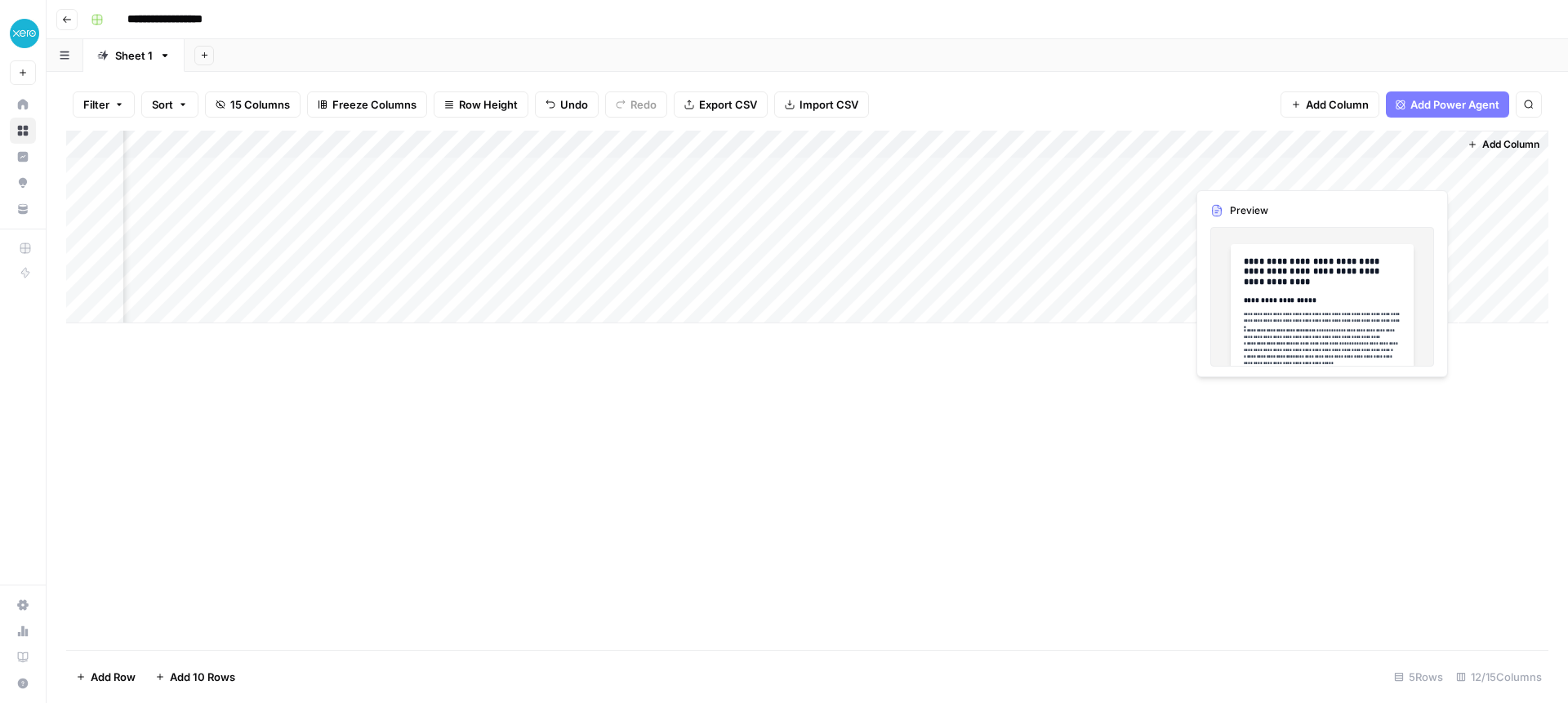
click at [1441, 170] on div "Add Column" at bounding box center [807, 227] width 1482 height 193
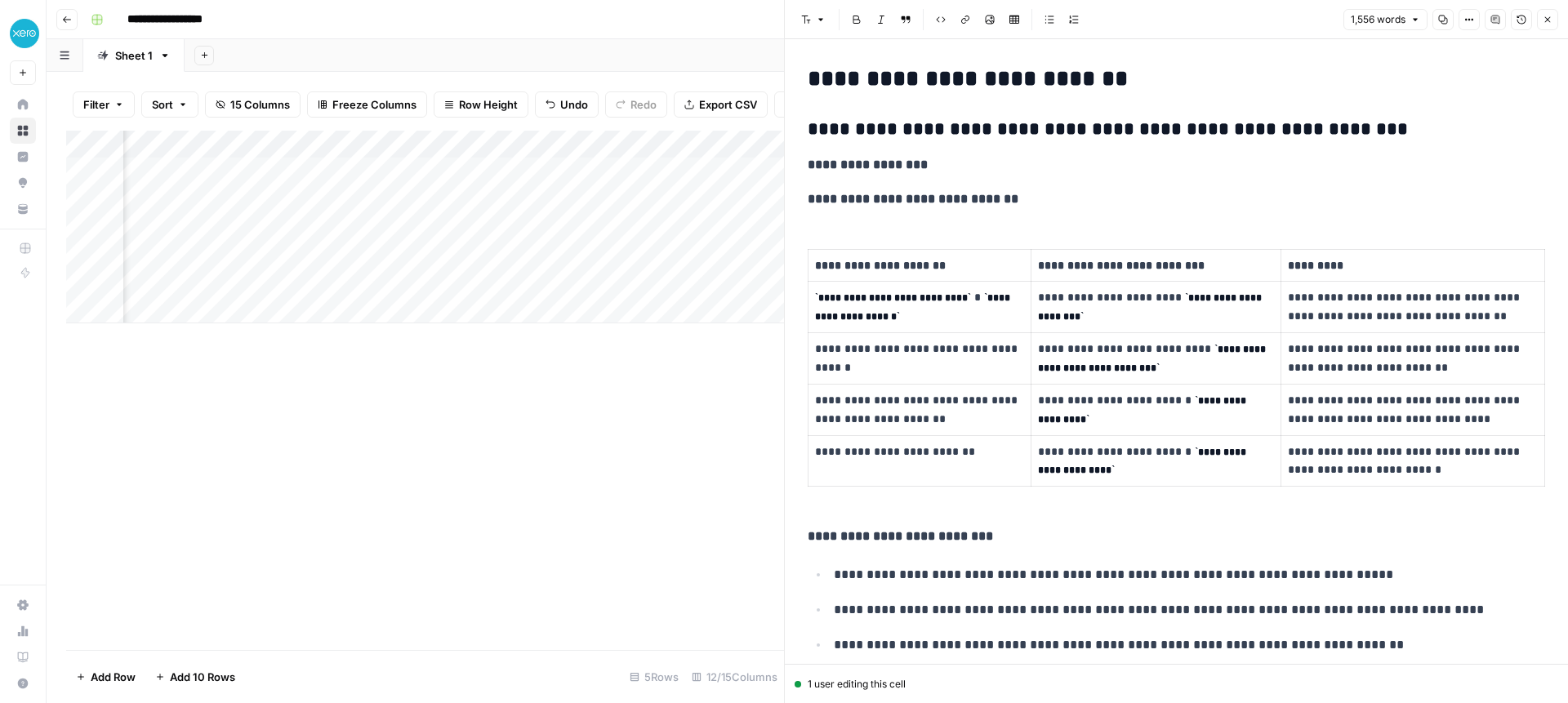
scroll to position [940, 0]
click at [917, 358] on p "**********" at bounding box center [920, 358] width 209 height 38
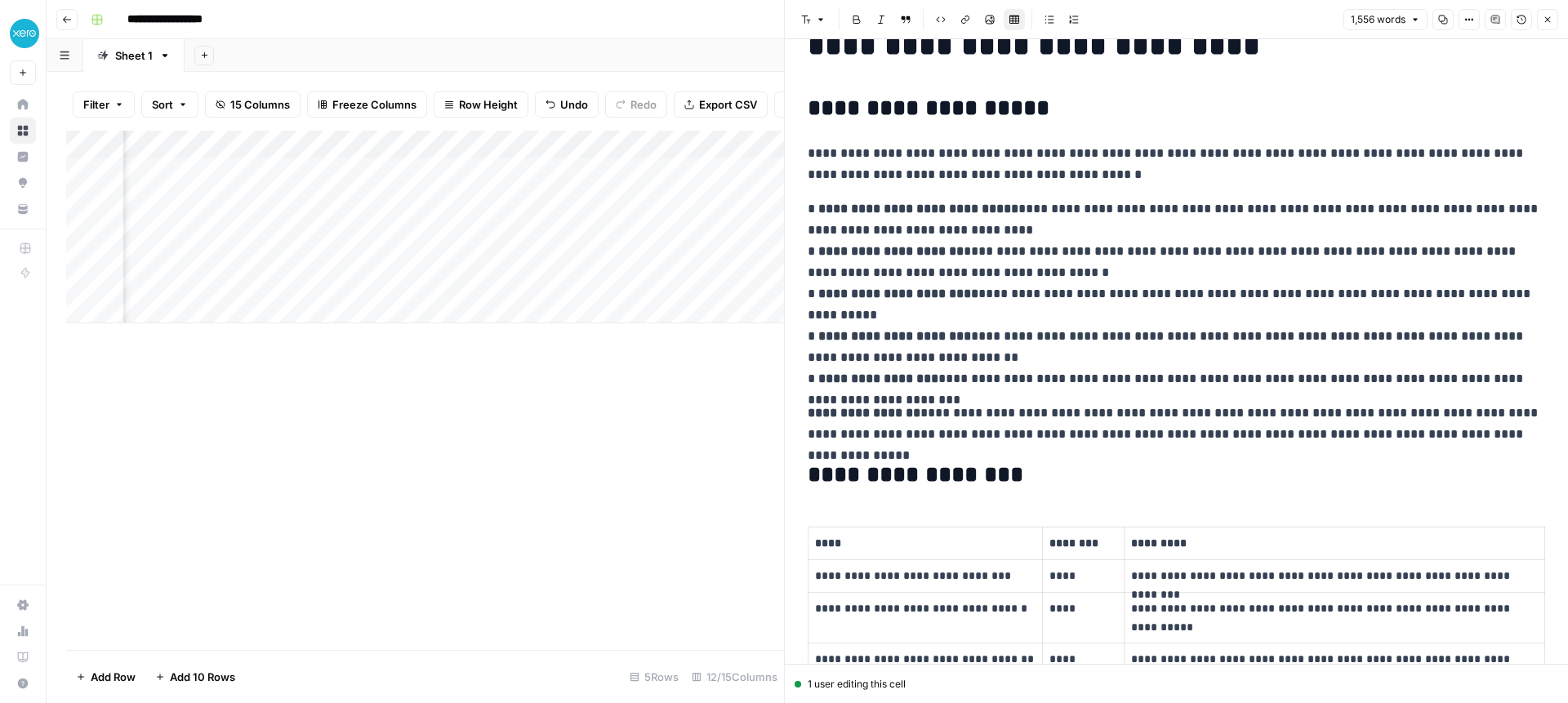
scroll to position [0, 0]
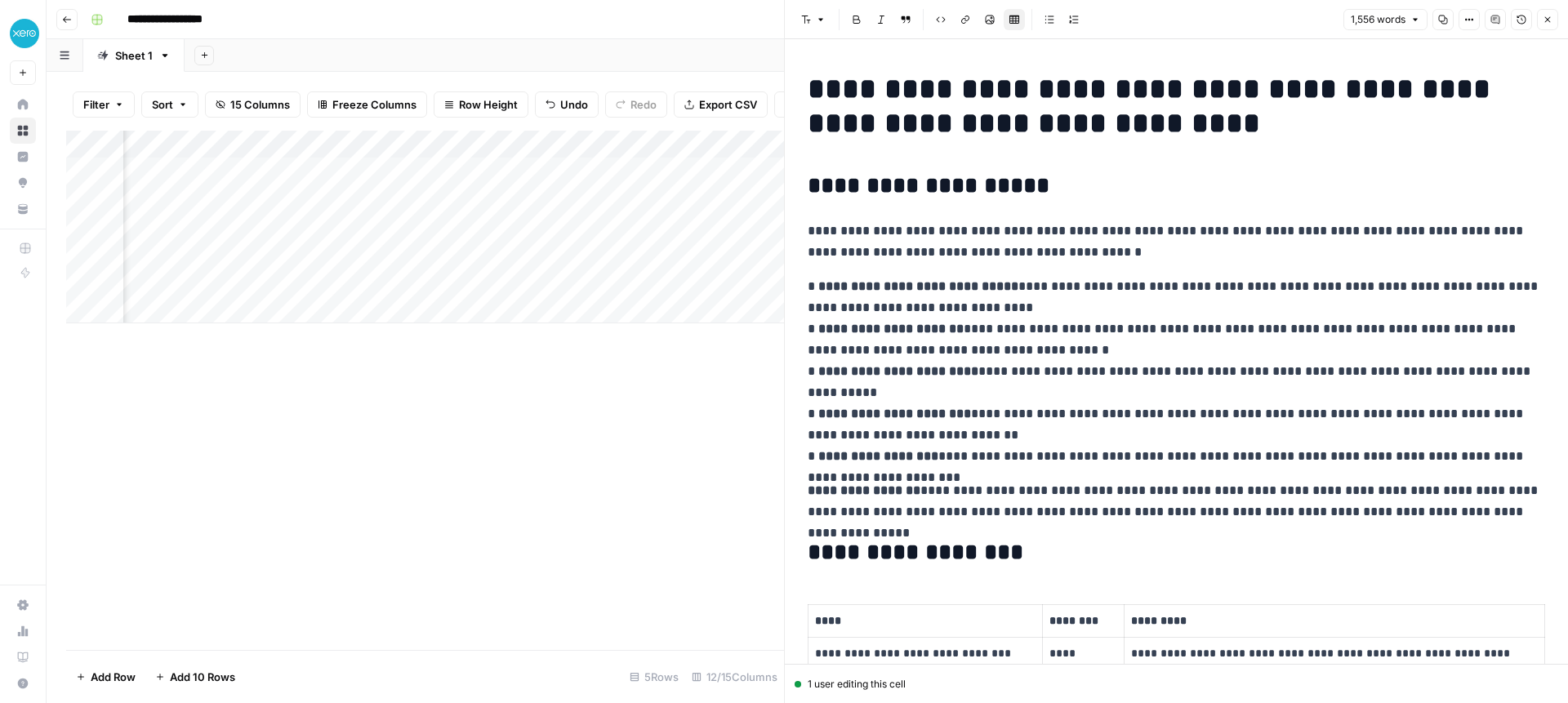
click at [171, 223] on div "Add Column" at bounding box center [424, 227] width 718 height 193
click at [201, 195] on div "Add Column" at bounding box center [424, 227] width 718 height 193
click at [221, 199] on div "Add Column" at bounding box center [424, 227] width 718 height 193
type textarea "**********"
type textarea "*"
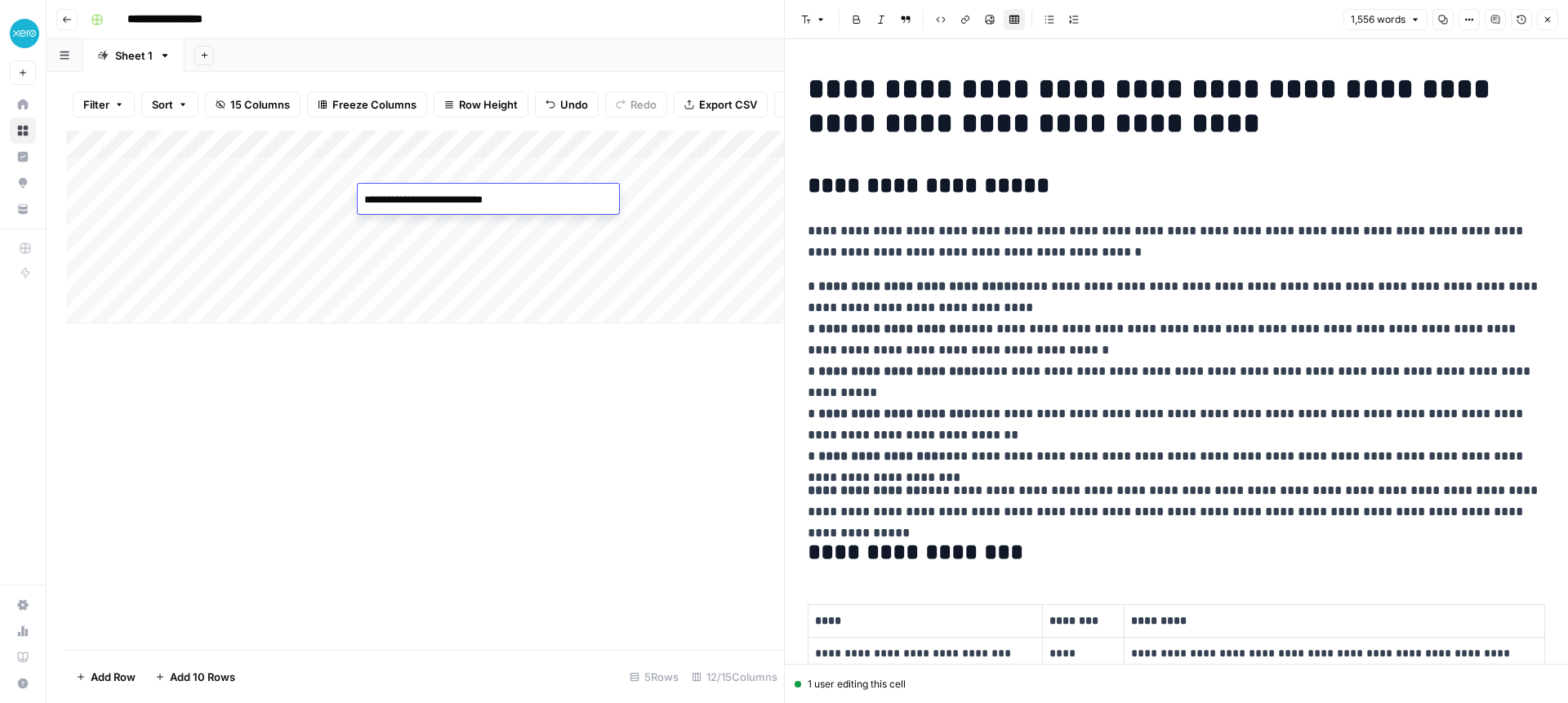
type textarea "**********"
click at [662, 201] on div "Add Column" at bounding box center [424, 227] width 718 height 193
type textarea "*****"
click at [568, 202] on div "Add Column" at bounding box center [424, 227] width 718 height 193
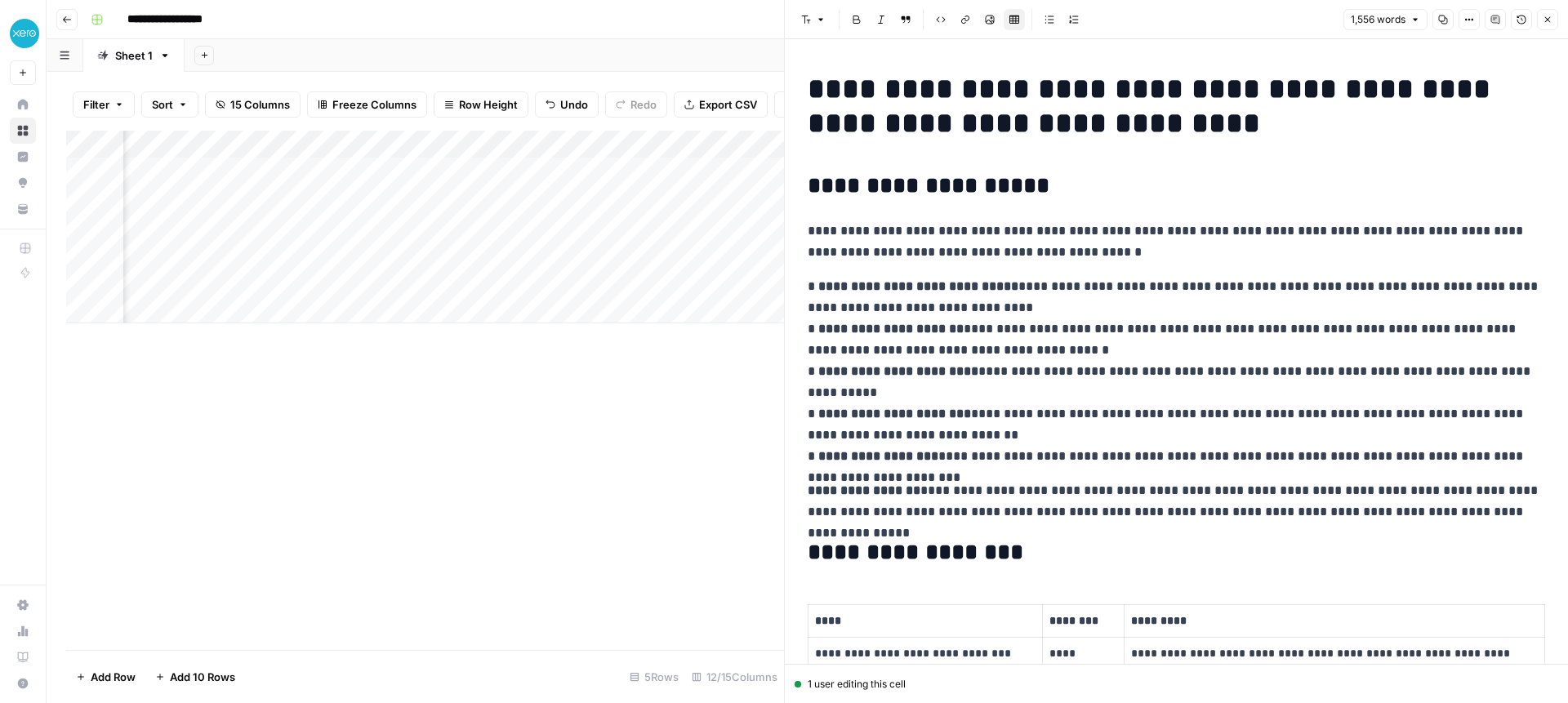
click at [637, 197] on div "Add Column" at bounding box center [424, 227] width 718 height 193
click at [641, 198] on div "Add Column" at bounding box center [424, 227] width 718 height 193
click at [607, 198] on div at bounding box center [642, 199] width 187 height 30
click at [1551, 11] on button "Close" at bounding box center [1547, 20] width 22 height 22
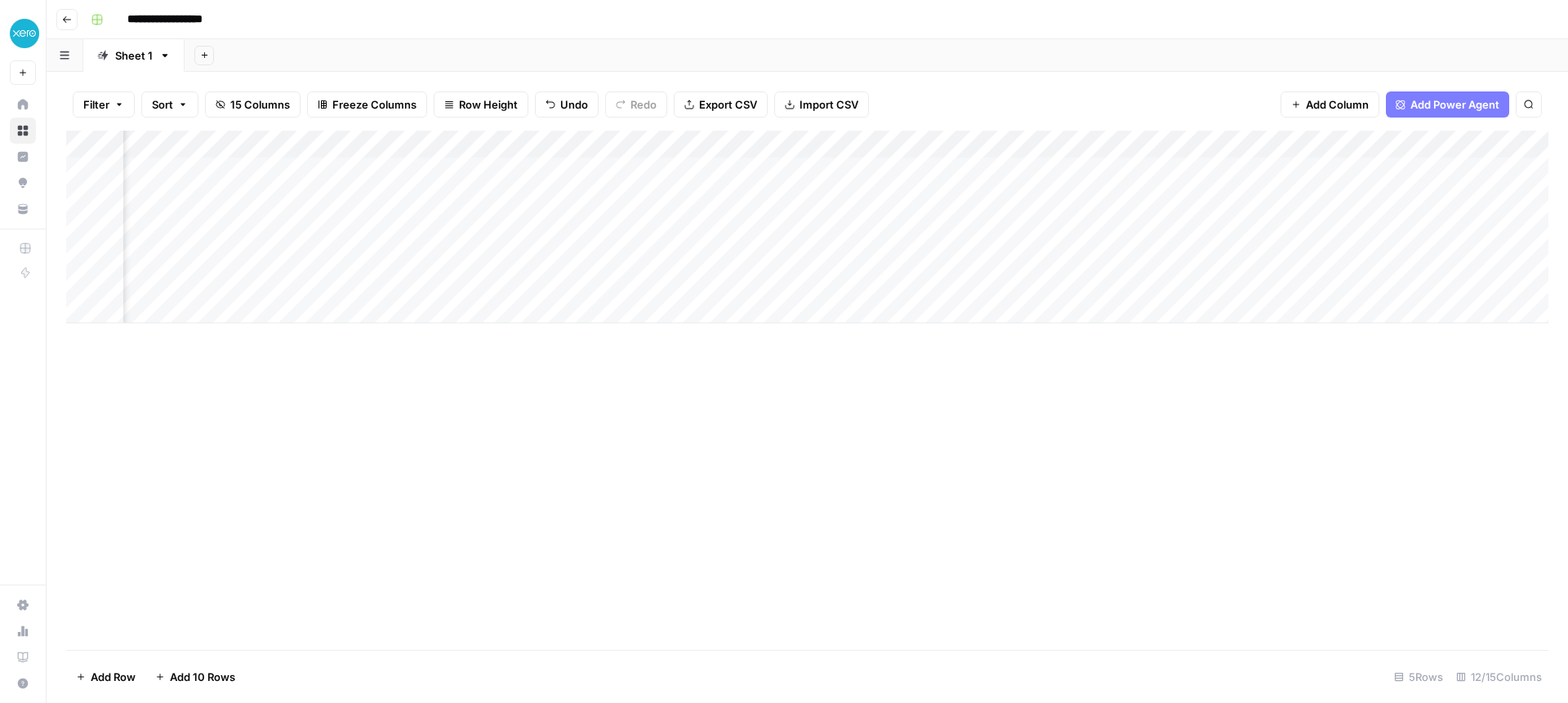
scroll to position [0, 551]
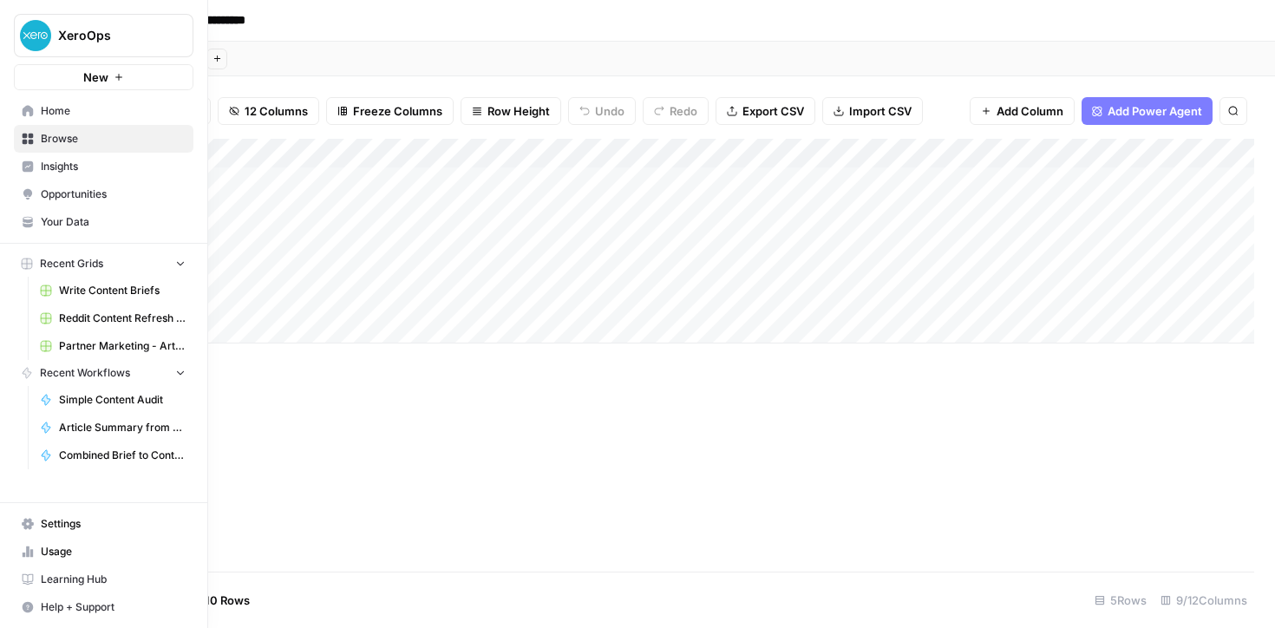
click at [50, 135] on span "Browse" at bounding box center [113, 139] width 145 height 16
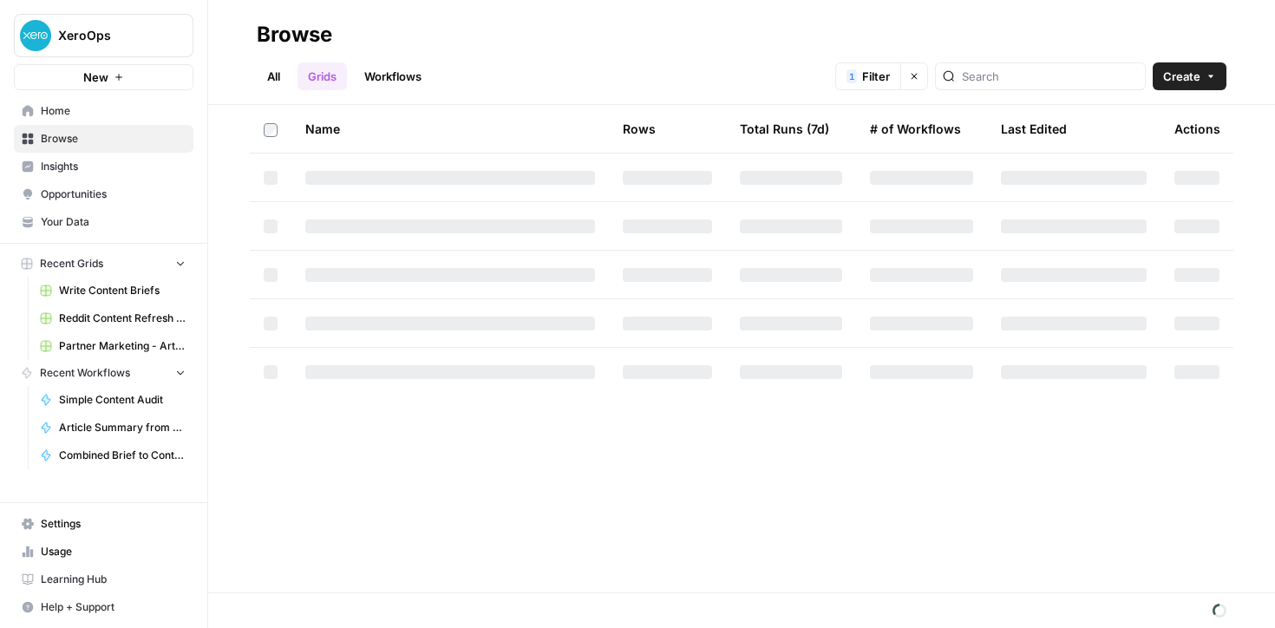
click at [402, 77] on link "Workflows" at bounding box center [393, 76] width 78 height 28
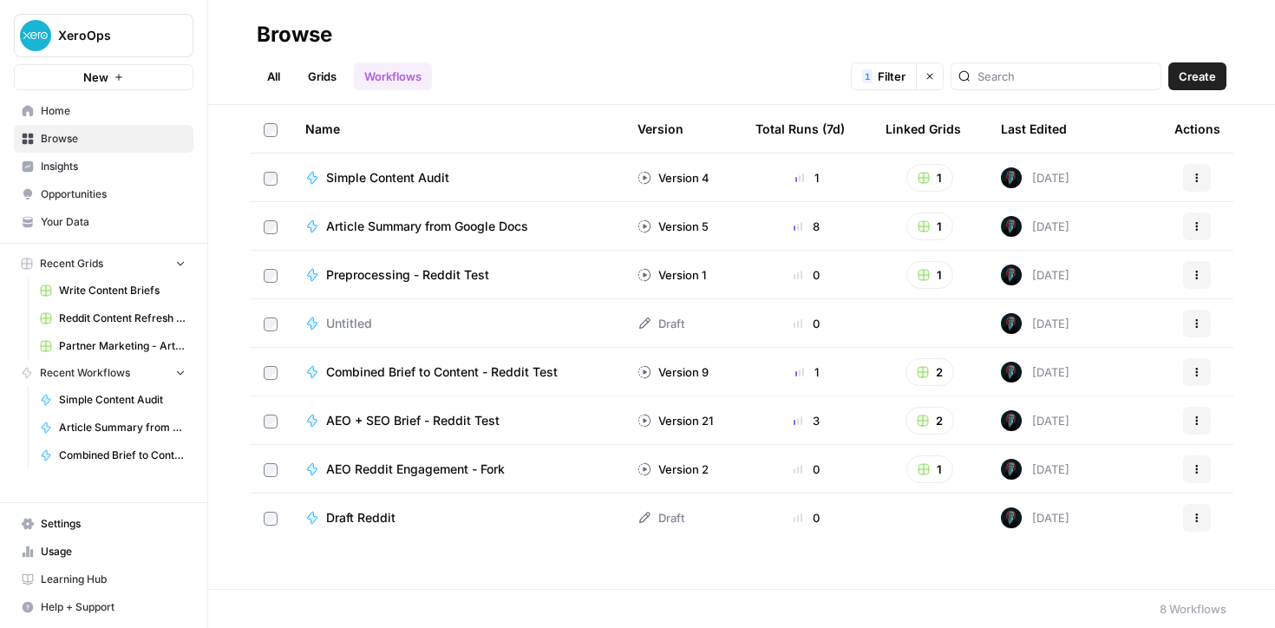
click at [1202, 77] on span "Create" at bounding box center [1197, 76] width 37 height 17
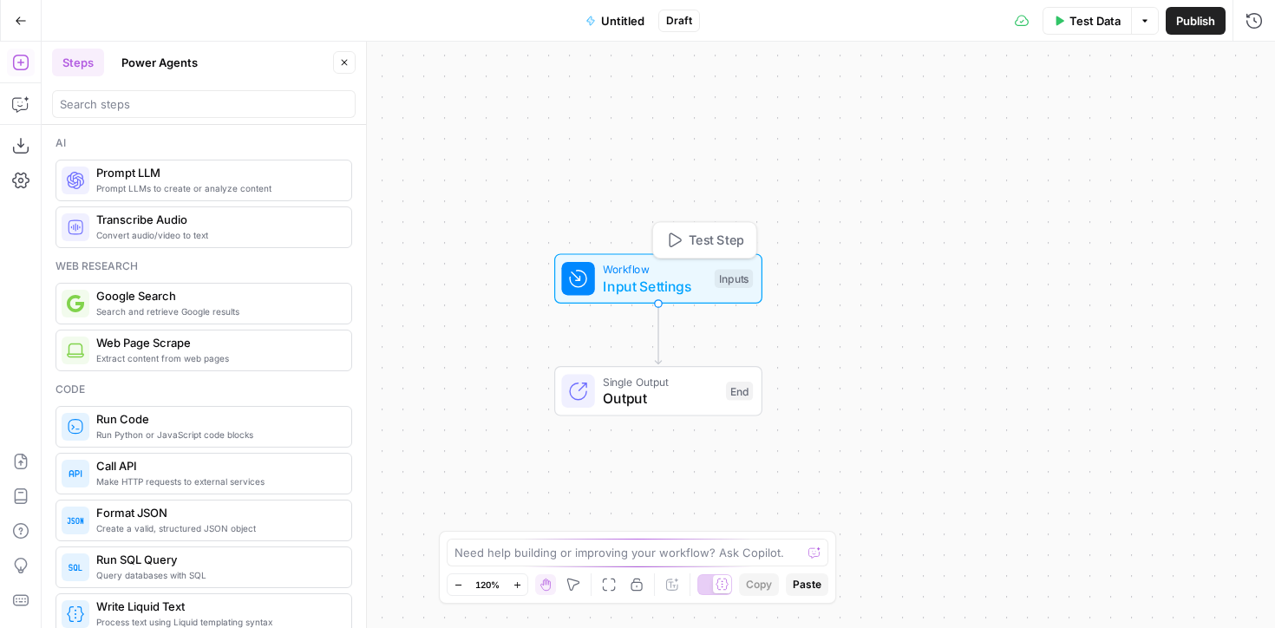
click at [645, 272] on span "Workflow" at bounding box center [654, 269] width 103 height 16
click at [965, 115] on button "Add Field" at bounding box center [1022, 118] width 419 height 28
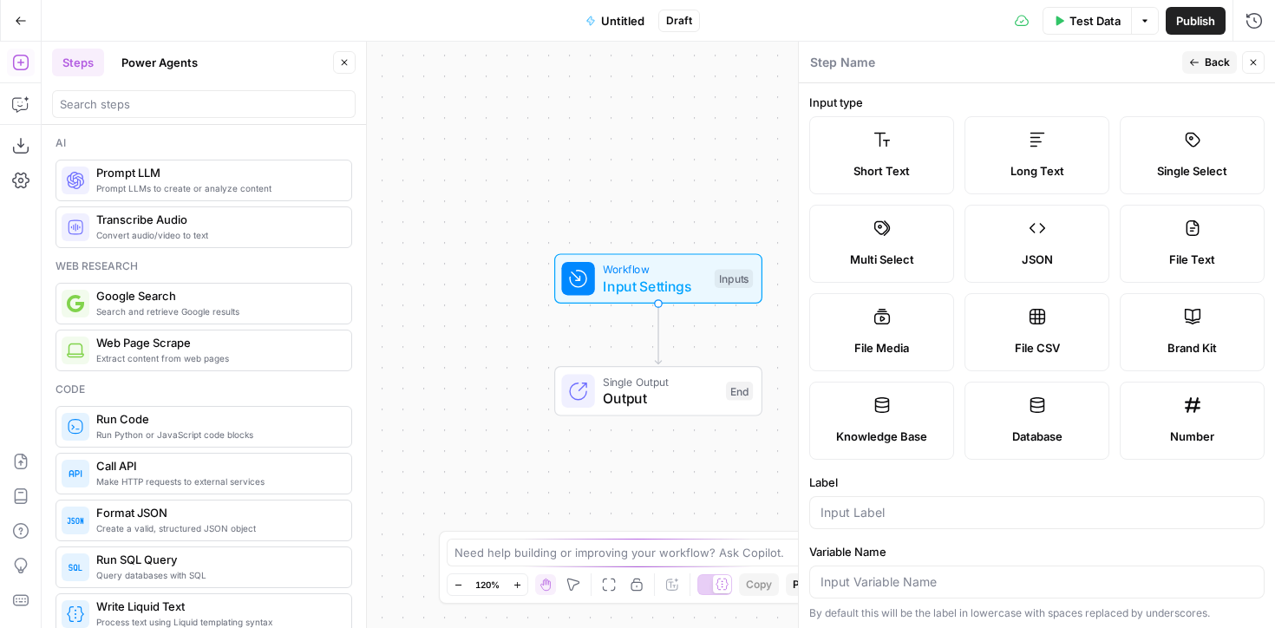
click at [1031, 239] on label "JSON" at bounding box center [1037, 244] width 145 height 78
click at [1032, 241] on label "JSON" at bounding box center [1037, 244] width 145 height 78
click at [914, 511] on input "Label" at bounding box center [1037, 512] width 433 height 17
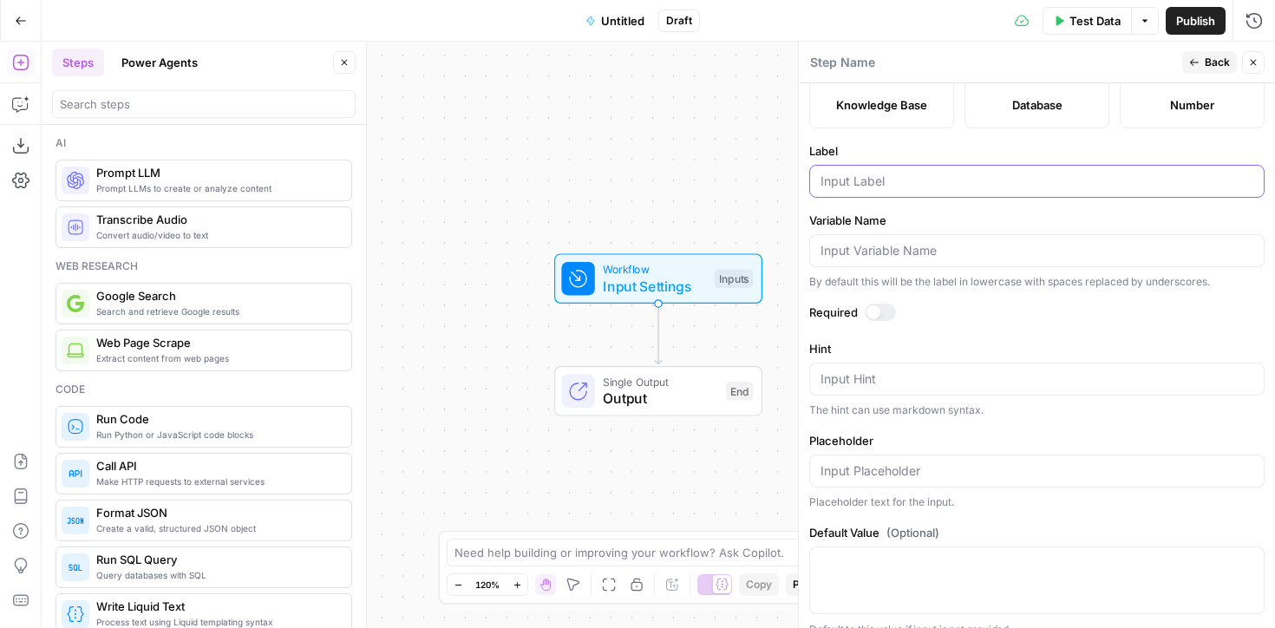
scroll to position [351, 0]
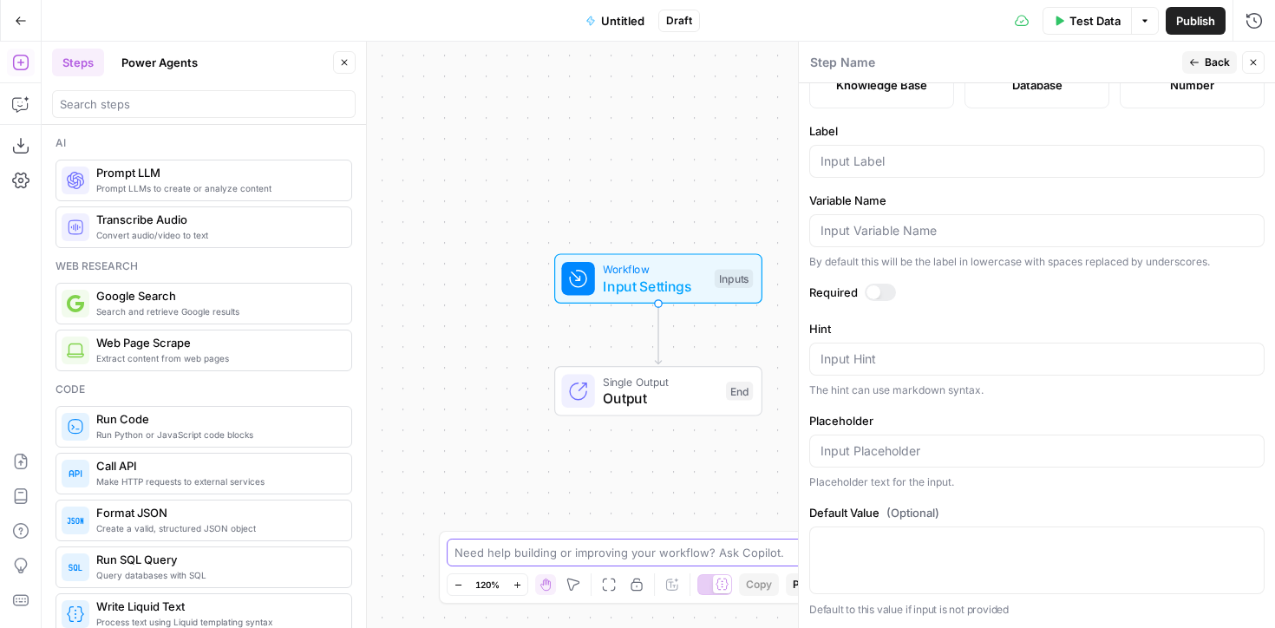
click at [490, 555] on textarea at bounding box center [628, 552] width 347 height 17
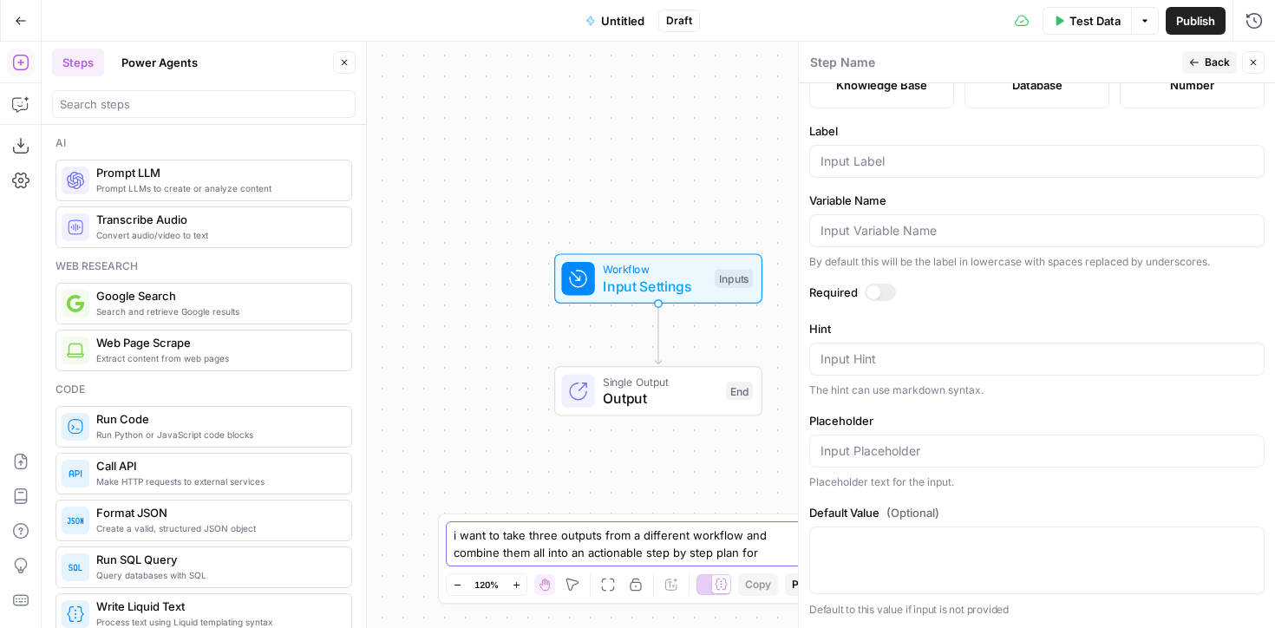
click at [652, 537] on textarea "i want to take three outputs from a different workflow and combine them all int…" at bounding box center [620, 544] width 333 height 35
click at [778, 552] on textarea "i want to take three outputs from a content audit workflow and combine them all…" at bounding box center [620, 544] width 333 height 35
type textarea "i want to take three outputs from a content audit workflow and combine them all…"
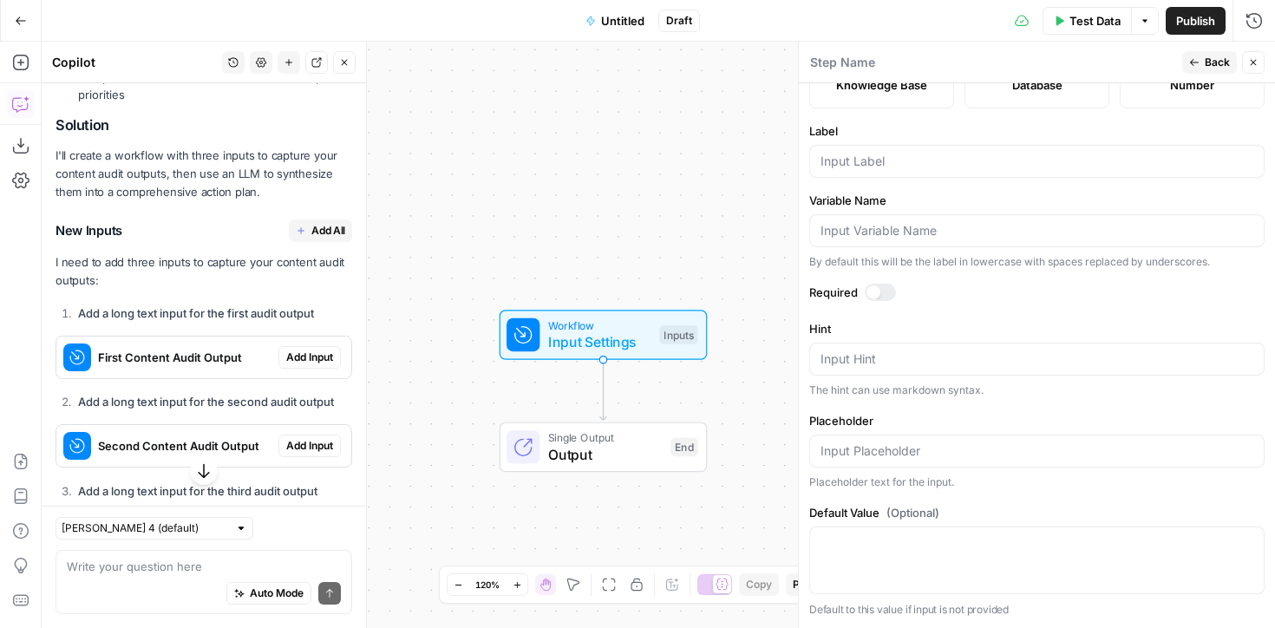
scroll to position [508, 0]
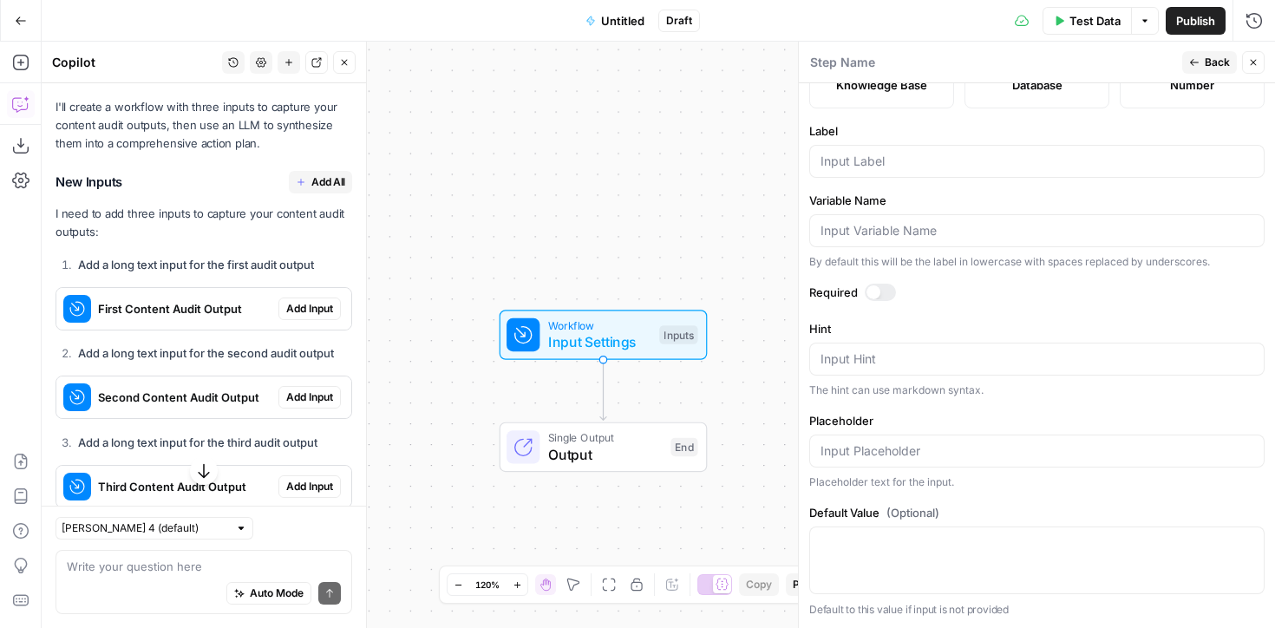
click at [308, 181] on button "Add All" at bounding box center [320, 182] width 63 height 23
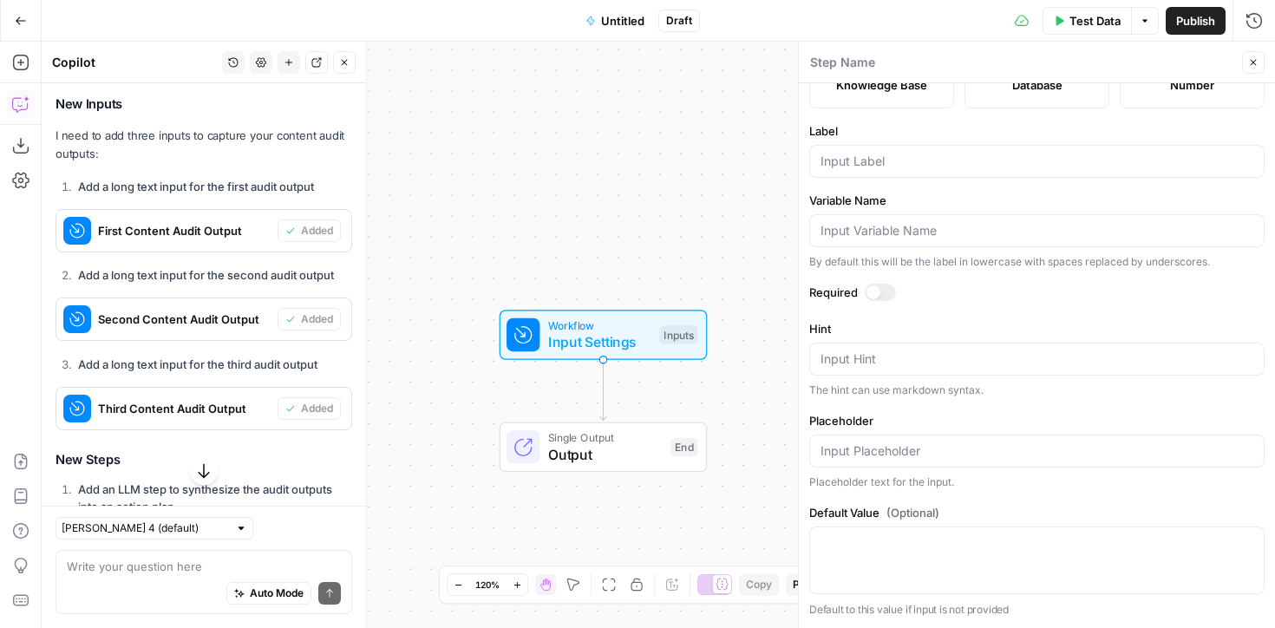
scroll to position [613, 0]
click at [170, 232] on span "First Content Audit Output" at bounding box center [184, 231] width 173 height 17
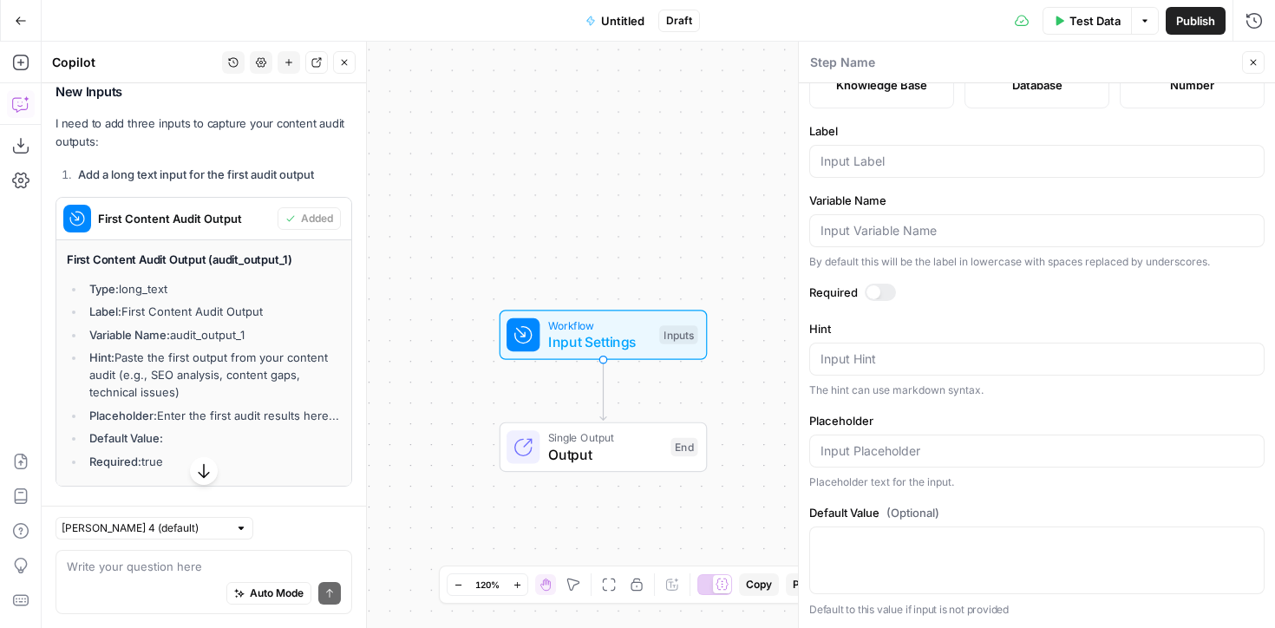
click at [181, 226] on div "First Content Audit Output" at bounding box center [166, 219] width 221 height 42
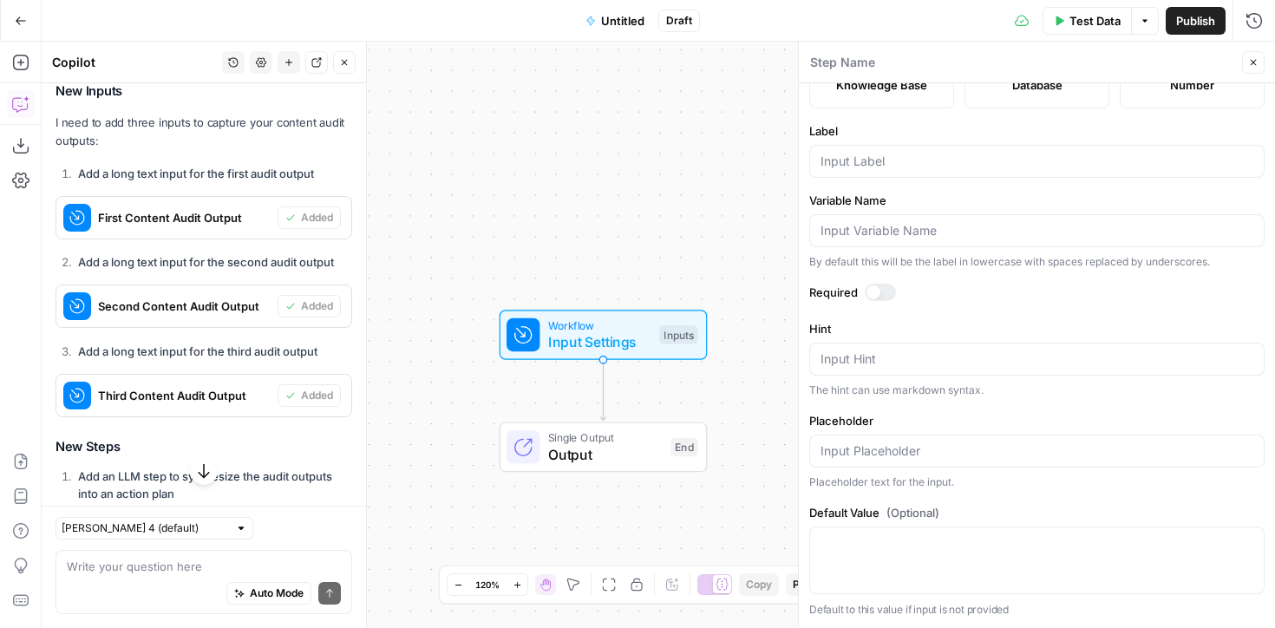
scroll to position [0, 0]
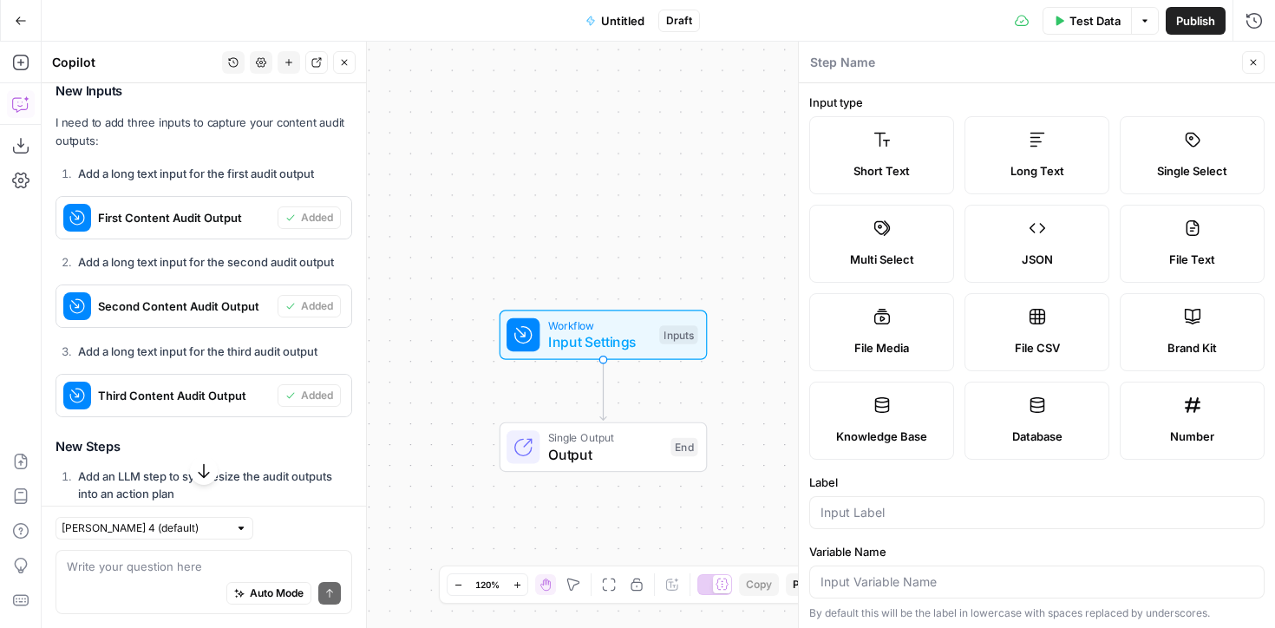
click at [1244, 61] on button "Close" at bounding box center [1253, 62] width 23 height 23
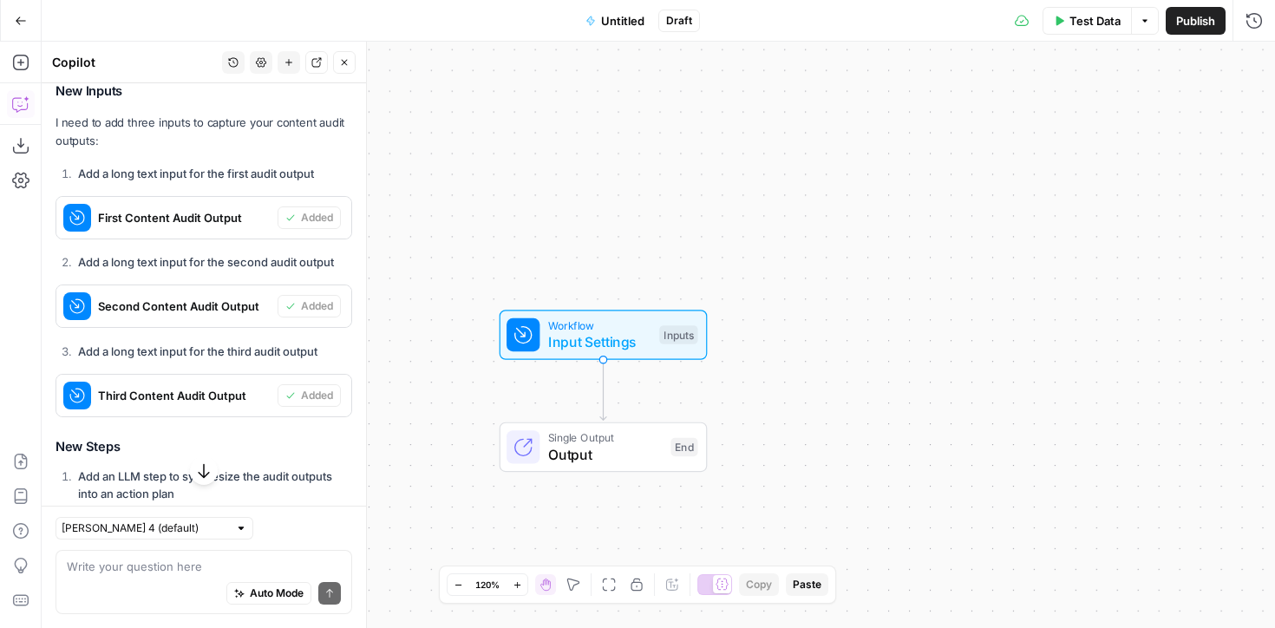
click at [580, 325] on span "Workflow" at bounding box center [599, 326] width 103 height 16
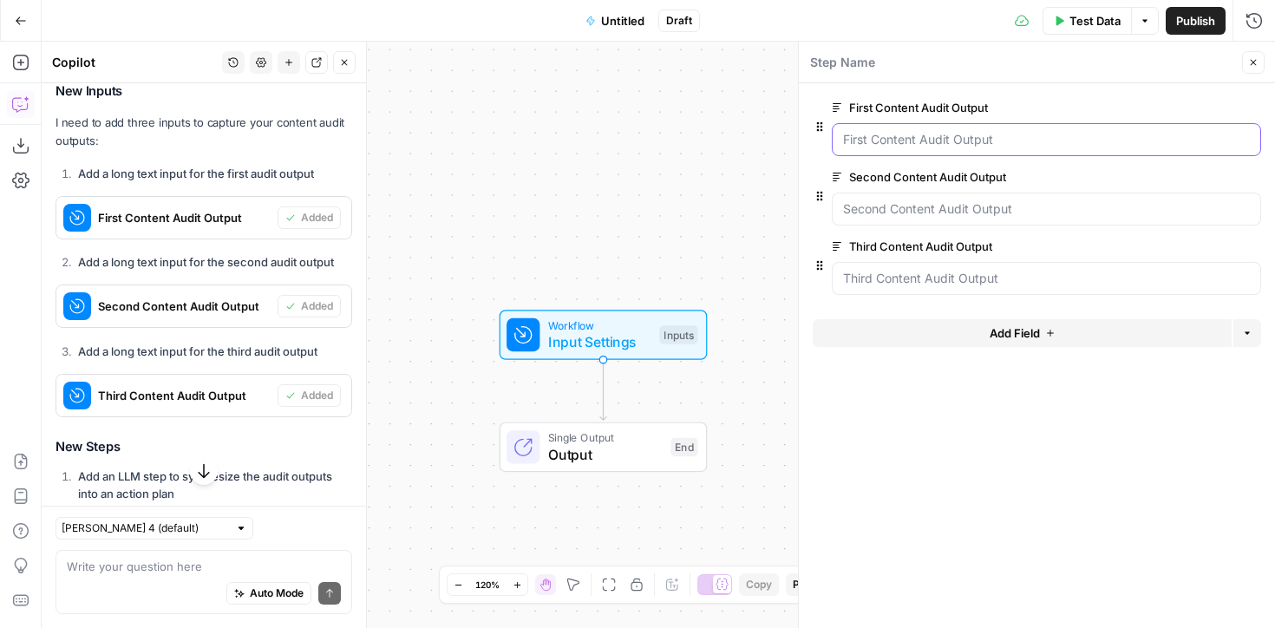
click at [915, 132] on Output "First Content Audit Output" at bounding box center [1046, 139] width 407 height 17
click at [894, 101] on label "First Content Audit Output" at bounding box center [997, 107] width 331 height 17
click at [894, 131] on Output "First Content Audit Output" at bounding box center [1046, 139] width 407 height 17
click at [1208, 102] on span "edit field" at bounding box center [1196, 108] width 38 height 14
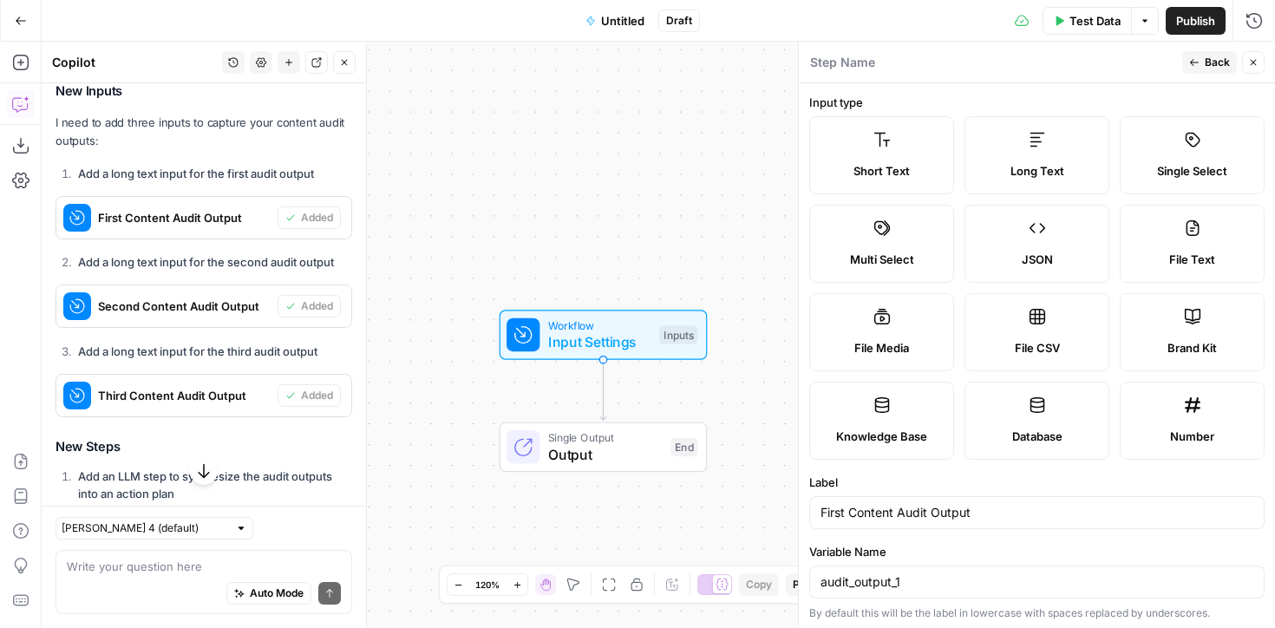
click at [1046, 225] on label "JSON" at bounding box center [1037, 244] width 145 height 78
click at [1212, 65] on span "Back" at bounding box center [1217, 63] width 25 height 16
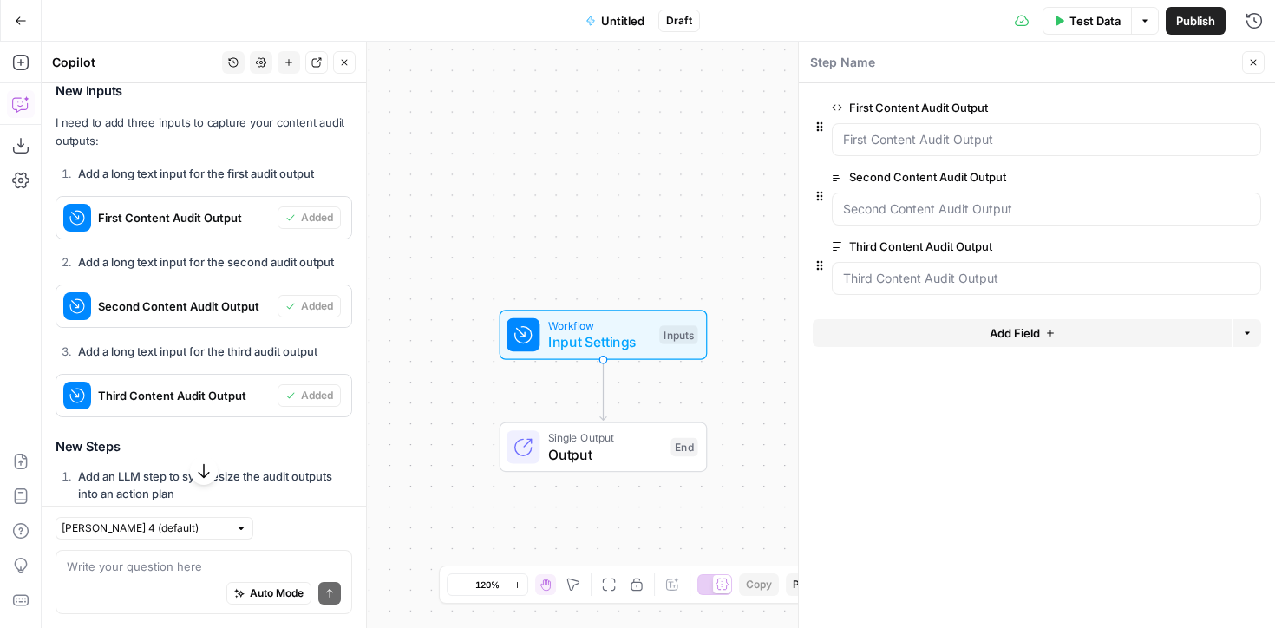
click at [1187, 103] on span "edit field" at bounding box center [1196, 108] width 38 height 14
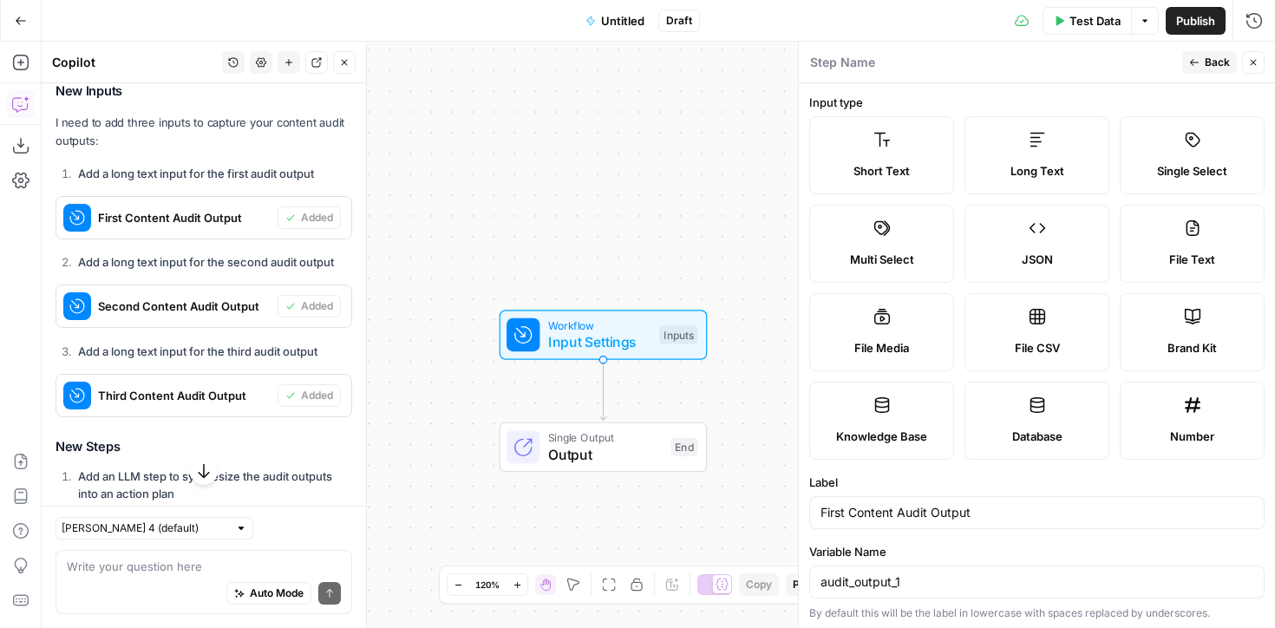
click at [1032, 233] on icon at bounding box center [1037, 228] width 17 height 17
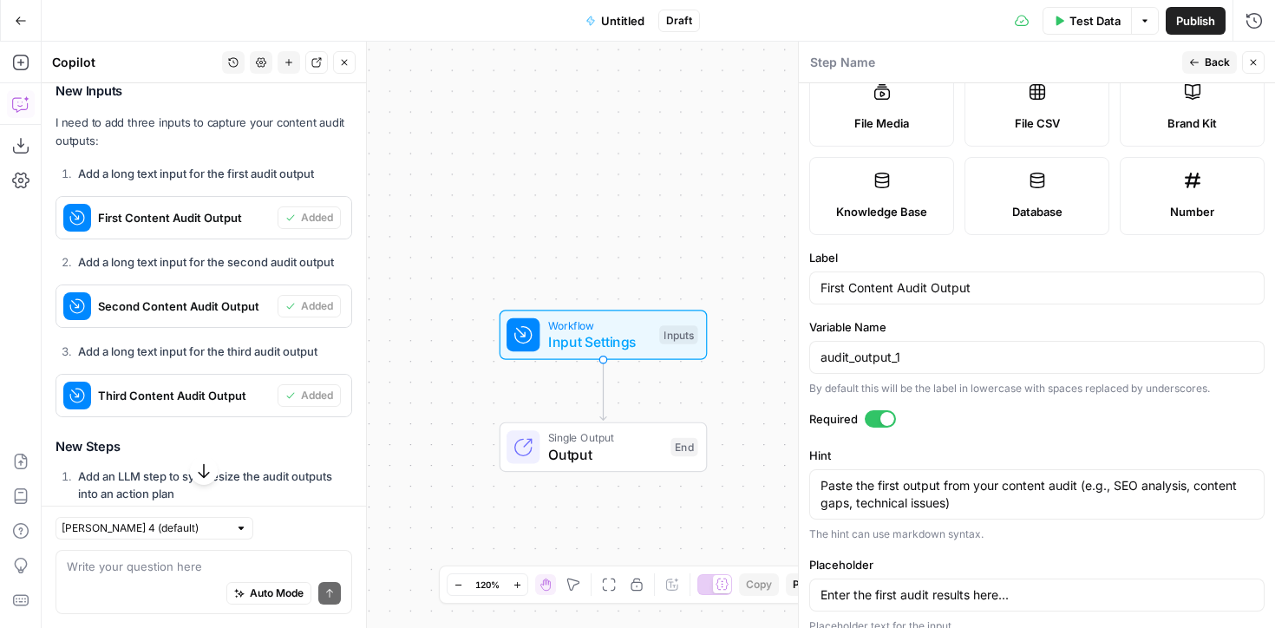
scroll to position [258, 0]
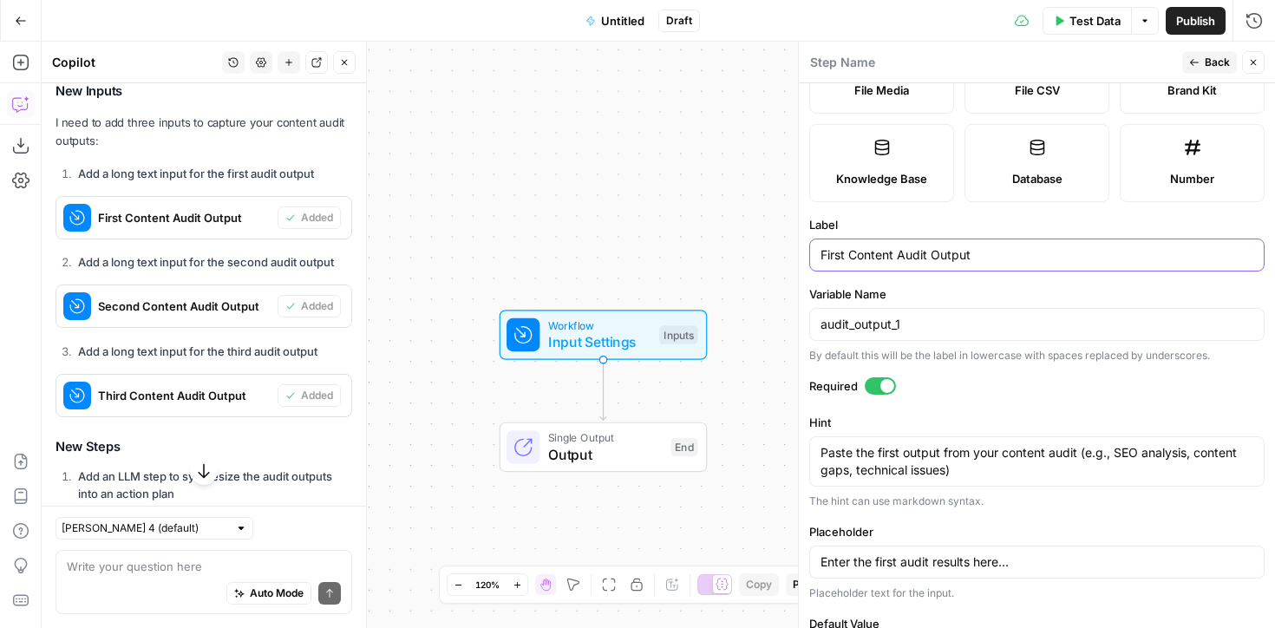
drag, startPoint x: 988, startPoint y: 251, endPoint x: 792, endPoint y: 252, distance: 196.1
click at [798, 252] on div "Step Name Back Close Input type Short Text Long Text Single Select Multi Select…" at bounding box center [1036, 335] width 477 height 586
type input "Recommendations"
click at [965, 392] on label "Required" at bounding box center [1036, 385] width 455 height 17
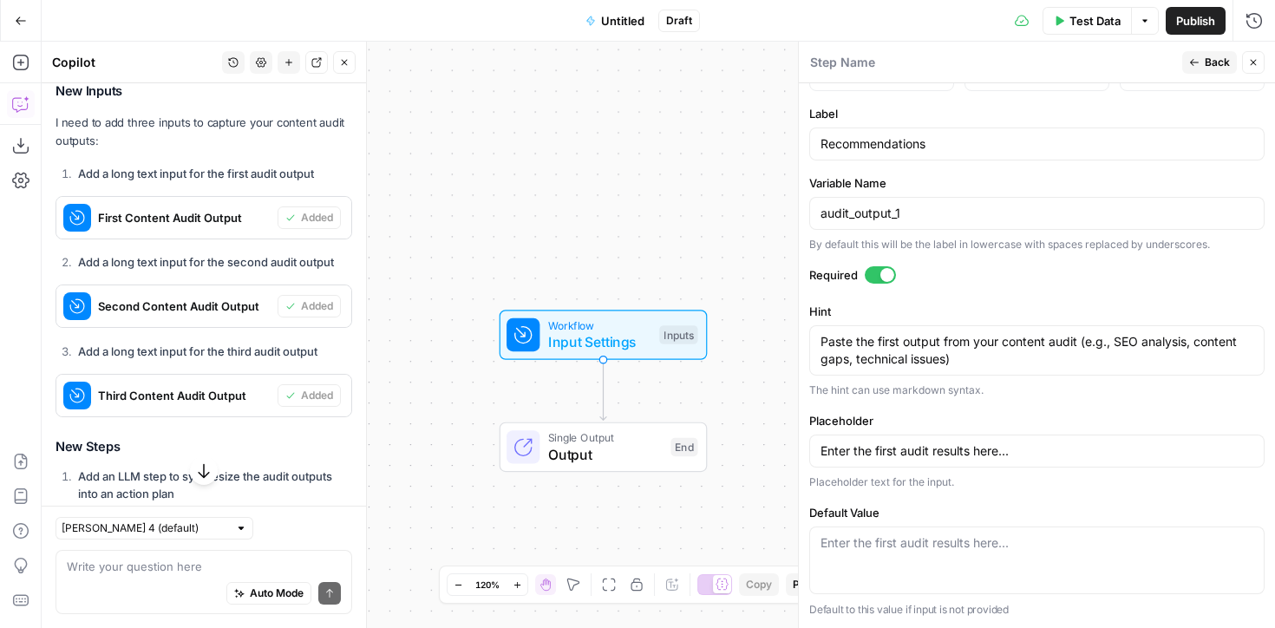
scroll to position [0, 0]
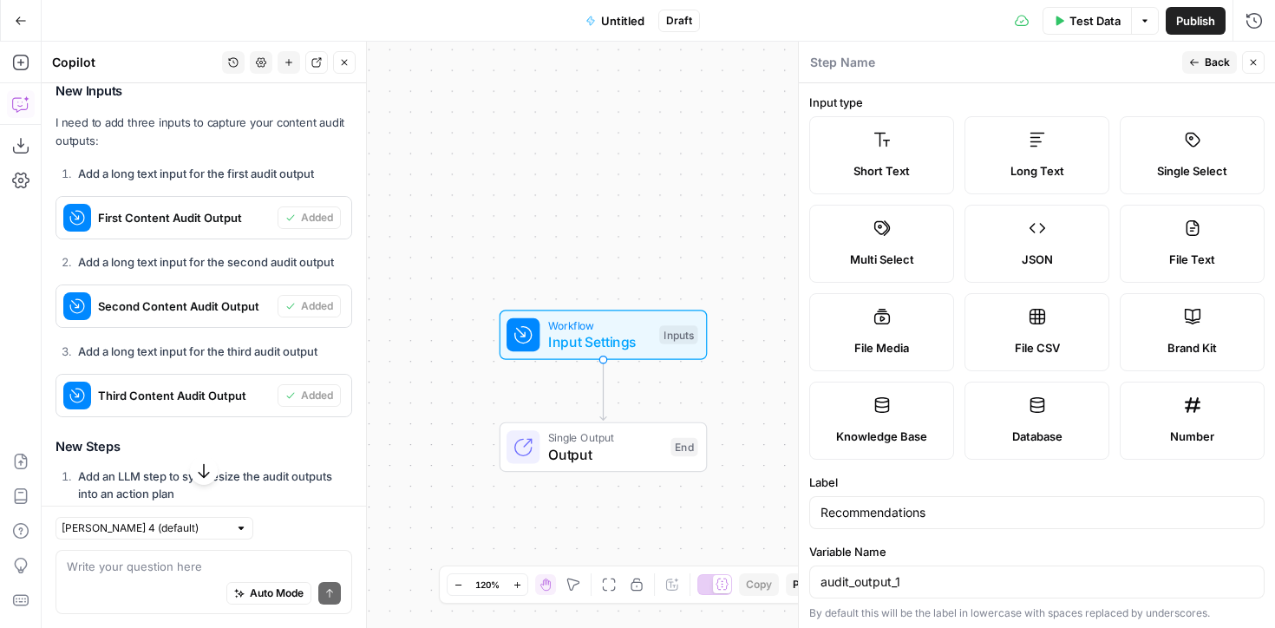
click at [1205, 66] on span "Back" at bounding box center [1217, 63] width 25 height 16
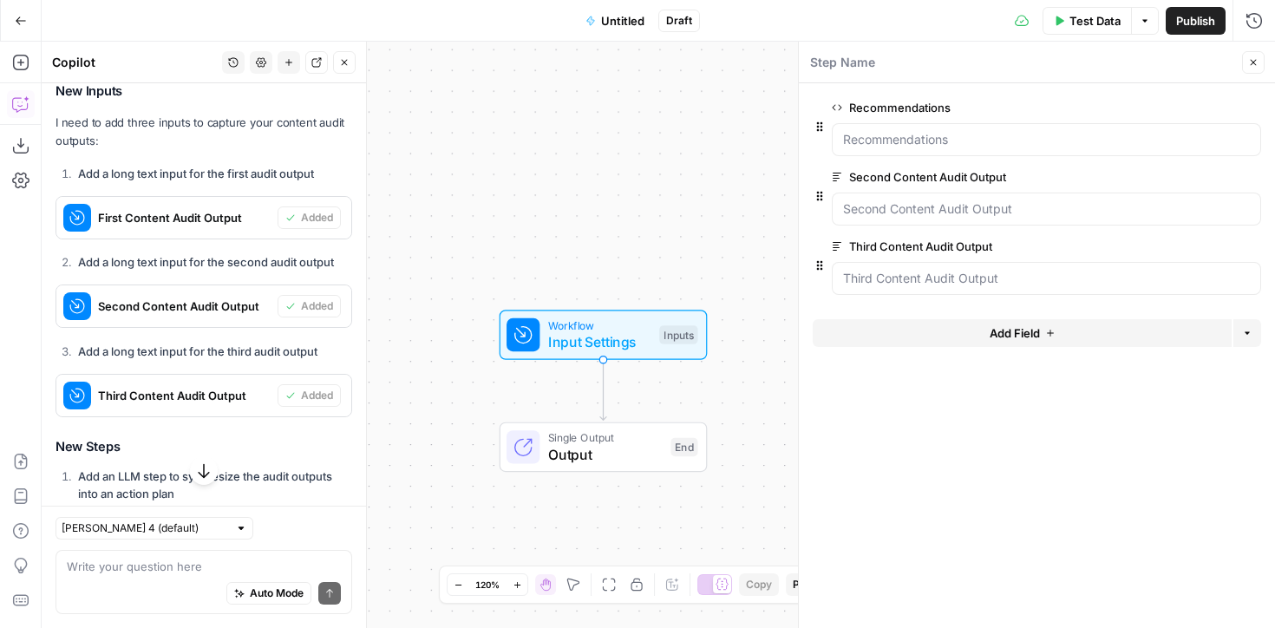
click at [1191, 180] on span "edit field" at bounding box center [1196, 177] width 38 height 14
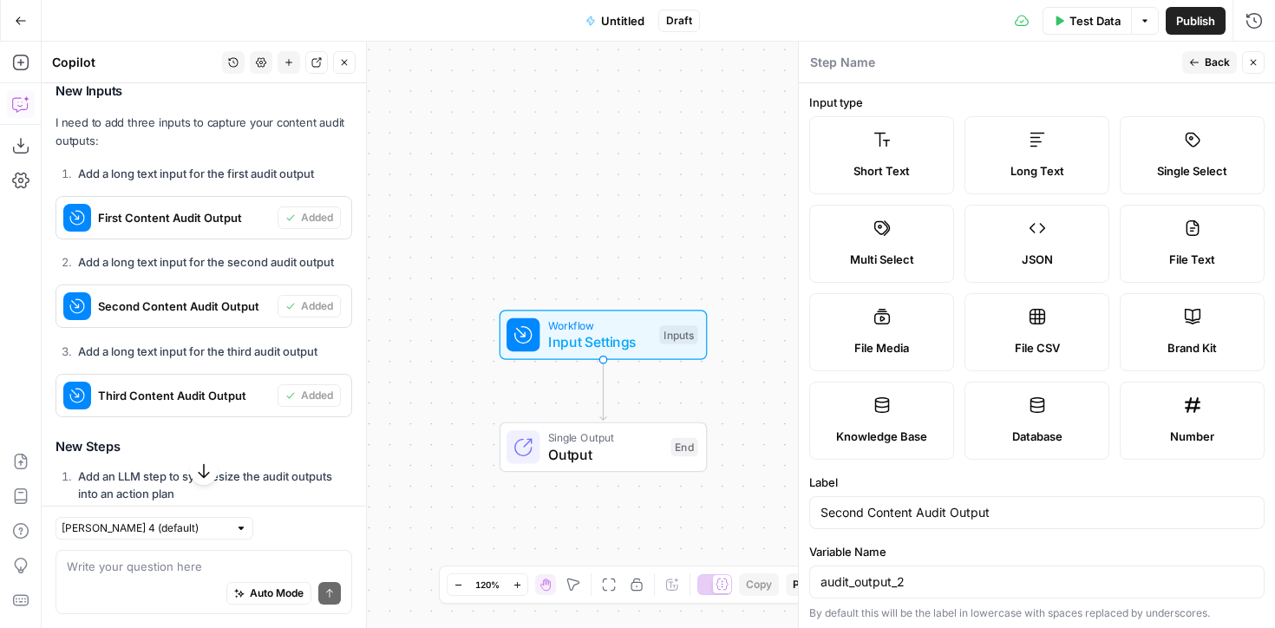
scroll to position [252, 0]
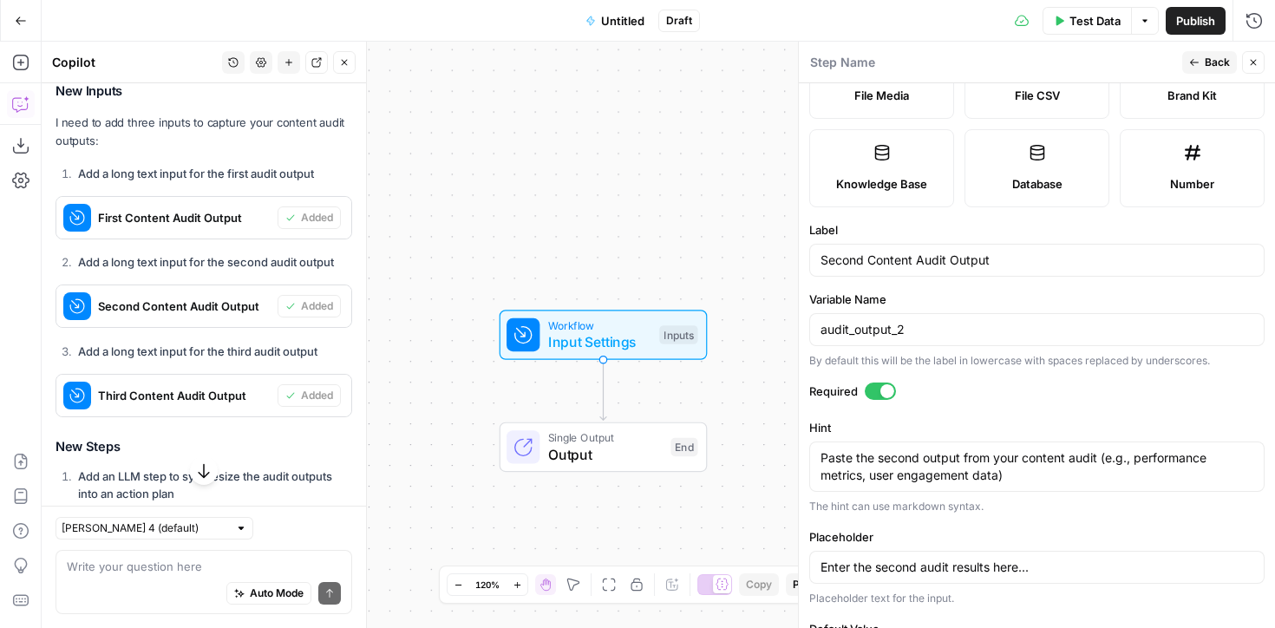
drag, startPoint x: 1001, startPoint y: 251, endPoint x: 830, endPoint y: 260, distance: 171.2
click at [830, 260] on div "Second Content Audit Output" at bounding box center [1036, 260] width 455 height 33
click at [838, 259] on input "Second Content Audit Output" at bounding box center [1037, 260] width 433 height 17
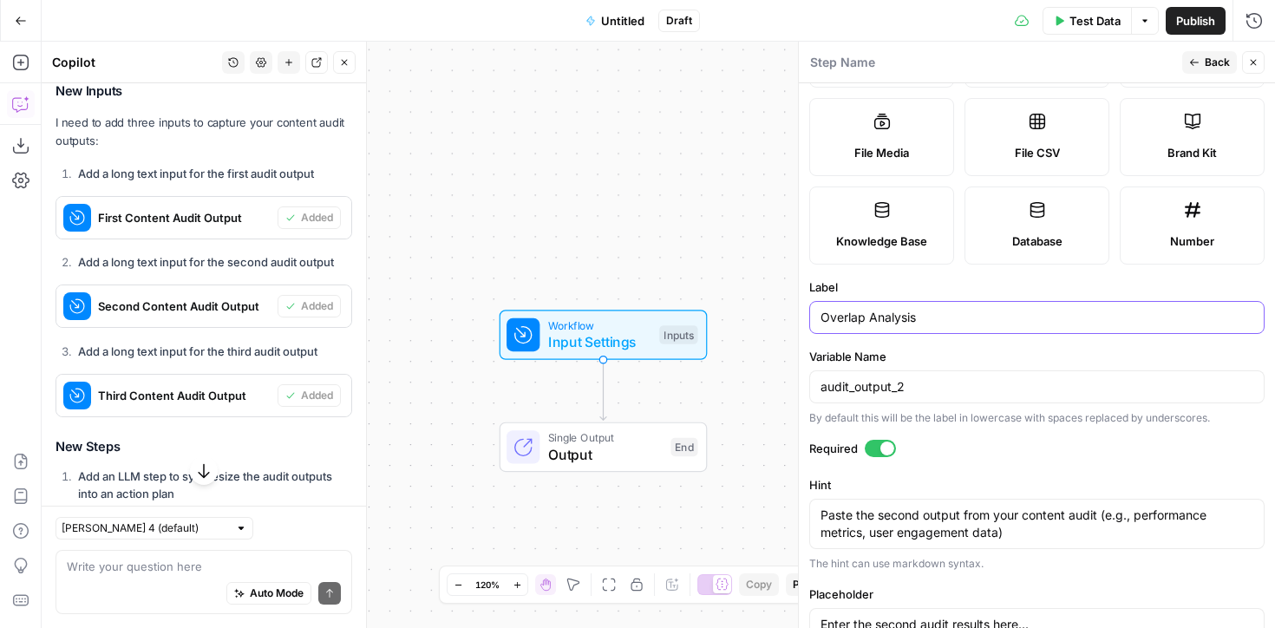
scroll to position [369, 0]
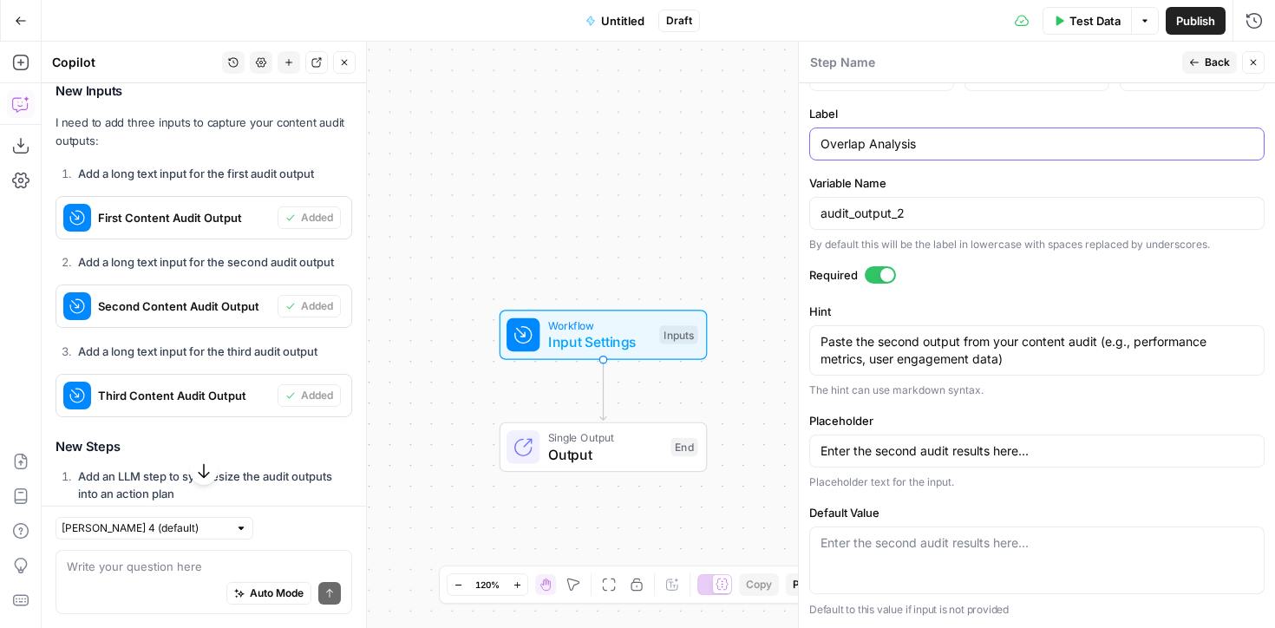
type input "Overlap Analysis"
drag, startPoint x: 901, startPoint y: 214, endPoint x: 720, endPoint y: 220, distance: 181.4
click at [723, 220] on body "XeroOps New Home Browse Insights Opportunities Your Data Recent Grids Write Con…" at bounding box center [637, 314] width 1275 height 628
click at [853, 211] on input "audit_output_2" at bounding box center [1037, 213] width 433 height 17
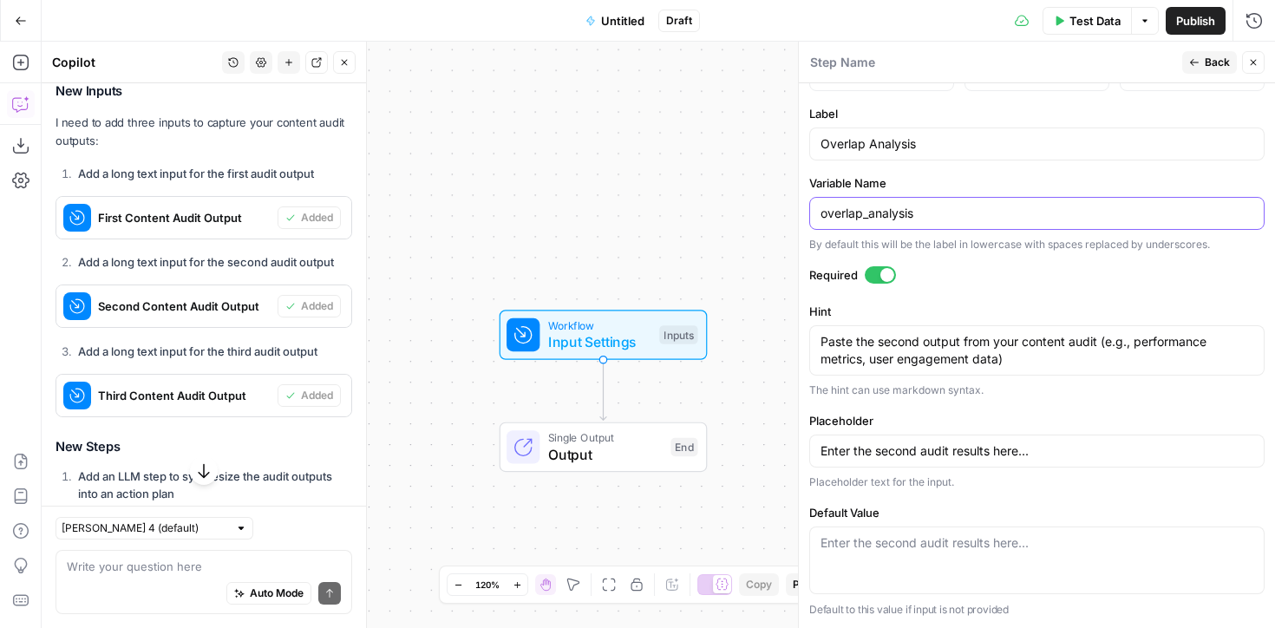
type input "overlap_analysis"
click at [1117, 256] on form "Input type Short Text Long Text Single Select Multi Select JSON File Text File …" at bounding box center [1037, 355] width 476 height 545
click at [1203, 62] on button "Back" at bounding box center [1210, 62] width 55 height 23
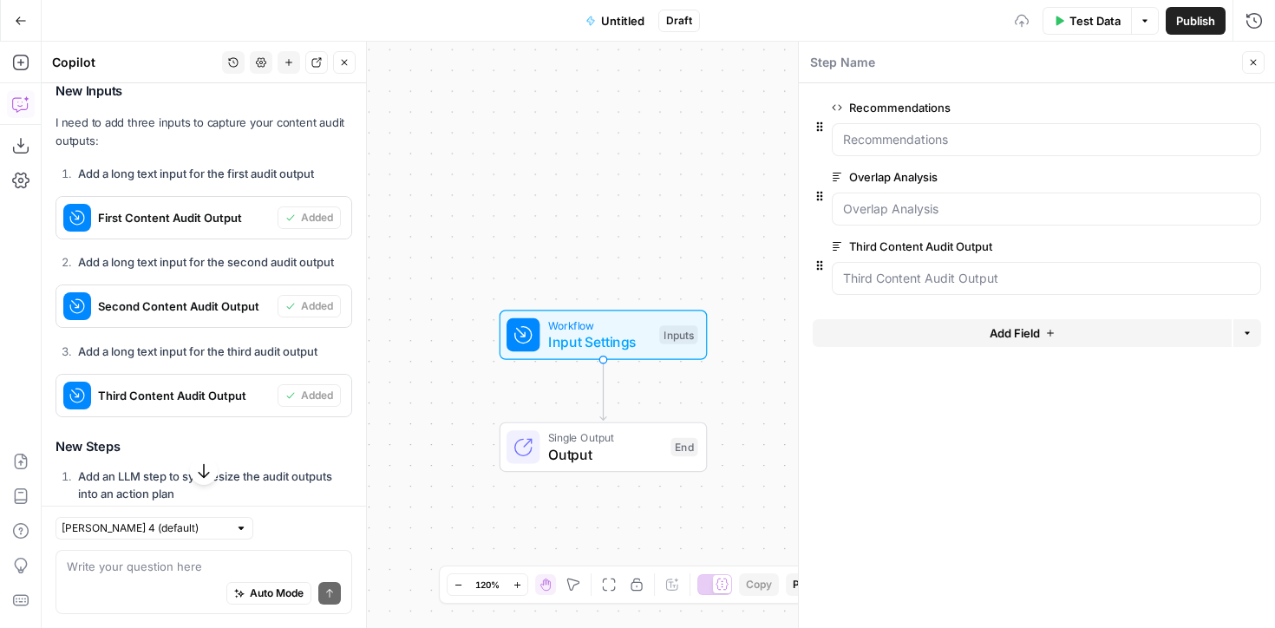
click at [1189, 108] on span "edit field" at bounding box center [1196, 108] width 38 height 14
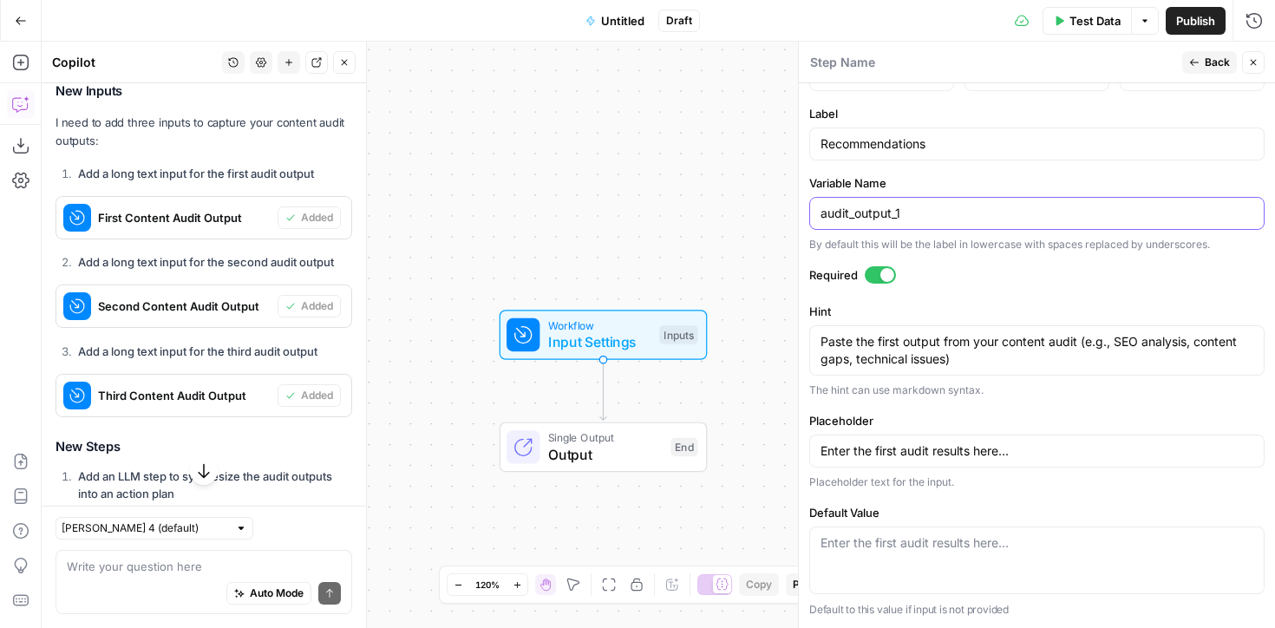
drag, startPoint x: 806, startPoint y: 209, endPoint x: 782, endPoint y: 208, distance: 24.3
click at [782, 208] on body "XeroOps New Home Browse Insights Opportunities Your Data Recent Grids Write Con…" at bounding box center [637, 314] width 1275 height 628
type input "recommendations"
click at [1202, 59] on button "Back" at bounding box center [1210, 62] width 55 height 23
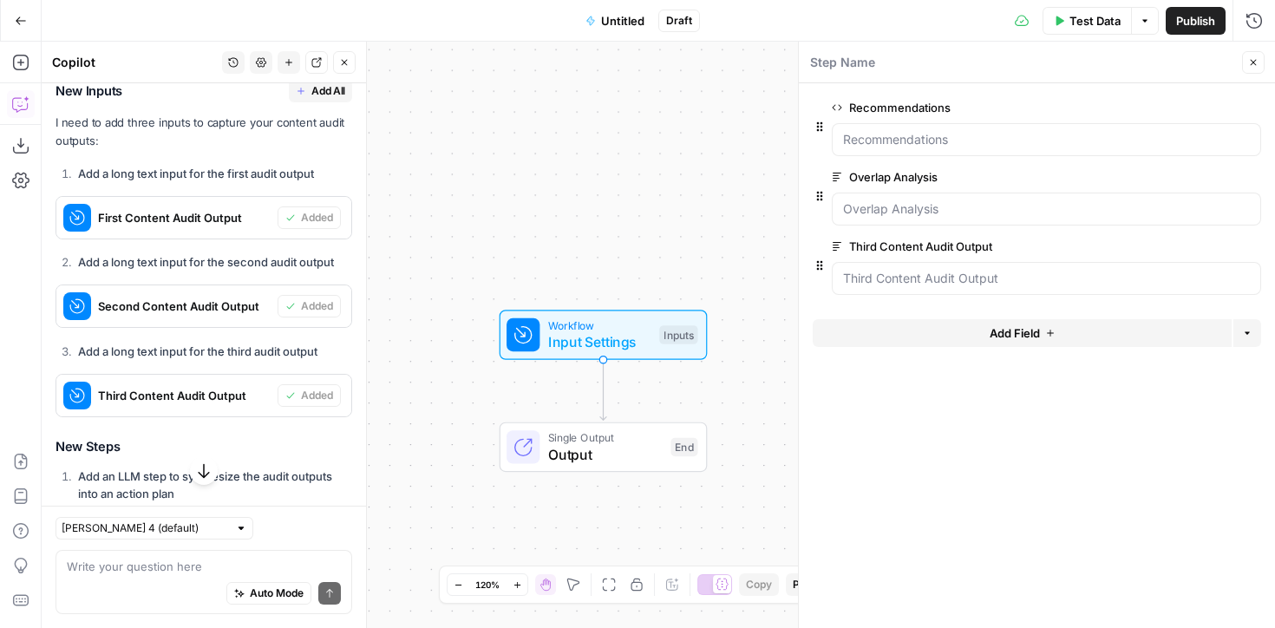
click at [1211, 244] on span "edit field" at bounding box center [1196, 246] width 38 height 14
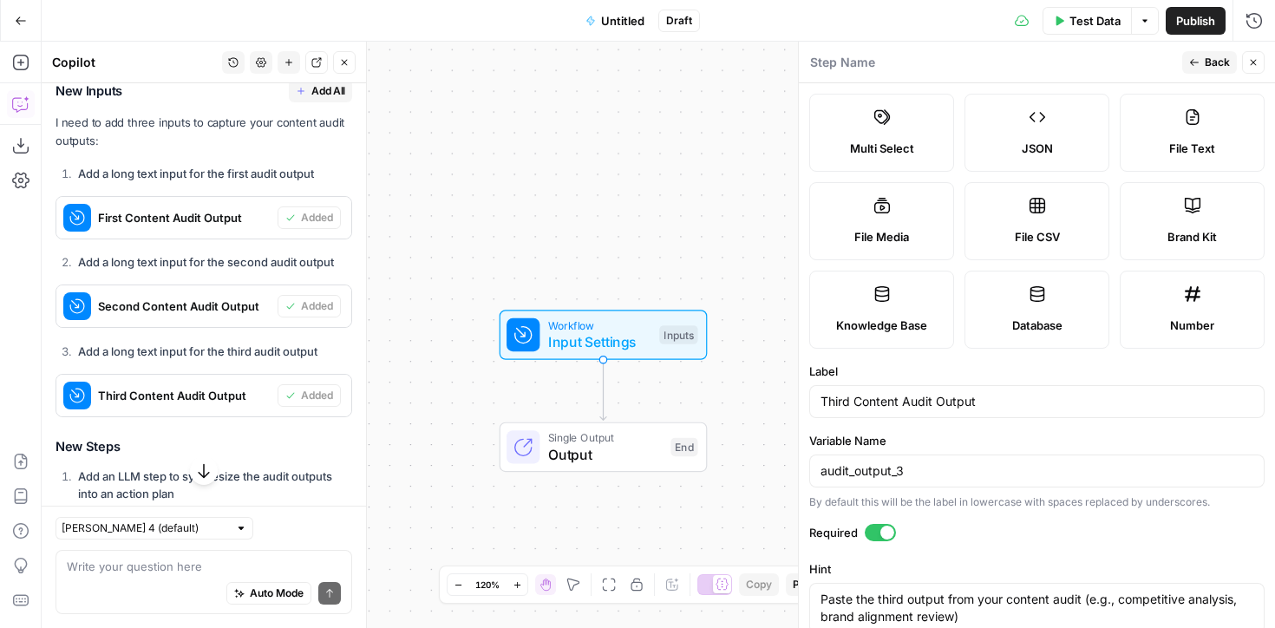
scroll to position [116, 0]
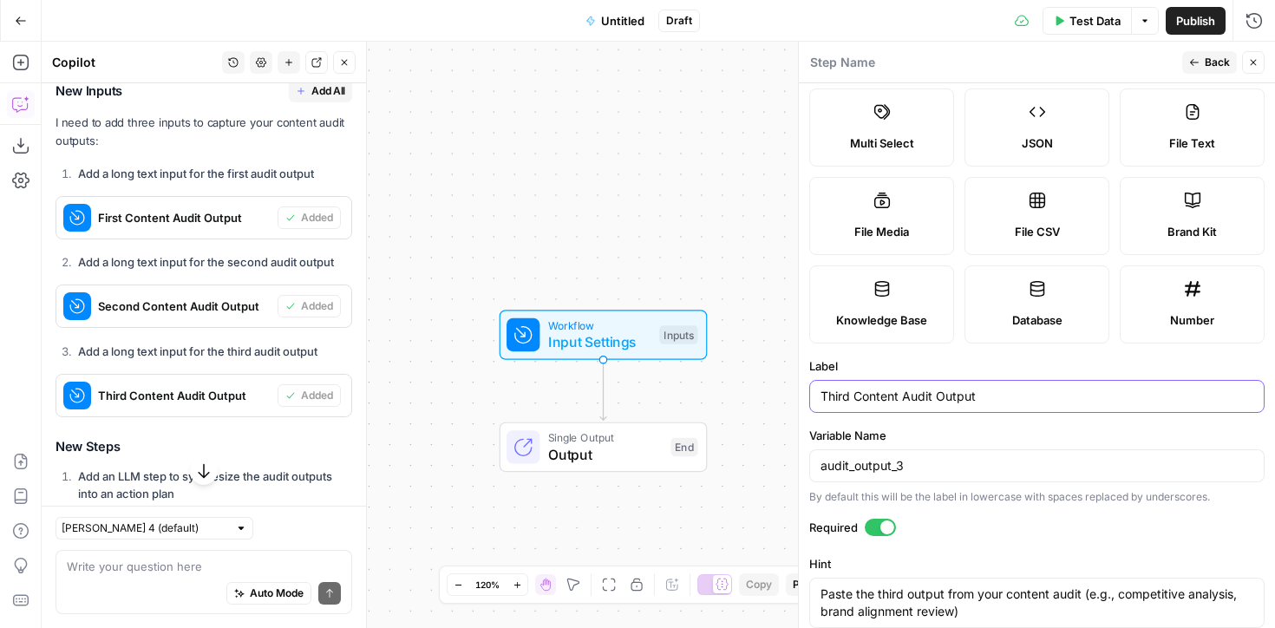
drag, startPoint x: 987, startPoint y: 398, endPoint x: 766, endPoint y: 386, distance: 221.6
click at [767, 387] on body "XeroOps New Home Browse Insights Opportunities Your Data Recent Grids Write Con…" at bounding box center [637, 314] width 1275 height 628
click at [860, 392] on input "Third Content Audit Output" at bounding box center [1037, 396] width 433 height 17
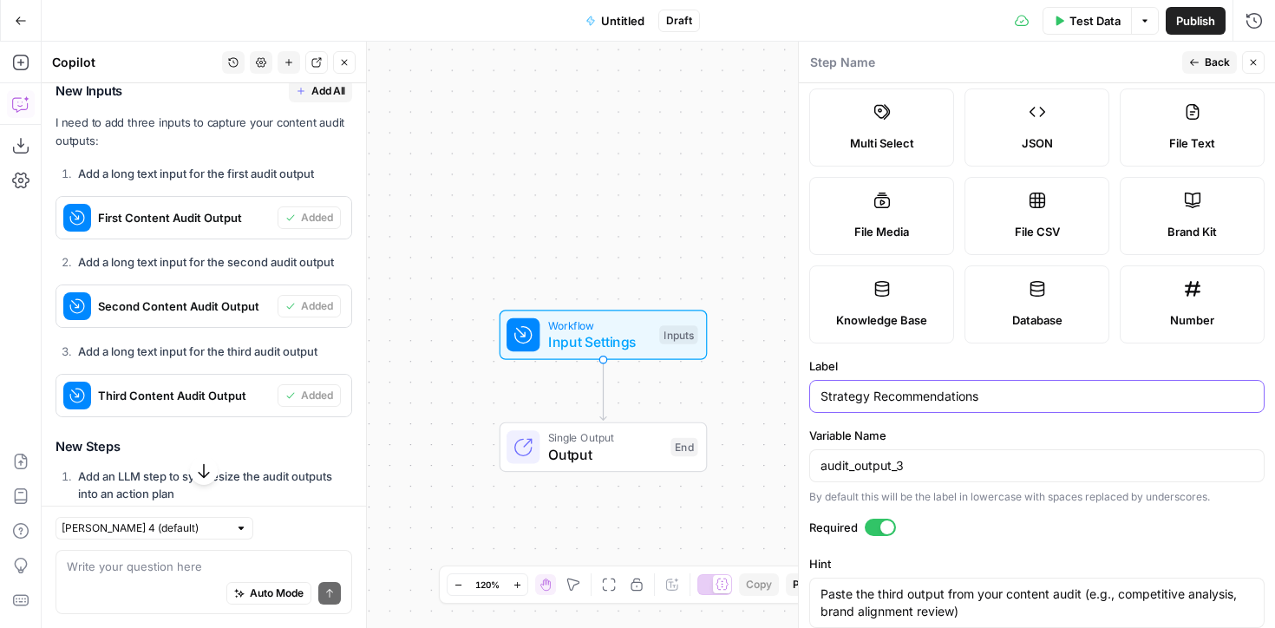
type input "Strategy Recommendations"
type input "strategy_recommendations"
click at [1013, 506] on form "Input type Short Text Long Text Single Select Multi Select JSON File Text File …" at bounding box center [1037, 355] width 476 height 545
click at [1201, 57] on button "Back" at bounding box center [1210, 62] width 55 height 23
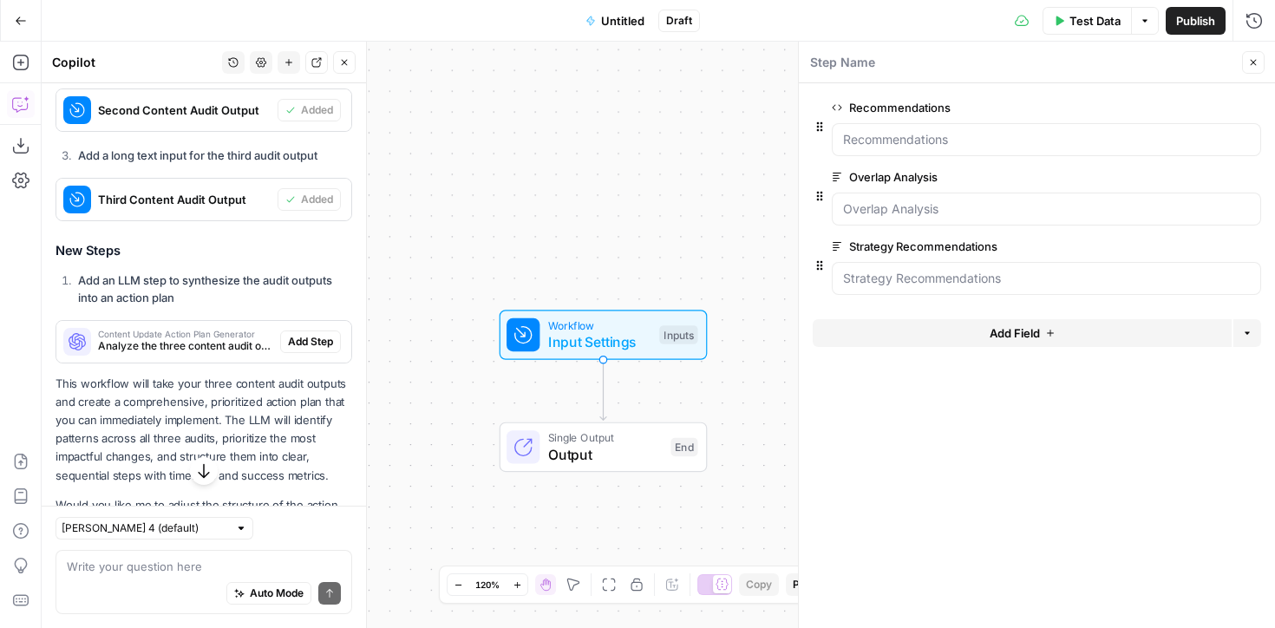
scroll to position [832, 0]
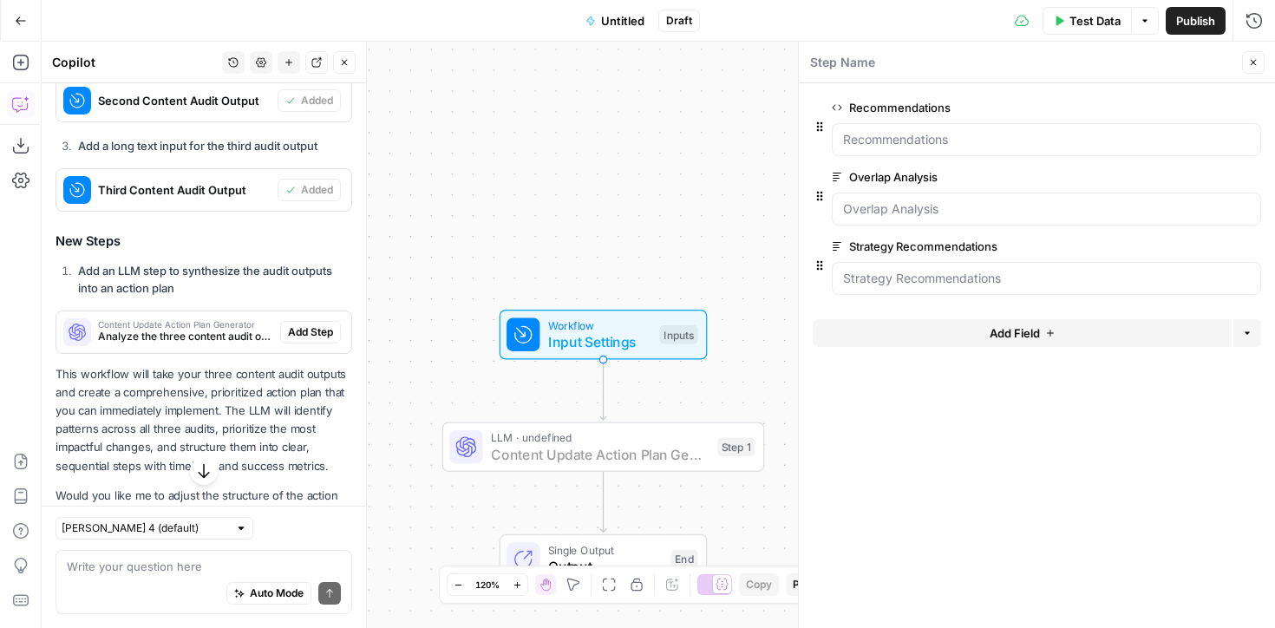
click at [301, 331] on span "Add Step" at bounding box center [310, 332] width 45 height 16
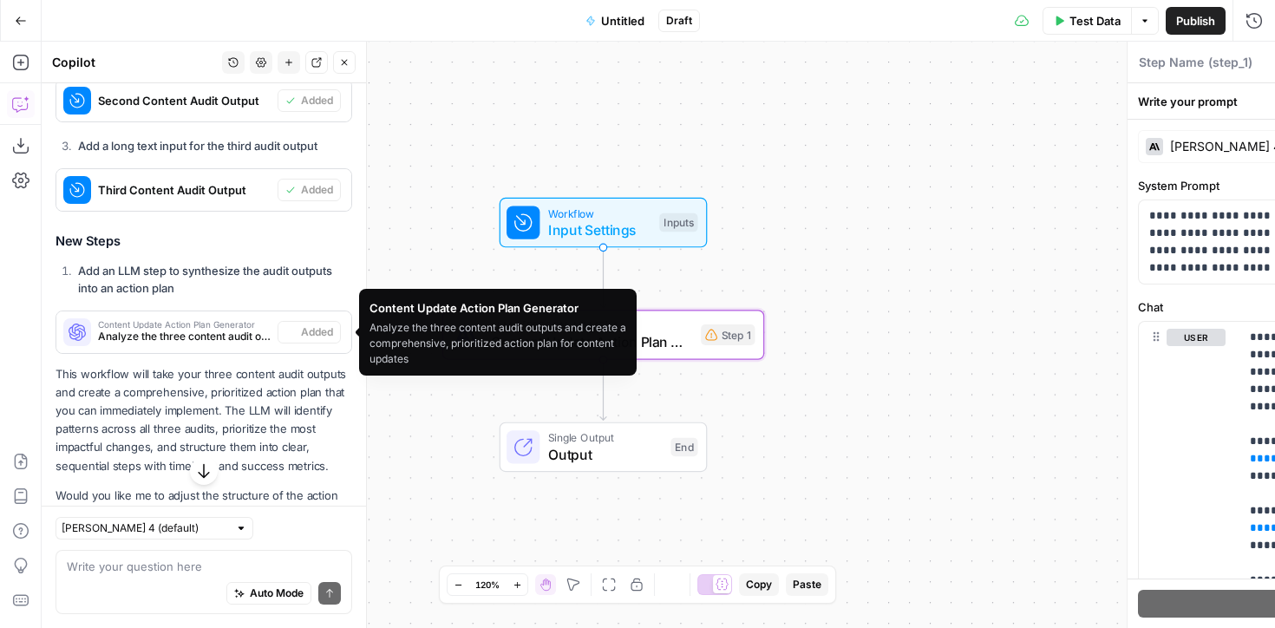
type textarea "Content Update Action Plan Generator"
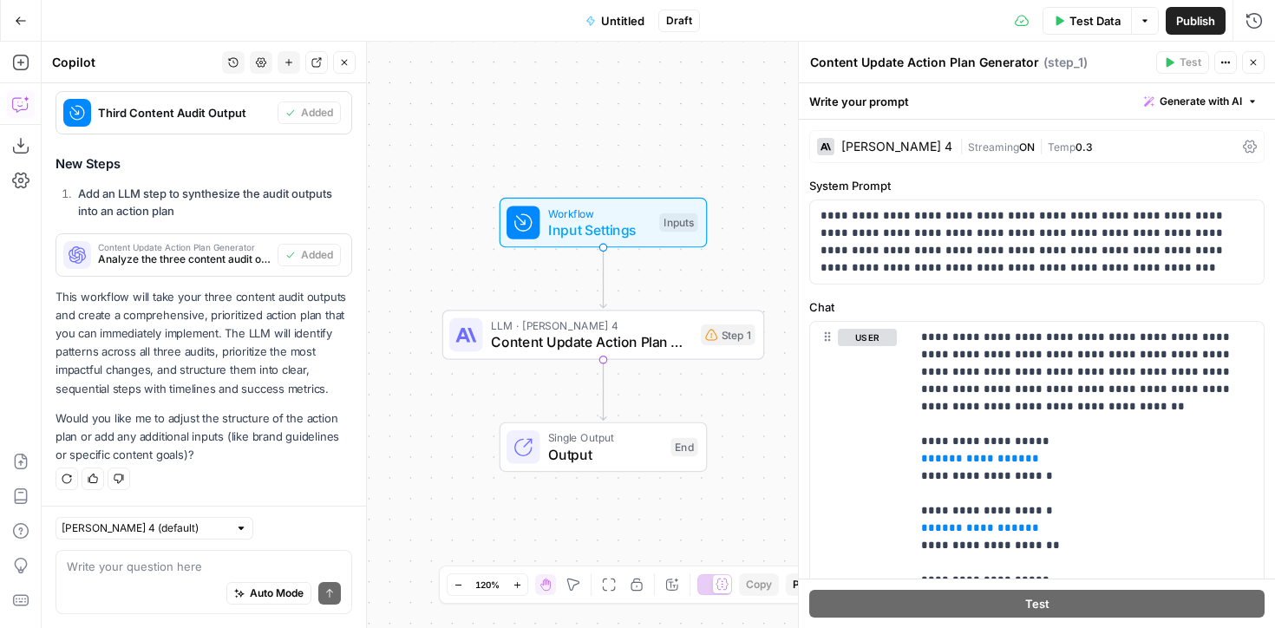
scroll to position [908, 0]
click at [158, 578] on div "Auto Mode Send" at bounding box center [204, 594] width 274 height 38
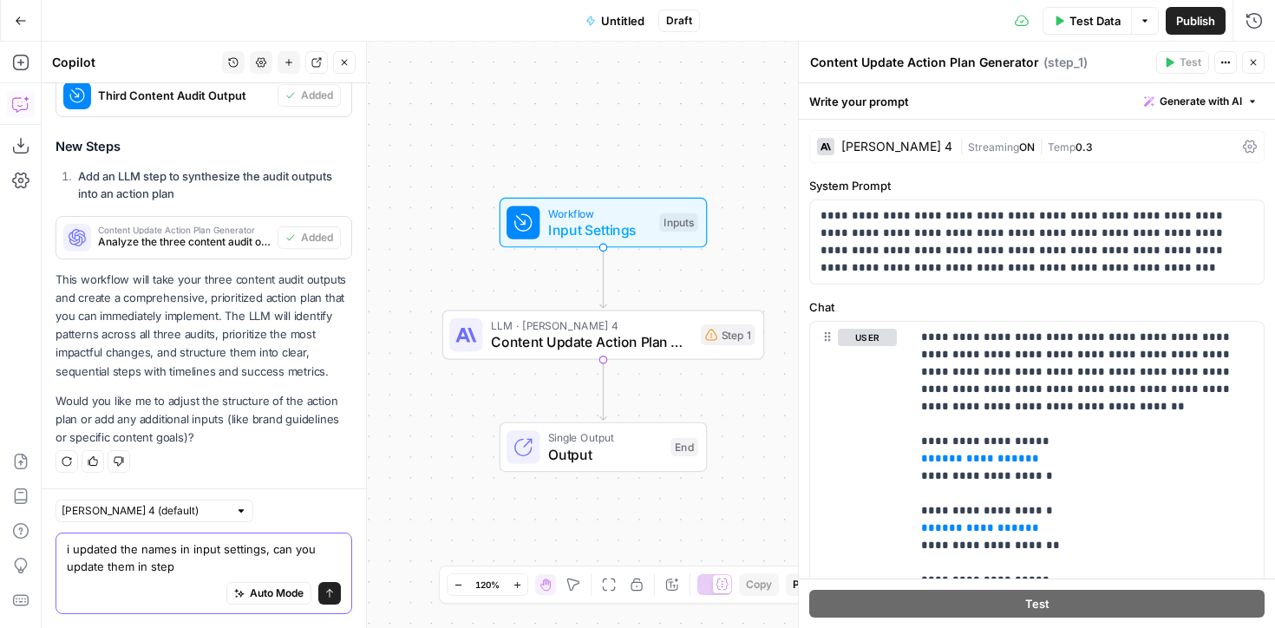
type textarea "i updated the names in input settings, can you update them in step 1"
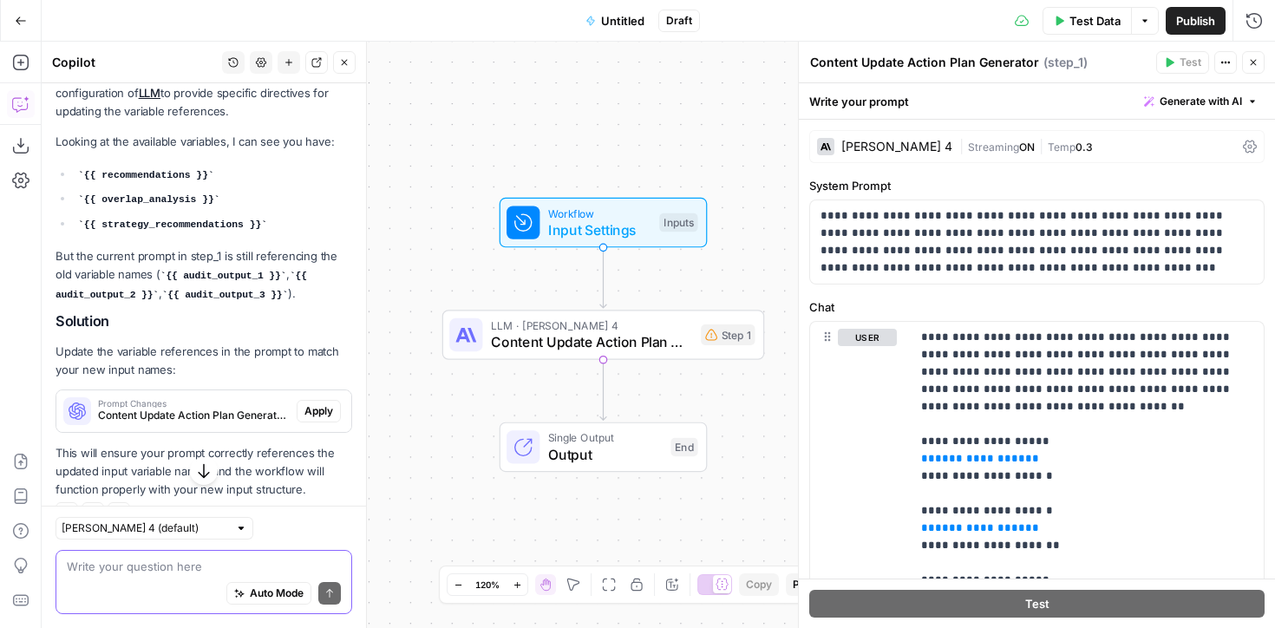
scroll to position [1406, 0]
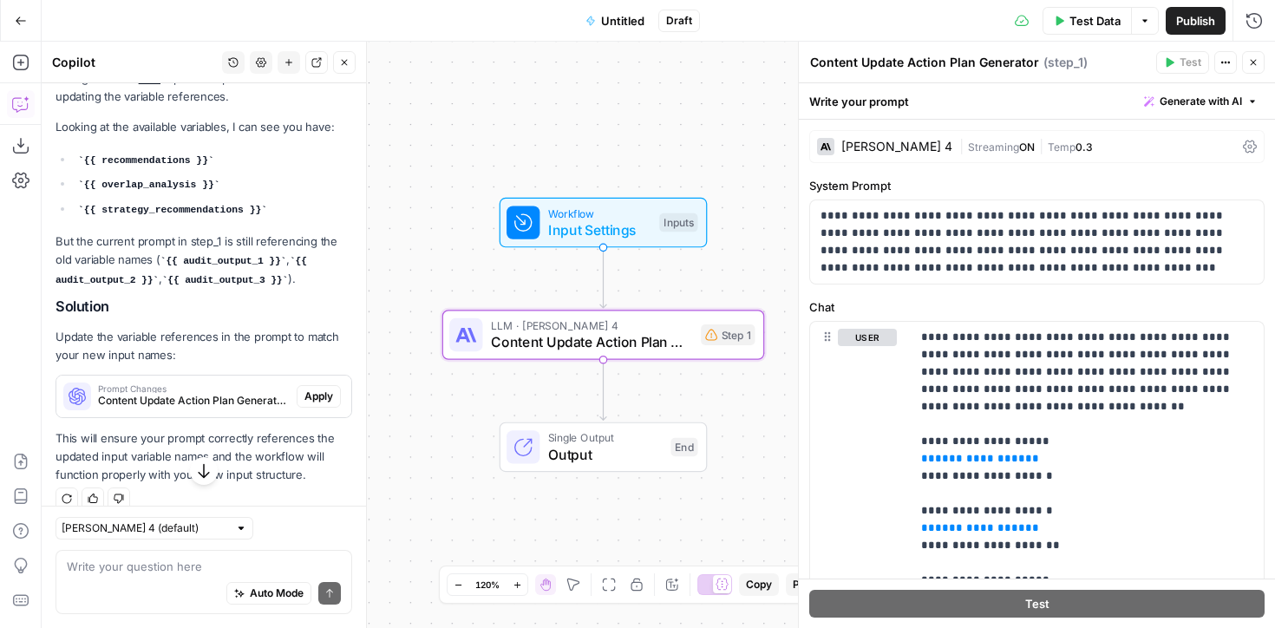
click at [323, 389] on span "Apply" at bounding box center [319, 397] width 29 height 16
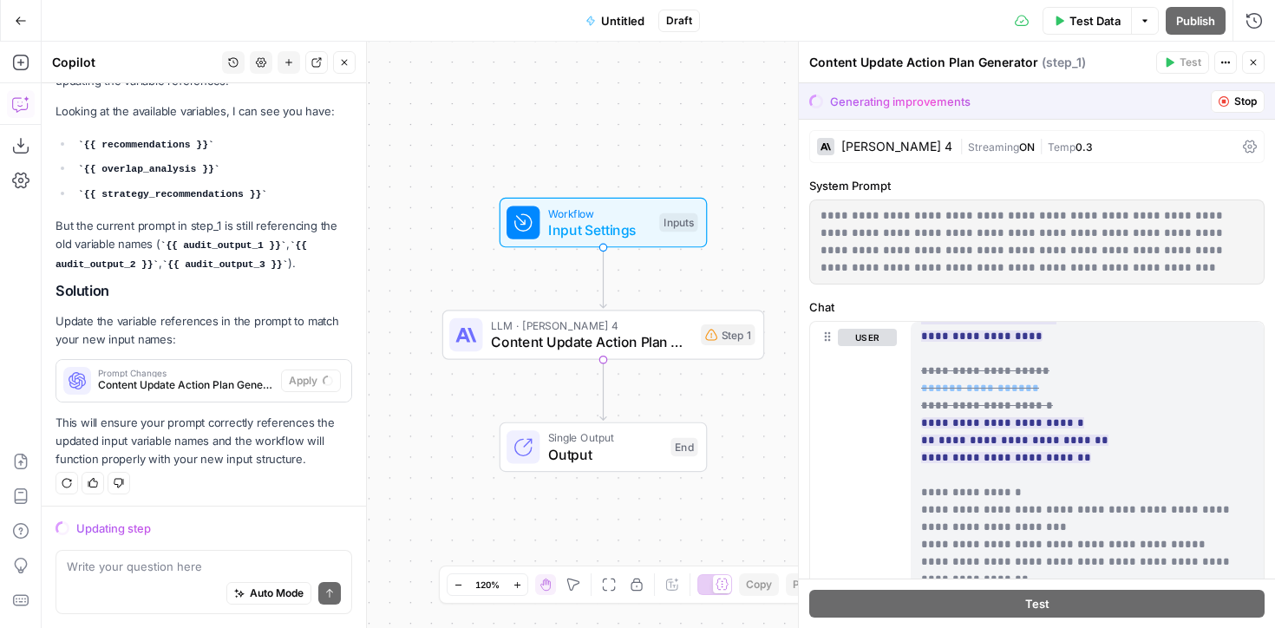
scroll to position [310, 0]
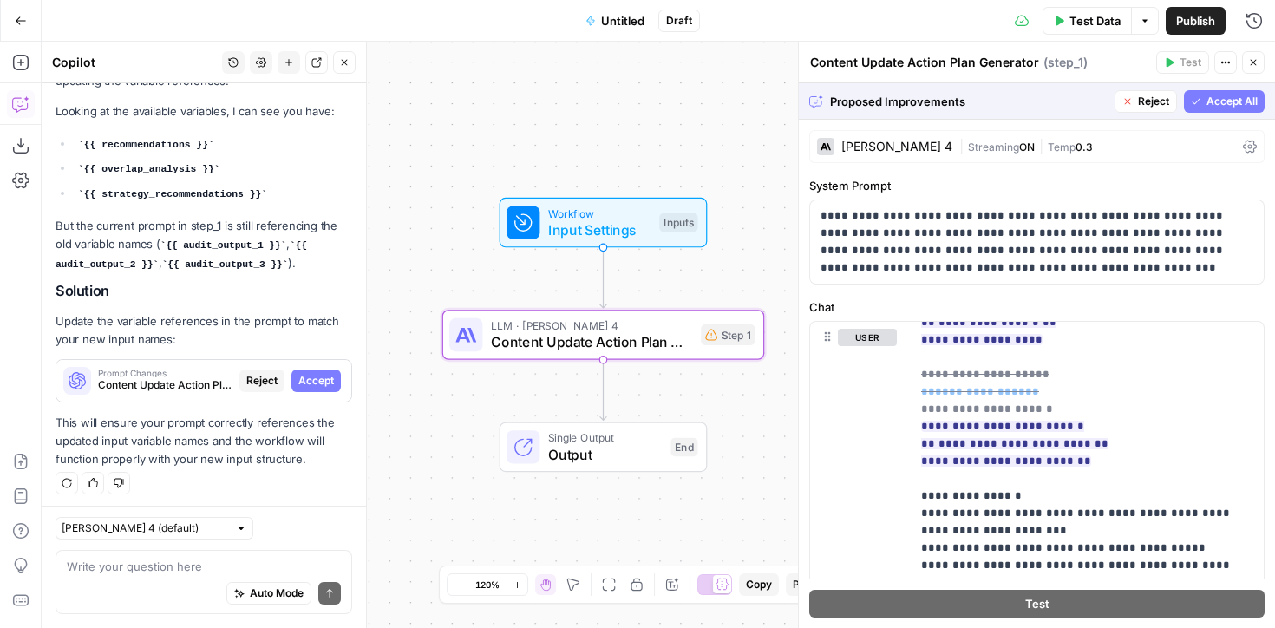
drag, startPoint x: 317, startPoint y: 378, endPoint x: 252, endPoint y: 431, distance: 83.2
click at [317, 378] on span "Accept" at bounding box center [316, 381] width 36 height 16
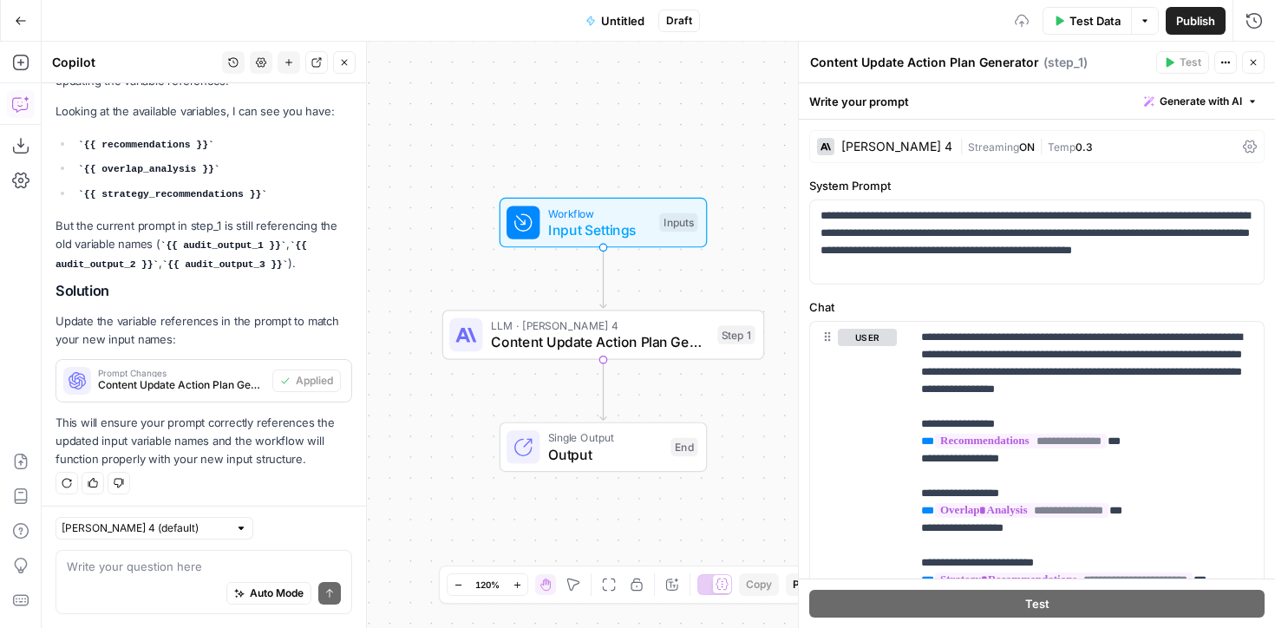
click at [138, 575] on div "Auto Mode Send" at bounding box center [204, 594] width 274 height 38
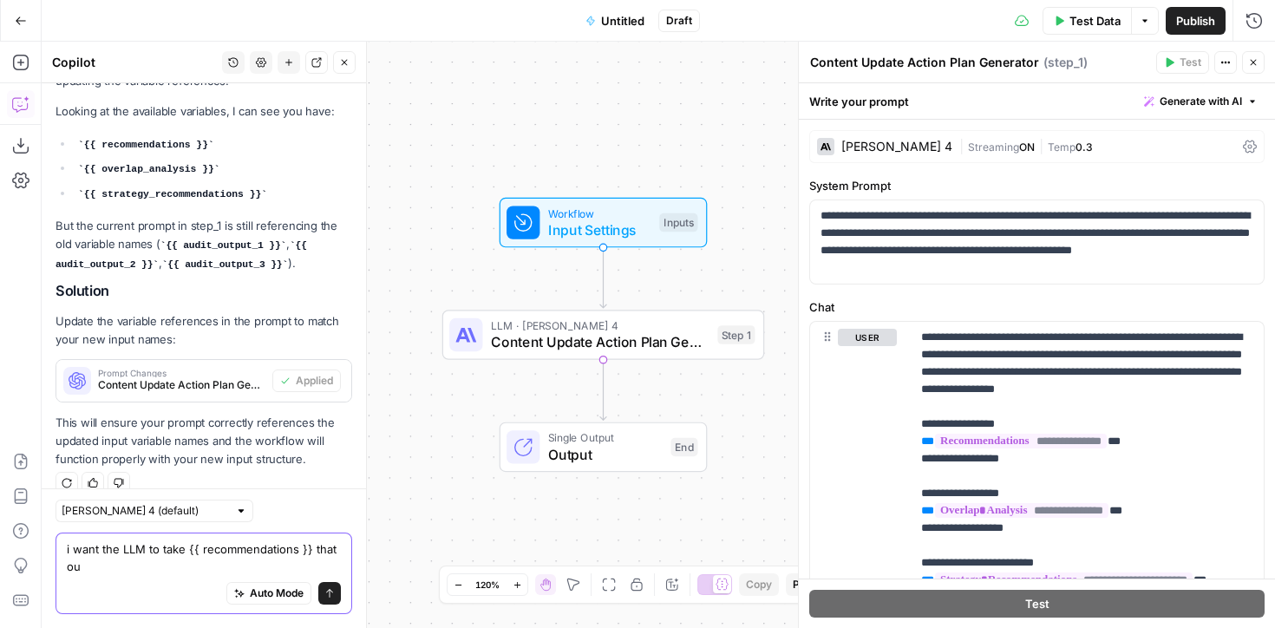
scroll to position [1467, 0]
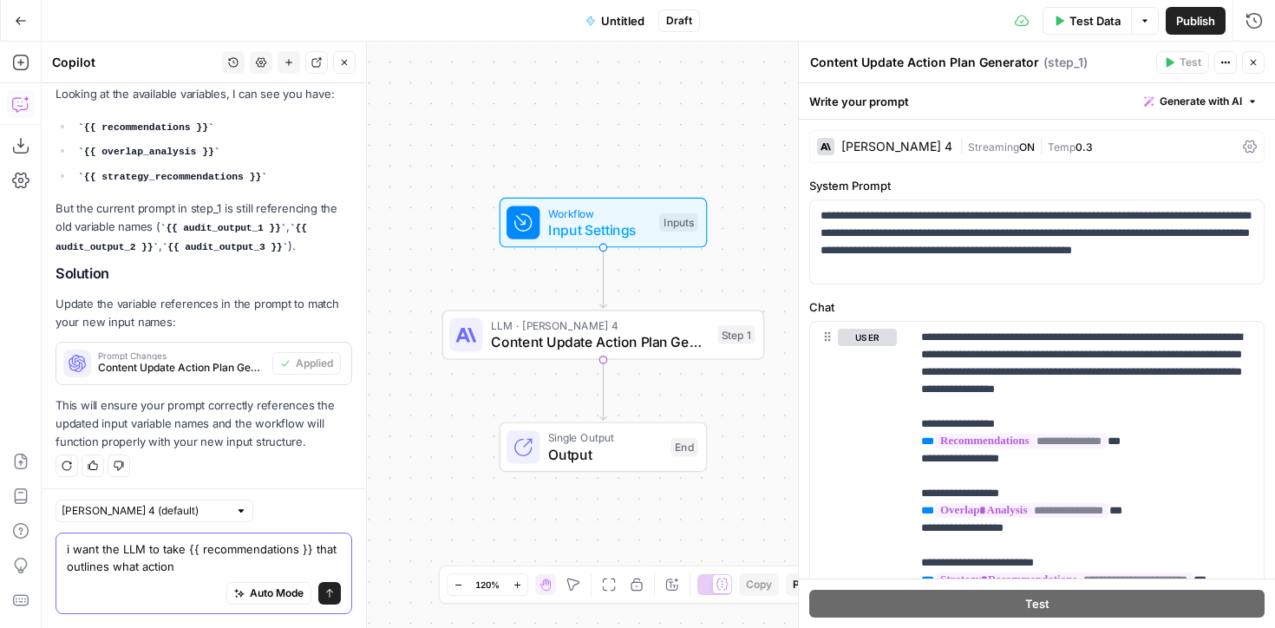
type textarea "i want the LLM to take {{ recommendations }} that outlines what actions"
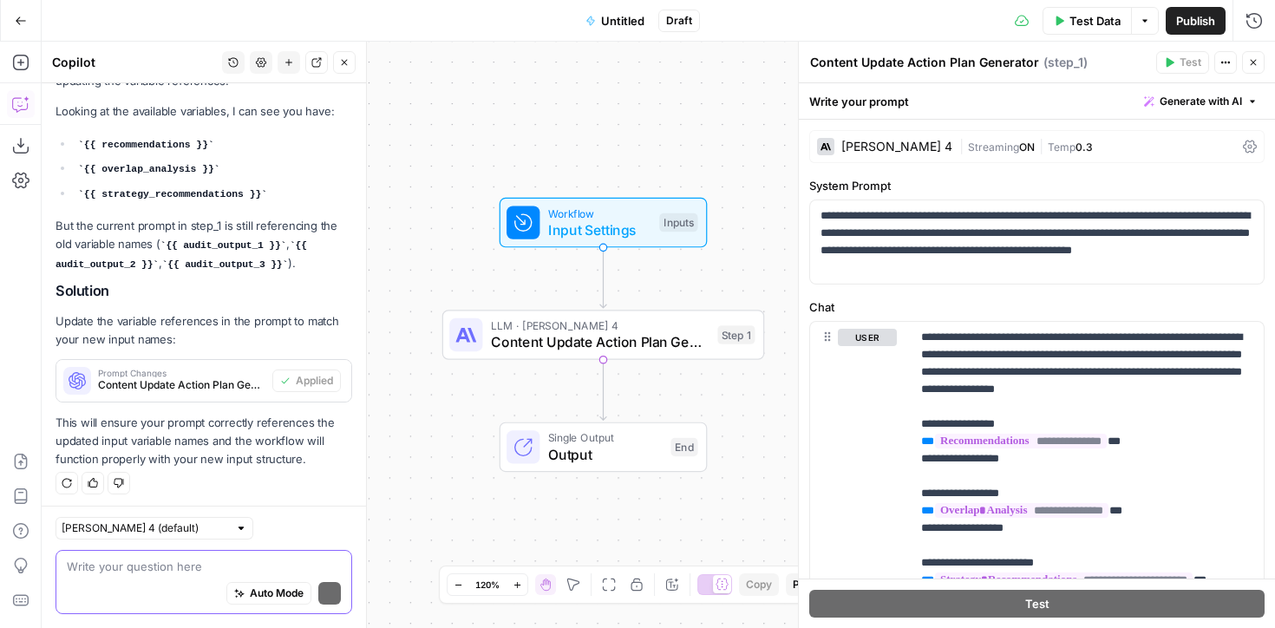
scroll to position [1450, 0]
click at [1075, 17] on span "Test Data" at bounding box center [1095, 20] width 51 height 17
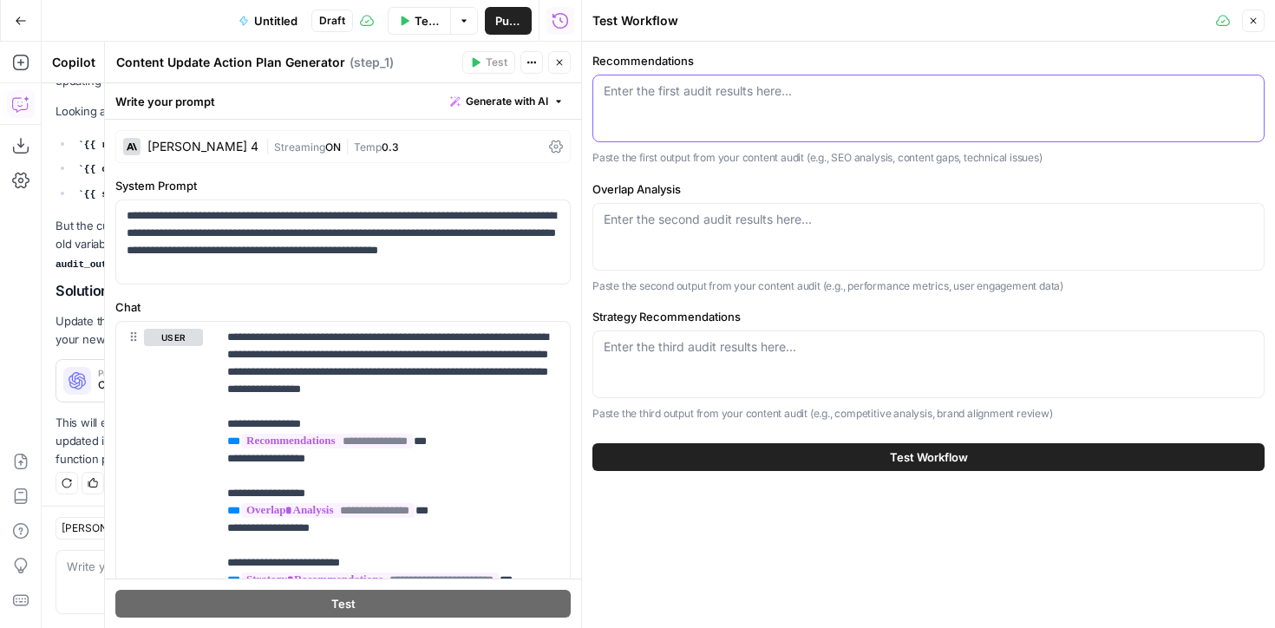
click at [625, 90] on textarea "Recommendations" at bounding box center [929, 90] width 650 height 17
paste textarea "{ "high_priority": "Content consolidation and keyword cannibalization fixes", "…"
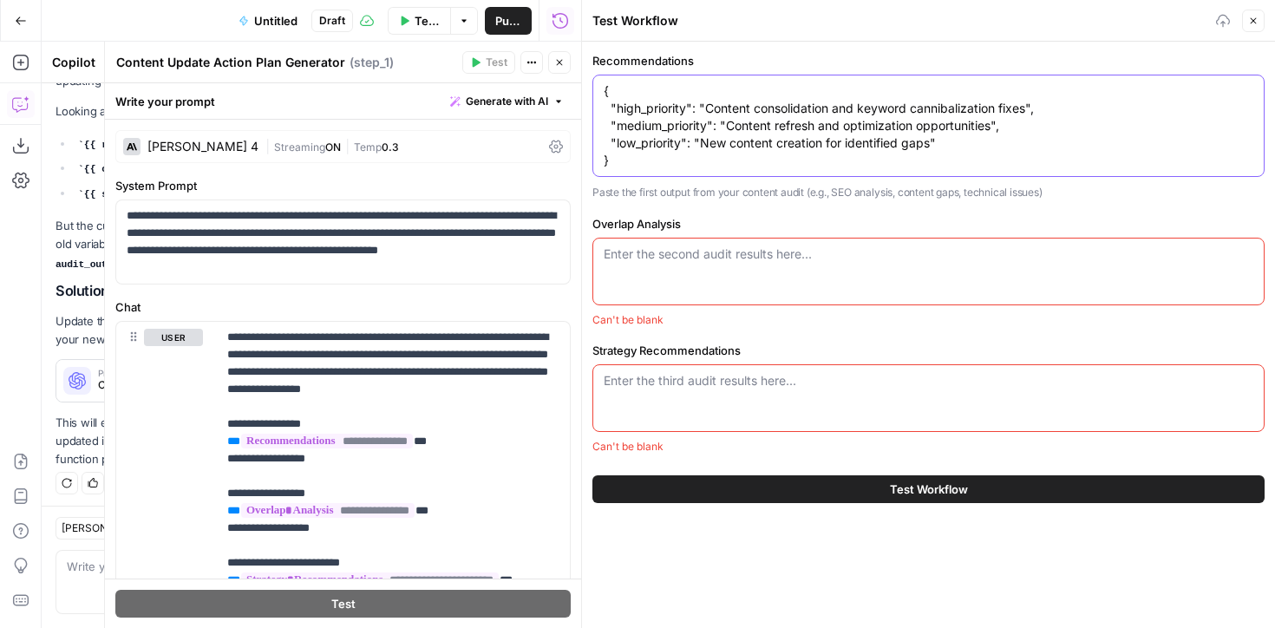
type textarea "{ "high_priority": "Content consolidation and keyword cannibalization fixes", "…"
click at [655, 252] on textarea "Overlap Analysis" at bounding box center [929, 254] width 650 height 17
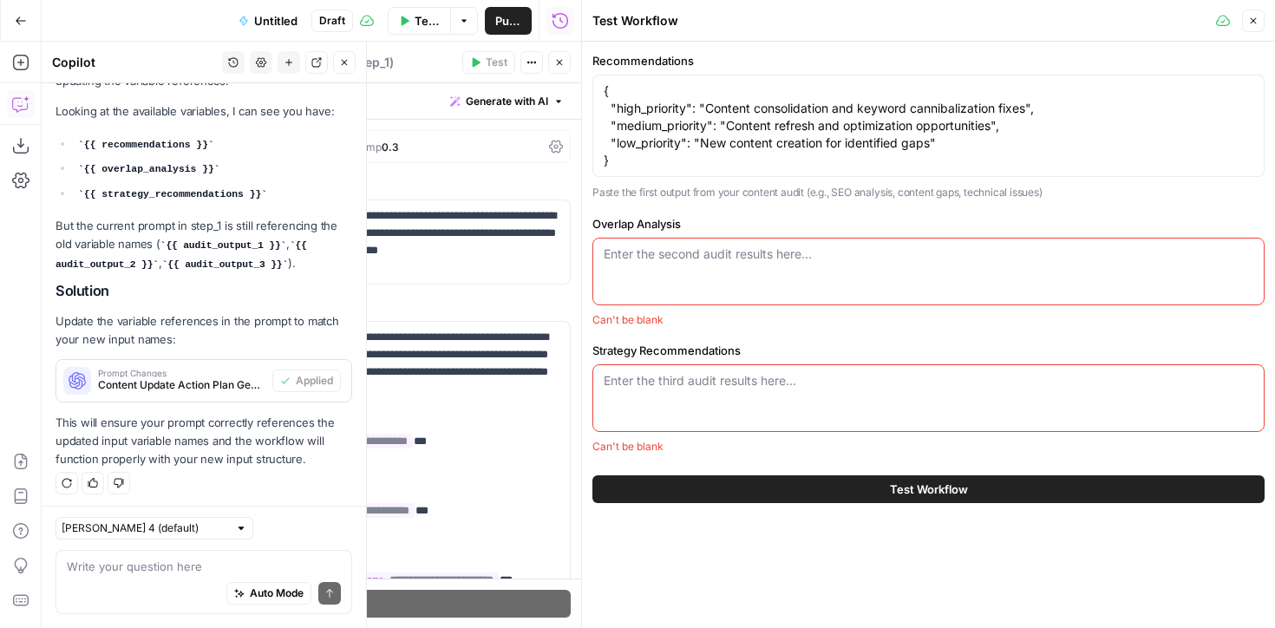
paste textarea "SEO Content Audit Analysis: Xero Making Tax Digital Hub 1. Content Overlap Issu…"
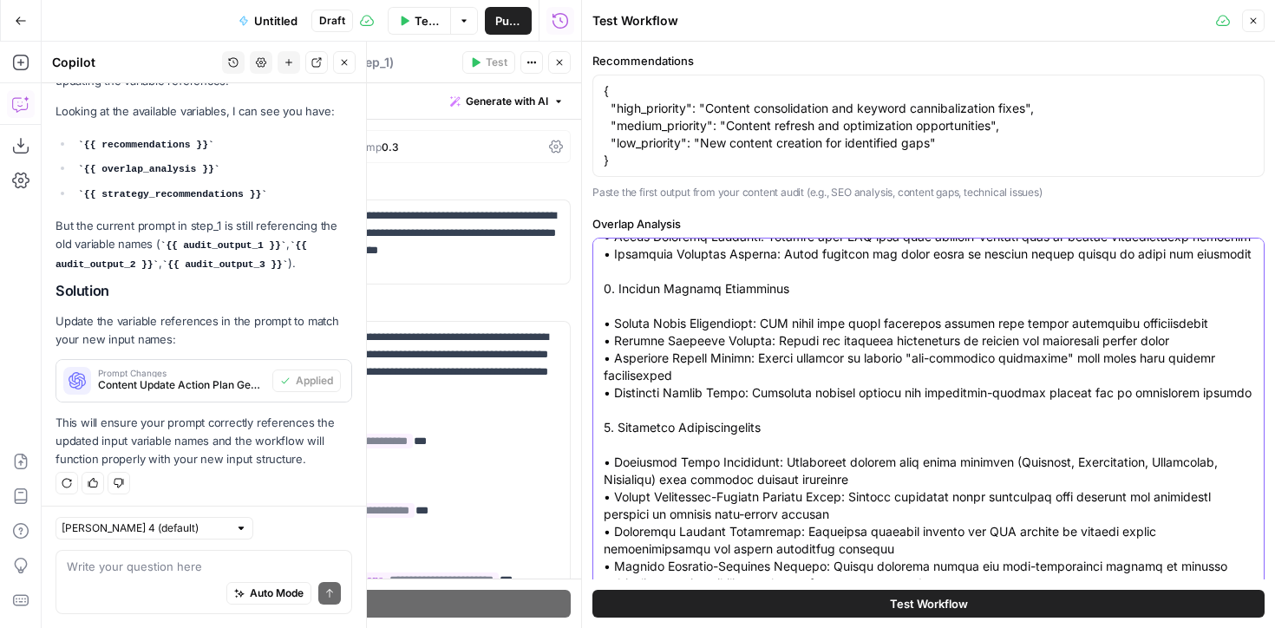
scroll to position [181, 0]
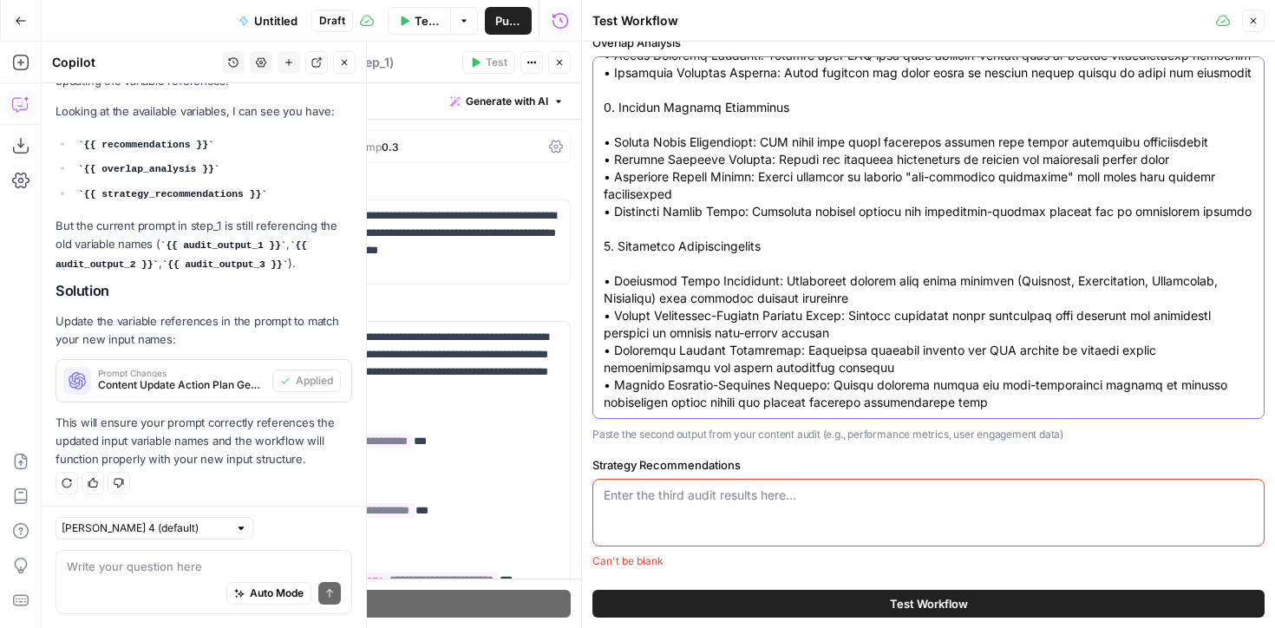
type textarea "SEO Content Audit Analysis: Xero Making Tax Digital Hub 1. Content Overlap Issu…"
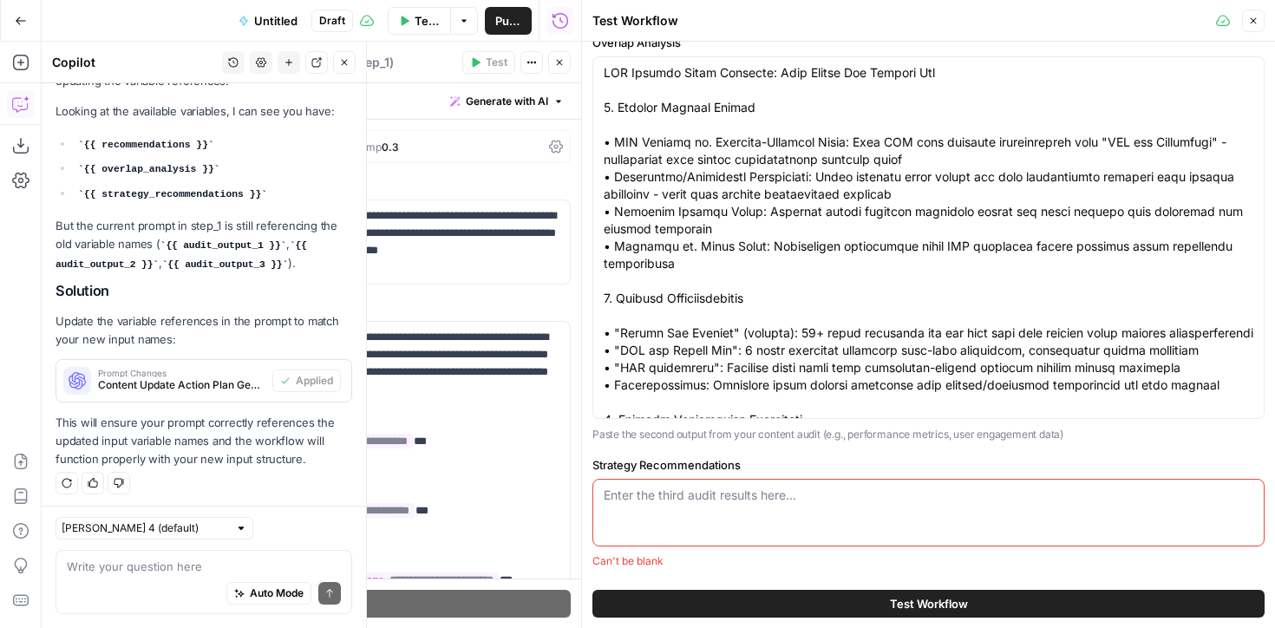
click at [691, 518] on div "Enter the third audit results here..." at bounding box center [929, 513] width 672 height 68
paste textarea "Strategic Content Plan for Xero Making Tax Digital Hub 1. SERP Opportunity Anal…"
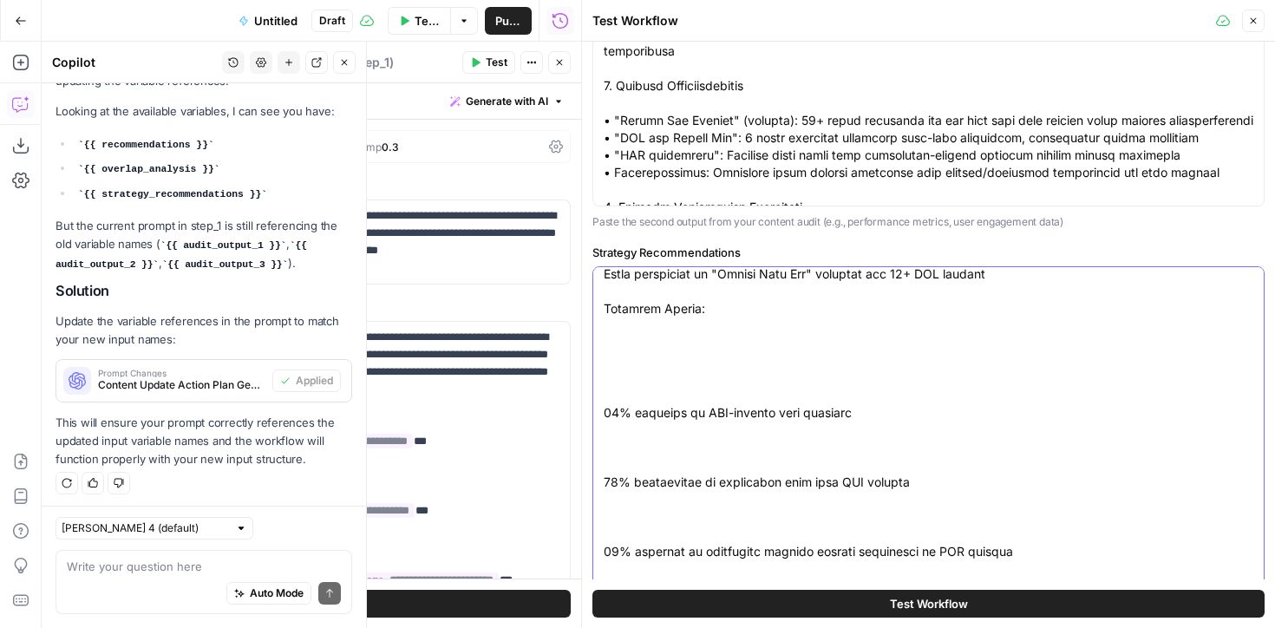
type textarea "Strategic Content Plan for Xero Making Tax Digital Hub 1. SERP Opportunity Anal…"
click at [768, 607] on button "Test Workflow" at bounding box center [929, 604] width 672 height 28
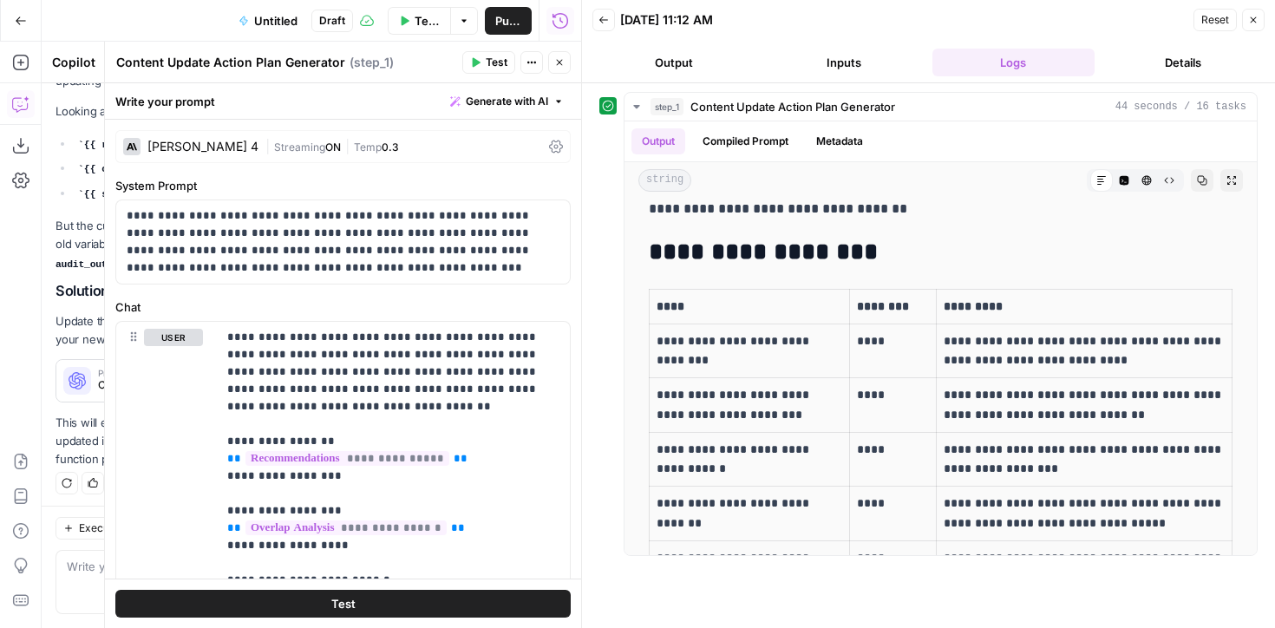
scroll to position [721, 0]
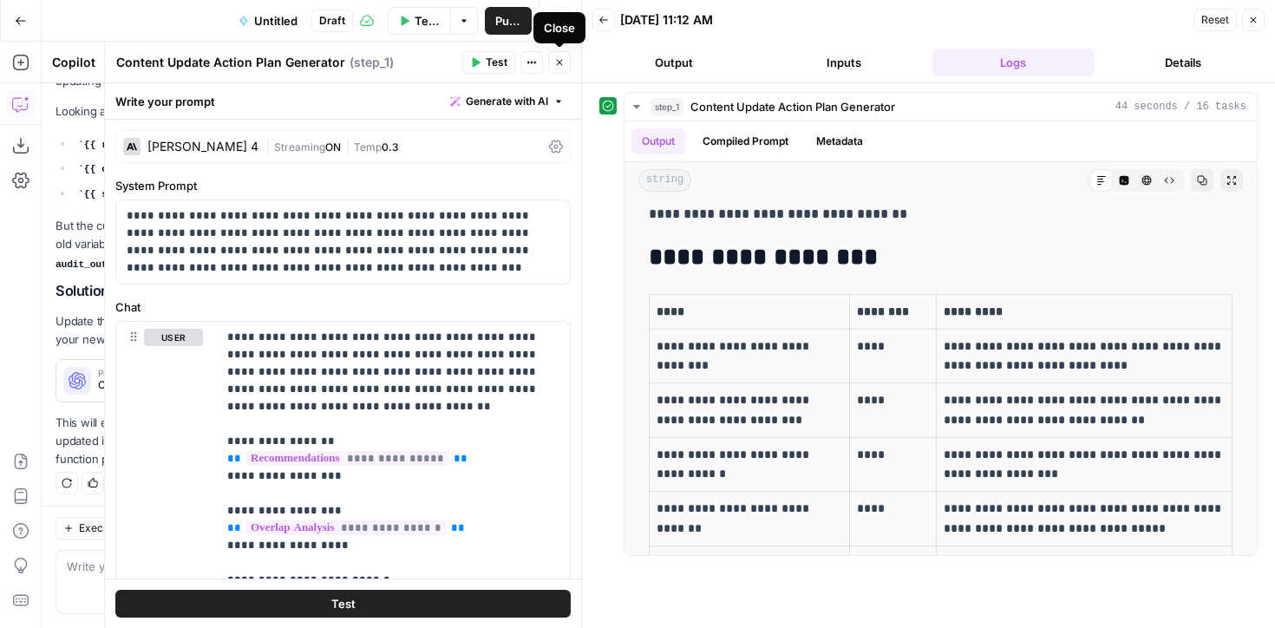
click at [559, 62] on icon "button" at bounding box center [560, 63] width 6 height 6
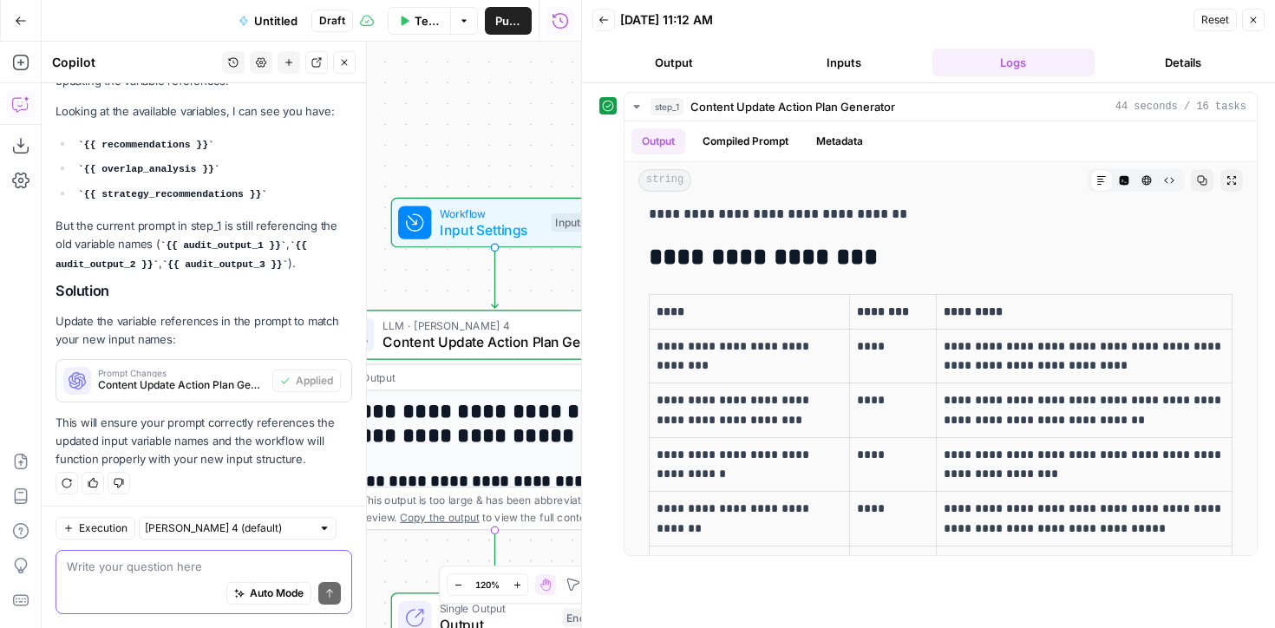
click at [103, 568] on textarea at bounding box center [204, 566] width 274 height 17
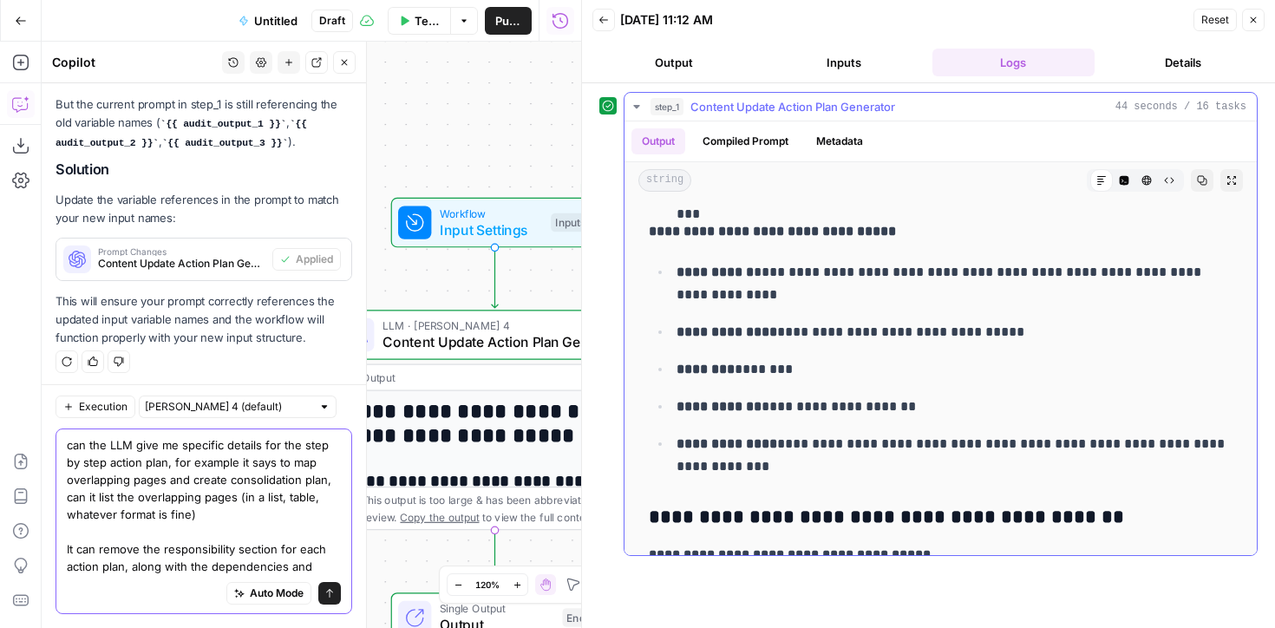
scroll to position [1571, 0]
type textarea "can the LLM give me specific details for the step by step action plan, for exam…"
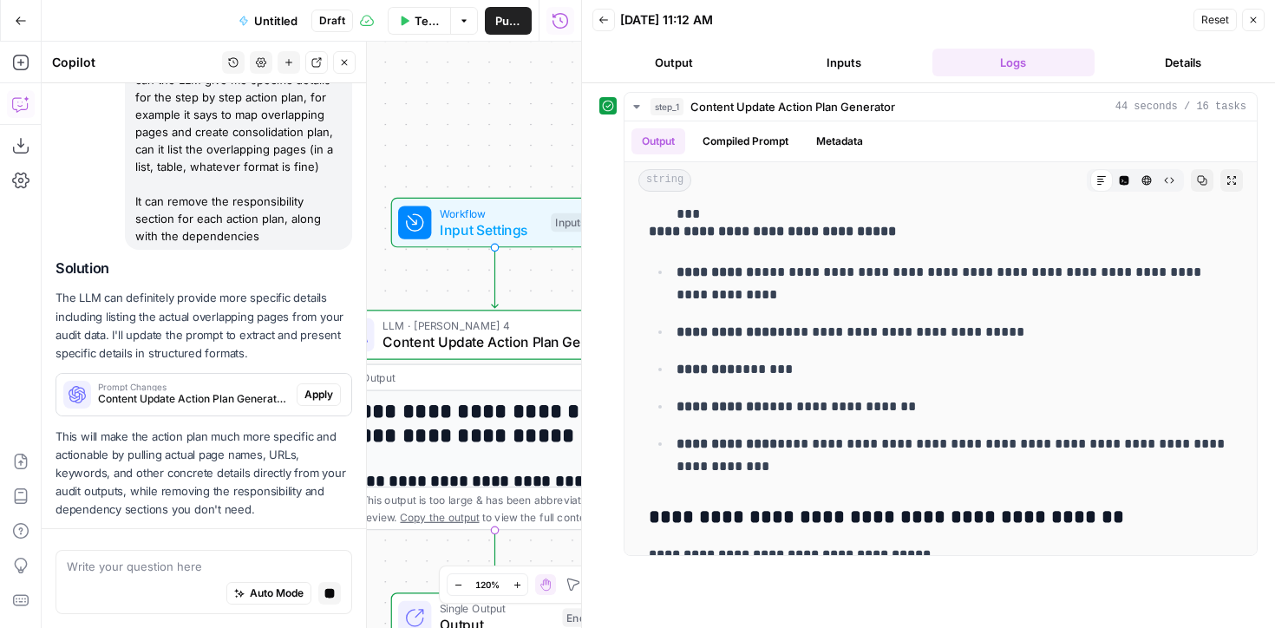
scroll to position [1914, 0]
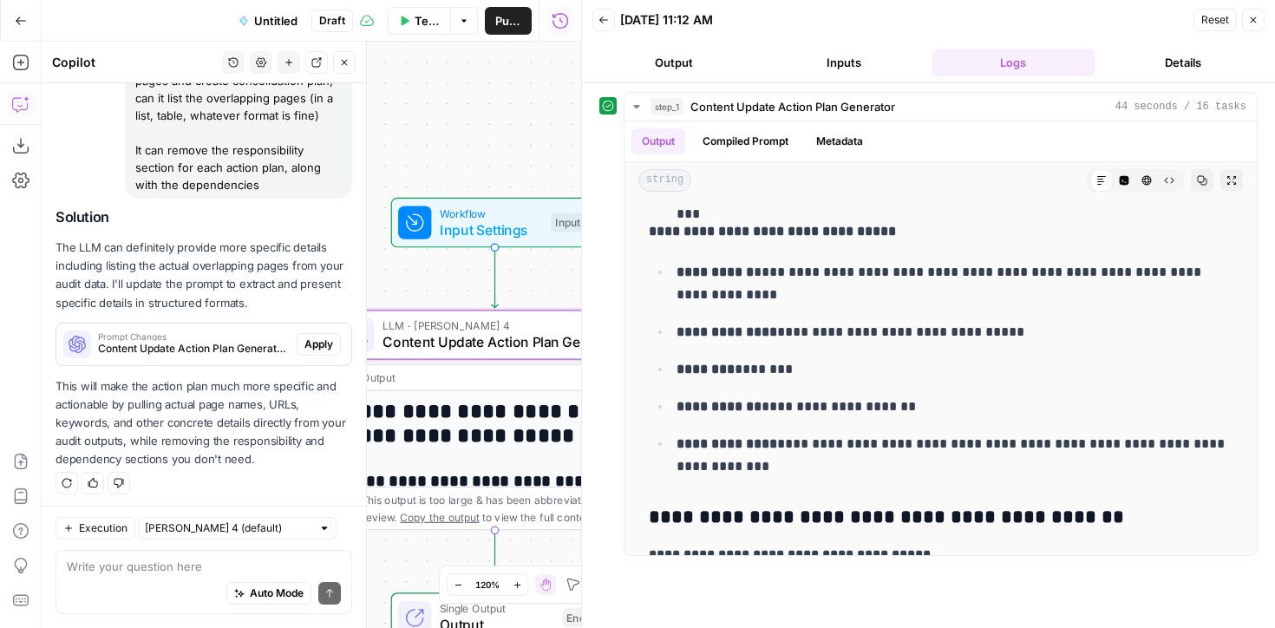
click at [311, 339] on span "Apply" at bounding box center [319, 345] width 29 height 16
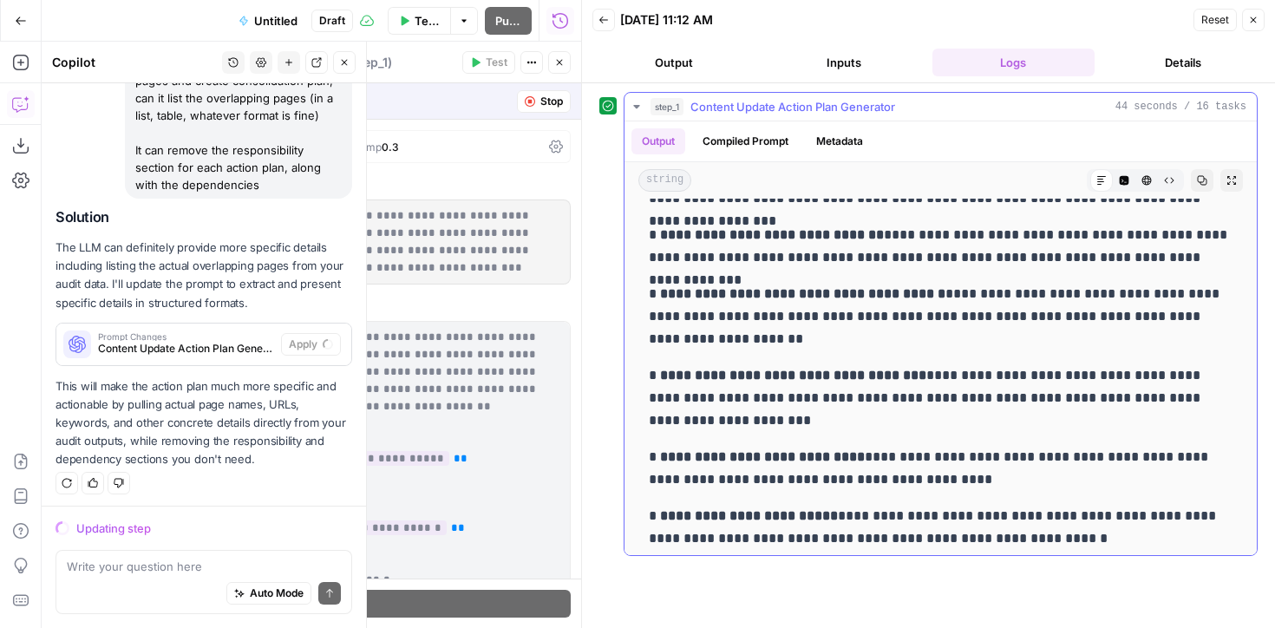
scroll to position [258, 0]
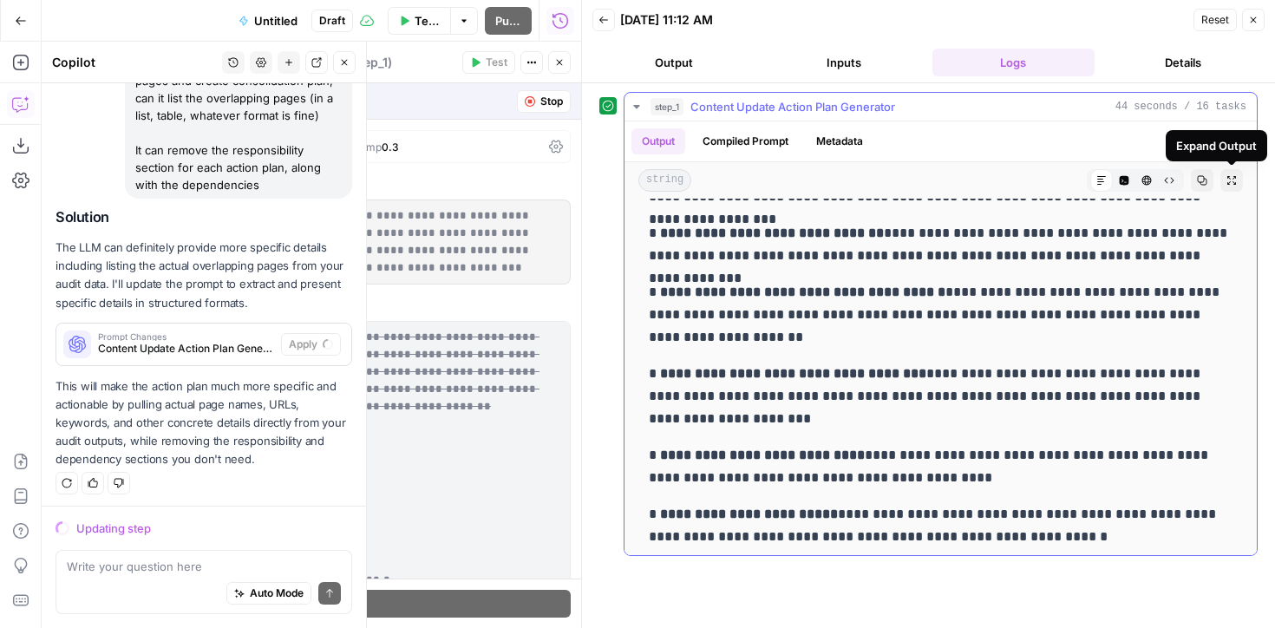
click at [1235, 177] on icon "button" at bounding box center [1232, 180] width 9 height 9
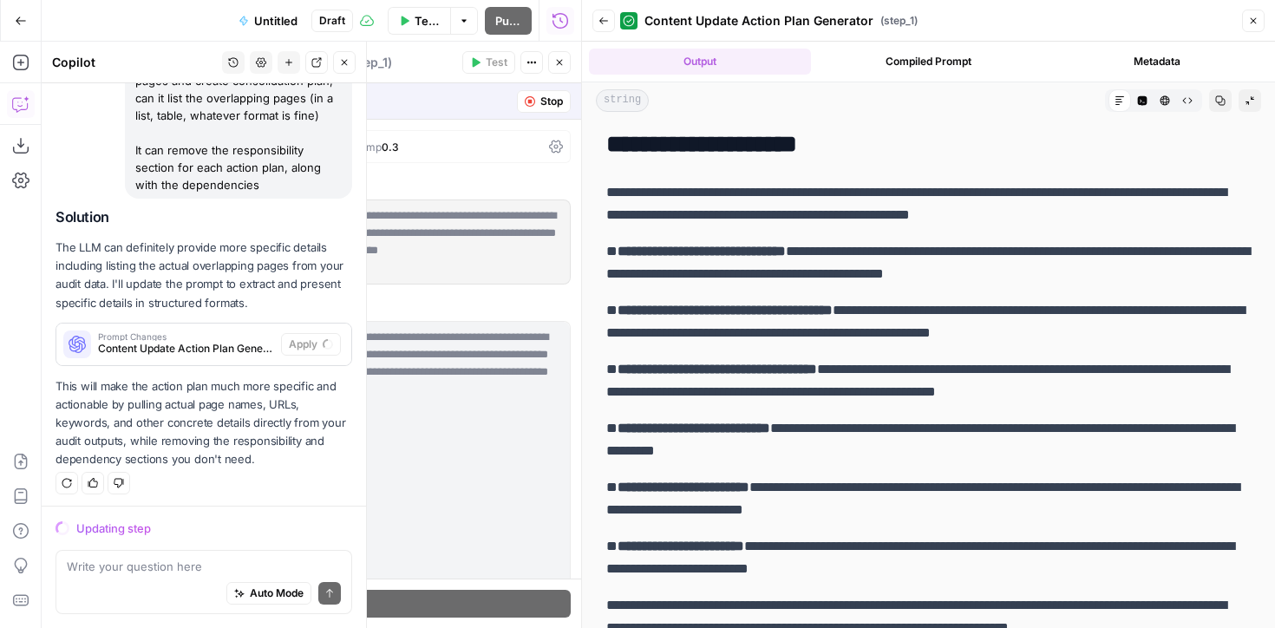
scroll to position [153, 0]
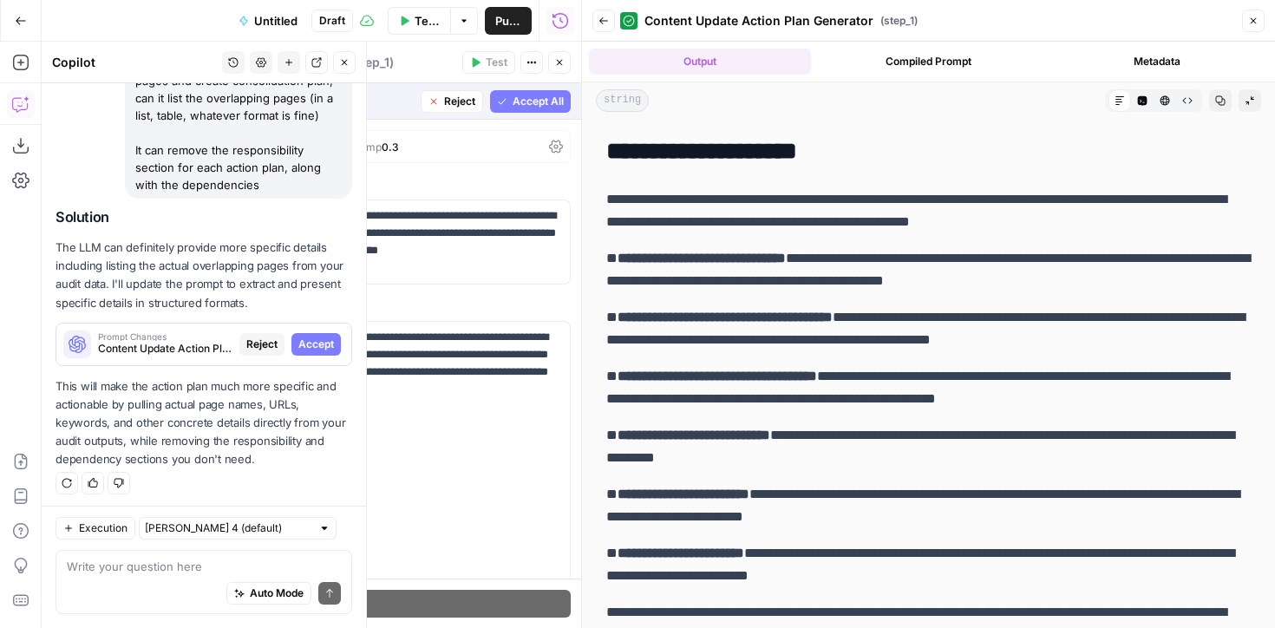
click at [215, 341] on span "Content Update Action Plan Generator (step_1)" at bounding box center [165, 349] width 134 height 16
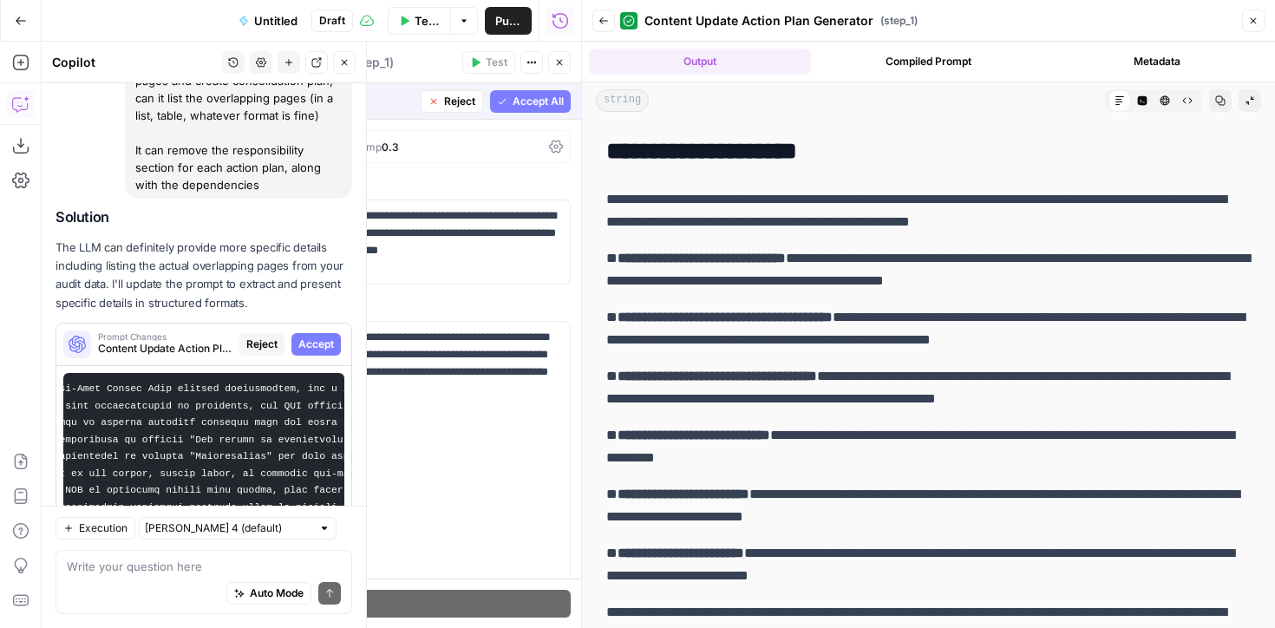
scroll to position [2025, 0]
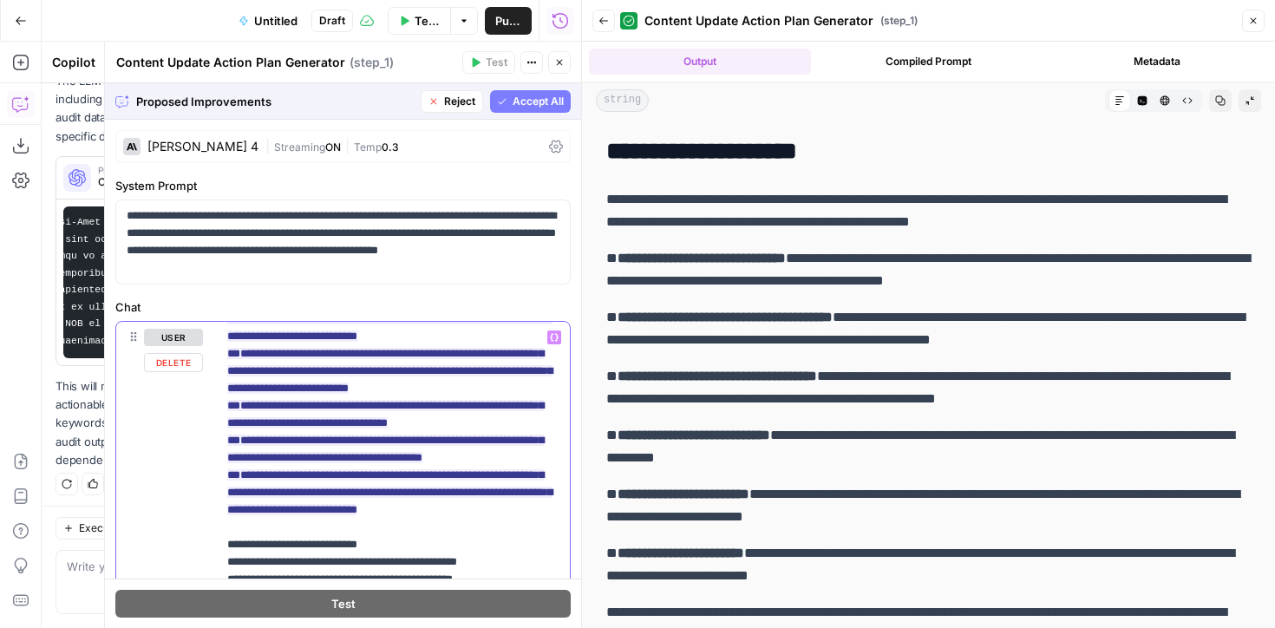
scroll to position [886, 0]
click at [532, 115] on div "Proposed Improvements Reject Accept All" at bounding box center [343, 101] width 476 height 36
drag, startPoint x: 526, startPoint y: 97, endPoint x: 503, endPoint y: 128, distance: 38.5
click at [525, 97] on span "Accept All" at bounding box center [538, 102] width 51 height 16
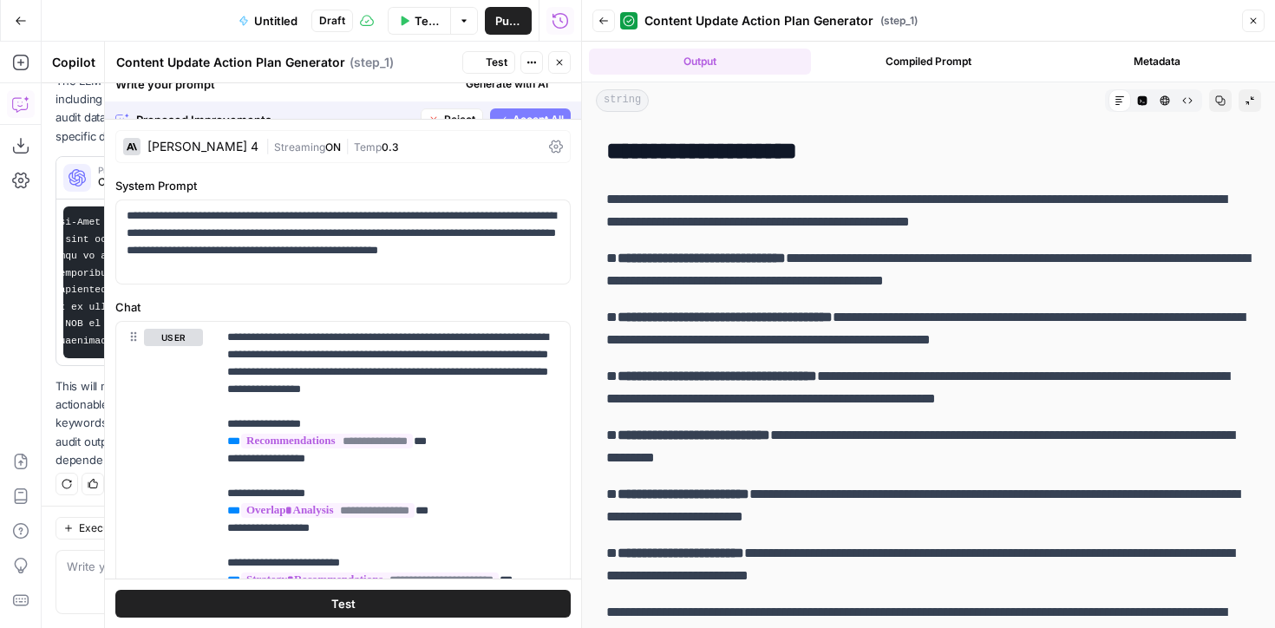
scroll to position [0, 0]
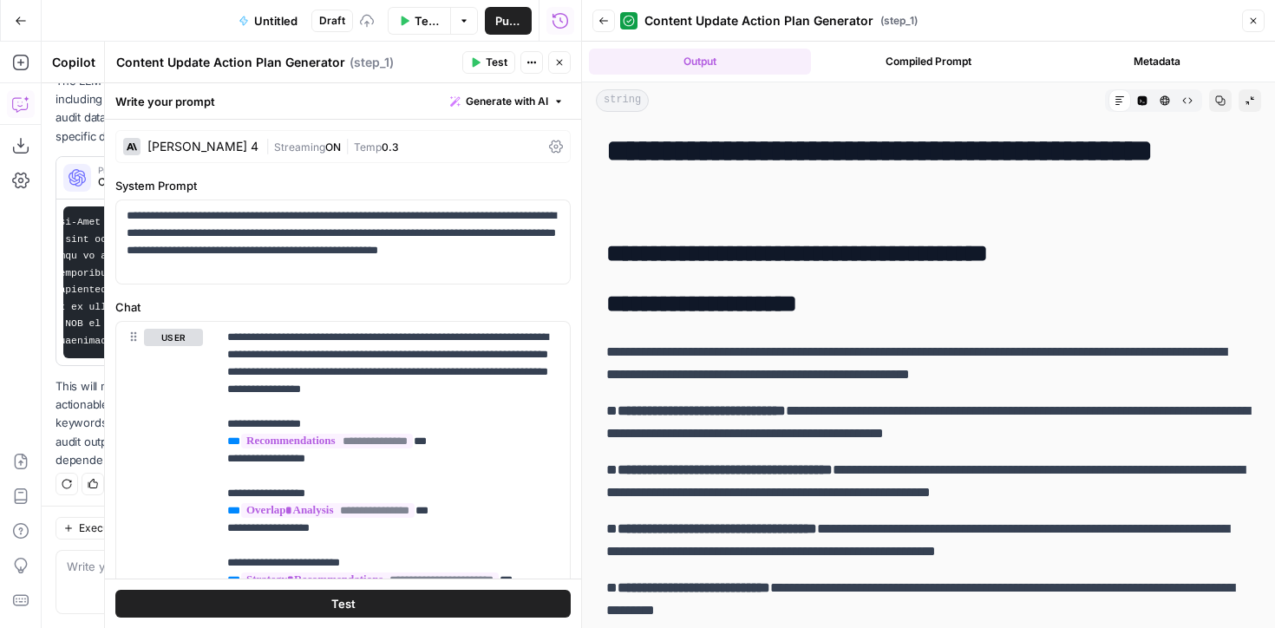
drag, startPoint x: 482, startPoint y: 63, endPoint x: 462, endPoint y: 101, distance: 42.3
click at [482, 63] on button "Test" at bounding box center [488, 62] width 53 height 23
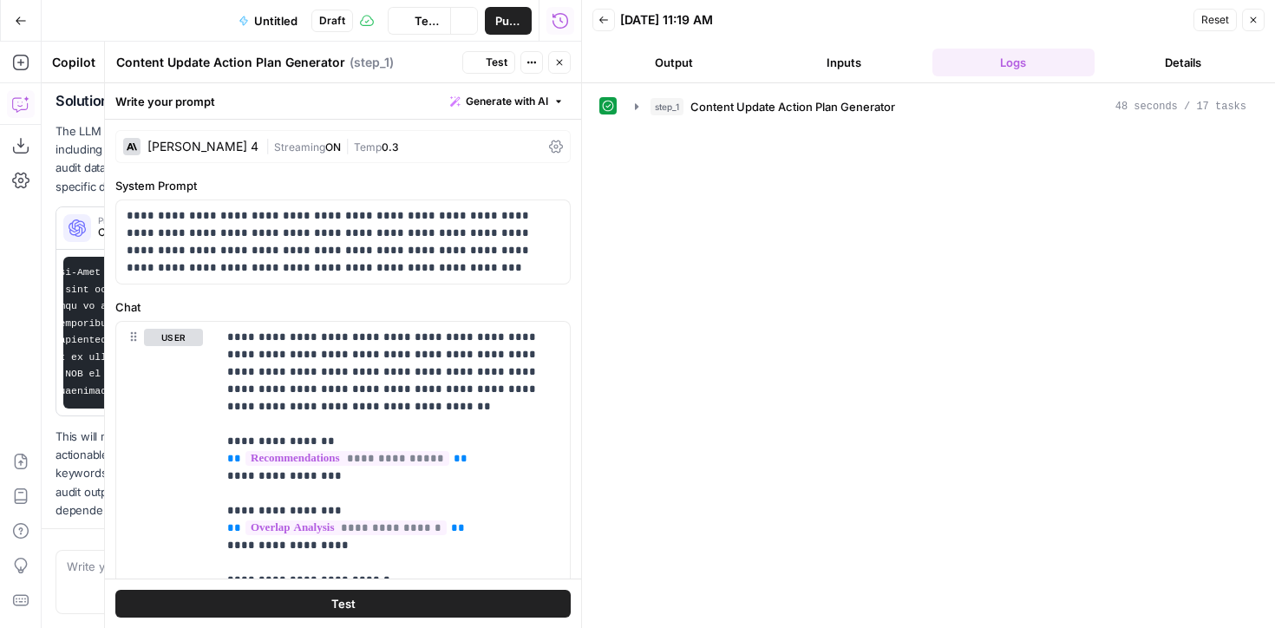
scroll to position [1942, 0]
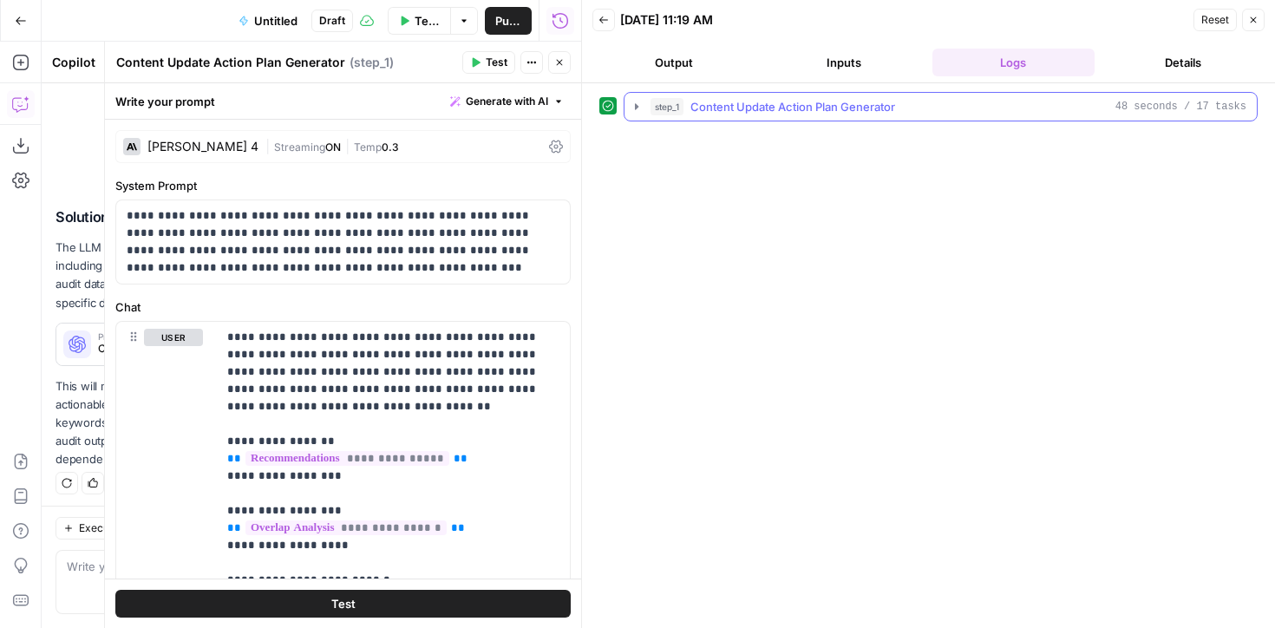
click at [630, 106] on icon "button" at bounding box center [637, 107] width 14 height 14
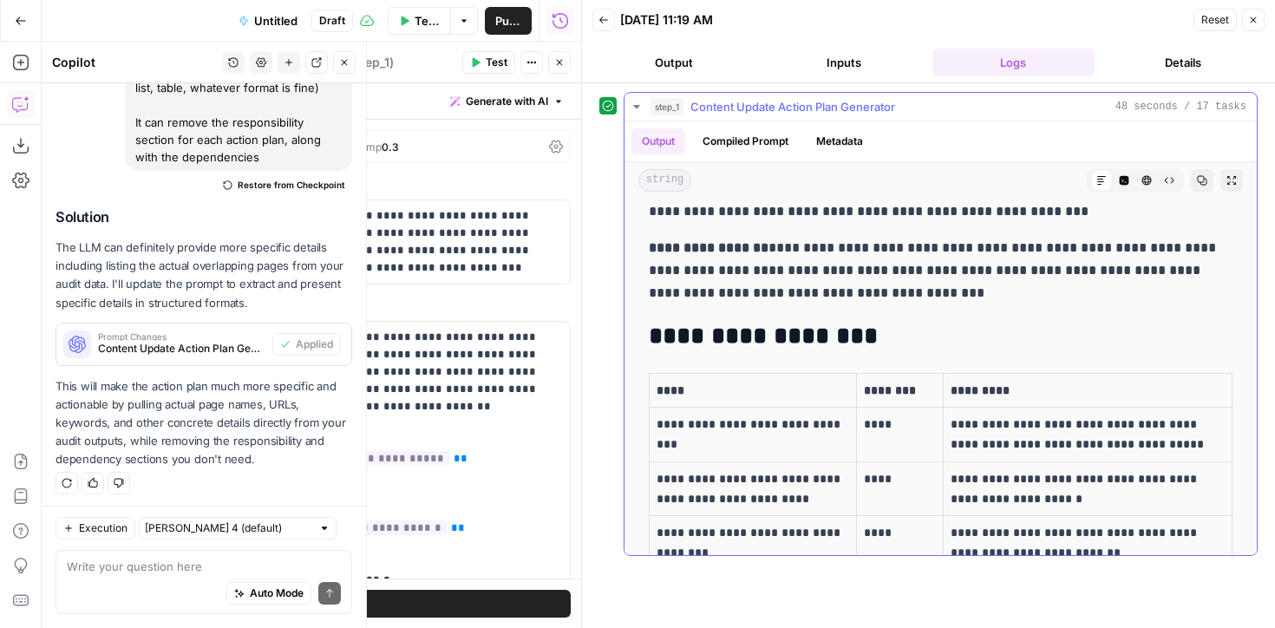
scroll to position [570, 0]
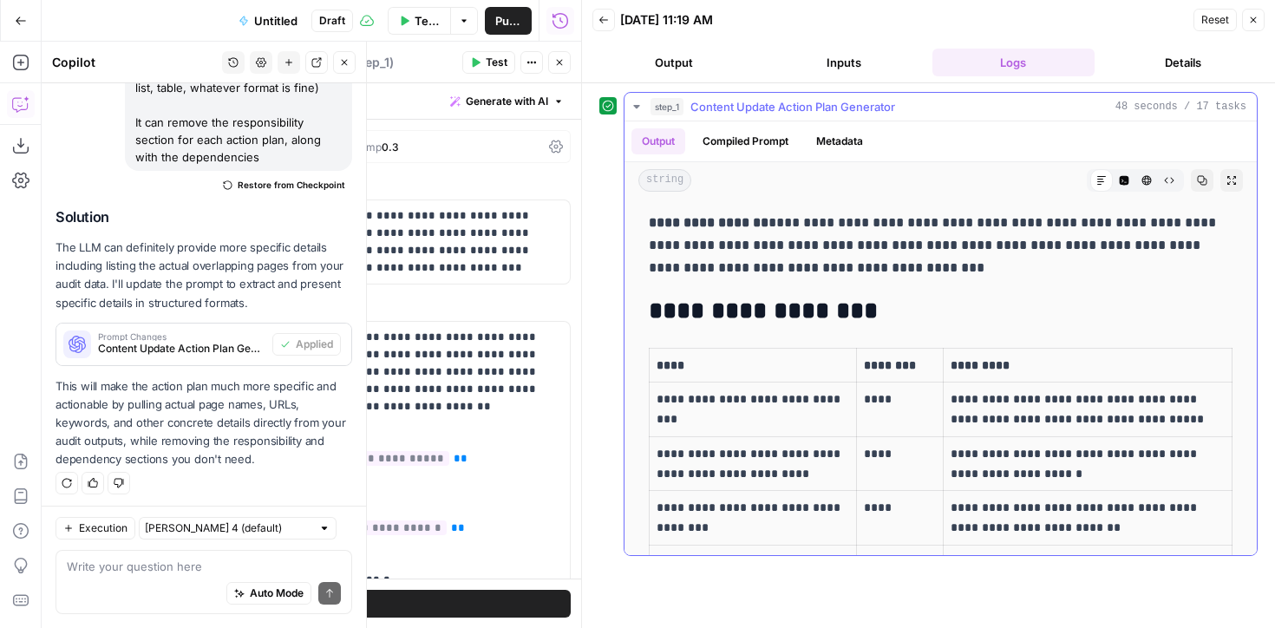
click at [1236, 175] on icon "button" at bounding box center [1232, 180] width 10 height 10
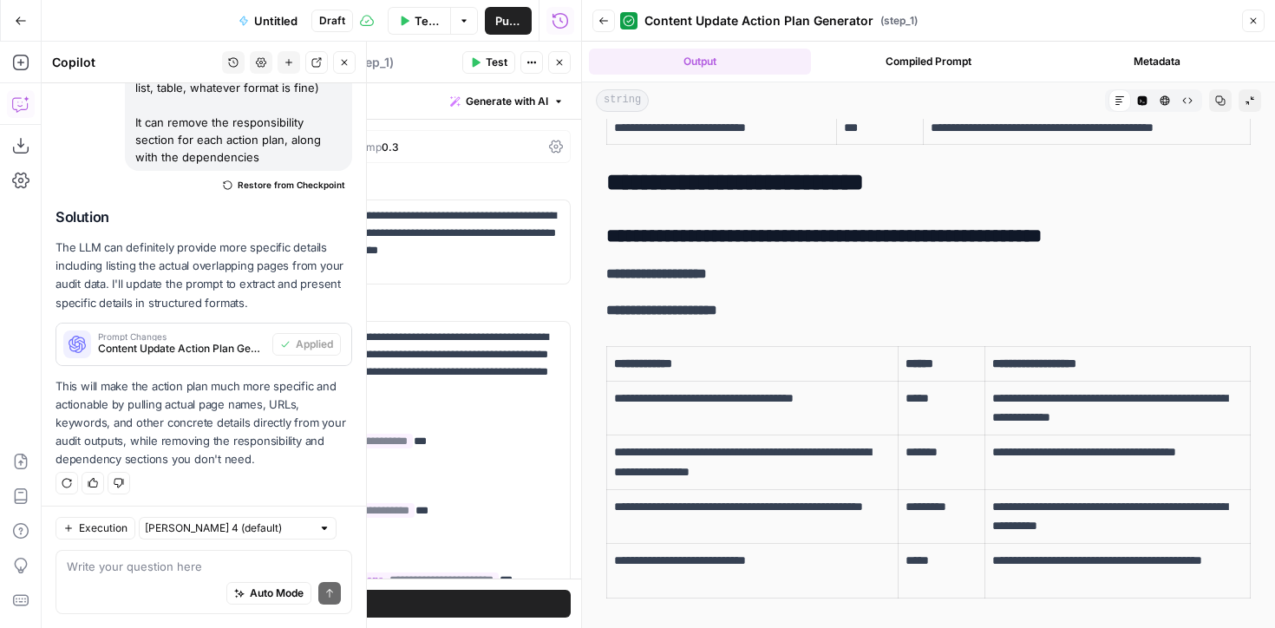
scroll to position [0, 0]
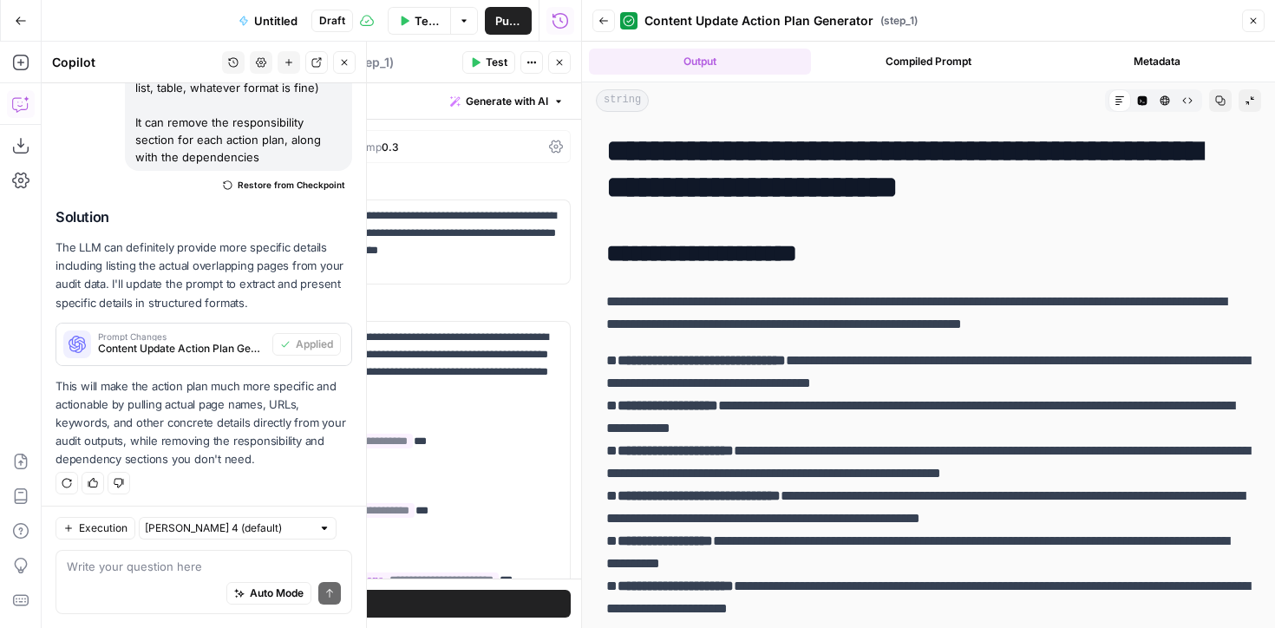
click at [141, 560] on div "Write your question here Auto Mode Send" at bounding box center [204, 582] width 297 height 64
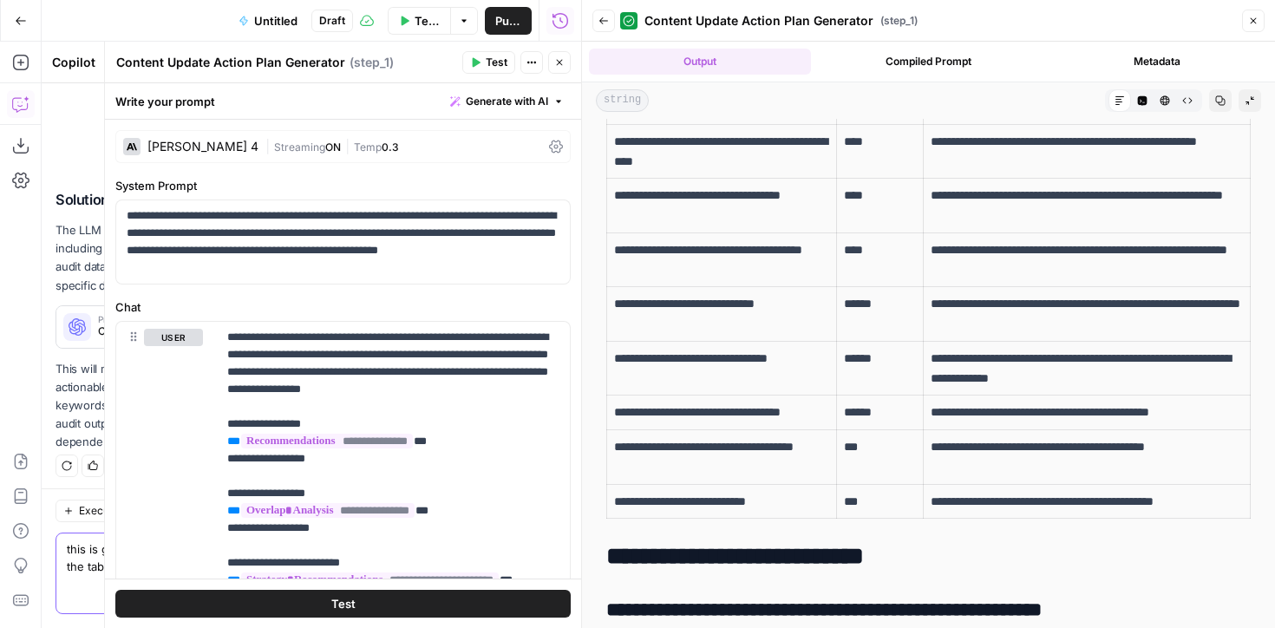
scroll to position [734, 0]
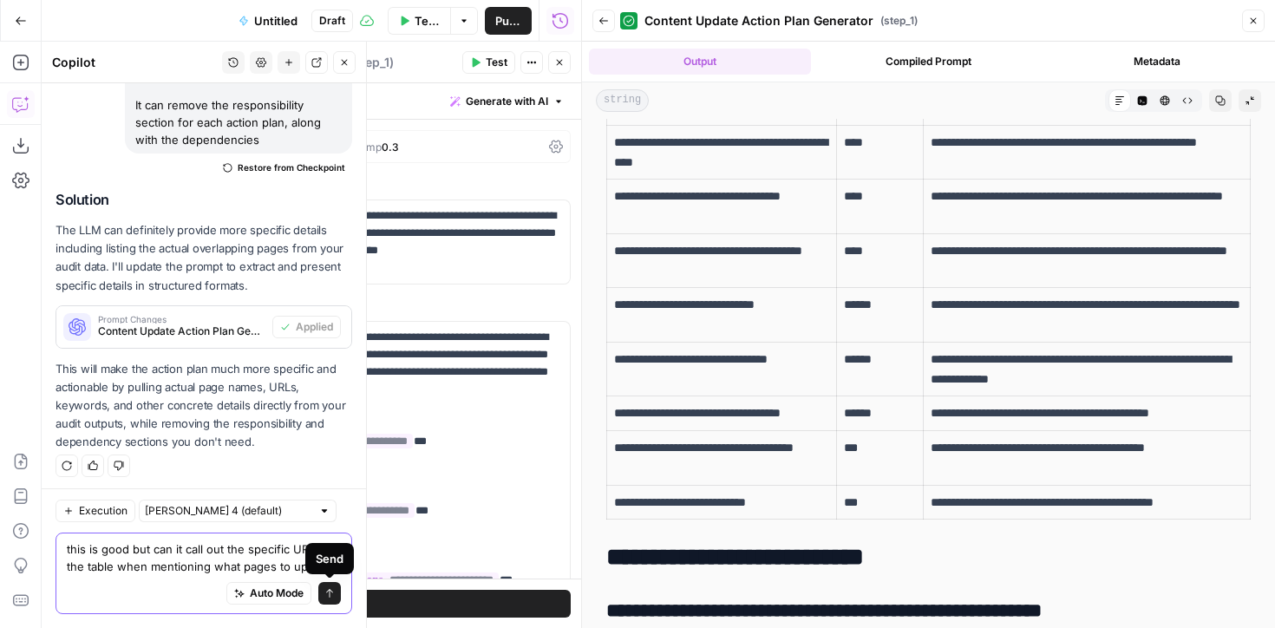
type textarea "this is good but can it call out the specific URLs in the table when mentioning…"
click at [332, 593] on icon "submit" at bounding box center [329, 593] width 10 height 10
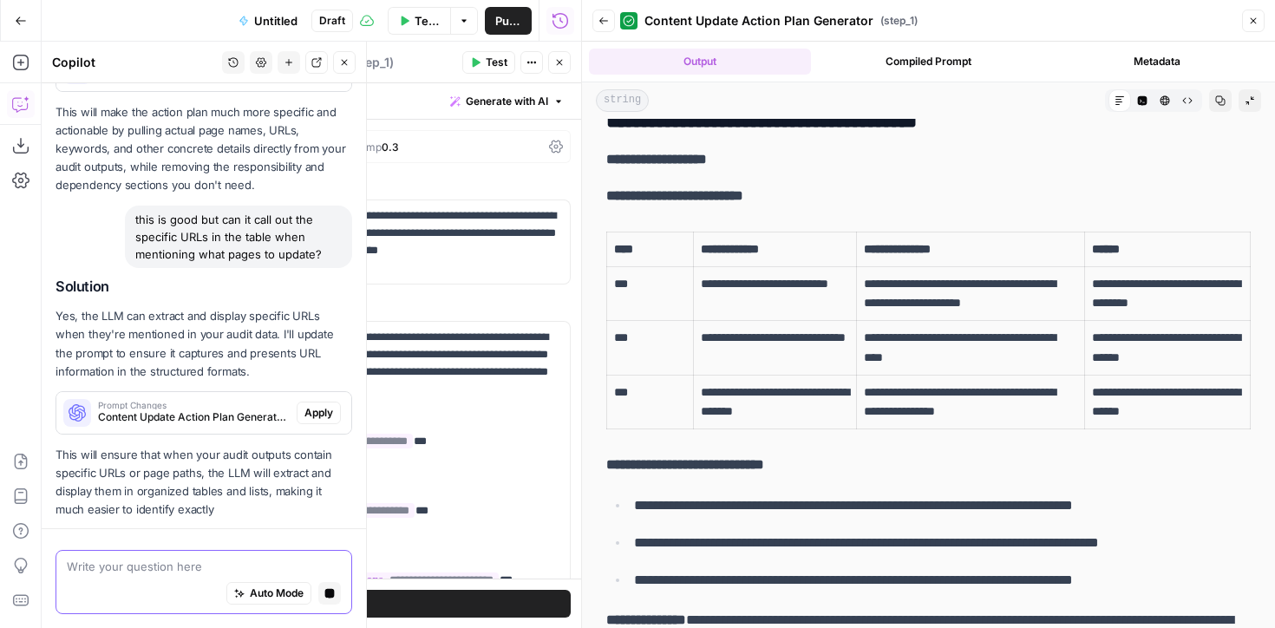
scroll to position [2138, 0]
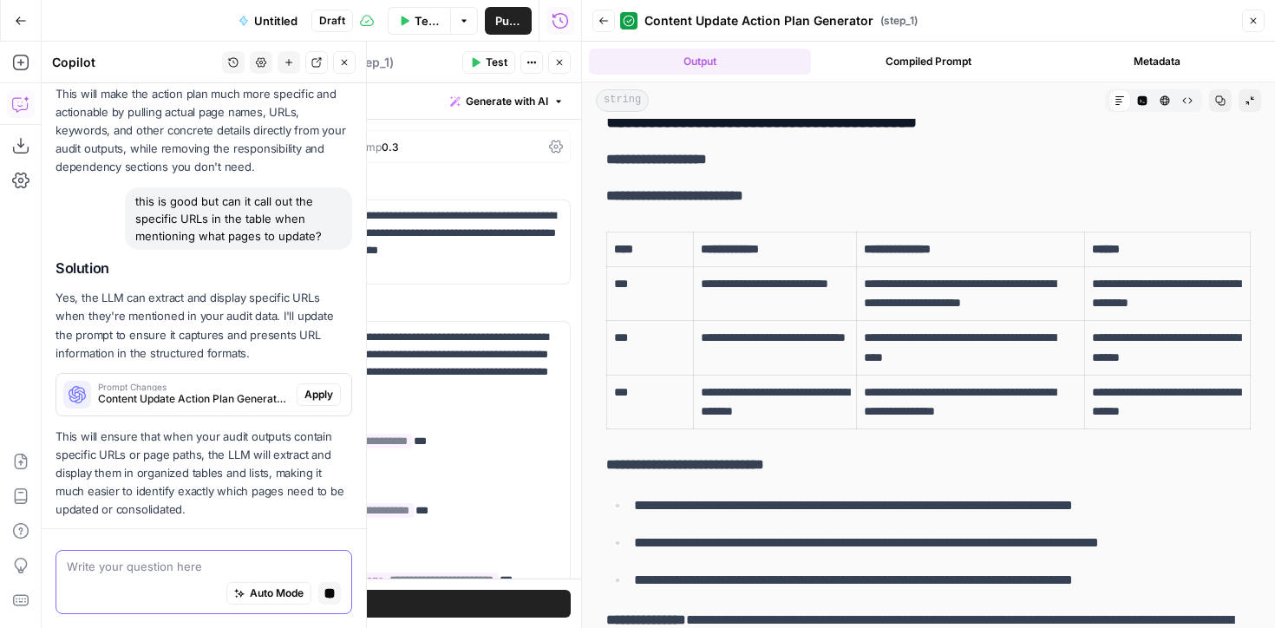
click at [320, 387] on span "Apply" at bounding box center [319, 395] width 29 height 16
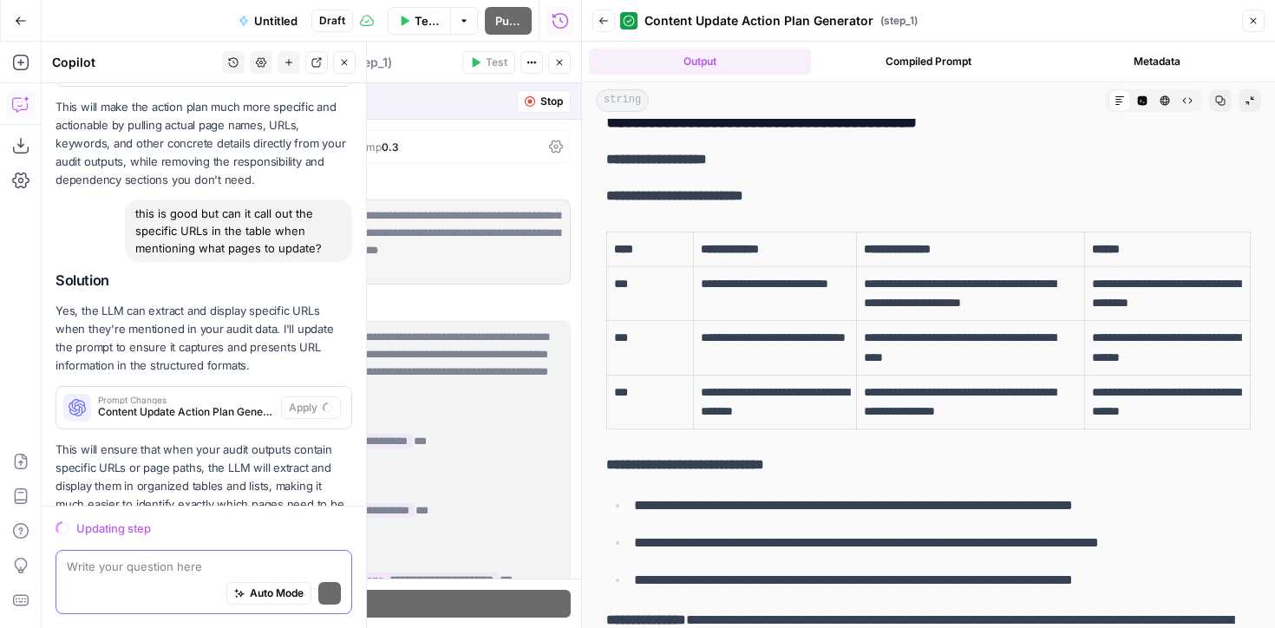
click at [128, 582] on div "Auto Mode Send" at bounding box center [204, 594] width 274 height 38
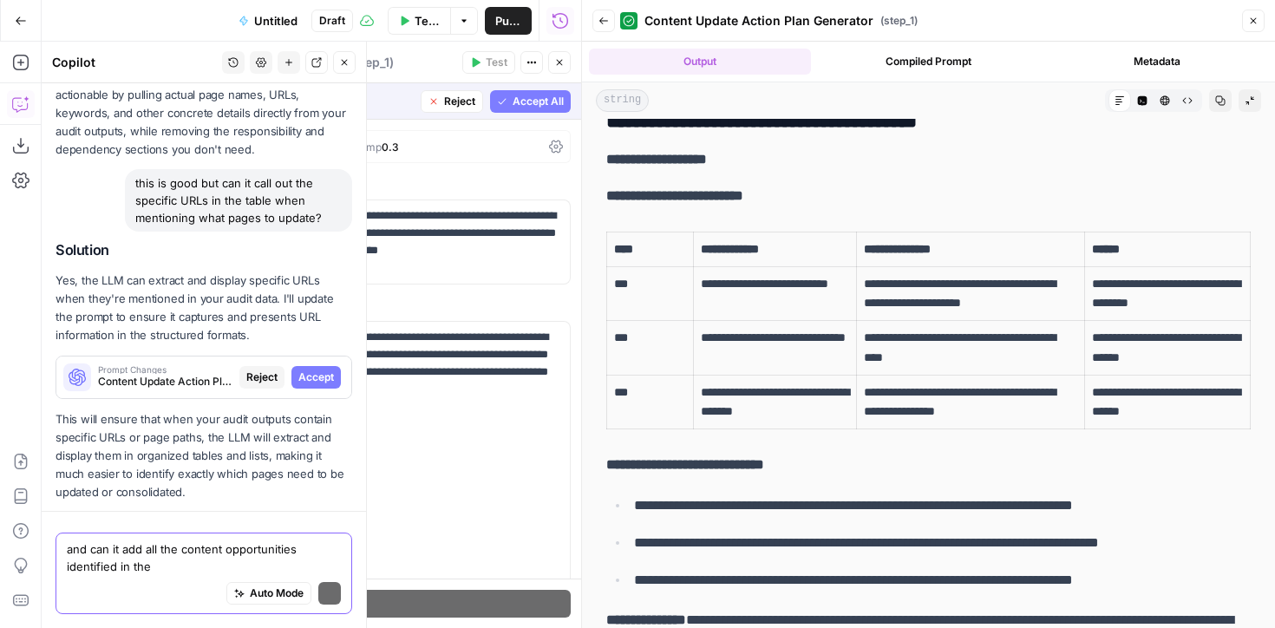
scroll to position [2218, 0]
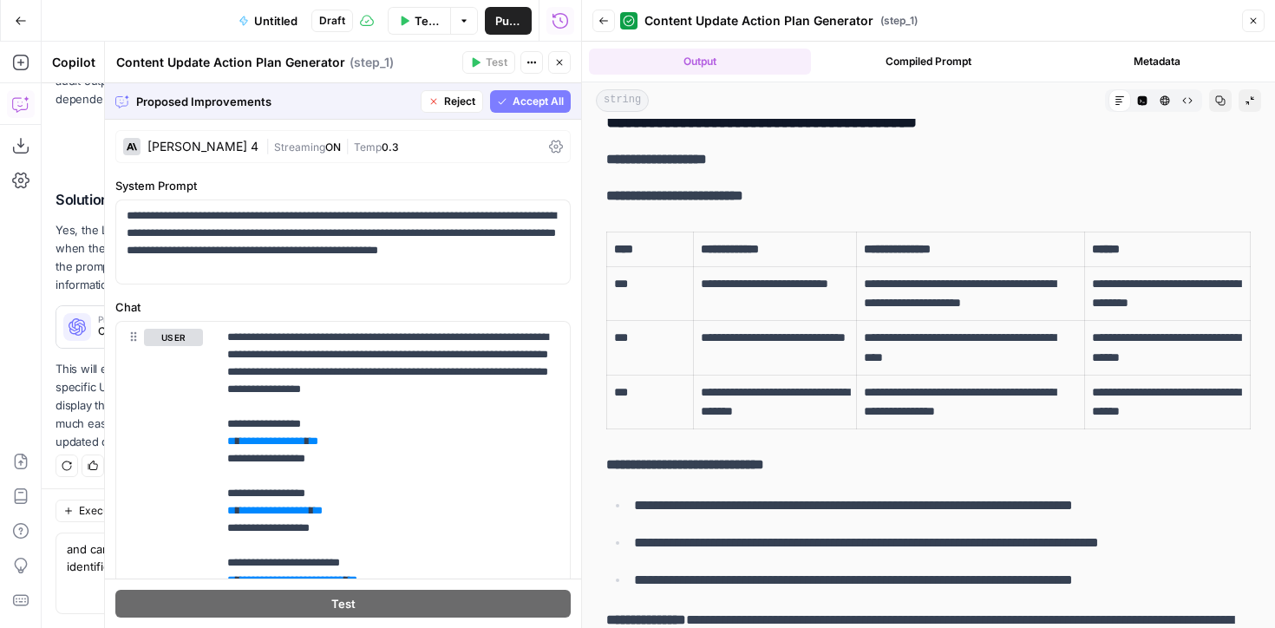
click at [533, 100] on span "Accept All" at bounding box center [538, 102] width 51 height 16
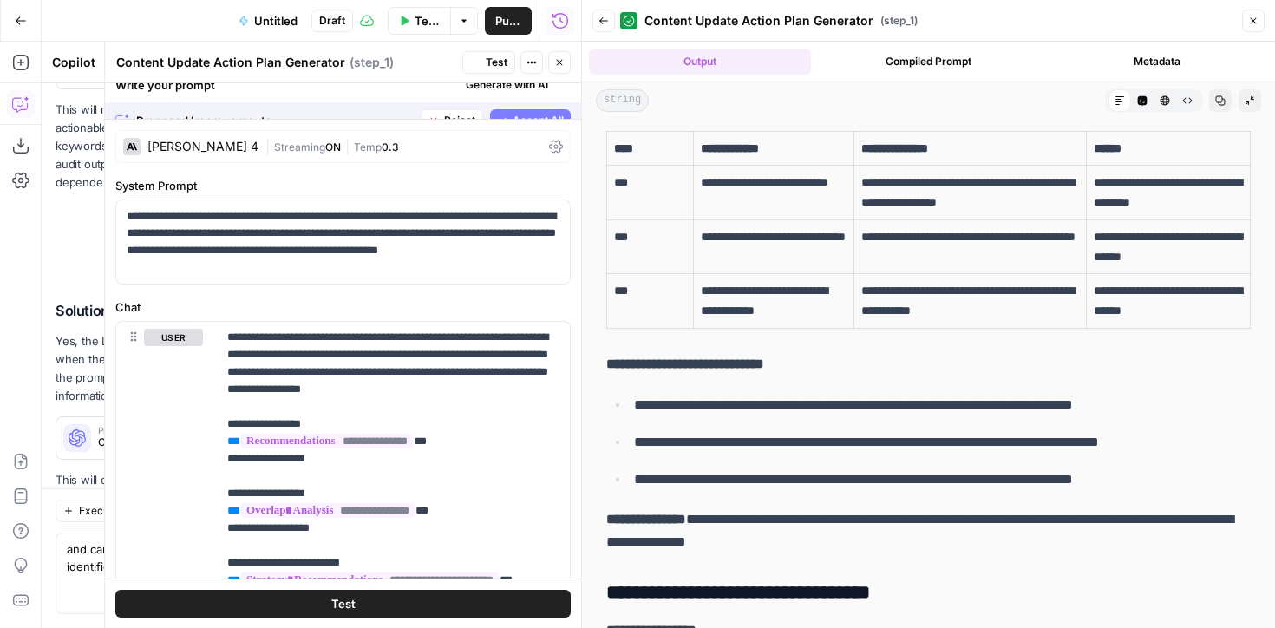
scroll to position [0, 0]
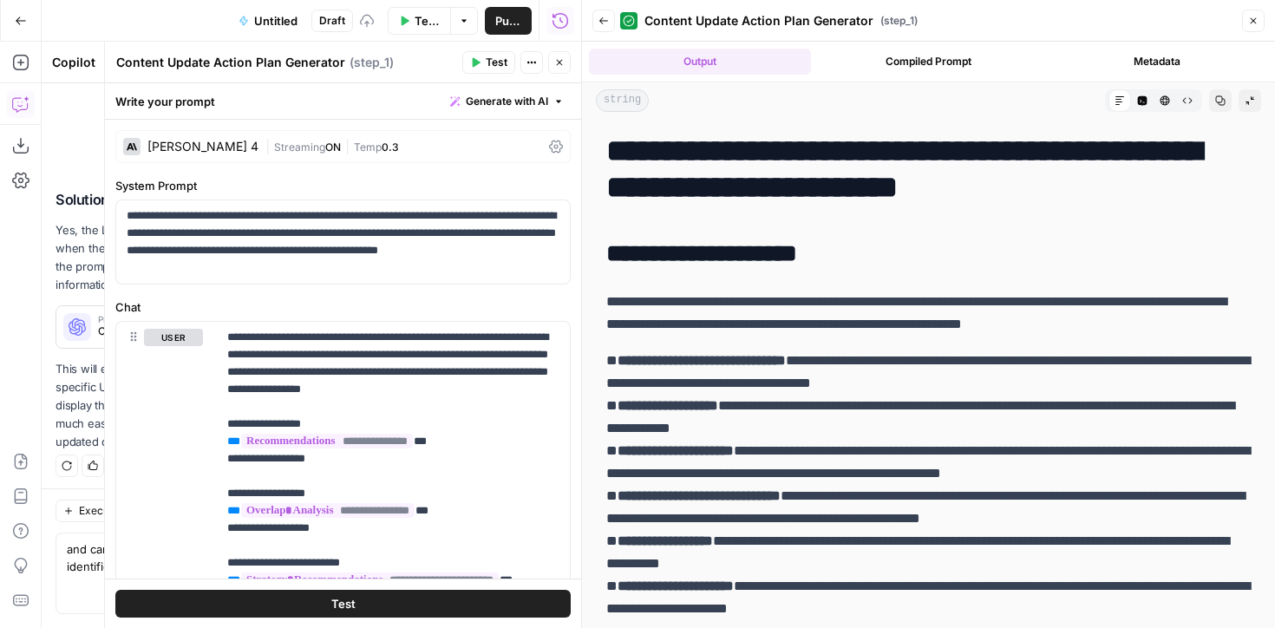
click at [560, 64] on icon "button" at bounding box center [559, 62] width 10 height 10
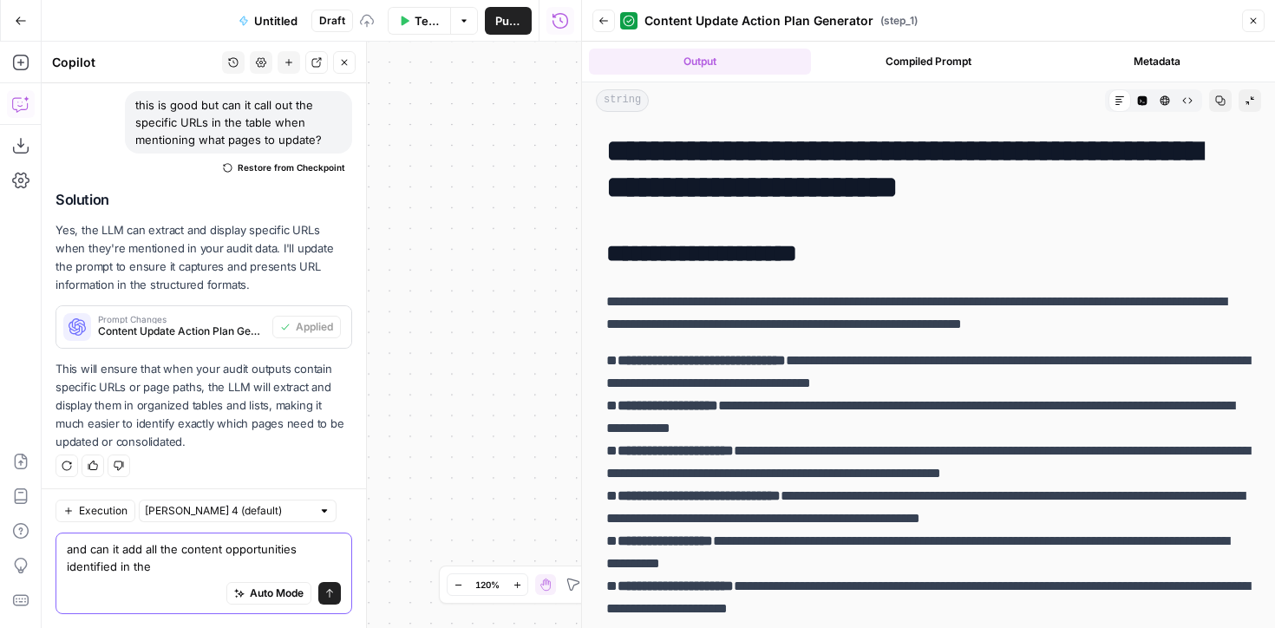
click at [178, 572] on textarea "and can it add all the content opportunities identified in the" at bounding box center [204, 558] width 274 height 35
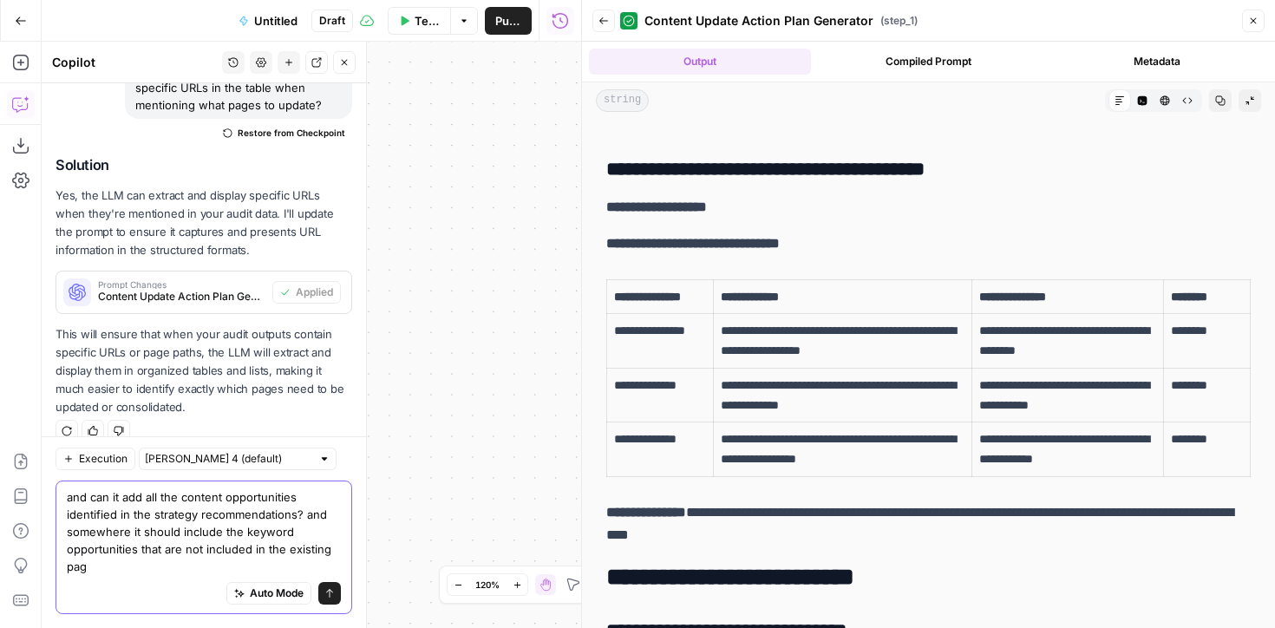
scroll to position [2382, 0]
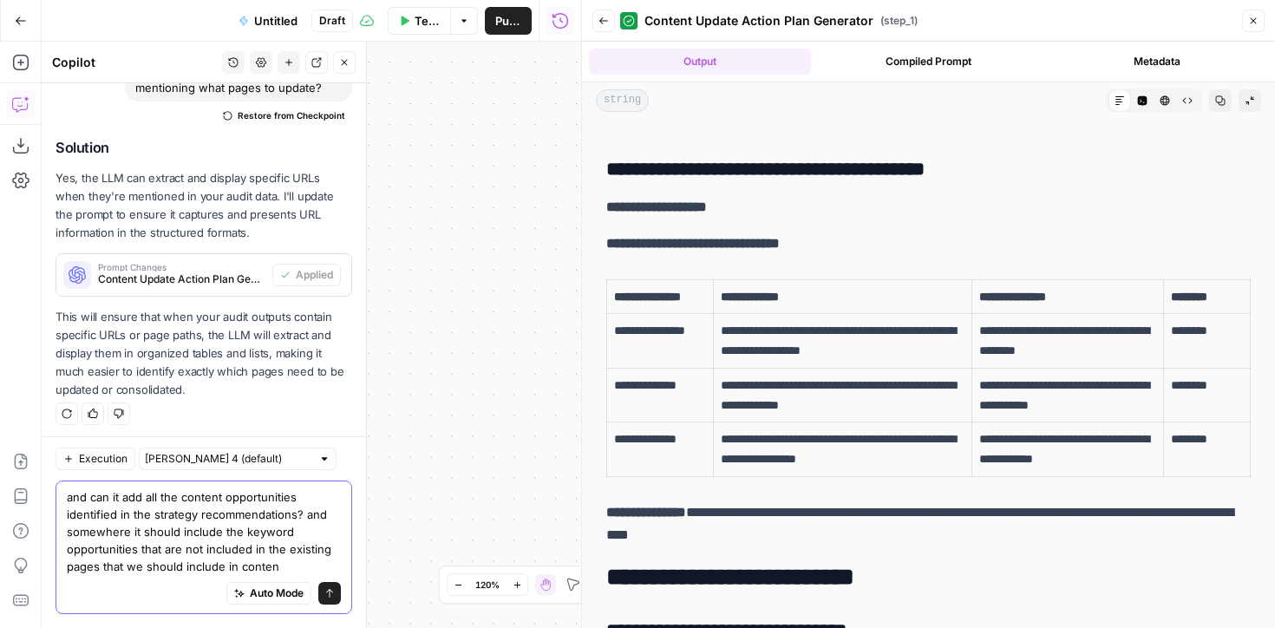
type textarea "and can it add all the content opportunities identified in the strategy recomme…"
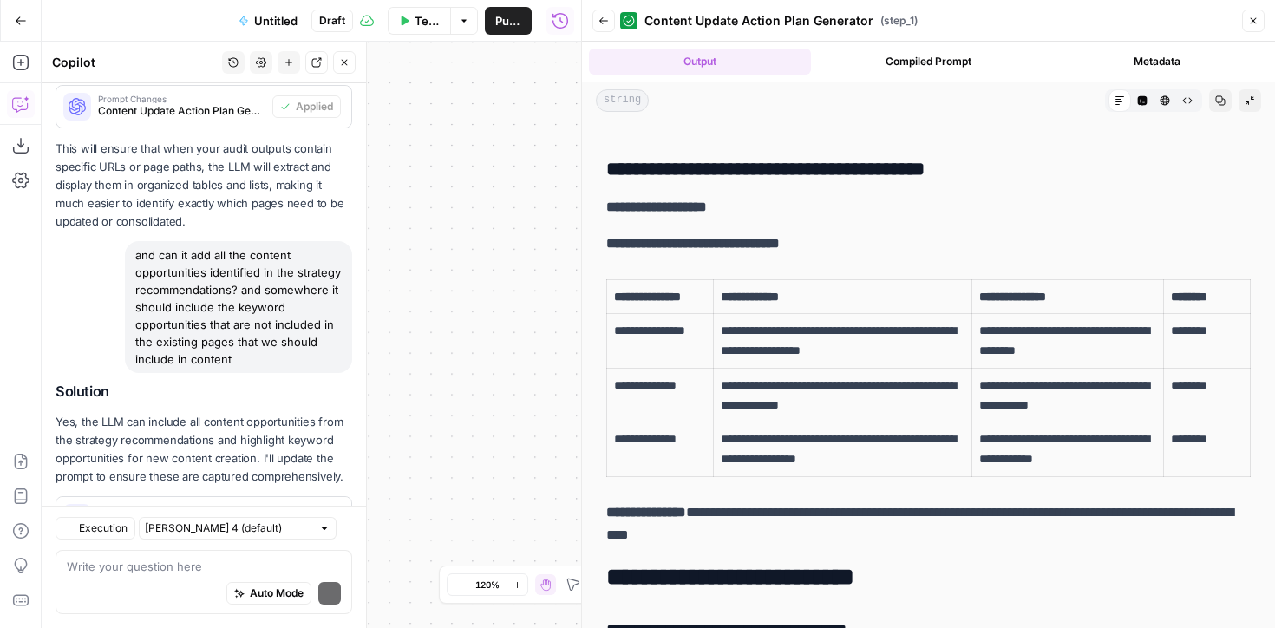
scroll to position [2724, 0]
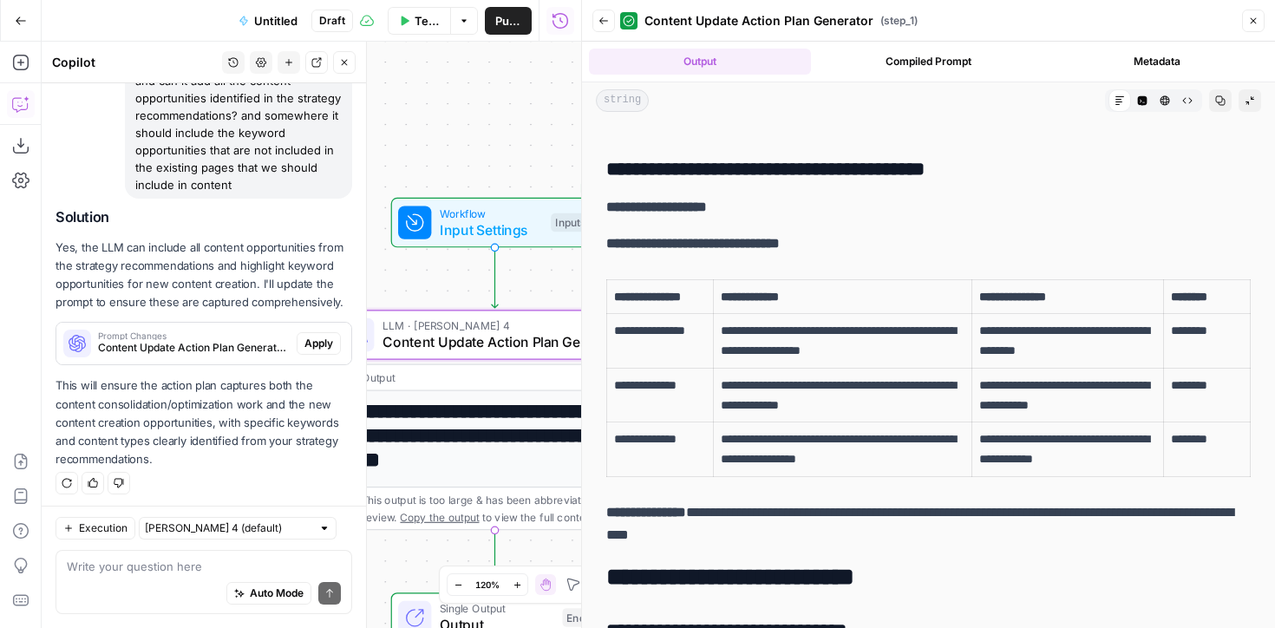
click at [322, 336] on span "Apply" at bounding box center [319, 344] width 29 height 16
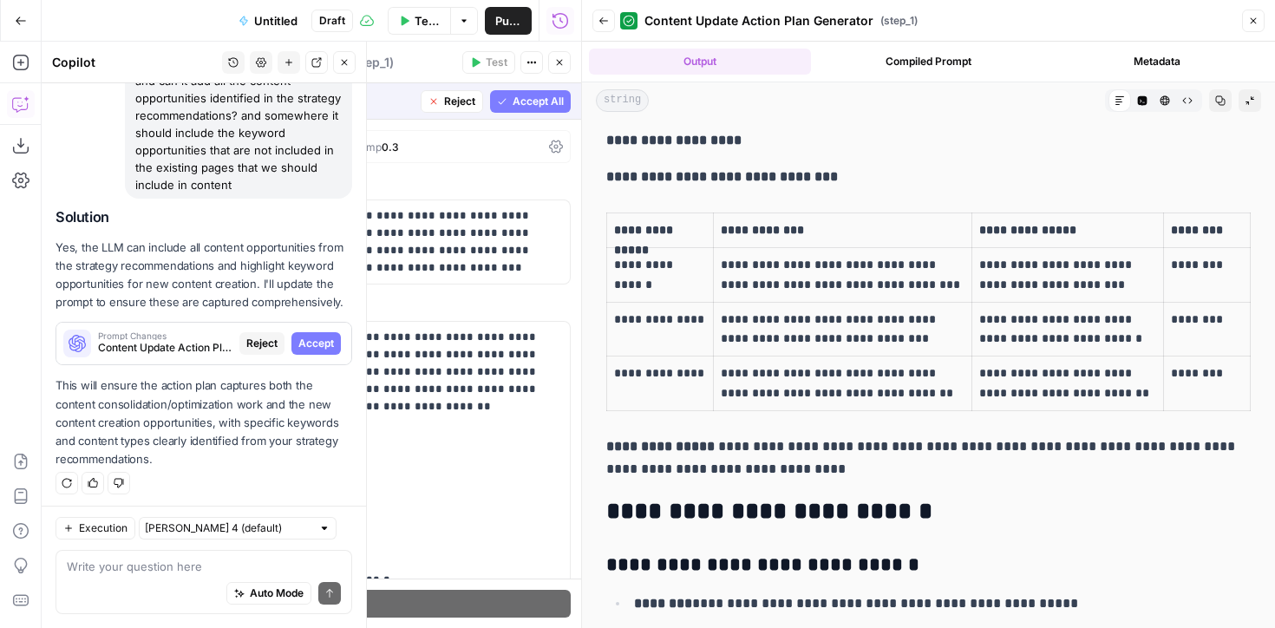
scroll to position [4186, 0]
click at [317, 339] on span "Accept" at bounding box center [316, 344] width 36 height 16
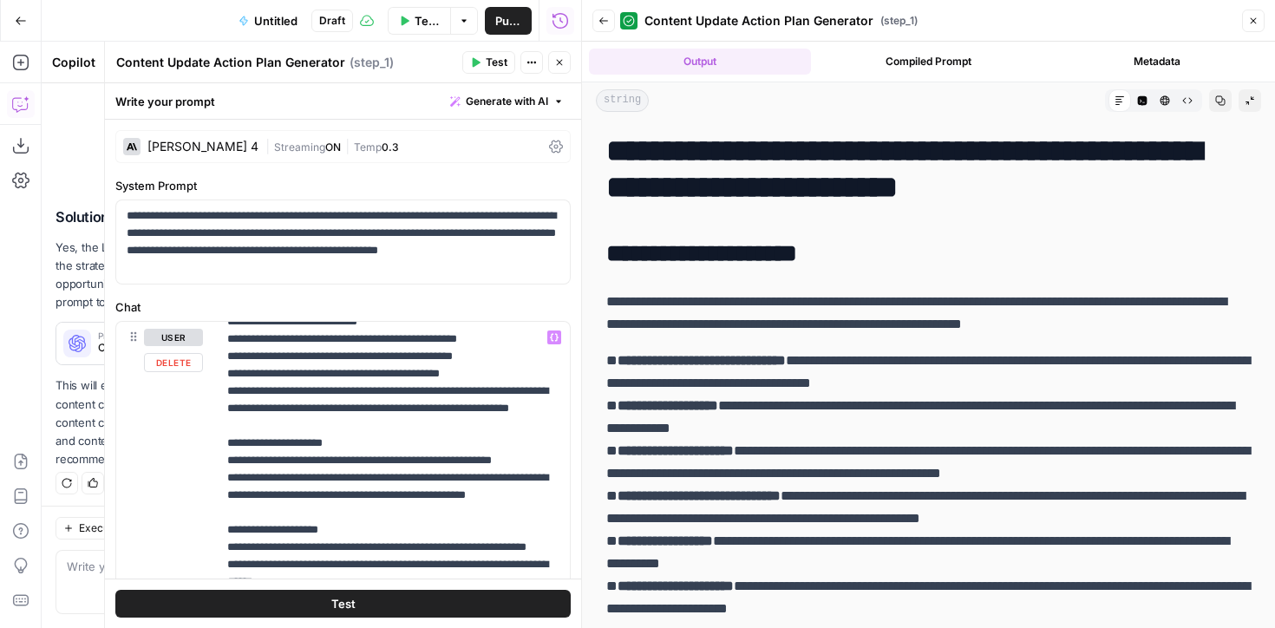
scroll to position [1666, 0]
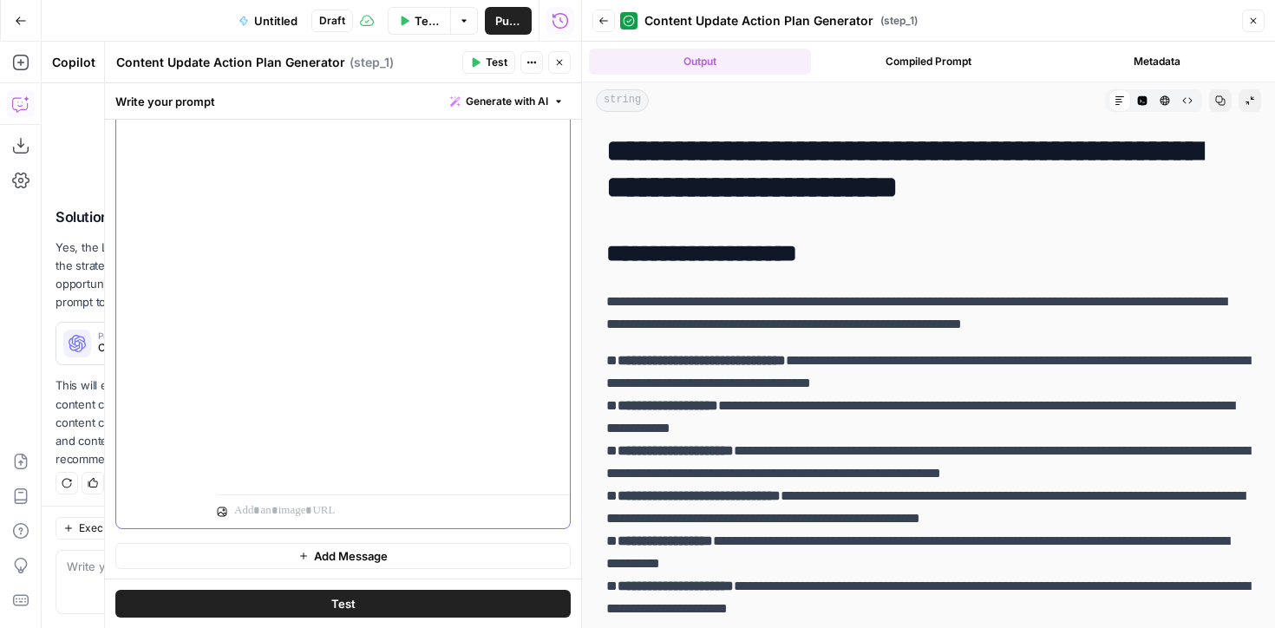
scroll to position [542, 0]
click at [334, 607] on span "Test" at bounding box center [343, 603] width 24 height 17
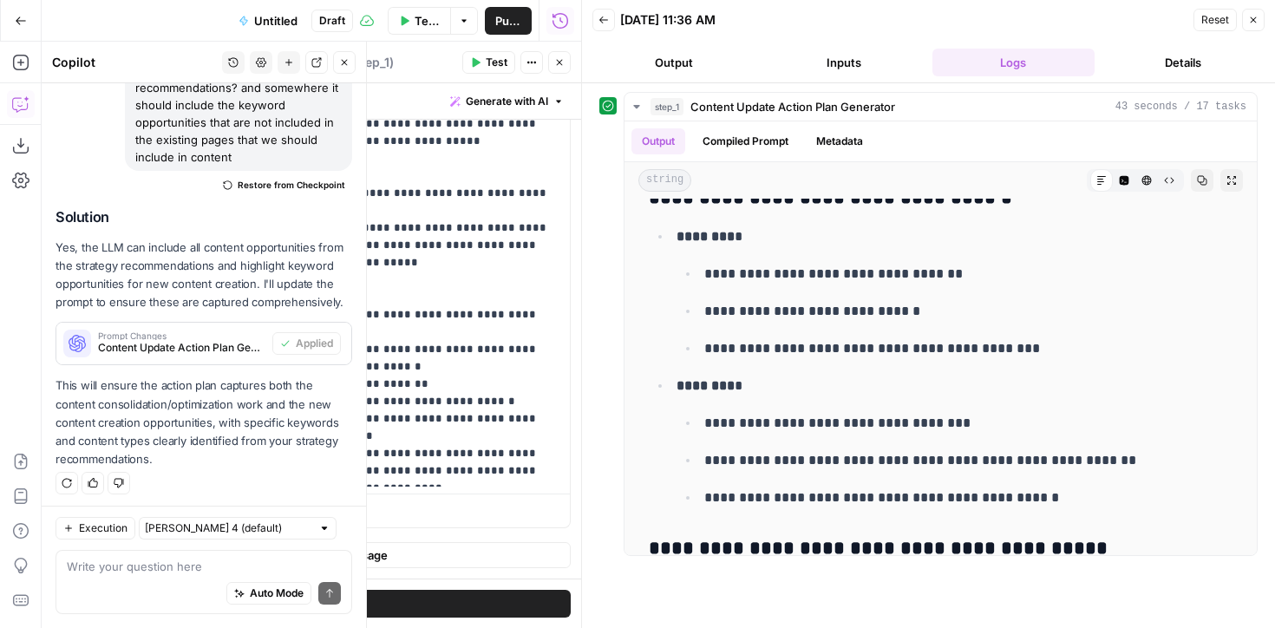
scroll to position [5245, 0]
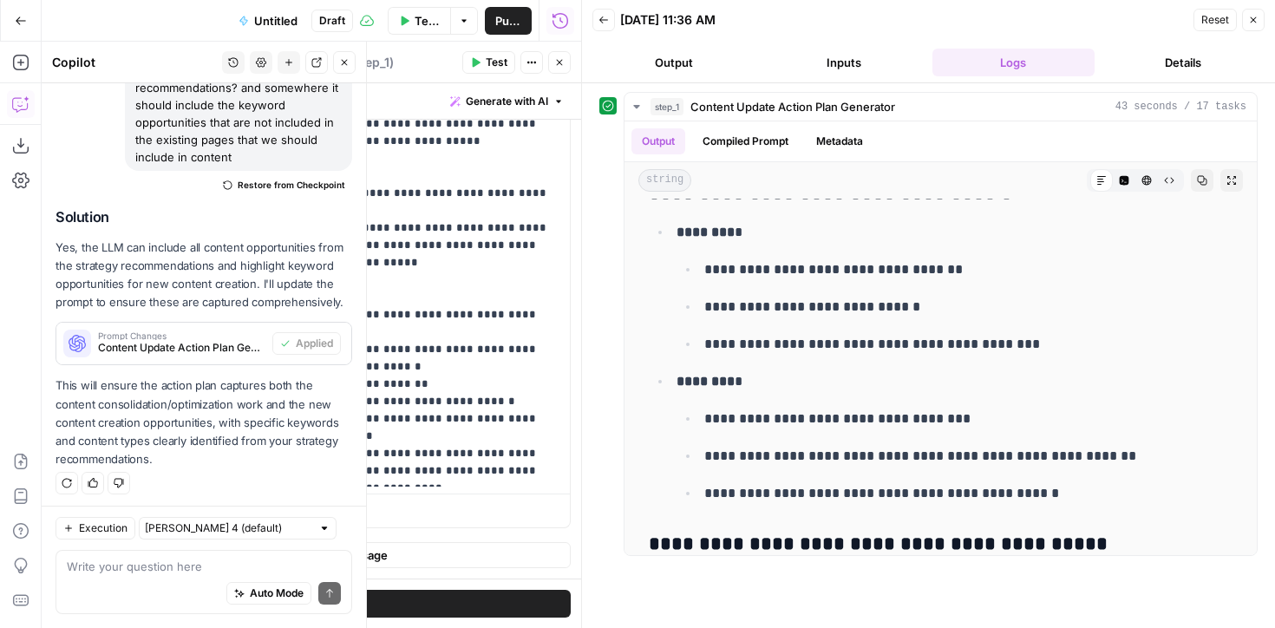
click at [278, 17] on span "Untitled" at bounding box center [275, 20] width 43 height 17
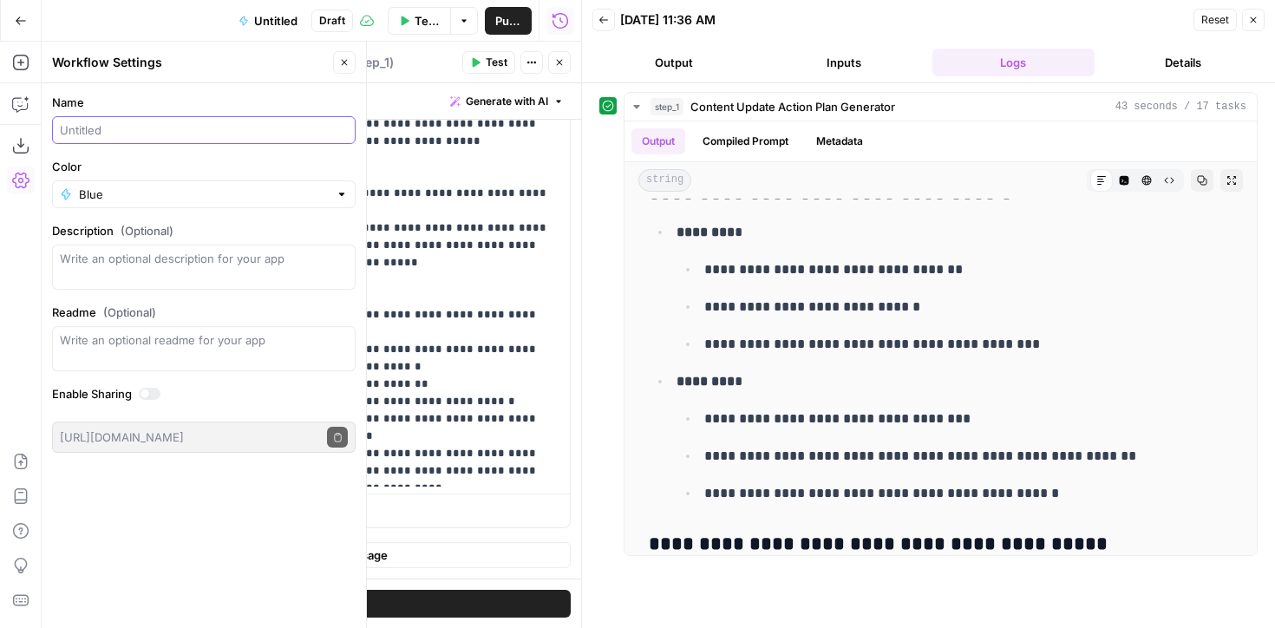
click at [152, 131] on input "Name" at bounding box center [204, 129] width 288 height 17
type input "Content Audit Summary"
click at [193, 161] on label "Color" at bounding box center [204, 166] width 304 height 17
click at [193, 186] on input "Blue" at bounding box center [204, 194] width 250 height 17
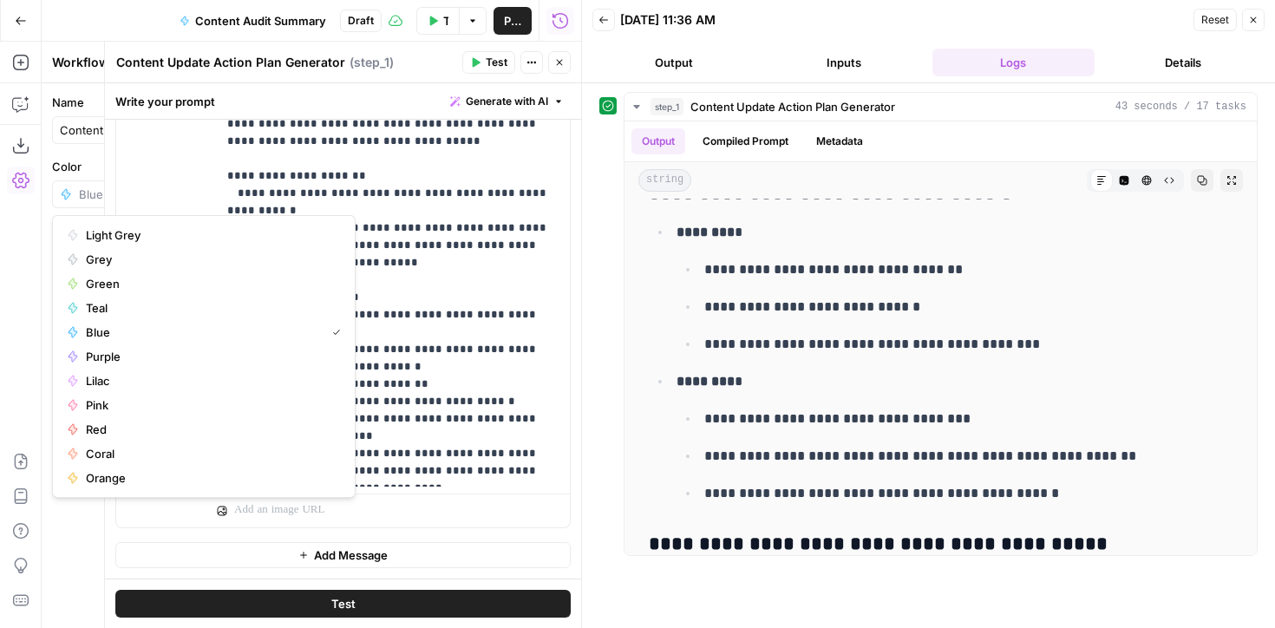
click at [523, 19] on button "Publish" at bounding box center [513, 21] width 38 height 28
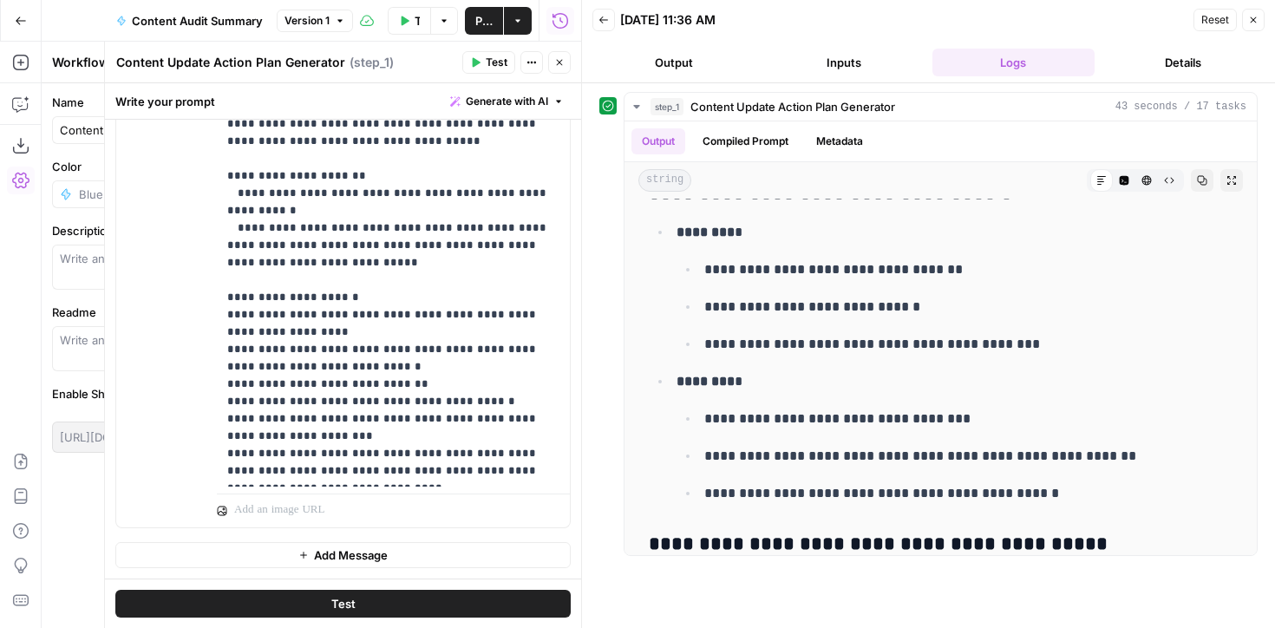
click at [12, 18] on button "Go Back" at bounding box center [20, 20] width 31 height 31
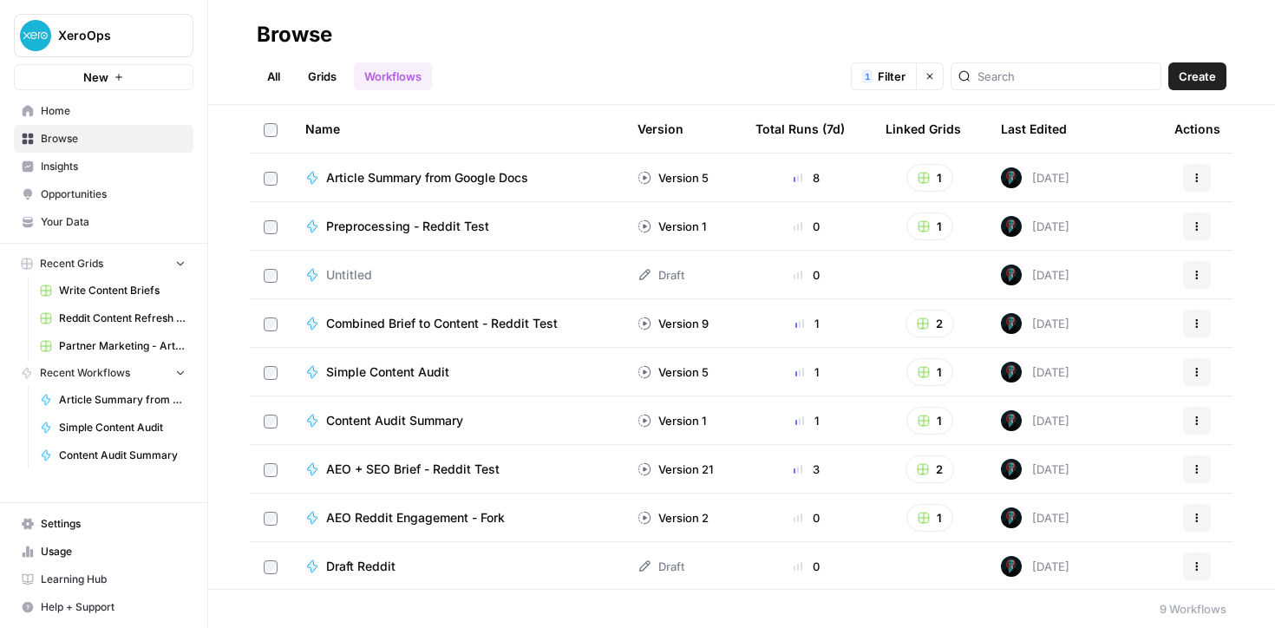
click at [395, 362] on td "Simple Content Audit" at bounding box center [458, 372] width 332 height 48
click at [367, 370] on span "Simple Content Audit" at bounding box center [387, 370] width 123 height 17
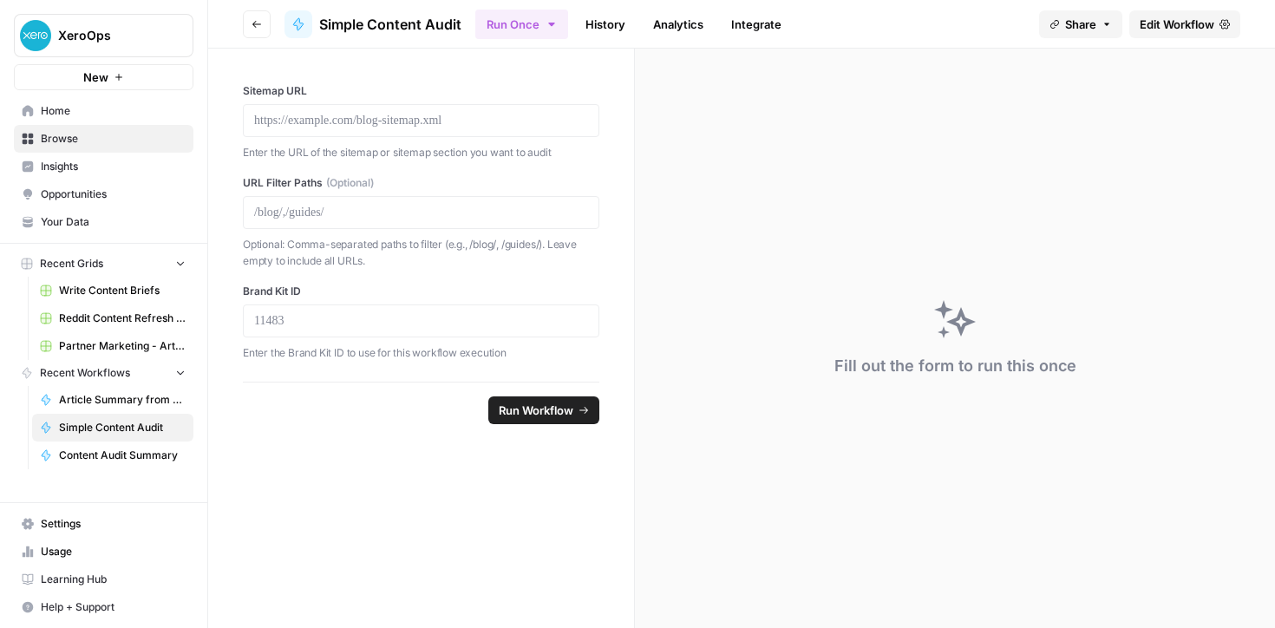
click at [600, 20] on link "History" at bounding box center [605, 24] width 61 height 28
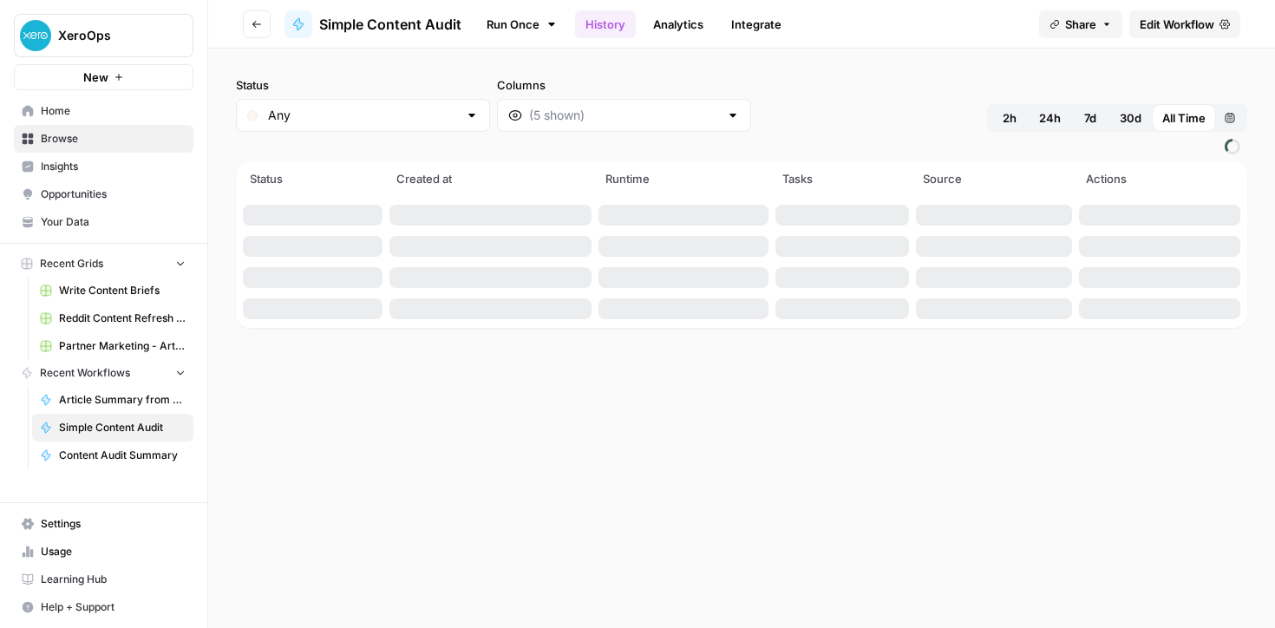
click at [523, 24] on link "Run Once" at bounding box center [521, 24] width 93 height 29
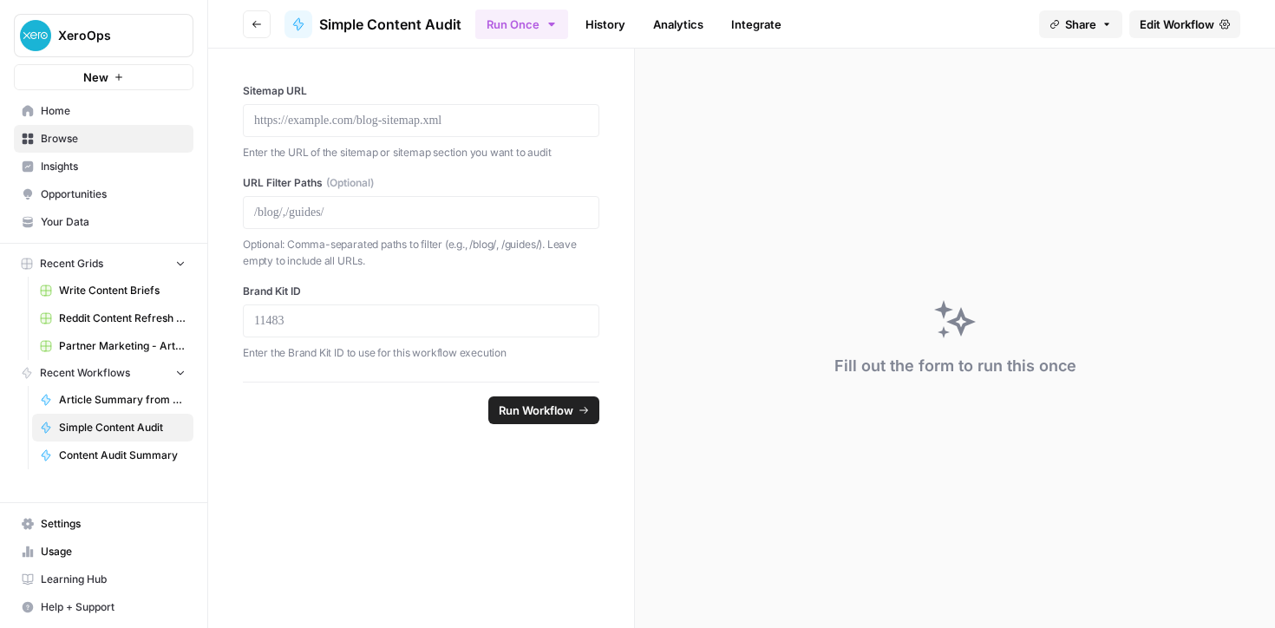
click at [717, 251] on div "Fill out the form to run this once" at bounding box center [955, 339] width 640 height 580
click at [1172, 23] on span "Edit Workflow" at bounding box center [1177, 24] width 75 height 17
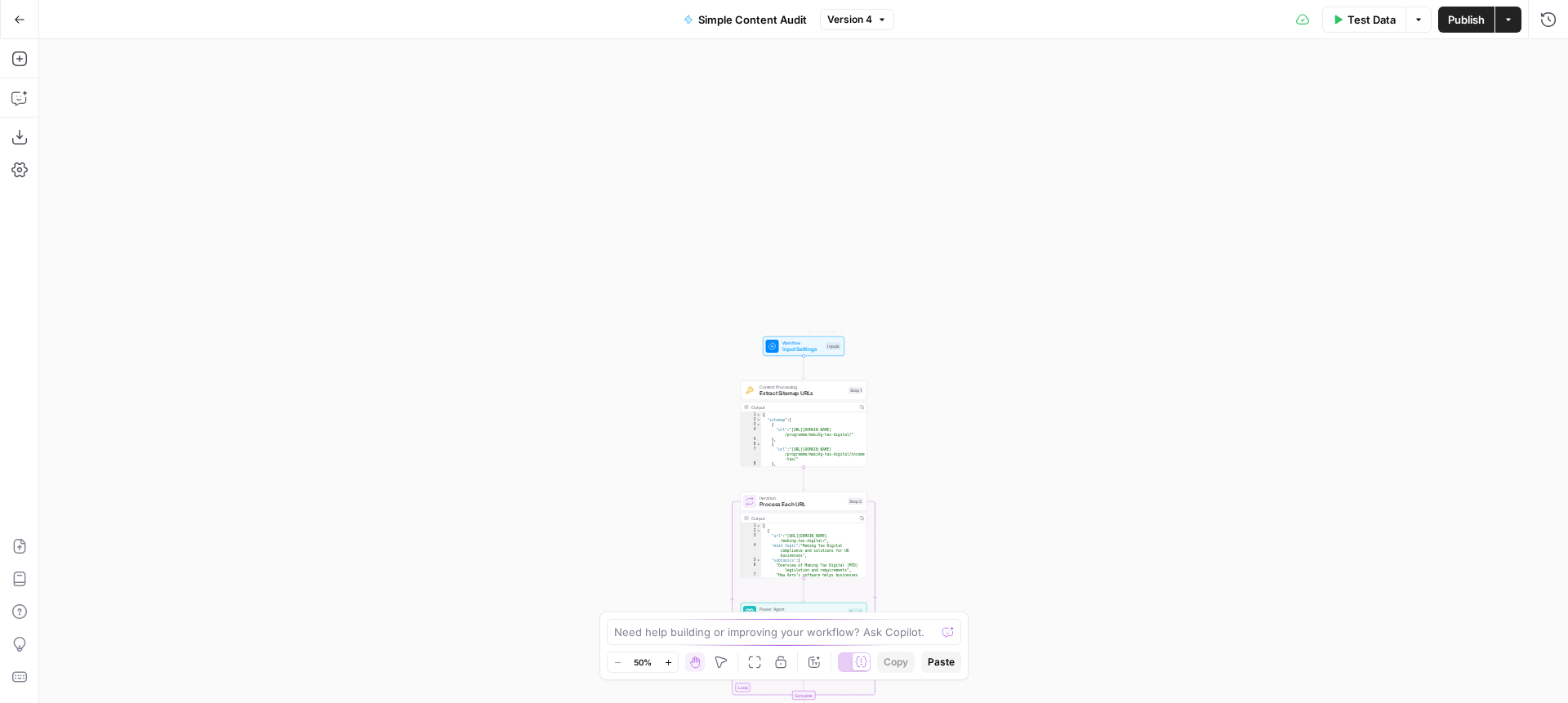
click at [799, 353] on span "Input Settings" at bounding box center [802, 349] width 40 height 8
click at [1137, 256] on icon "button" at bounding box center [1139, 250] width 13 height 13
click at [1502, 232] on span "edit field" at bounding box center [1494, 232] width 36 height 13
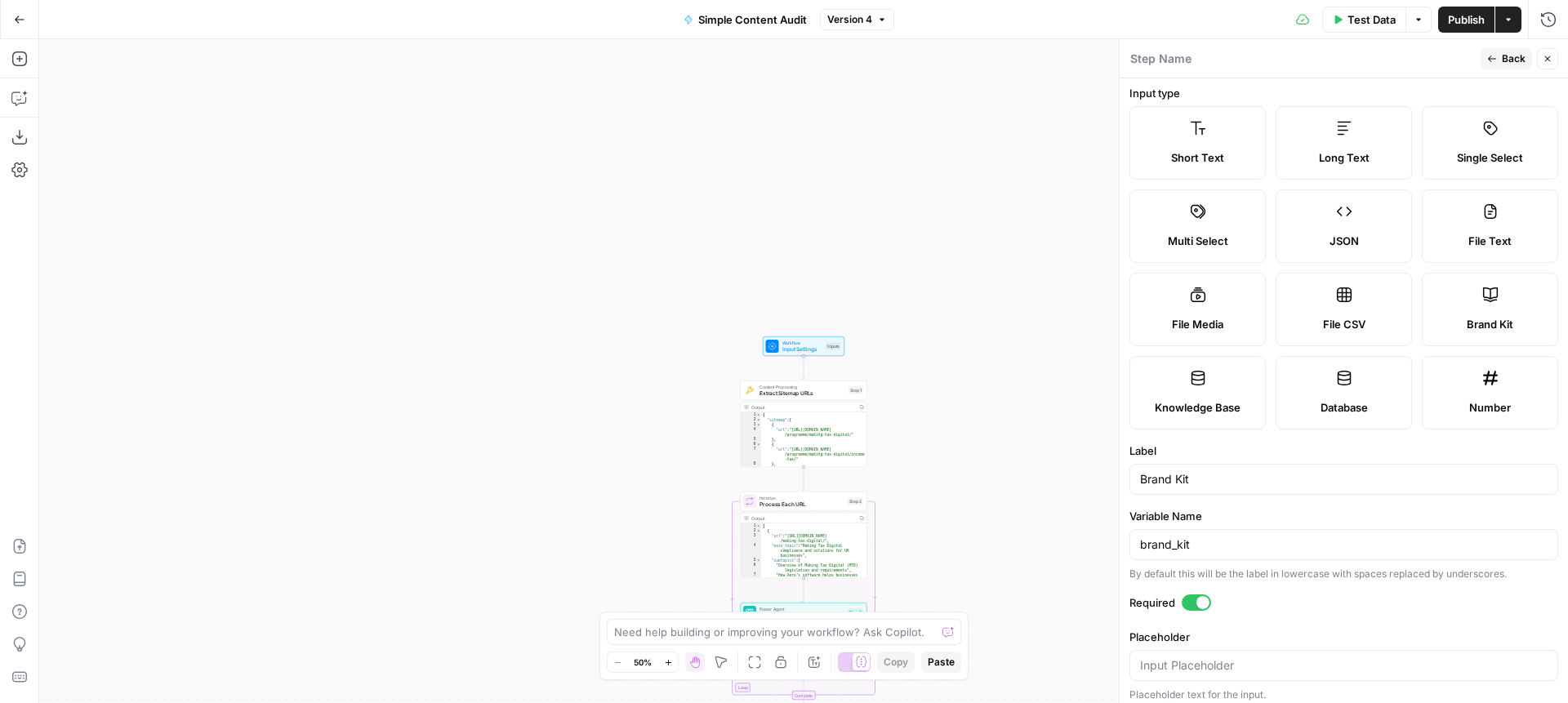
scroll to position [12, 0]
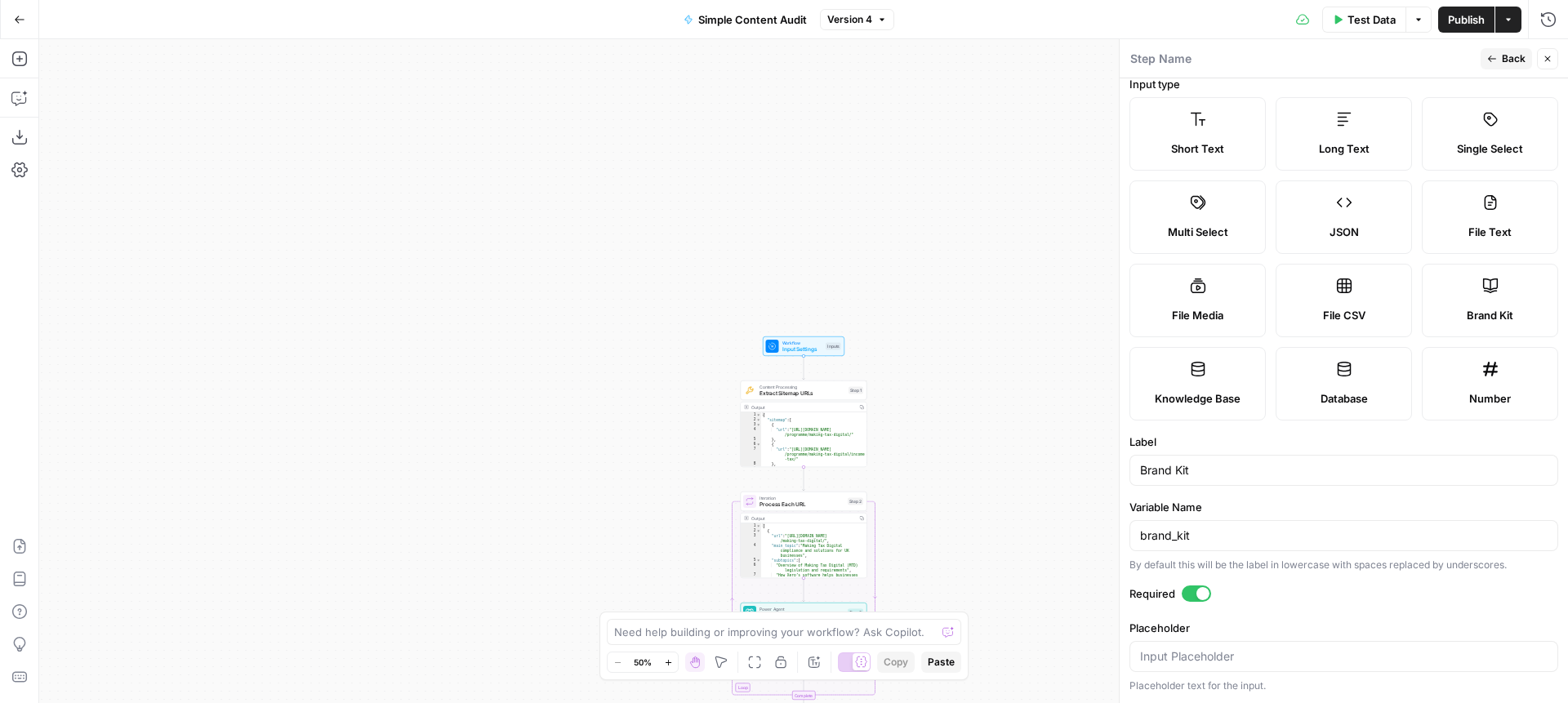
click at [1201, 407] on label "Knowledge Base" at bounding box center [1197, 384] width 136 height 73
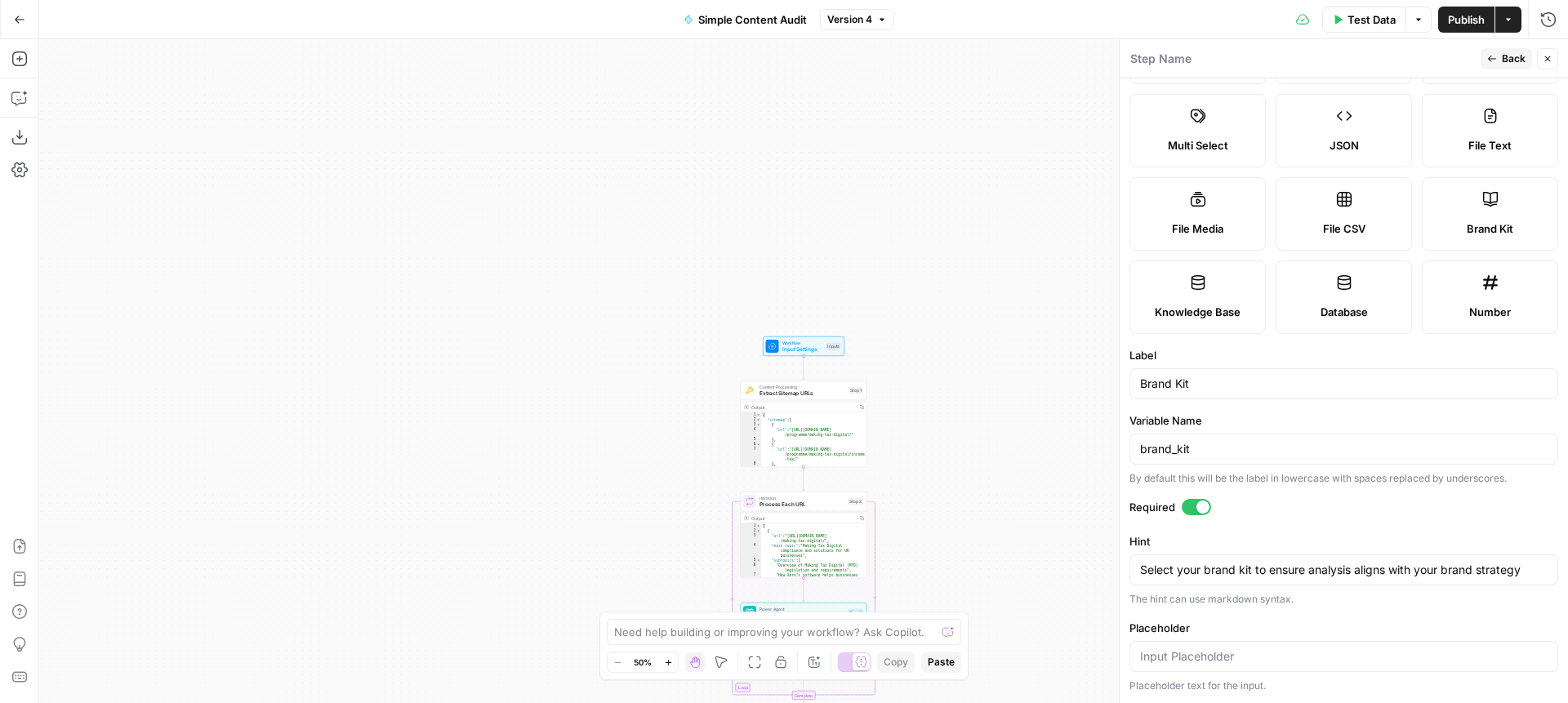
click at [1496, 206] on icon at bounding box center [1490, 199] width 16 height 16
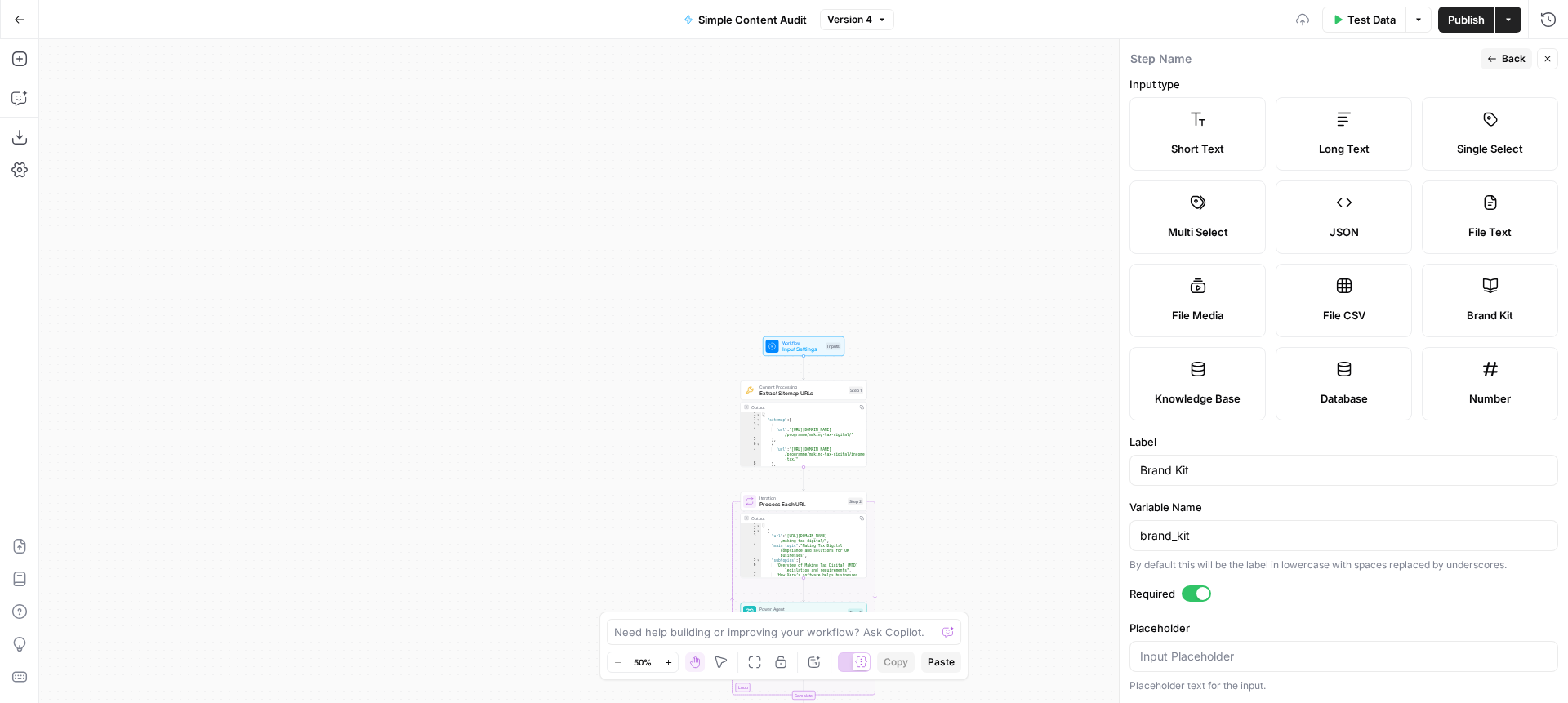
click at [1507, 52] on span "Back" at bounding box center [1513, 59] width 24 height 15
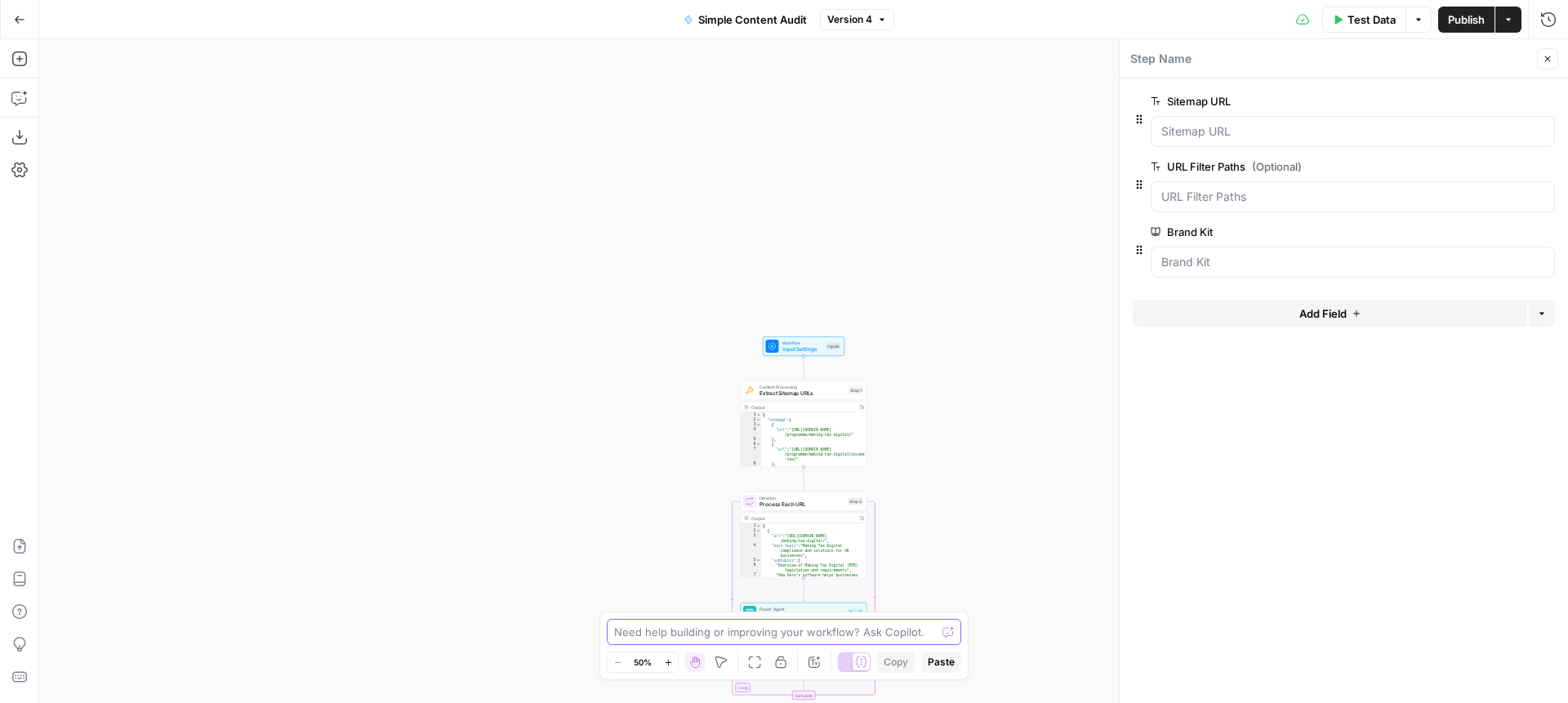
click at [712, 631] on textarea at bounding box center [775, 631] width 322 height 16
type textarea "can i have the brand kit be a column in the grid so i can run the same workflow…"
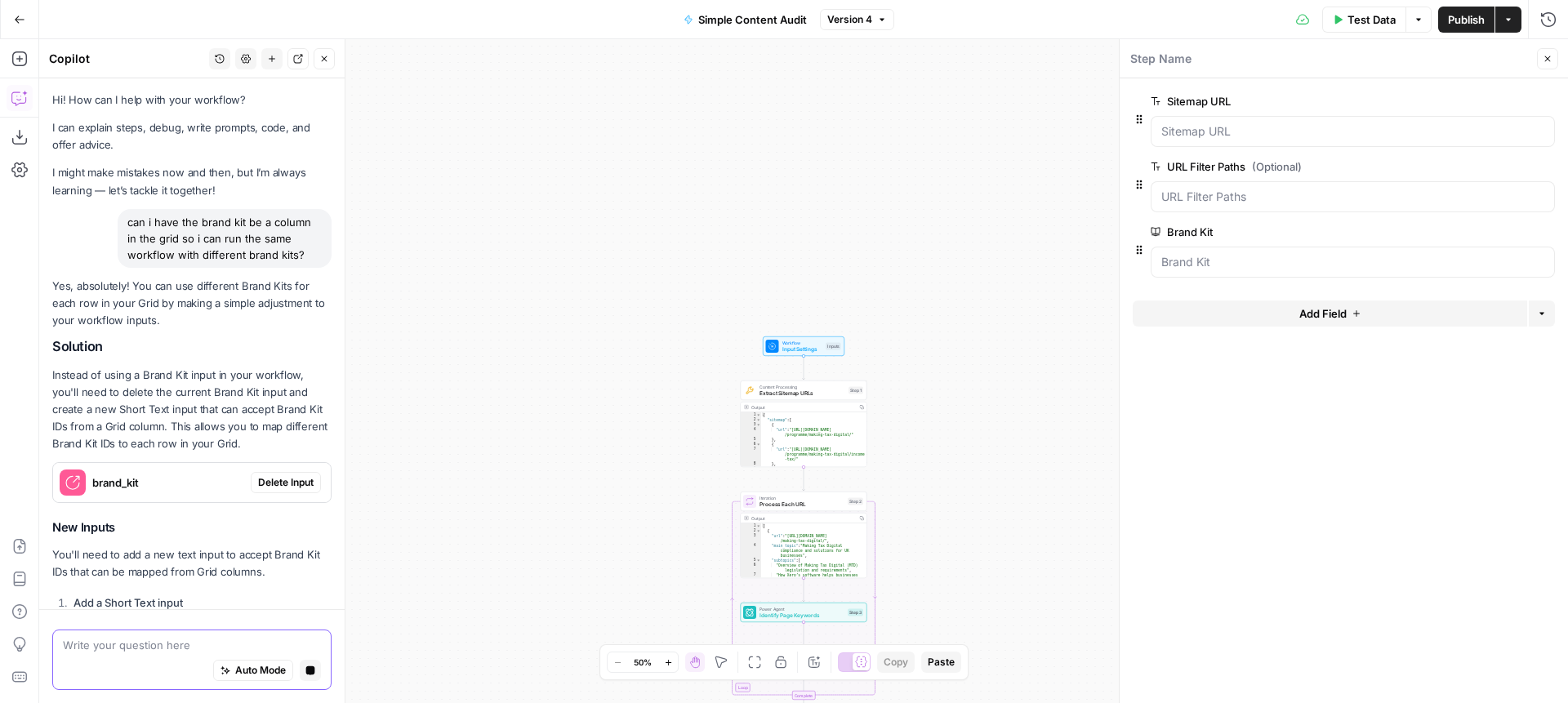
scroll to position [425, 0]
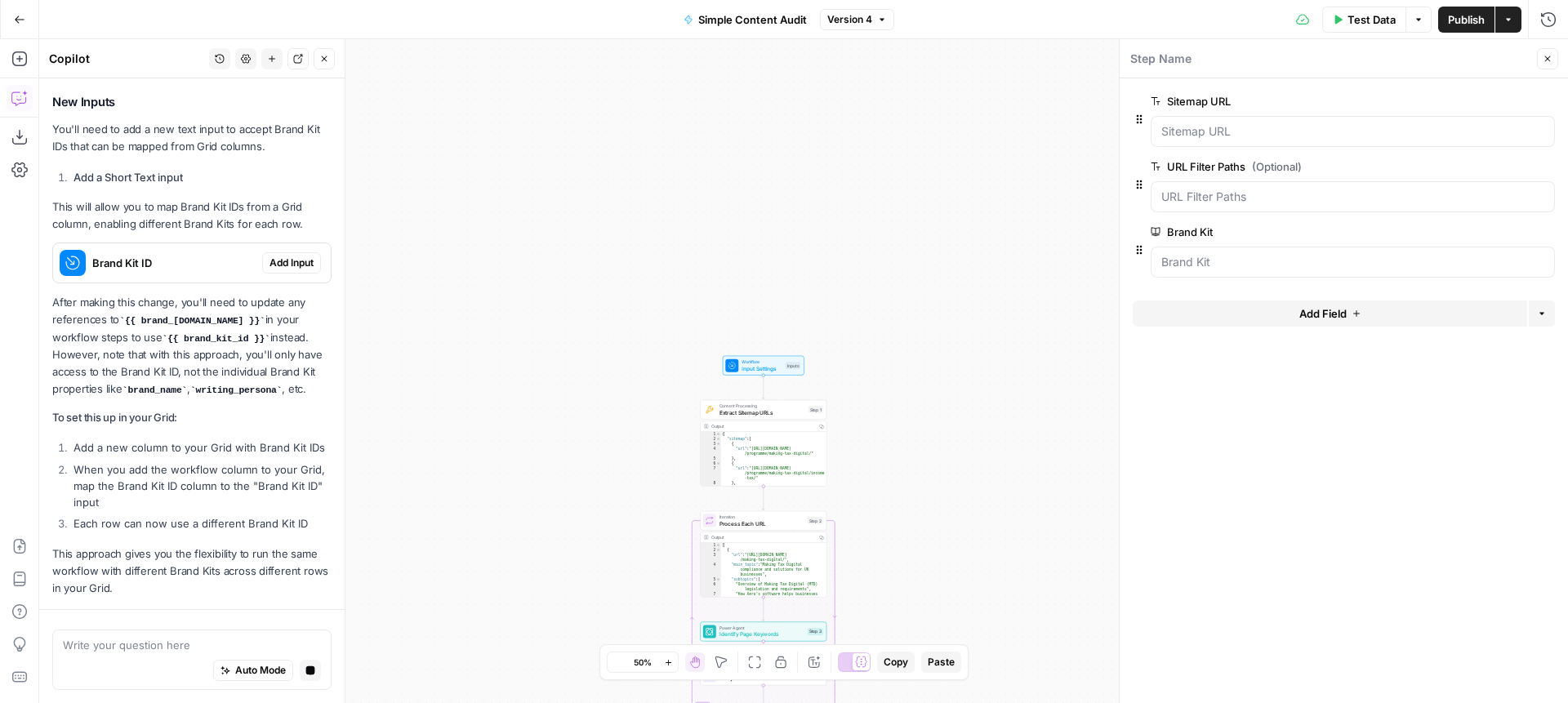
click at [293, 264] on span "Add Input" at bounding box center [291, 264] width 44 height 15
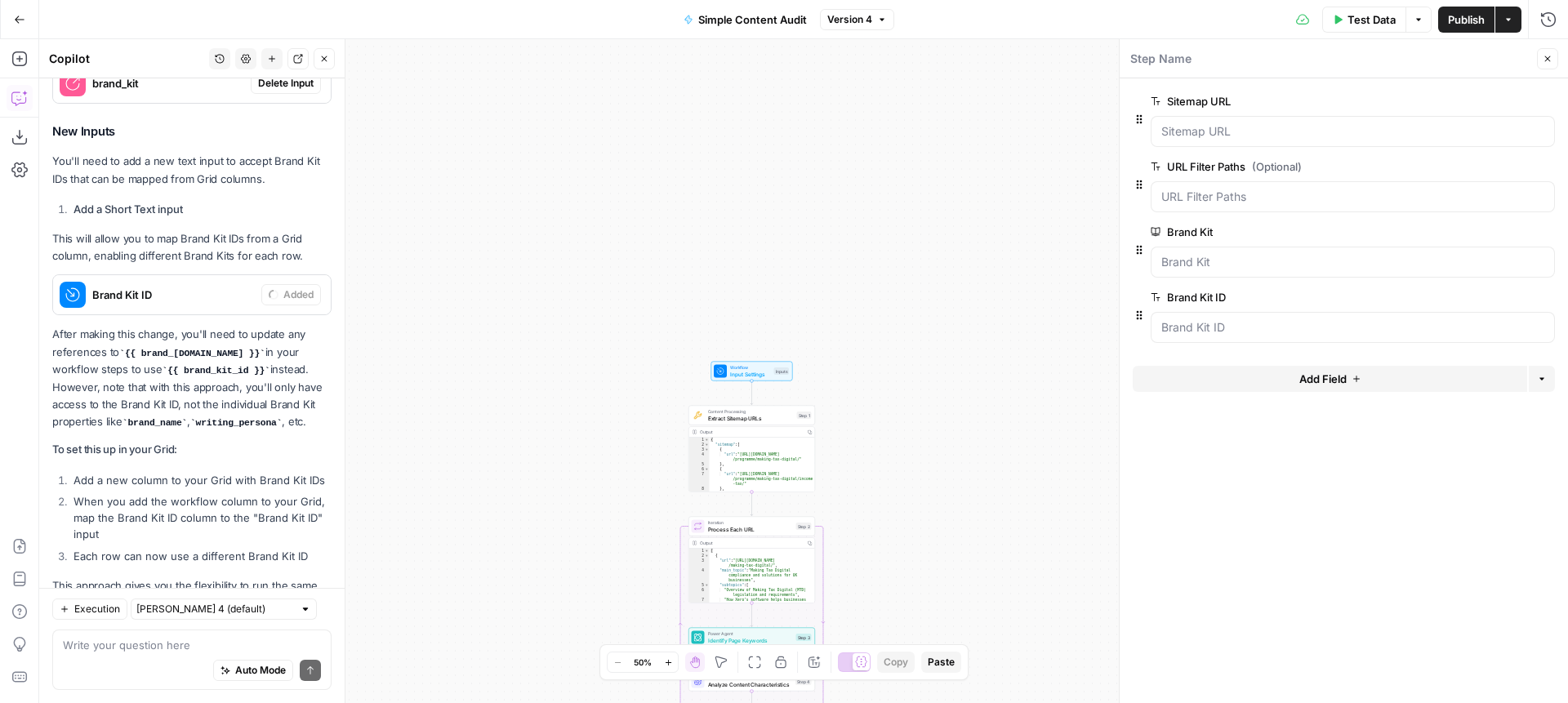
scroll to position [504, 0]
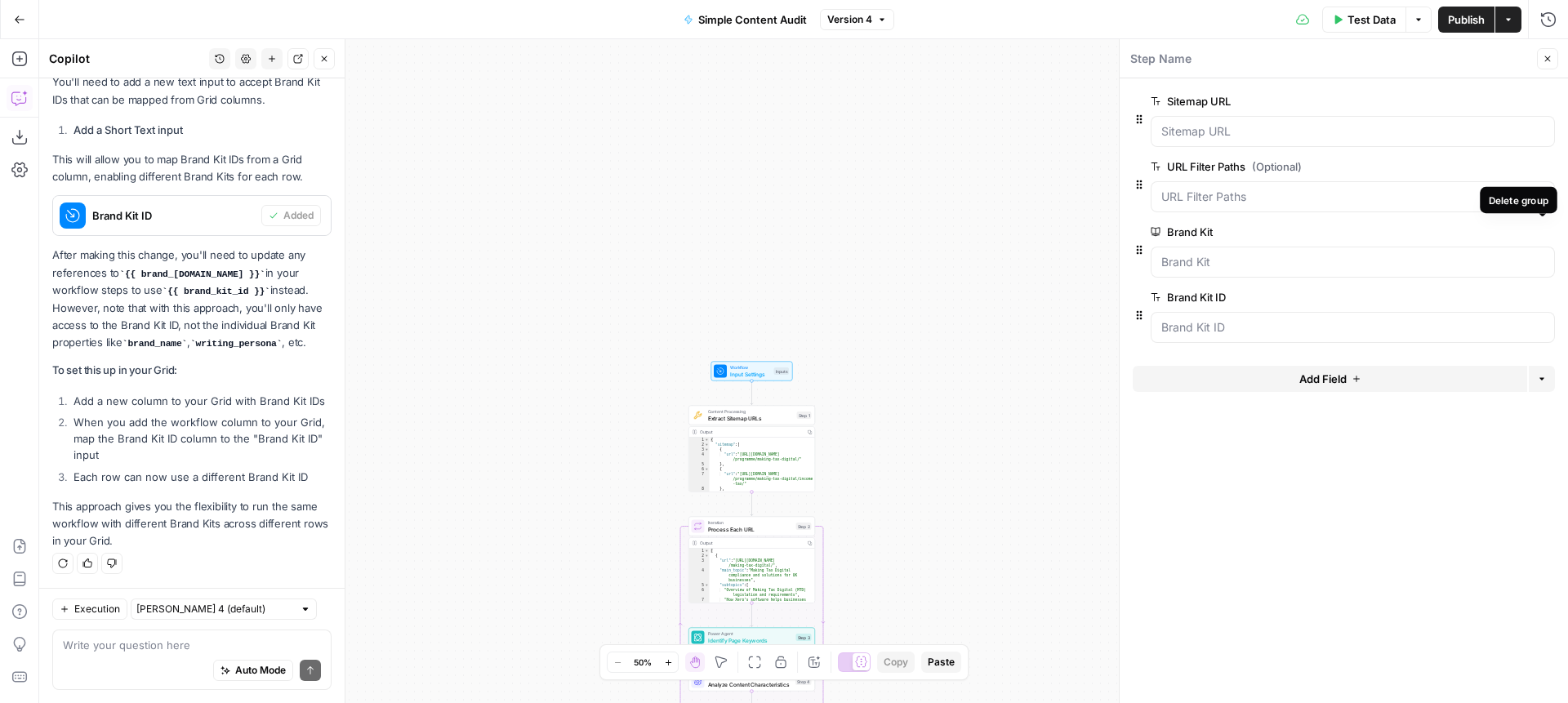
drag, startPoint x: 1544, startPoint y: 231, endPoint x: 1482, endPoint y: 232, distance: 62.0
click at [1544, 232] on icon "button" at bounding box center [1545, 232] width 9 height 9
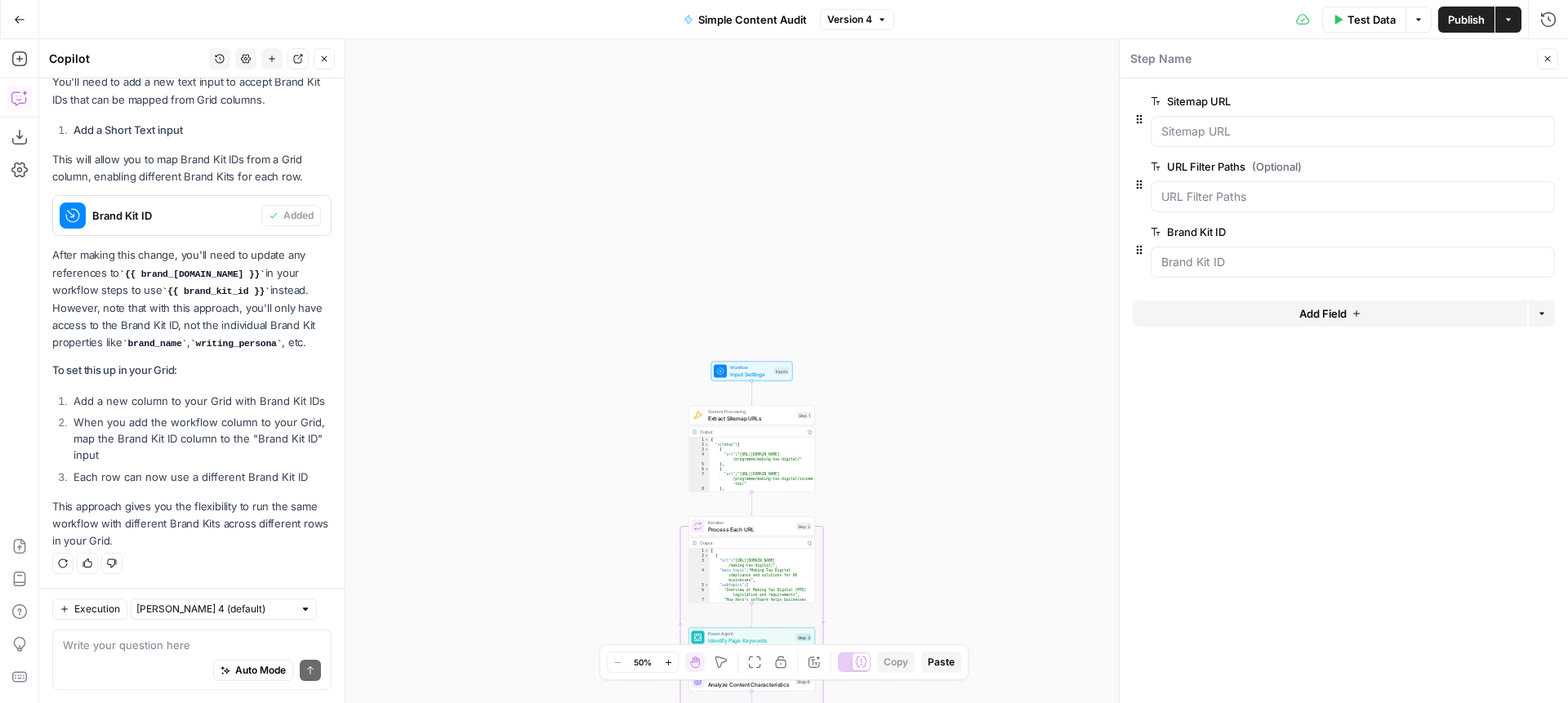
click at [1466, 13] on span "Publish" at bounding box center [1465, 19] width 37 height 16
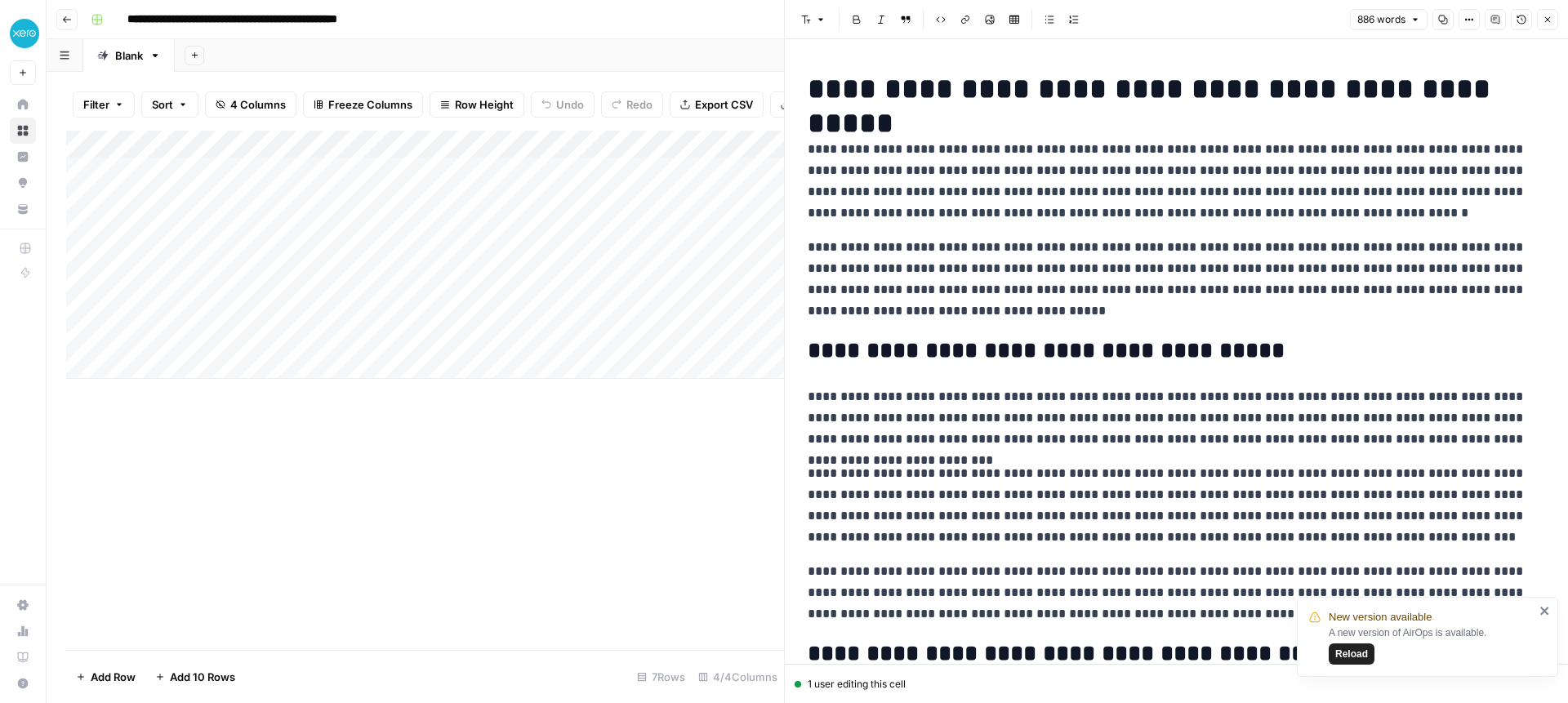
scroll to position [120, 0]
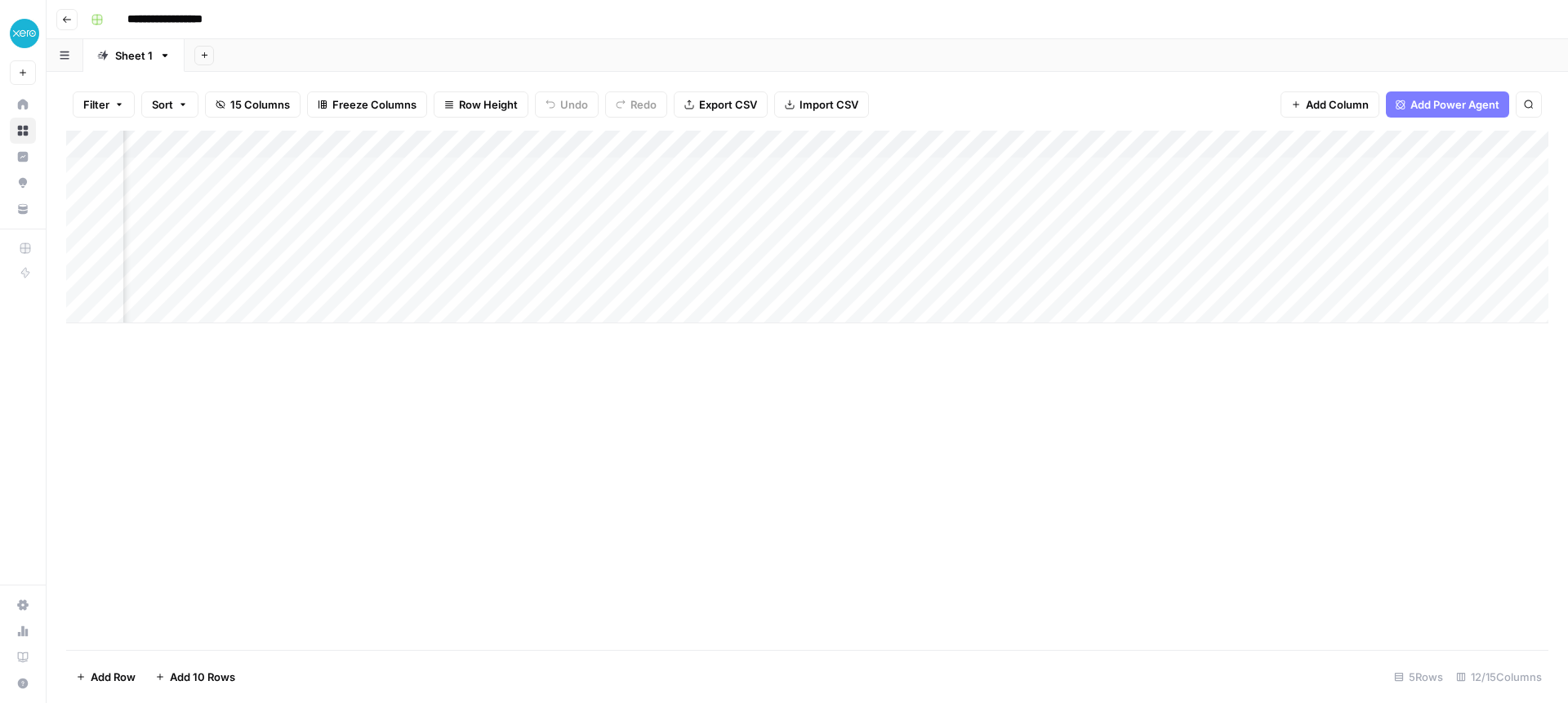
scroll to position [0, 788]
